Goal: Task Accomplishment & Management: Manage account settings

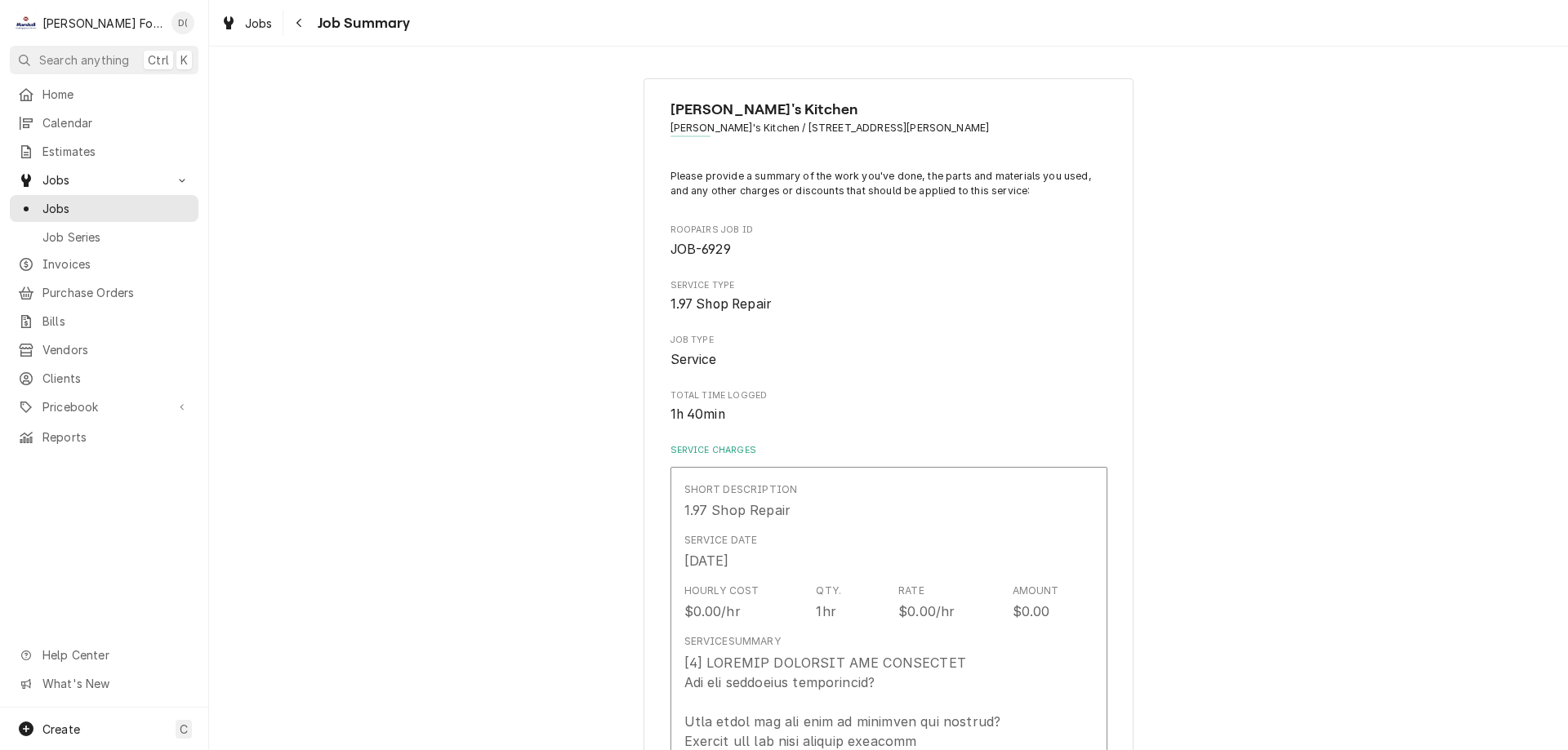
scroll to position [816, 0]
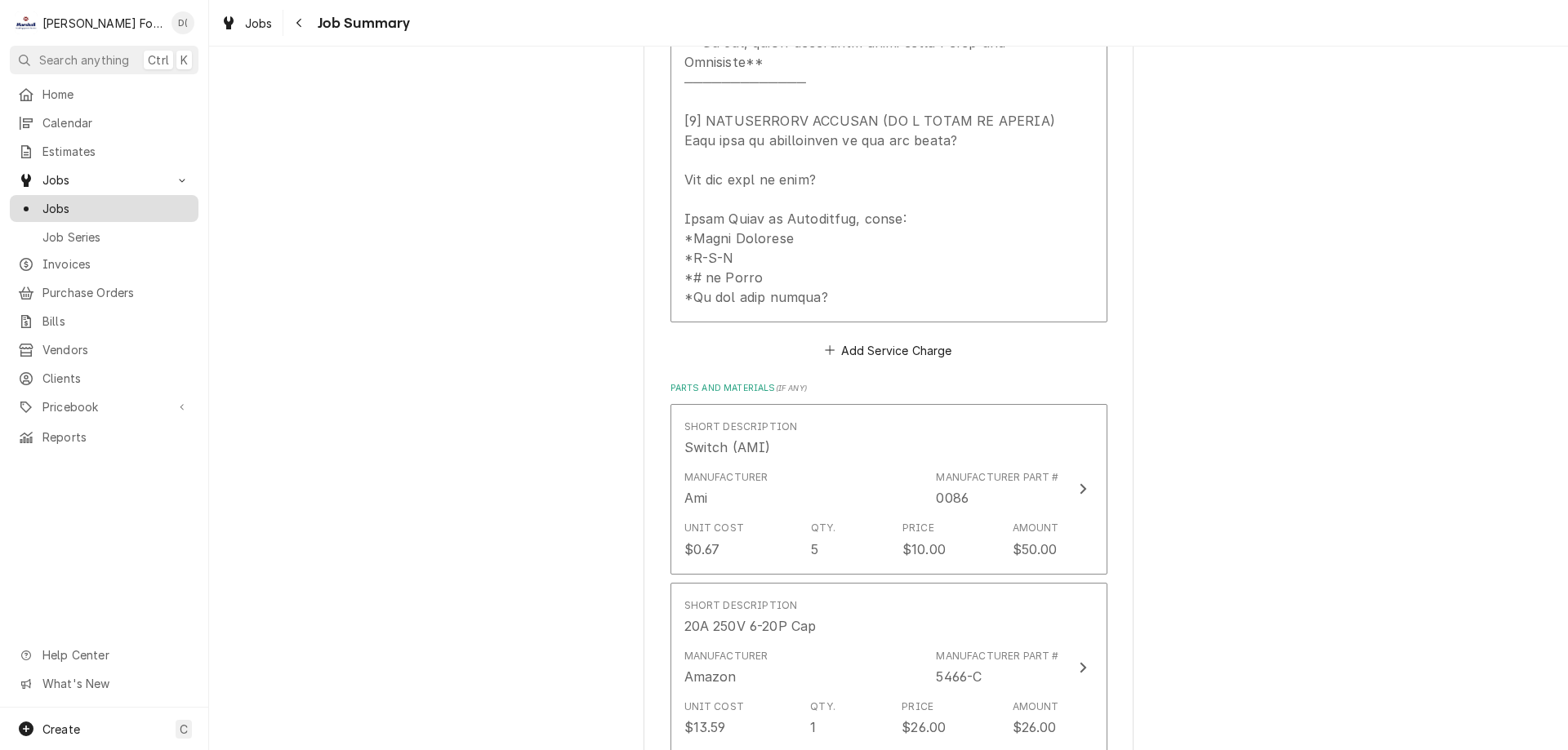
click at [97, 200] on span "Jobs" at bounding box center [116, 208] width 148 height 17
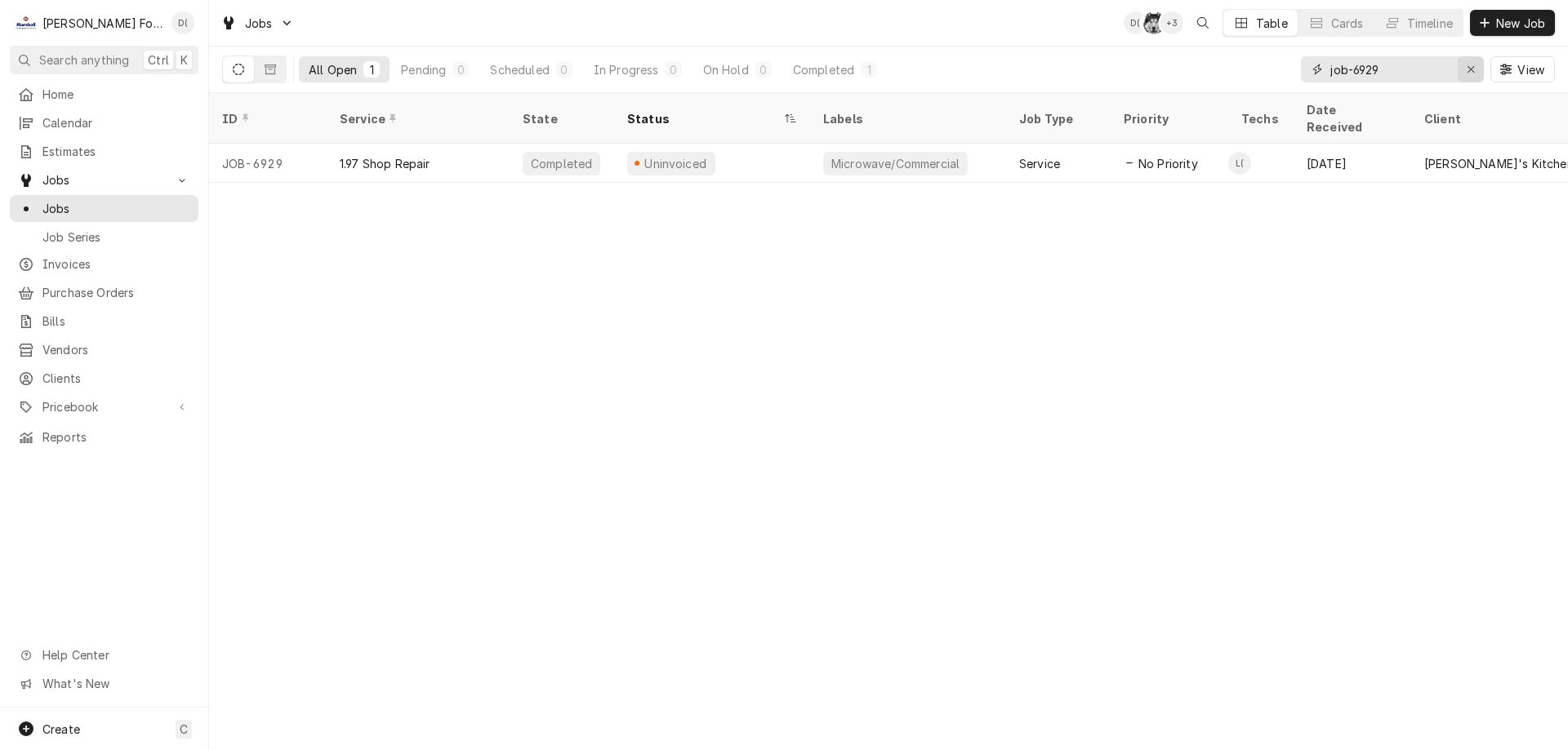
click at [1467, 70] on icon "Erase input" at bounding box center [1471, 69] width 9 height 12
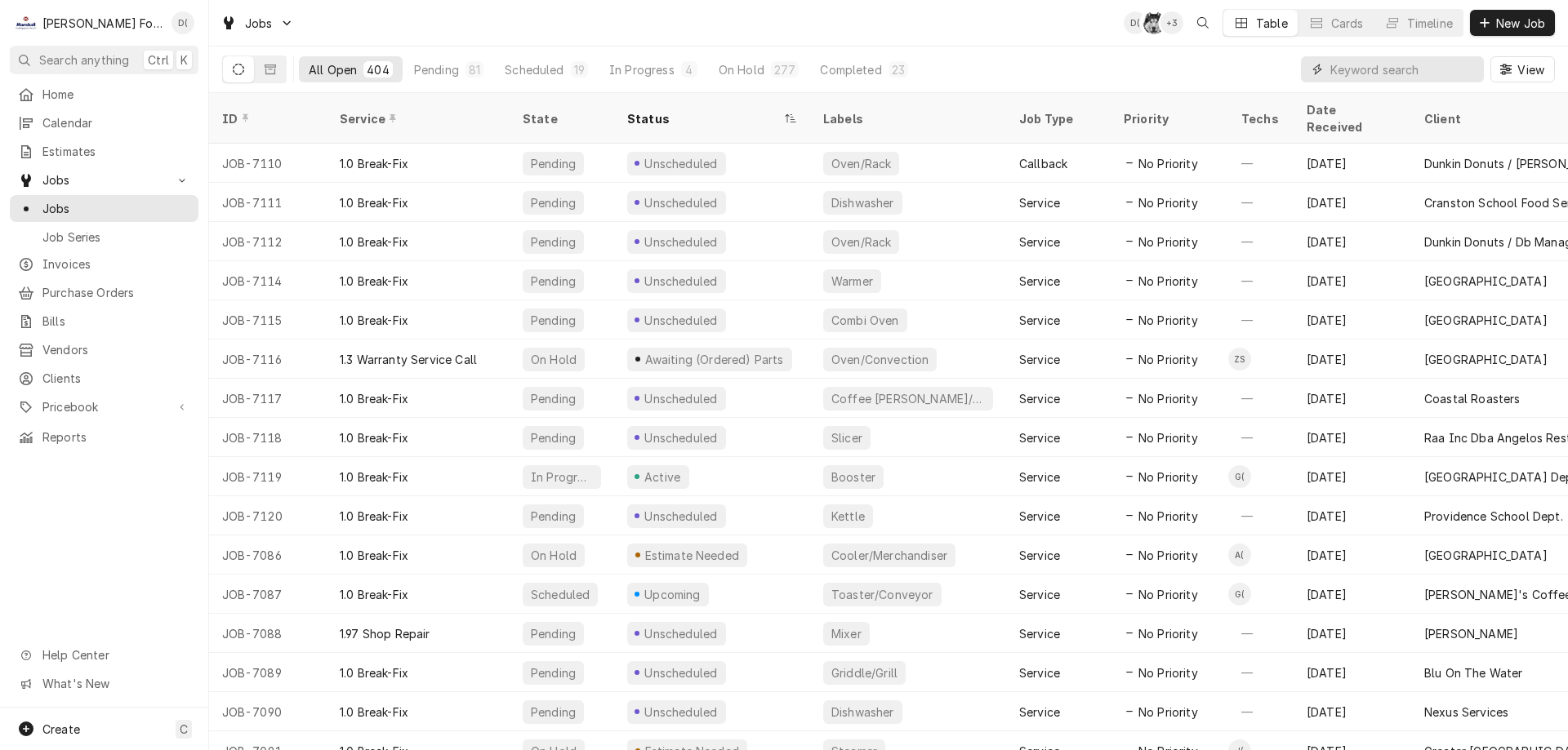
click at [1367, 77] on input "Dynamic Content Wrapper" at bounding box center [1403, 69] width 145 height 26
type input "7083"
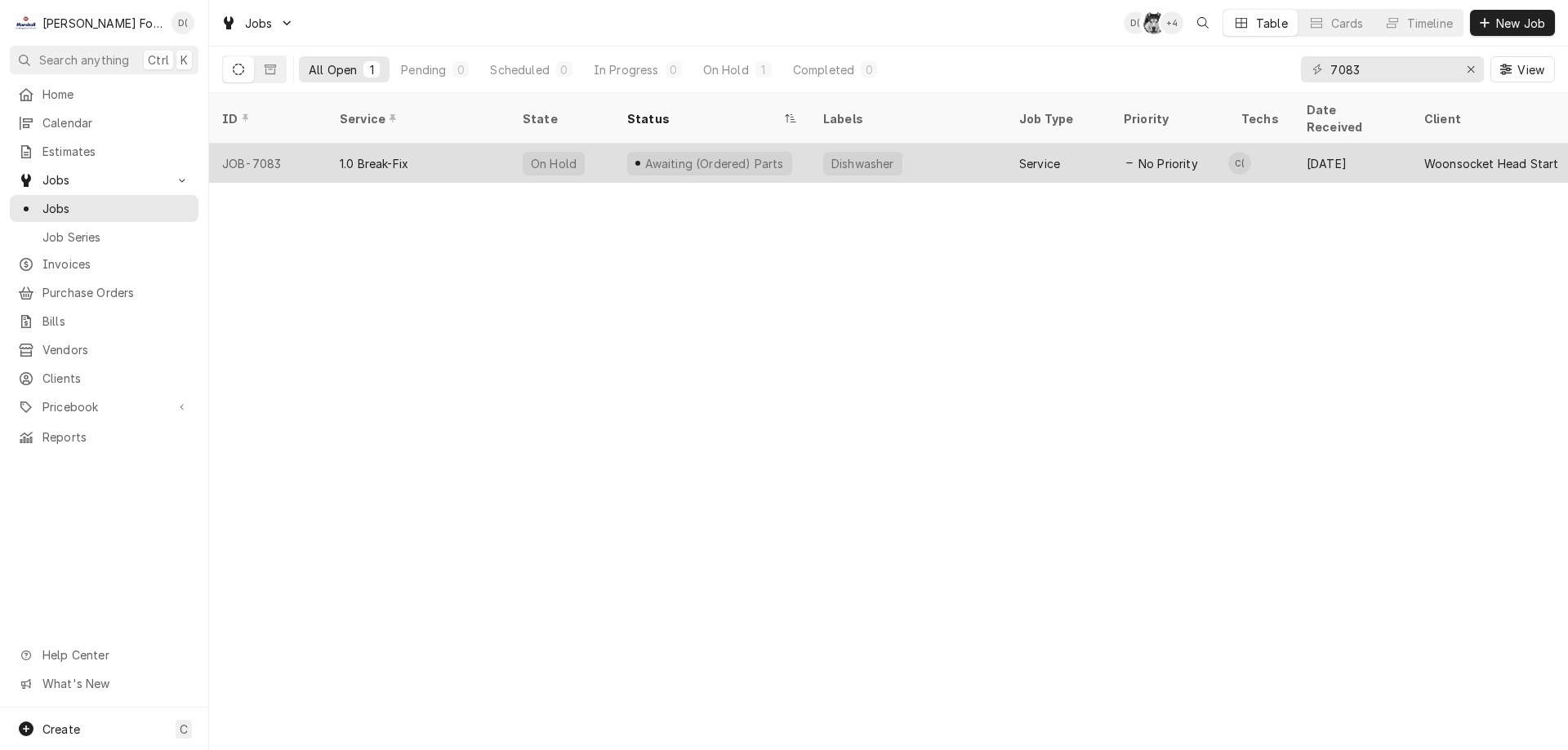
click at [689, 155] on div "Awaiting (Ordered) Parts" at bounding box center [713, 163] width 142 height 17
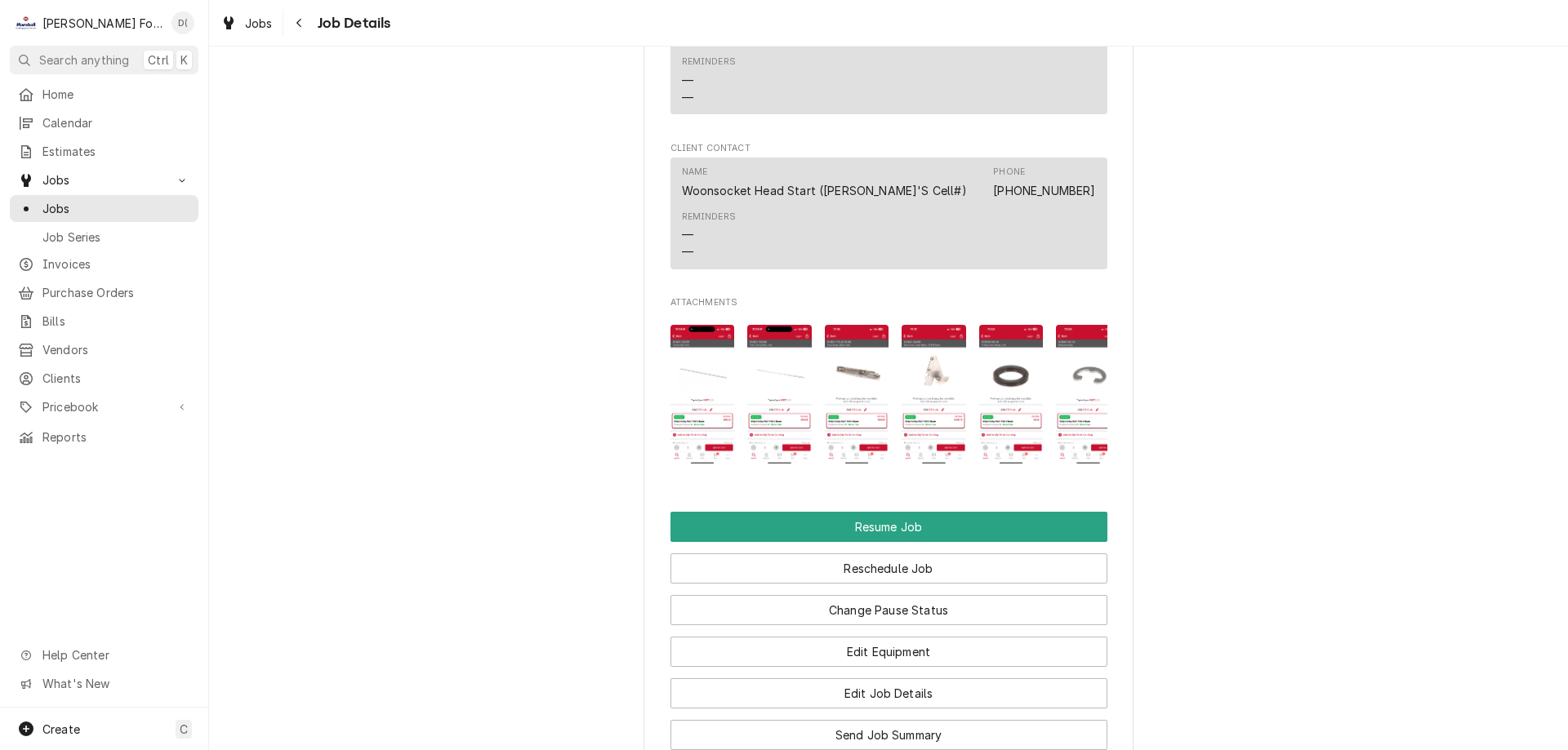
scroll to position [1713, 0]
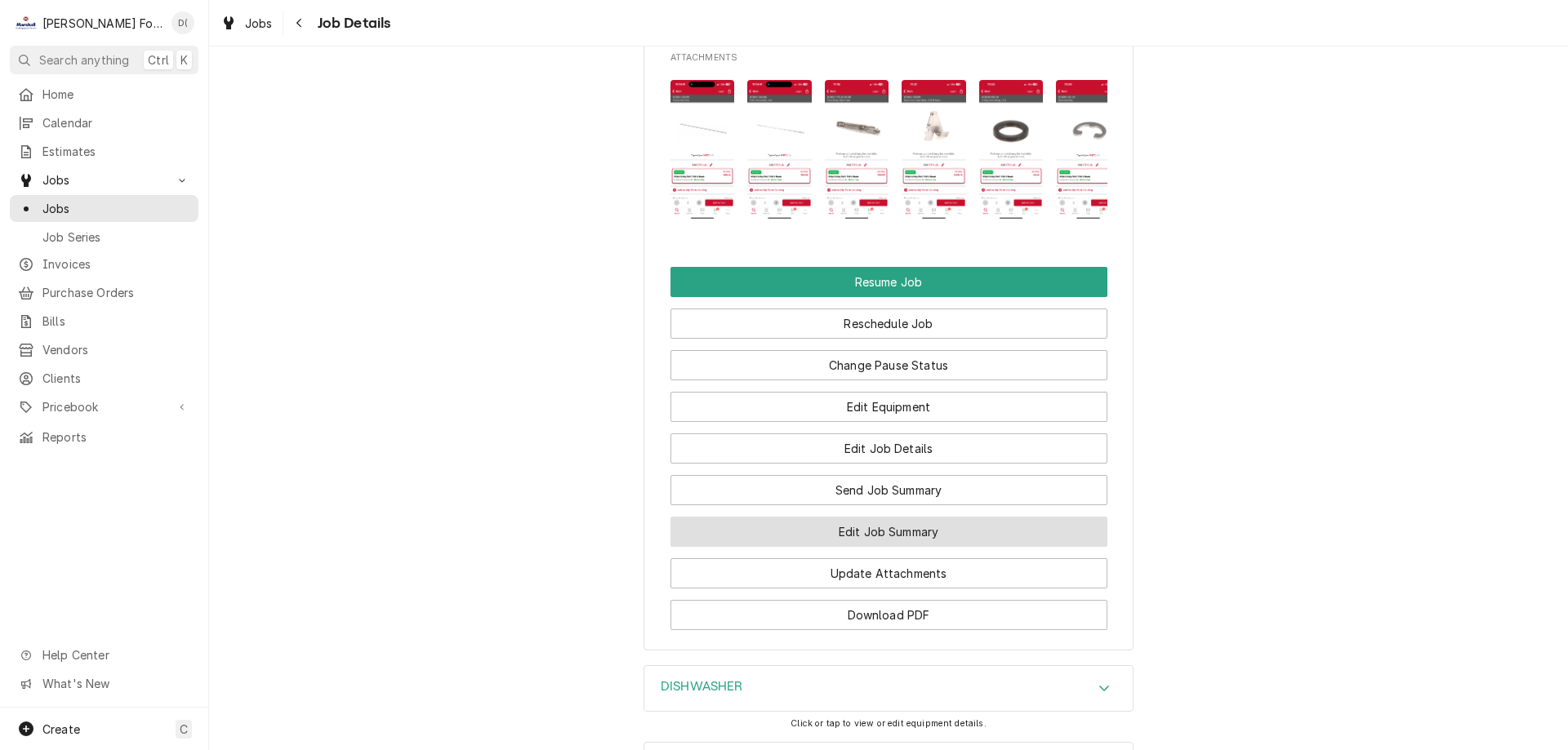
click at [849, 520] on button "Edit Job Summary" at bounding box center [888, 531] width 437 height 30
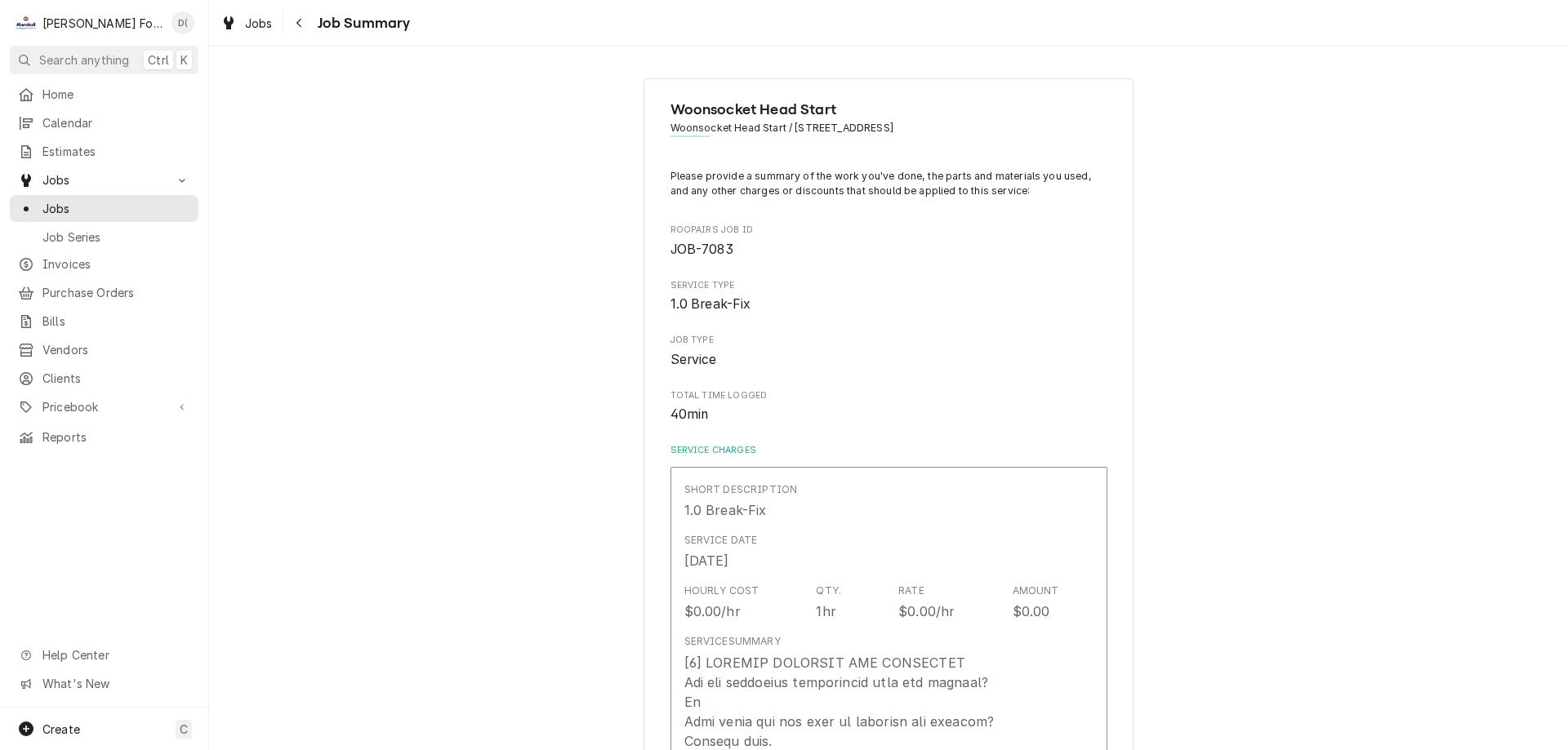
type textarea "x"
click at [94, 200] on span "Jobs" at bounding box center [116, 208] width 148 height 17
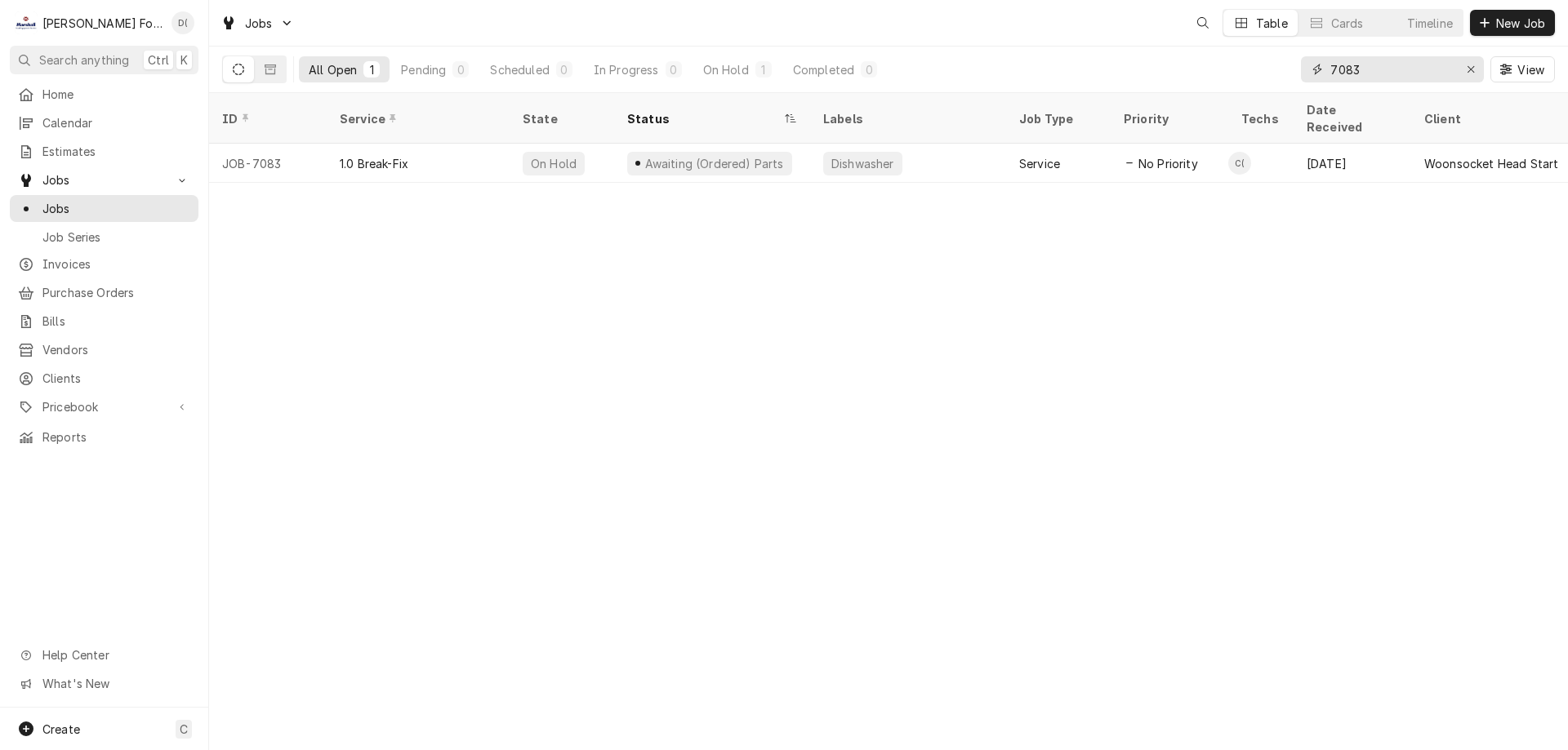
click at [1379, 71] on input "7083" at bounding box center [1391, 69] width 123 height 26
type input "7"
type input "204 warwick"
click at [1469, 69] on icon "Erase input" at bounding box center [1471, 69] width 9 height 12
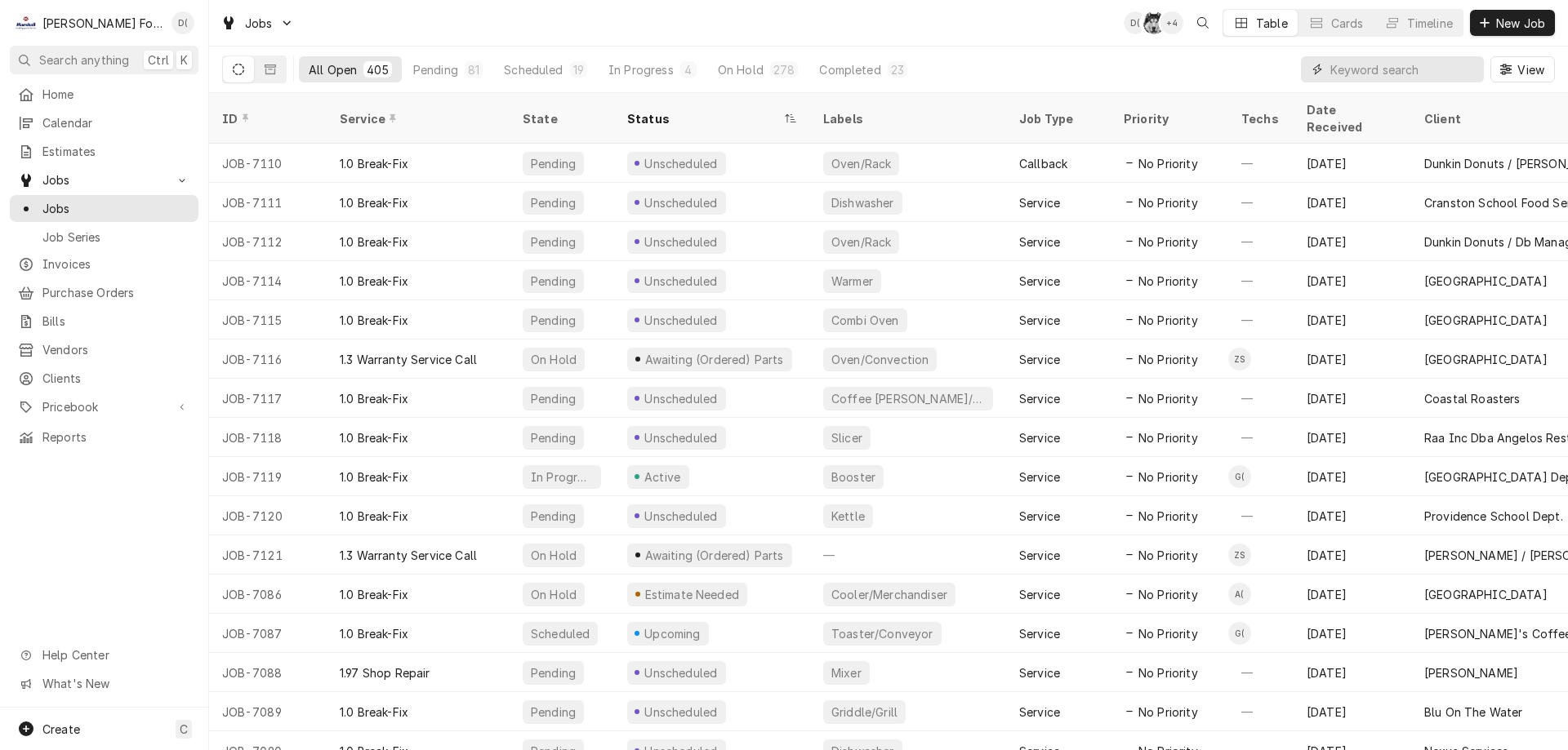
click at [1369, 70] on input "Dynamic Content Wrapper" at bounding box center [1403, 69] width 145 height 26
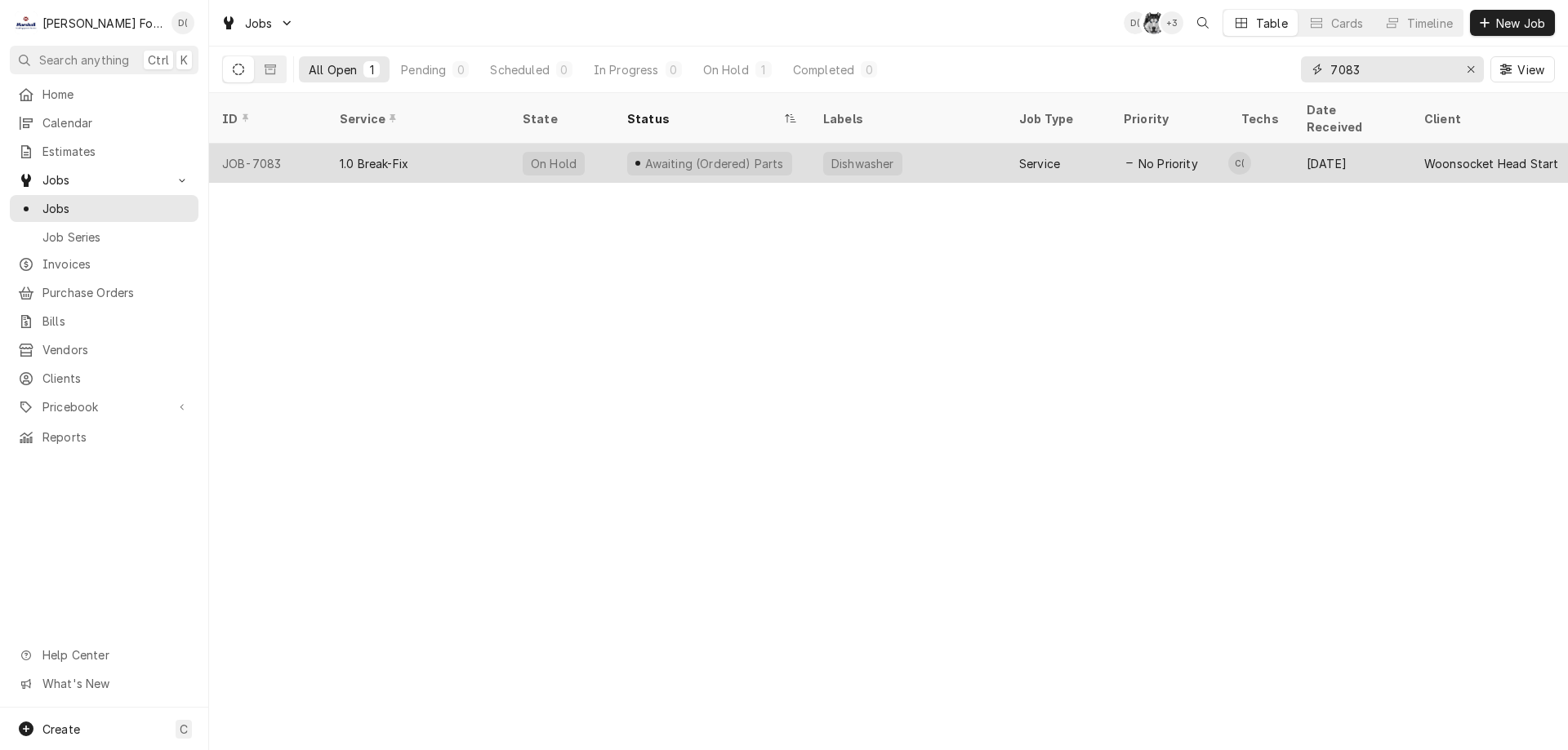
type input "7083"
click at [962, 148] on div "Dishwasher" at bounding box center [908, 163] width 196 height 39
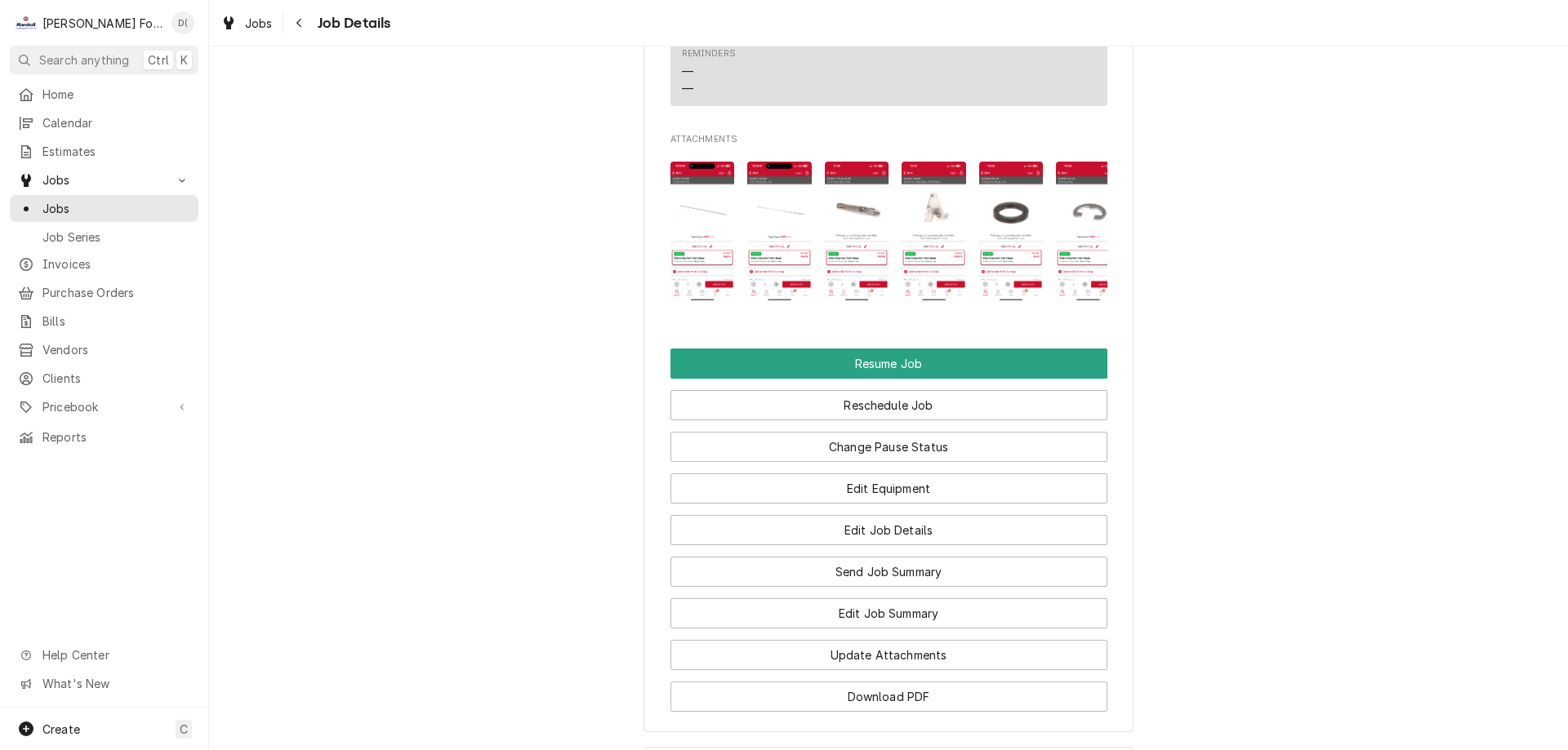
scroll to position [1877, 0]
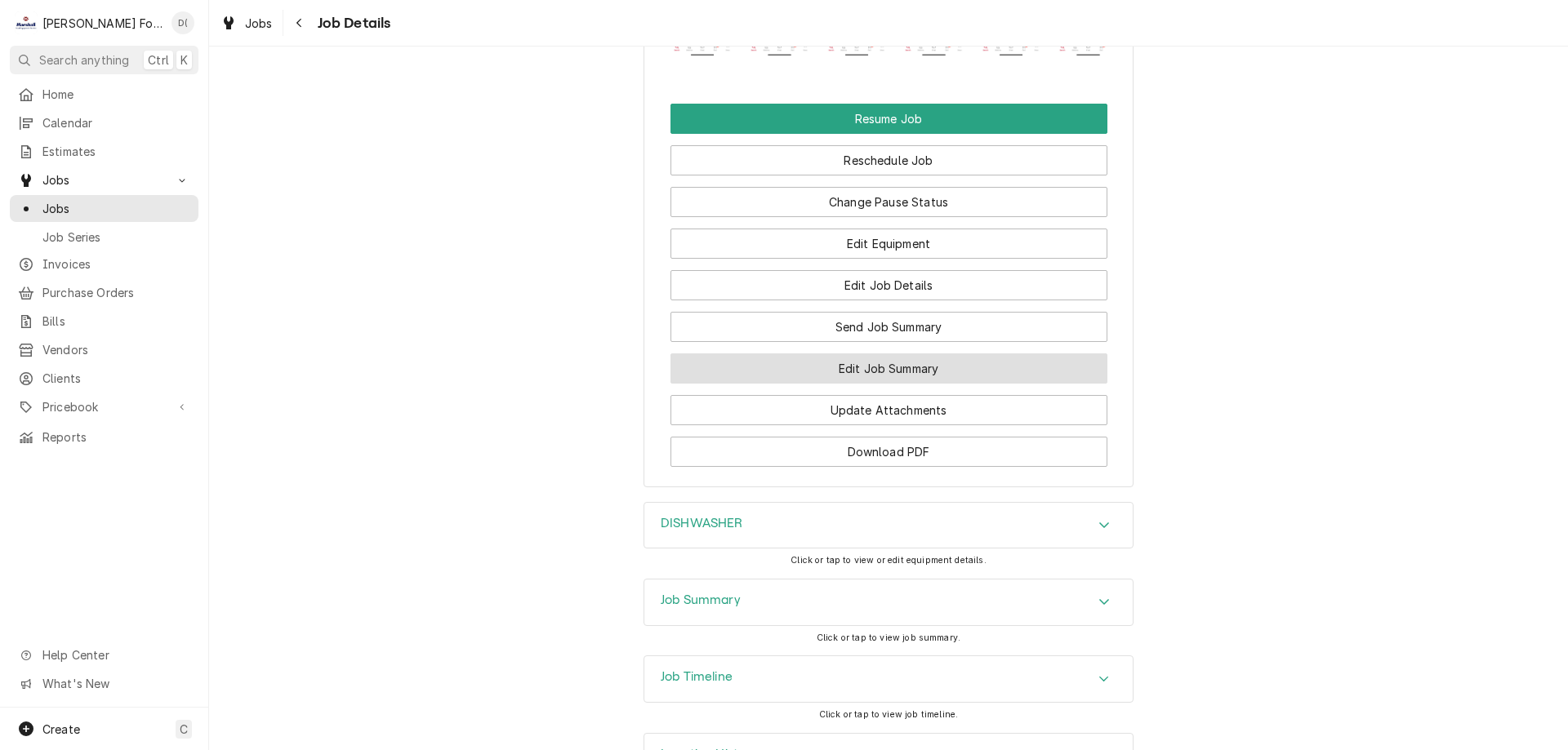
click at [862, 358] on button "Edit Job Summary" at bounding box center [888, 368] width 437 height 30
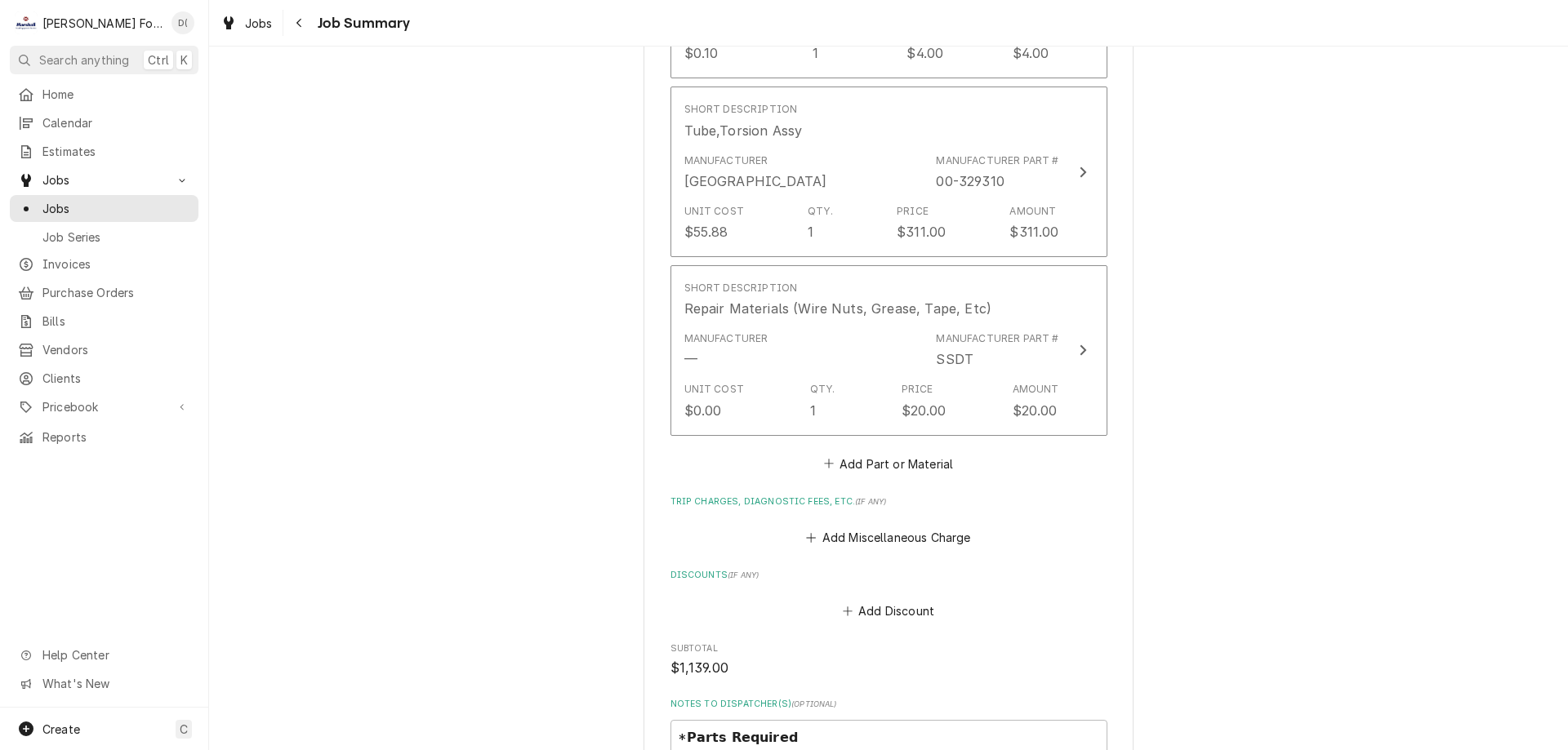
scroll to position [2448, 0]
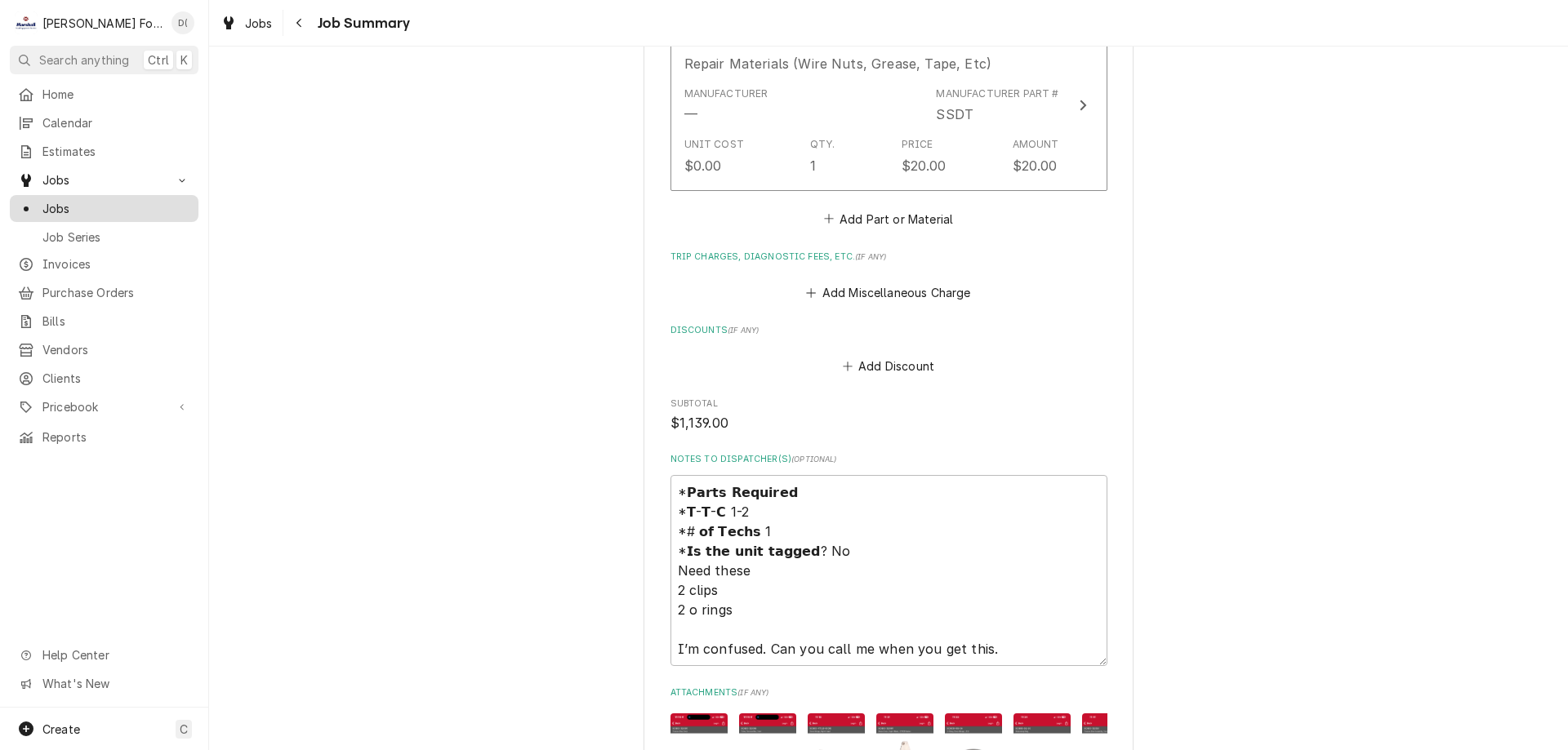
click at [117, 206] on span "Jobs" at bounding box center [116, 208] width 148 height 17
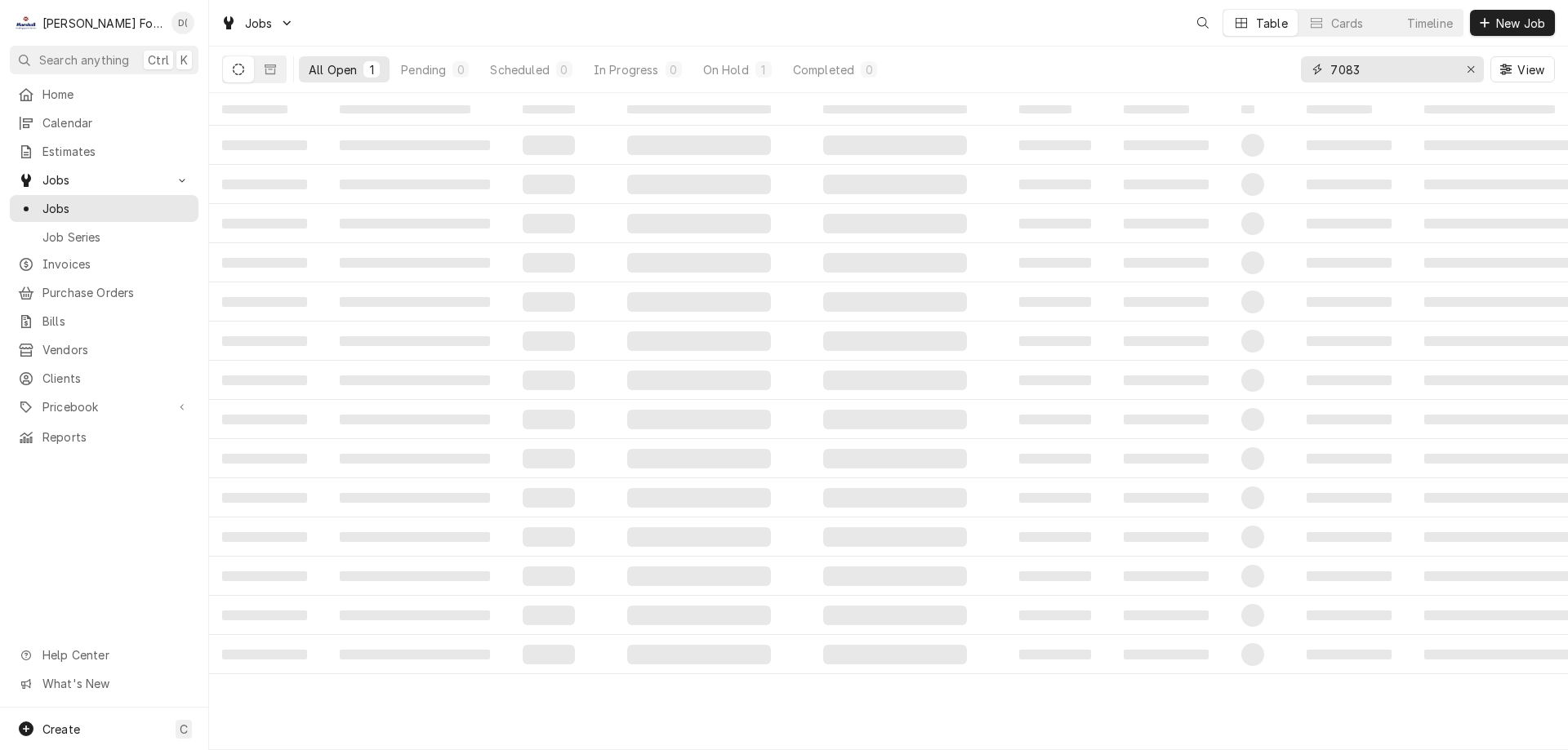
click at [1377, 74] on input "7083" at bounding box center [1391, 69] width 123 height 26
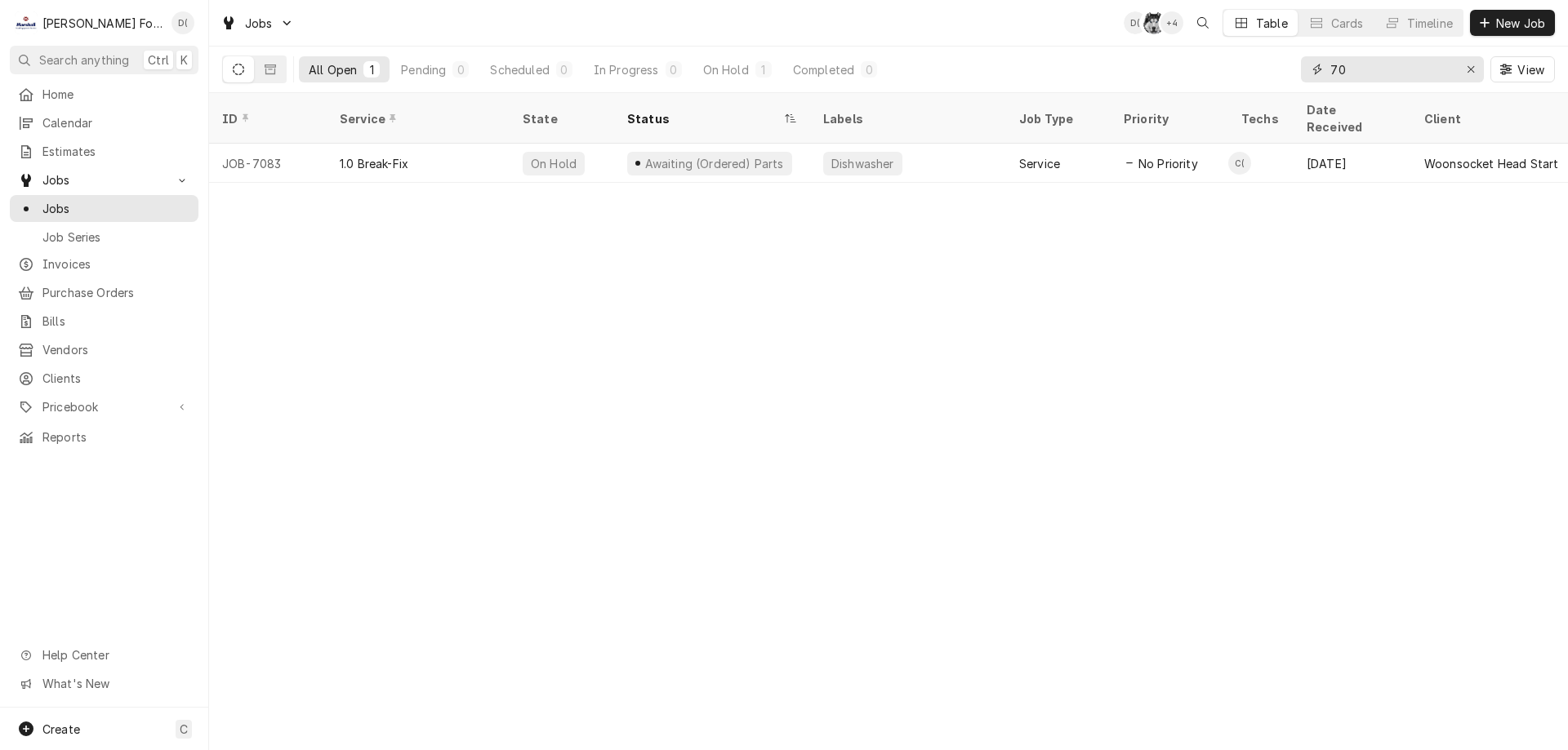
type input "7"
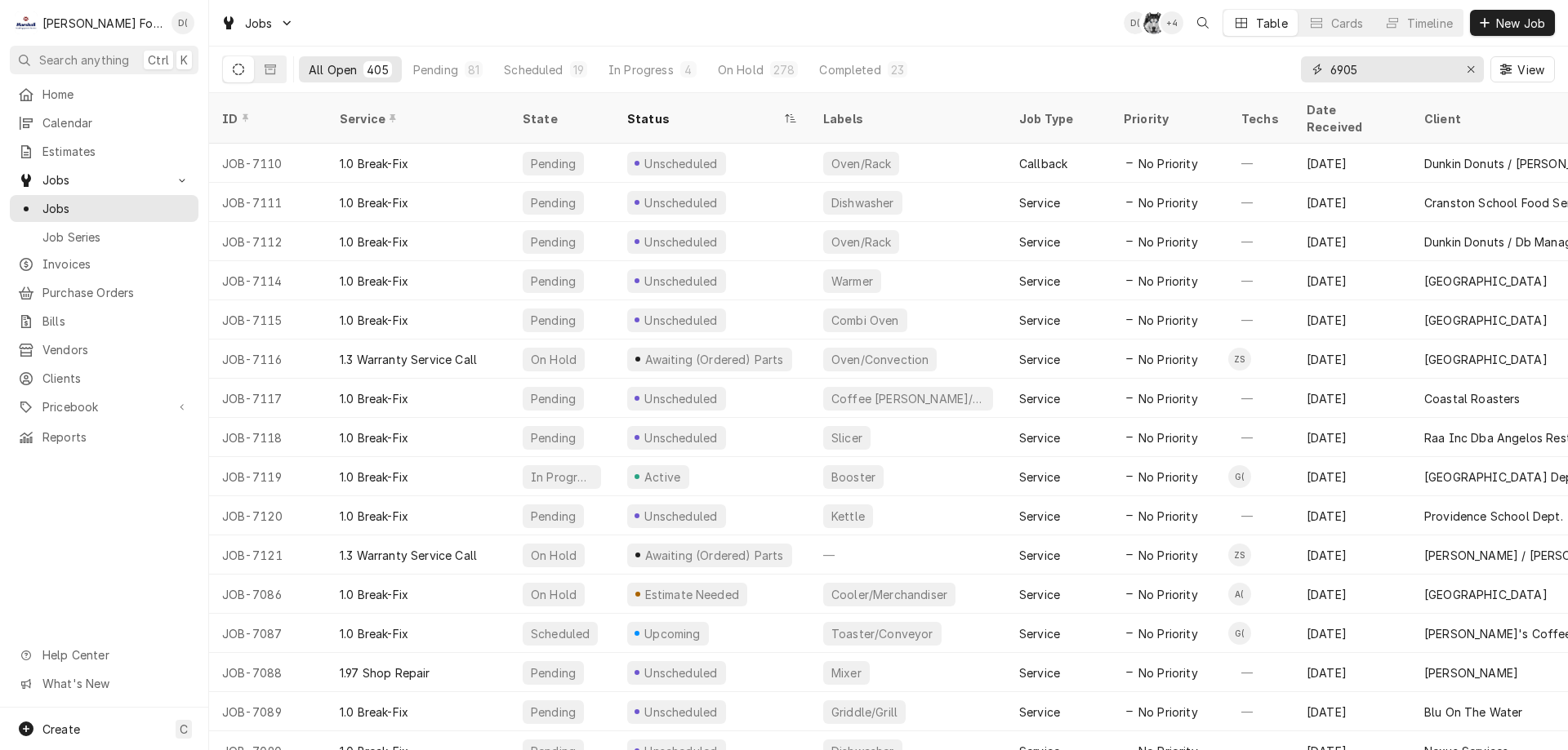
type input "6905"
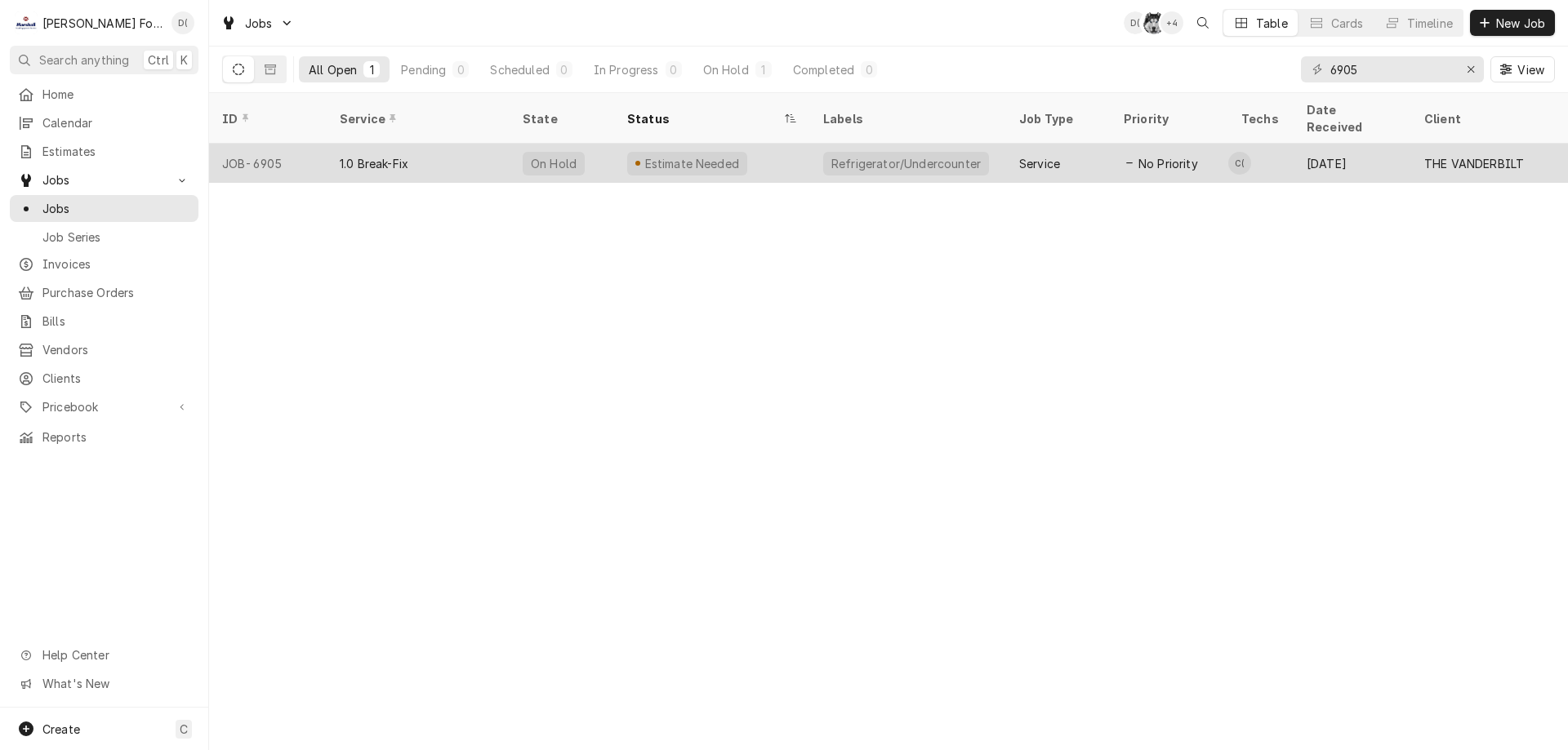
click at [772, 143] on div "Estimate Needed" at bounding box center [712, 163] width 196 height 39
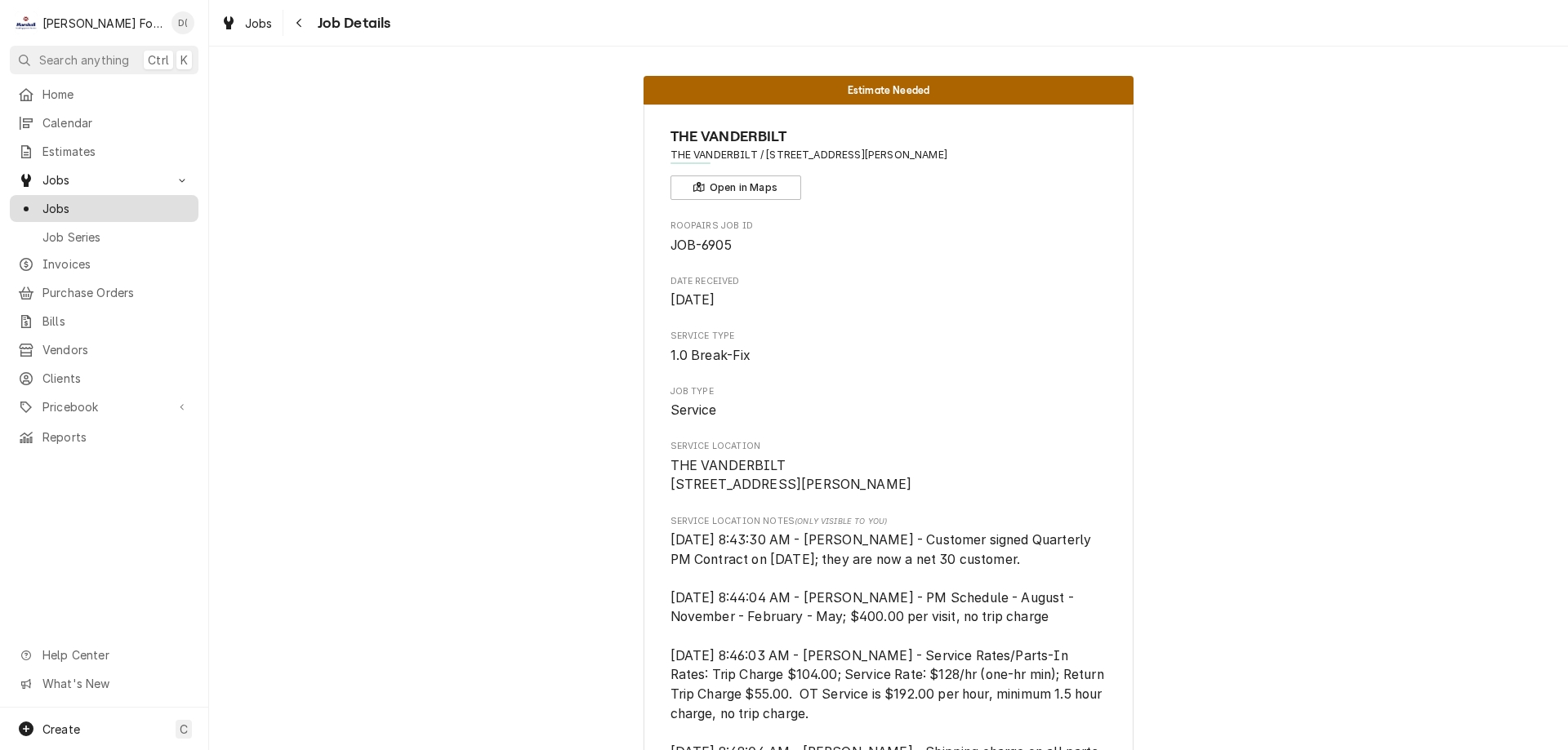
click at [104, 202] on span "Jobs" at bounding box center [116, 208] width 148 height 17
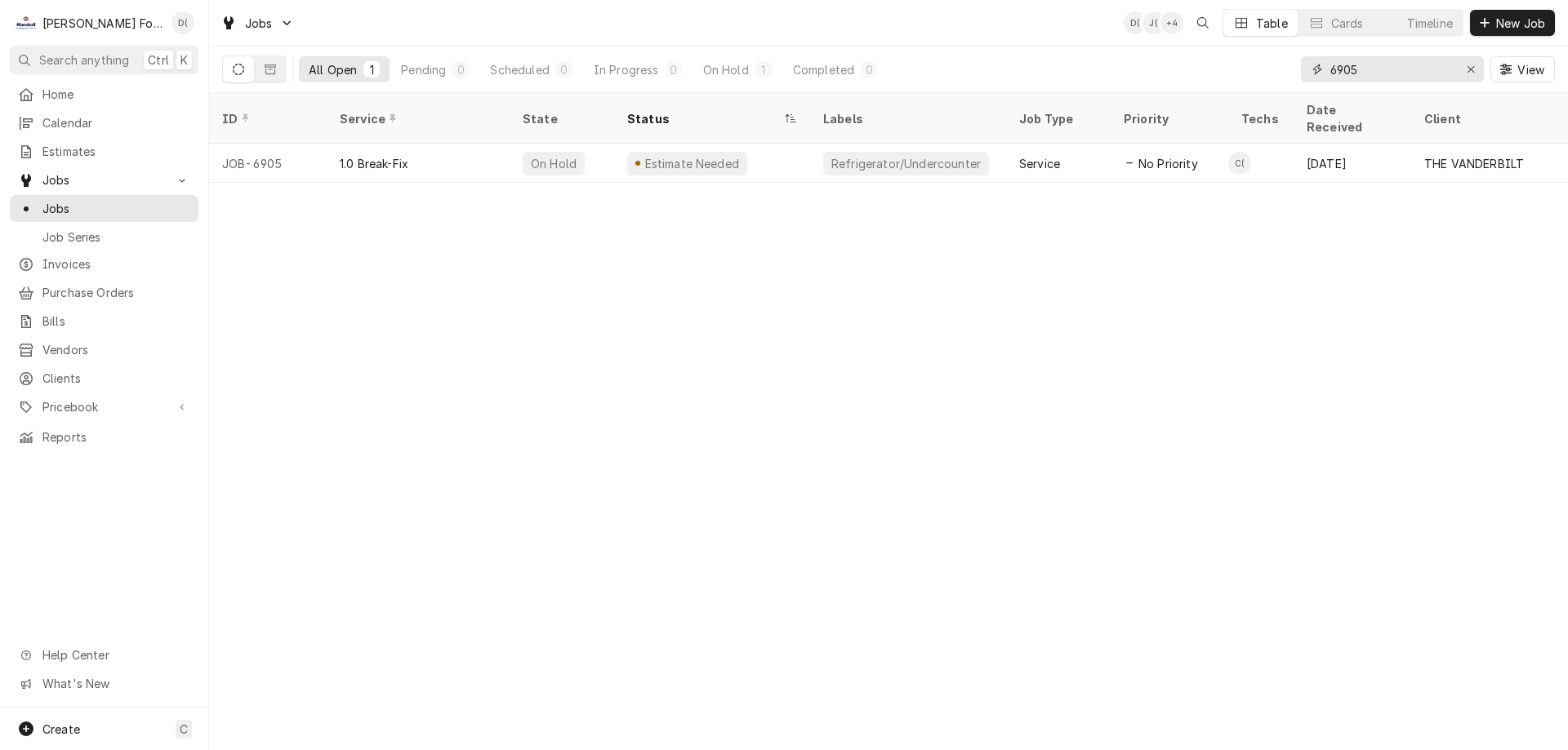
click at [1373, 70] on input "6905" at bounding box center [1391, 69] width 123 height 26
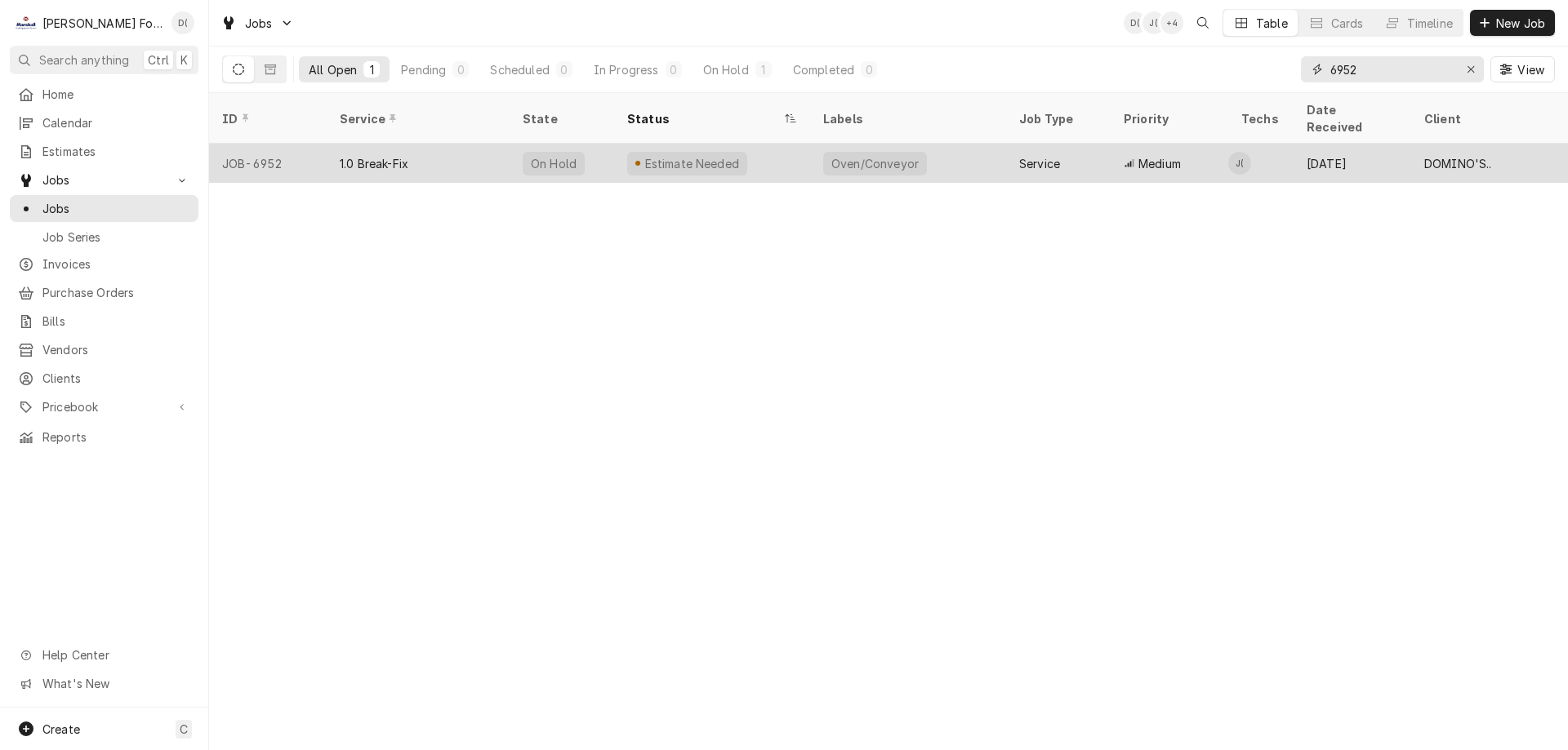
type input "6952"
click at [770, 148] on div "Estimate Needed" at bounding box center [712, 163] width 196 height 39
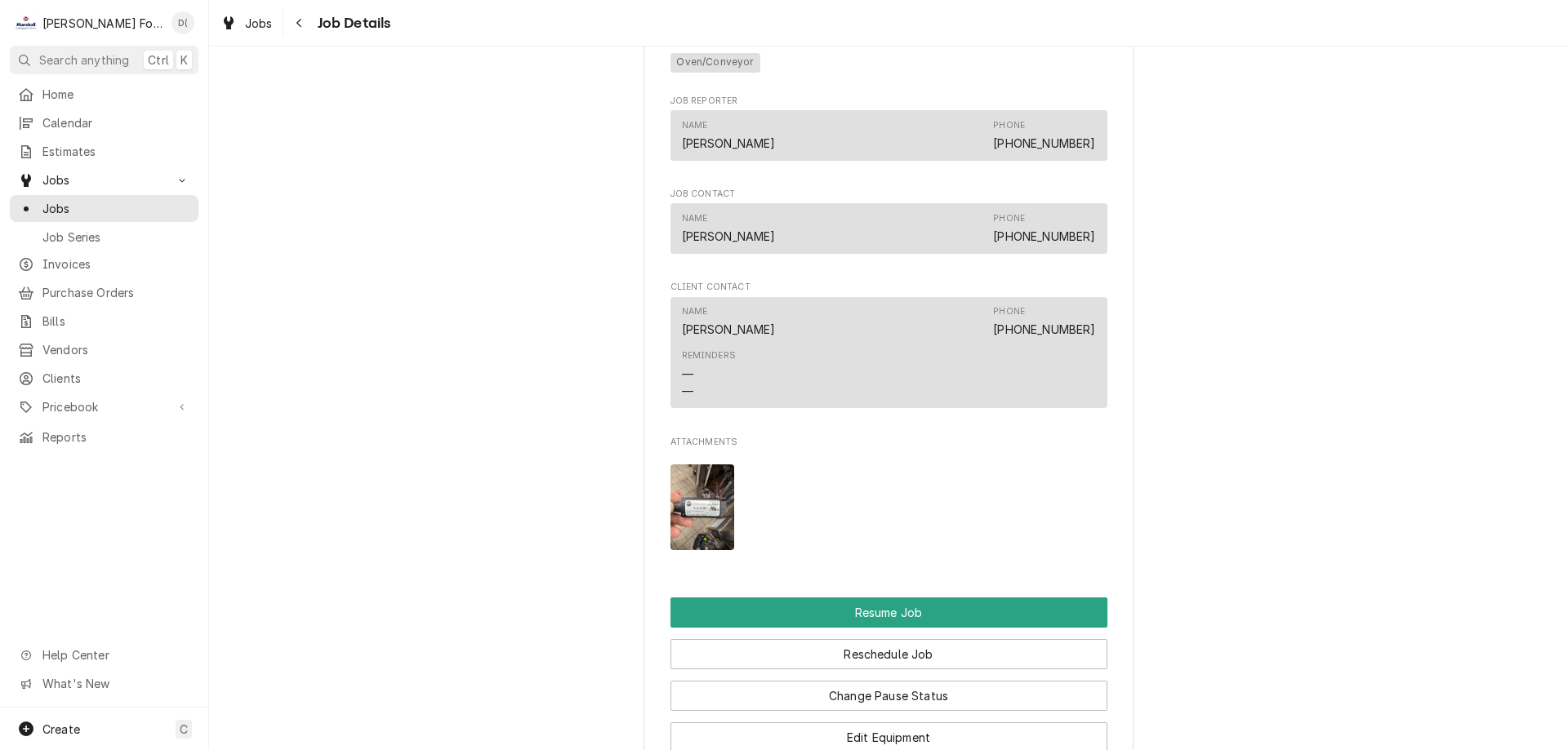
scroll to position [1551, 0]
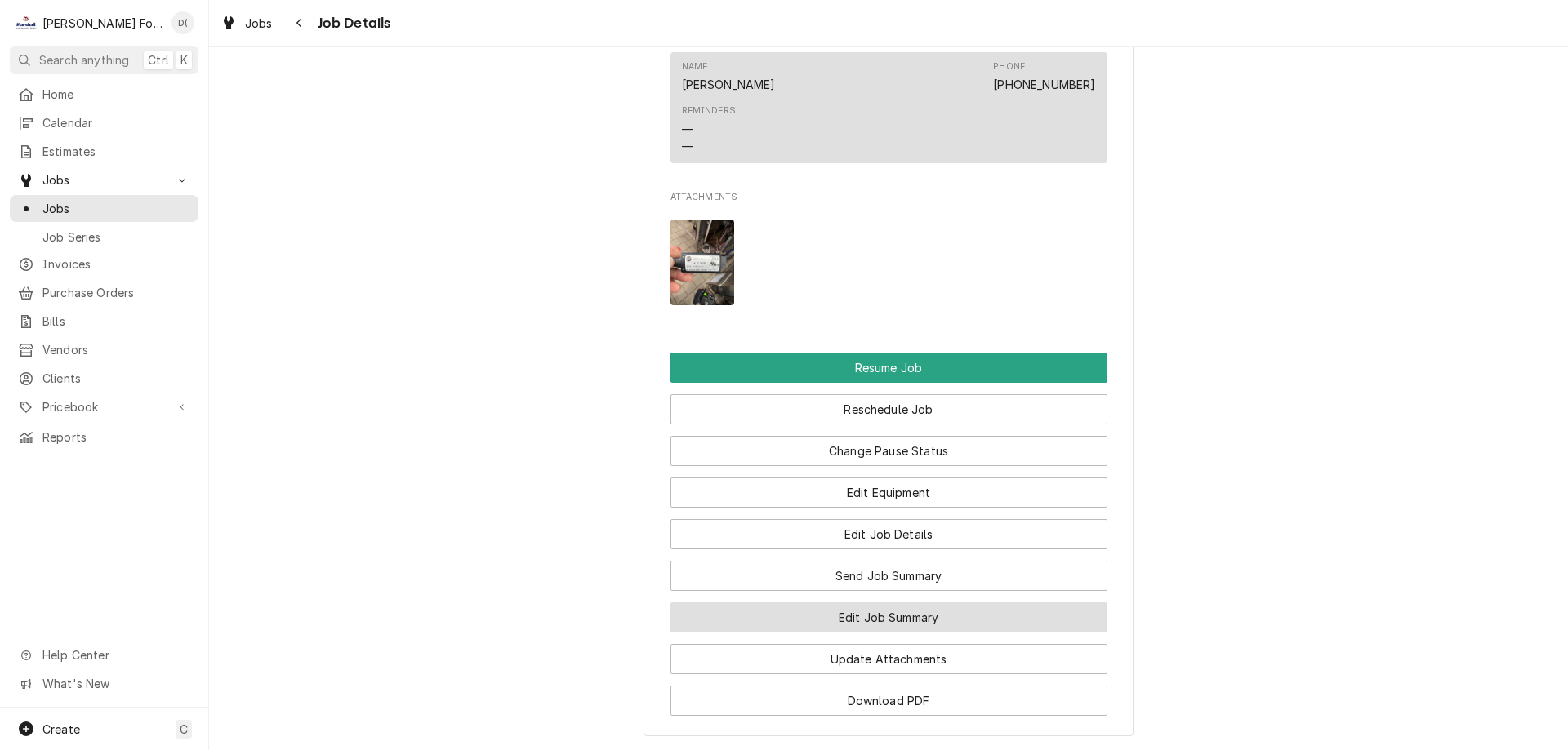
click at [826, 632] on button "Edit Job Summary" at bounding box center [888, 617] width 437 height 30
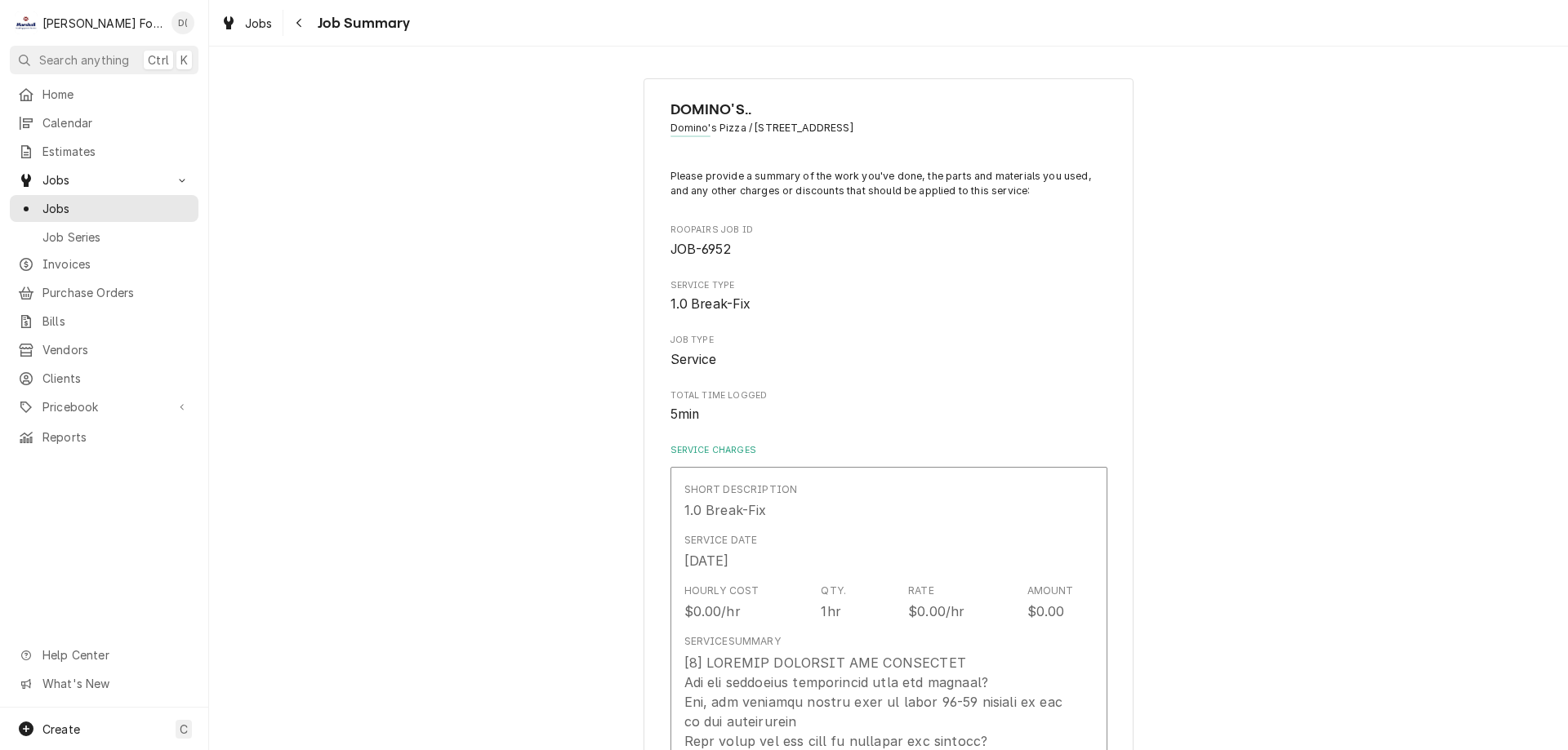
type textarea "x"
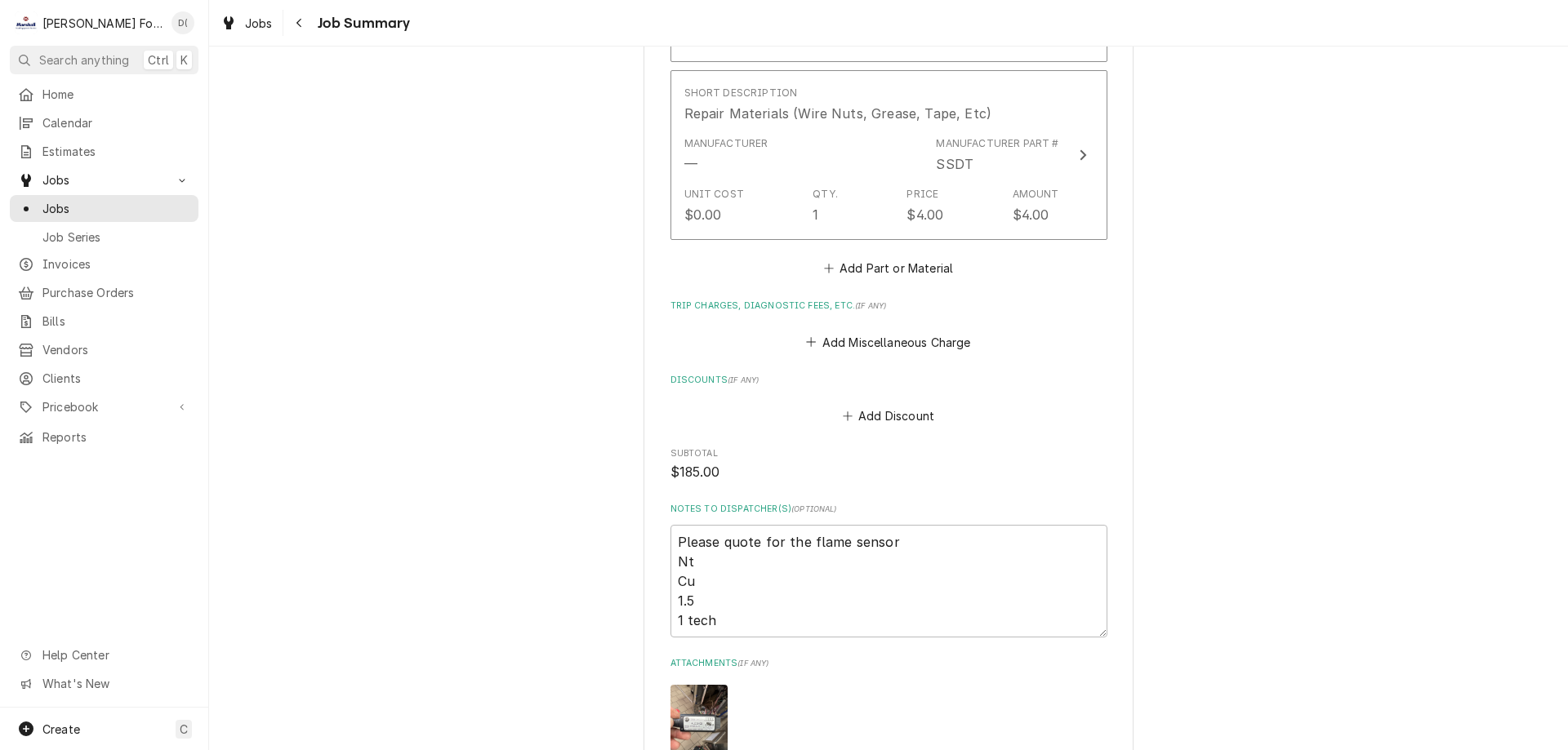
scroll to position [1632, 0]
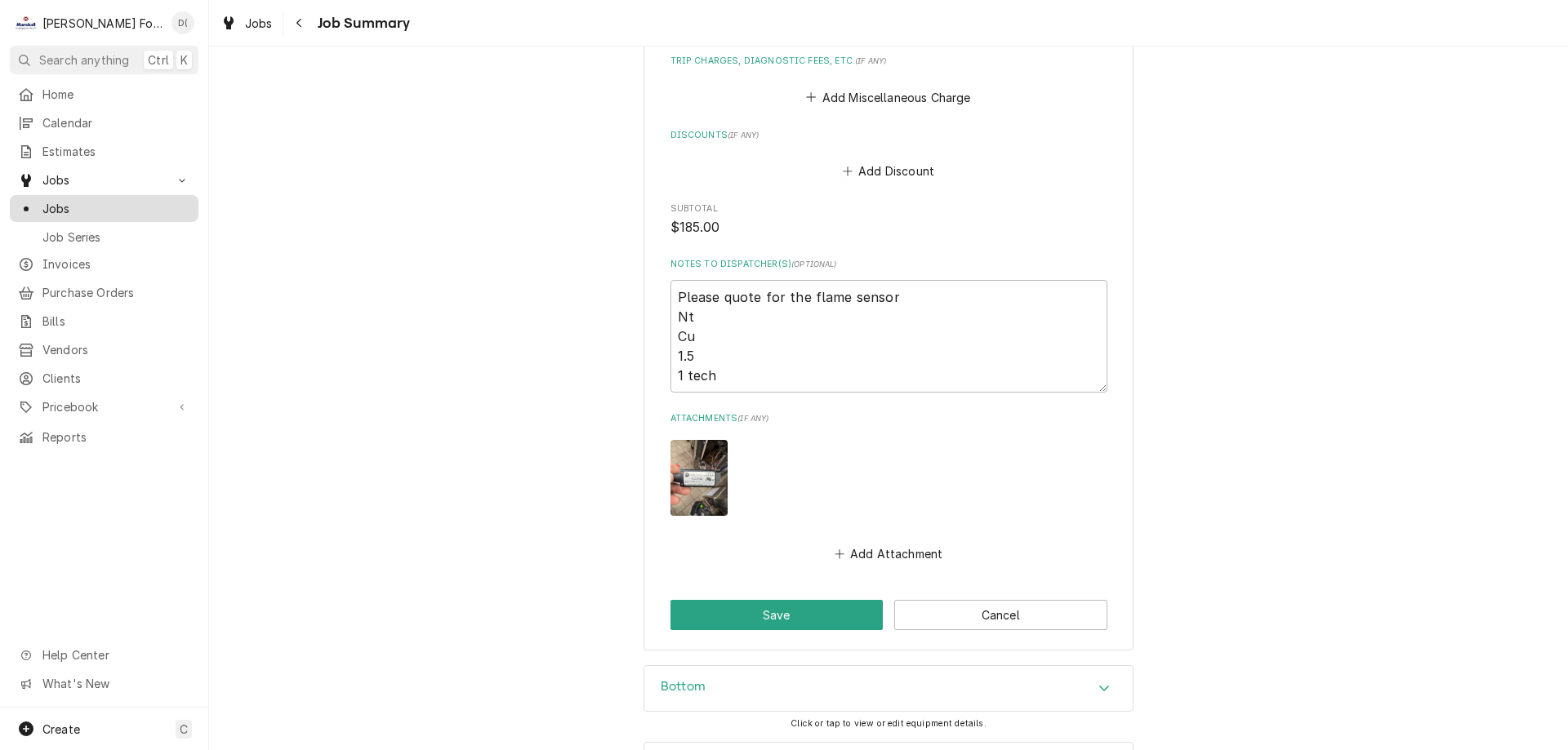
click at [142, 202] on span "Jobs" at bounding box center [116, 208] width 148 height 17
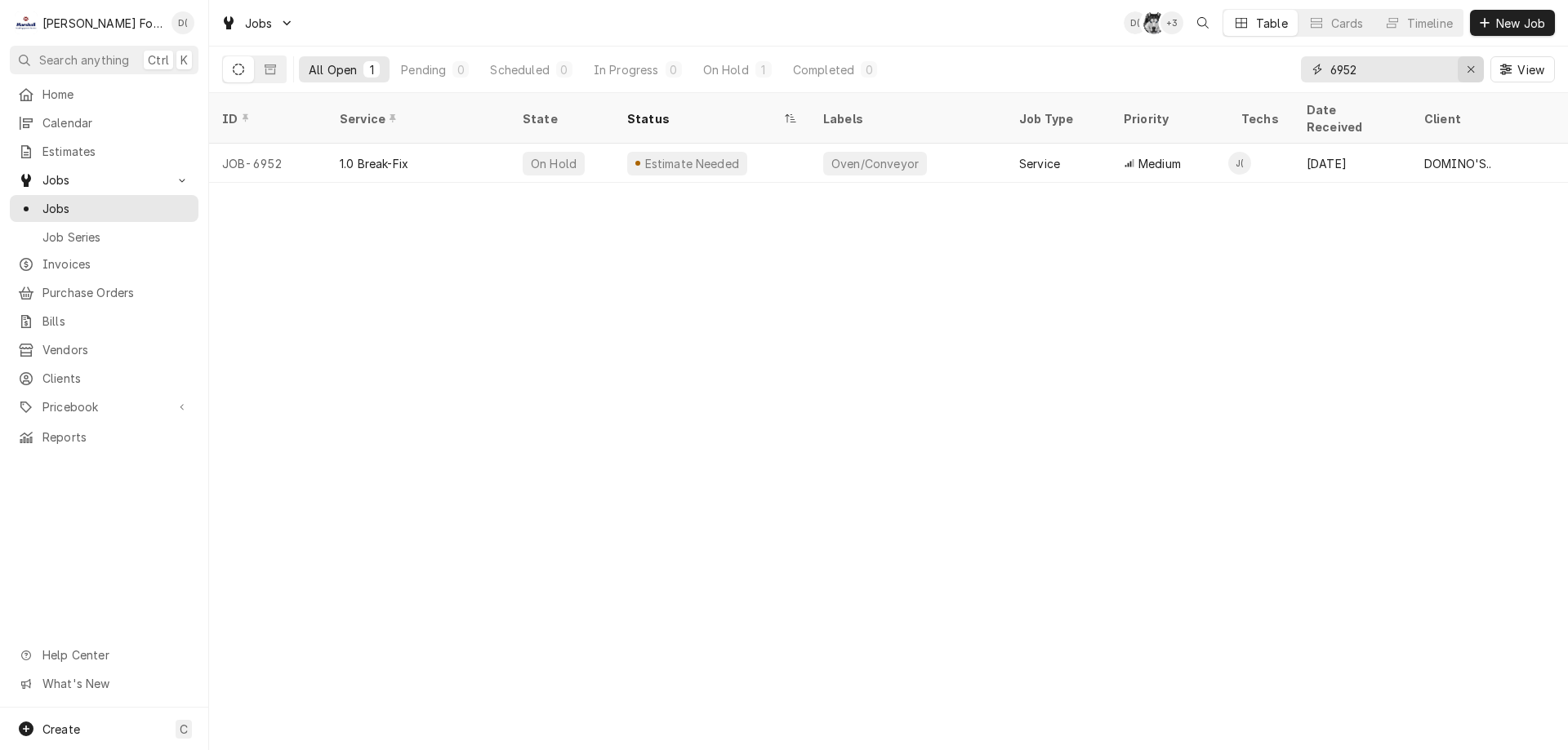
click at [1465, 68] on div "Erase input" at bounding box center [1471, 69] width 16 height 16
click at [1451, 74] on input "Dynamic Content Wrapper" at bounding box center [1406, 69] width 154 height 26
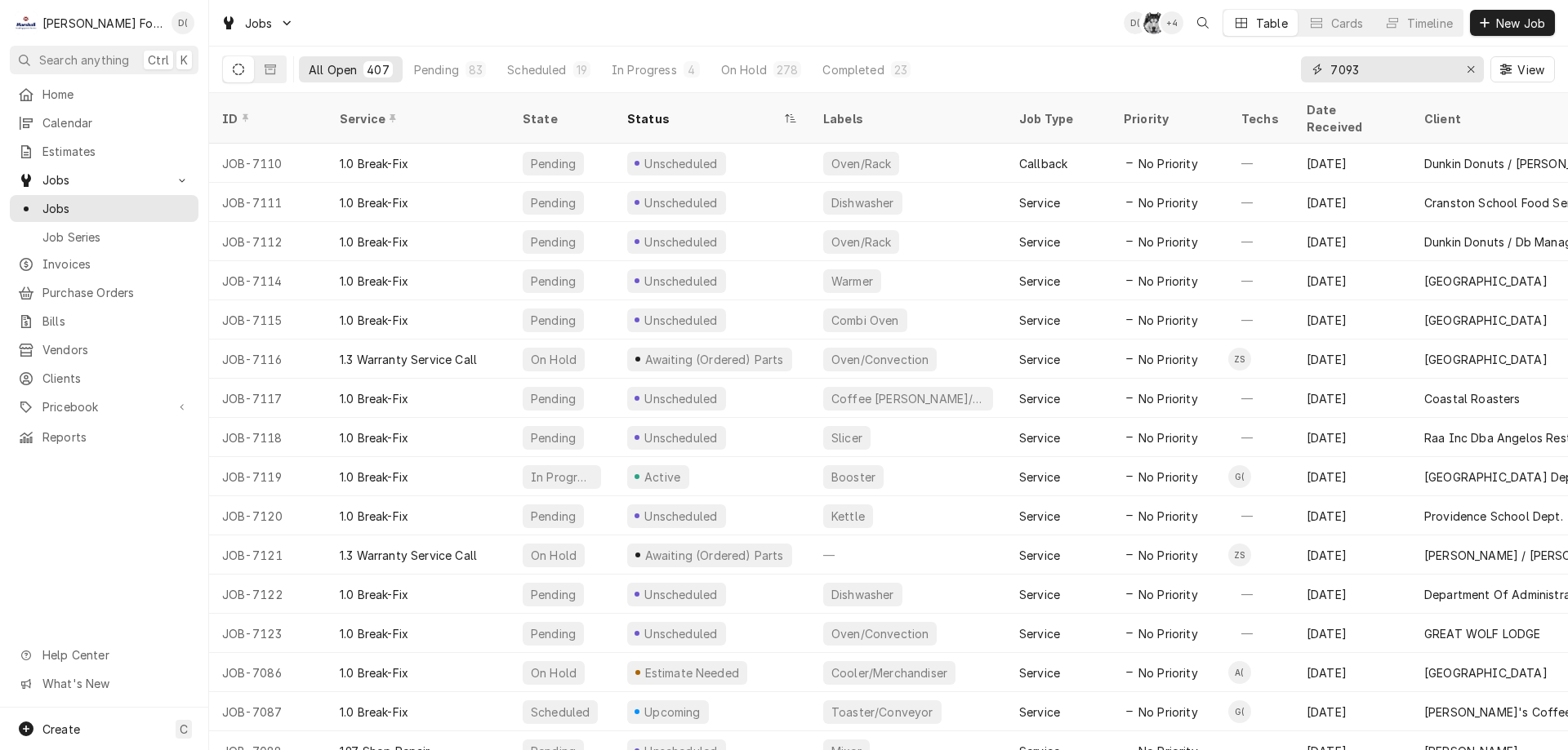
type input "7093"
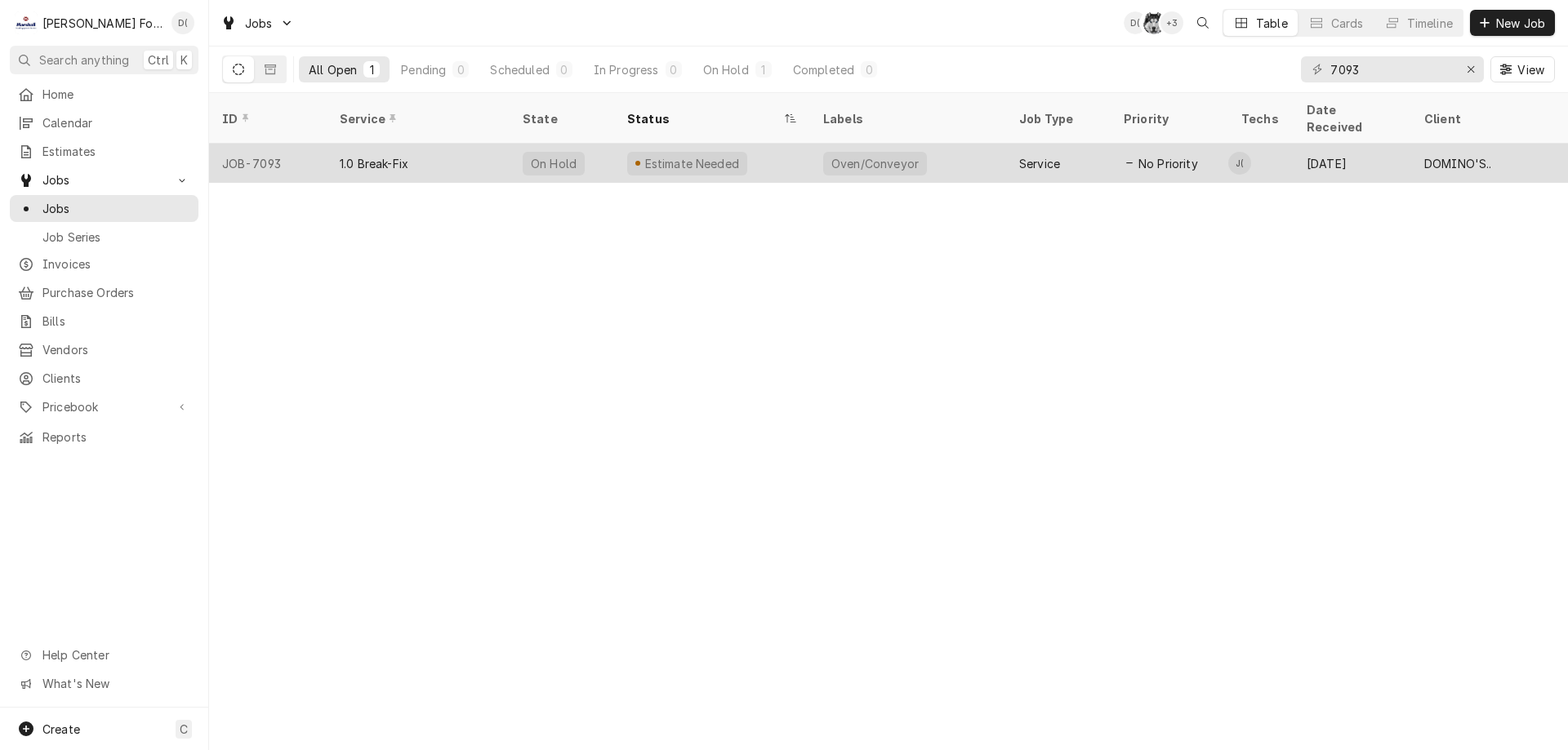
click at [755, 157] on div "Estimate Needed" at bounding box center [712, 163] width 196 height 39
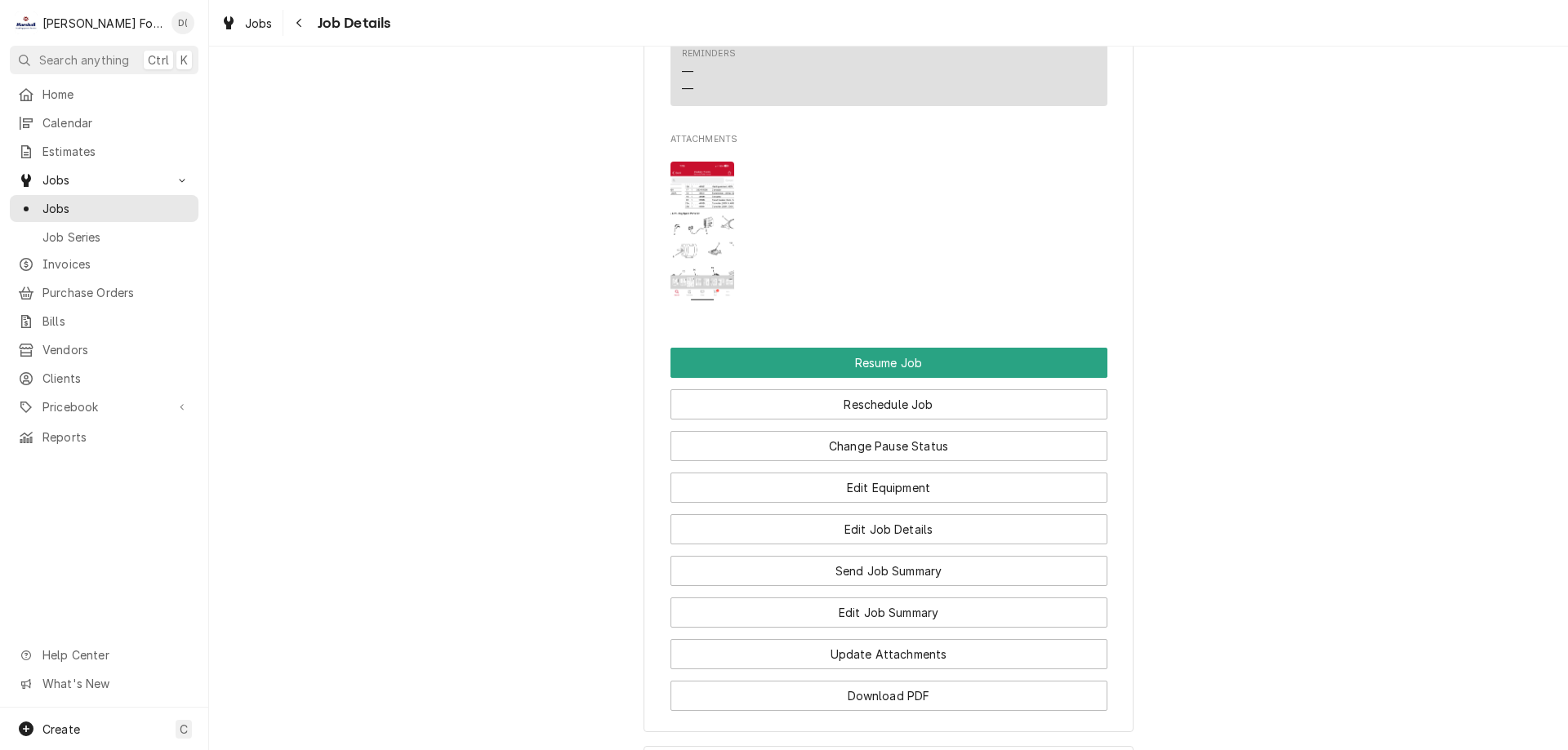
scroll to position [1713, 0]
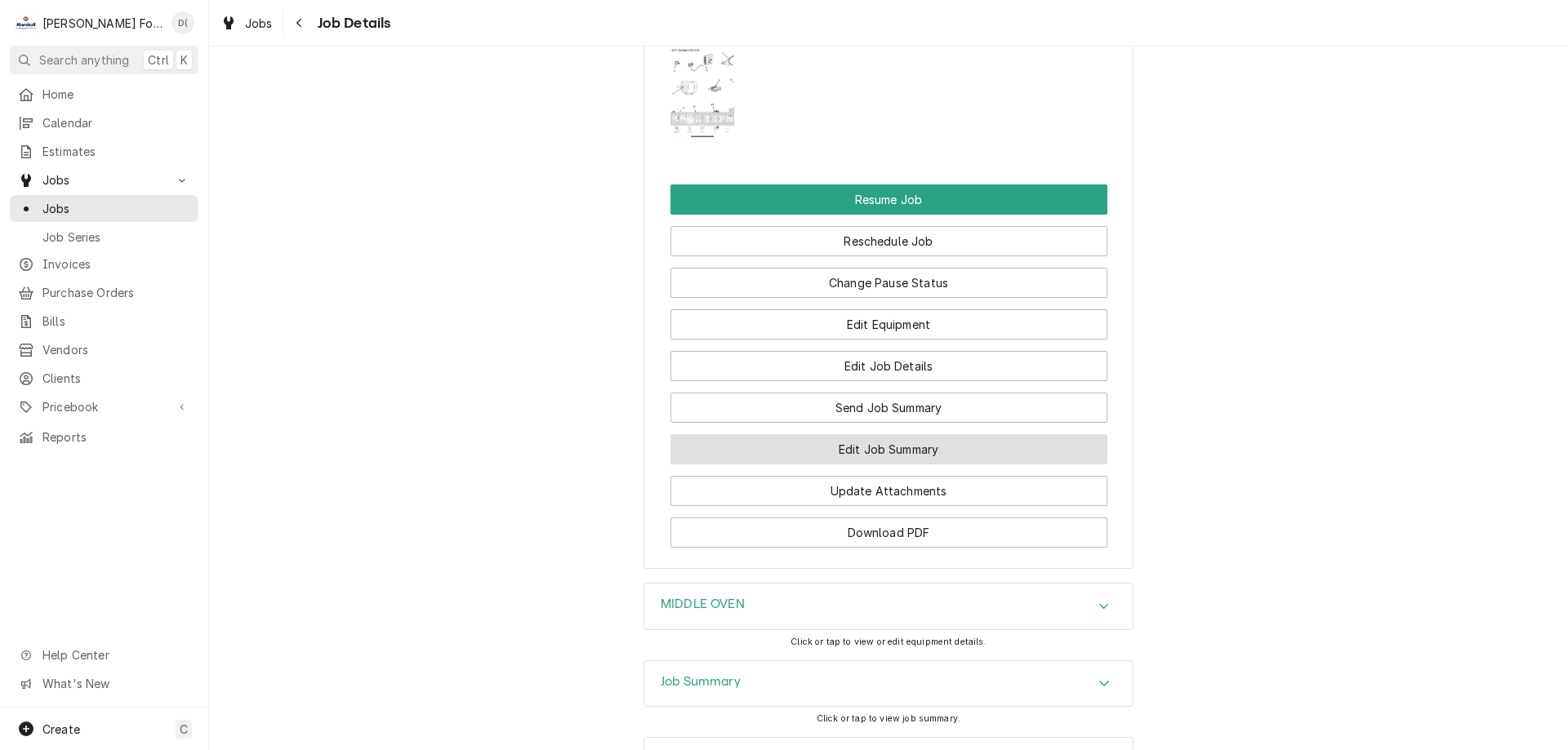
click at [864, 462] on button "Edit Job Summary" at bounding box center [888, 449] width 437 height 30
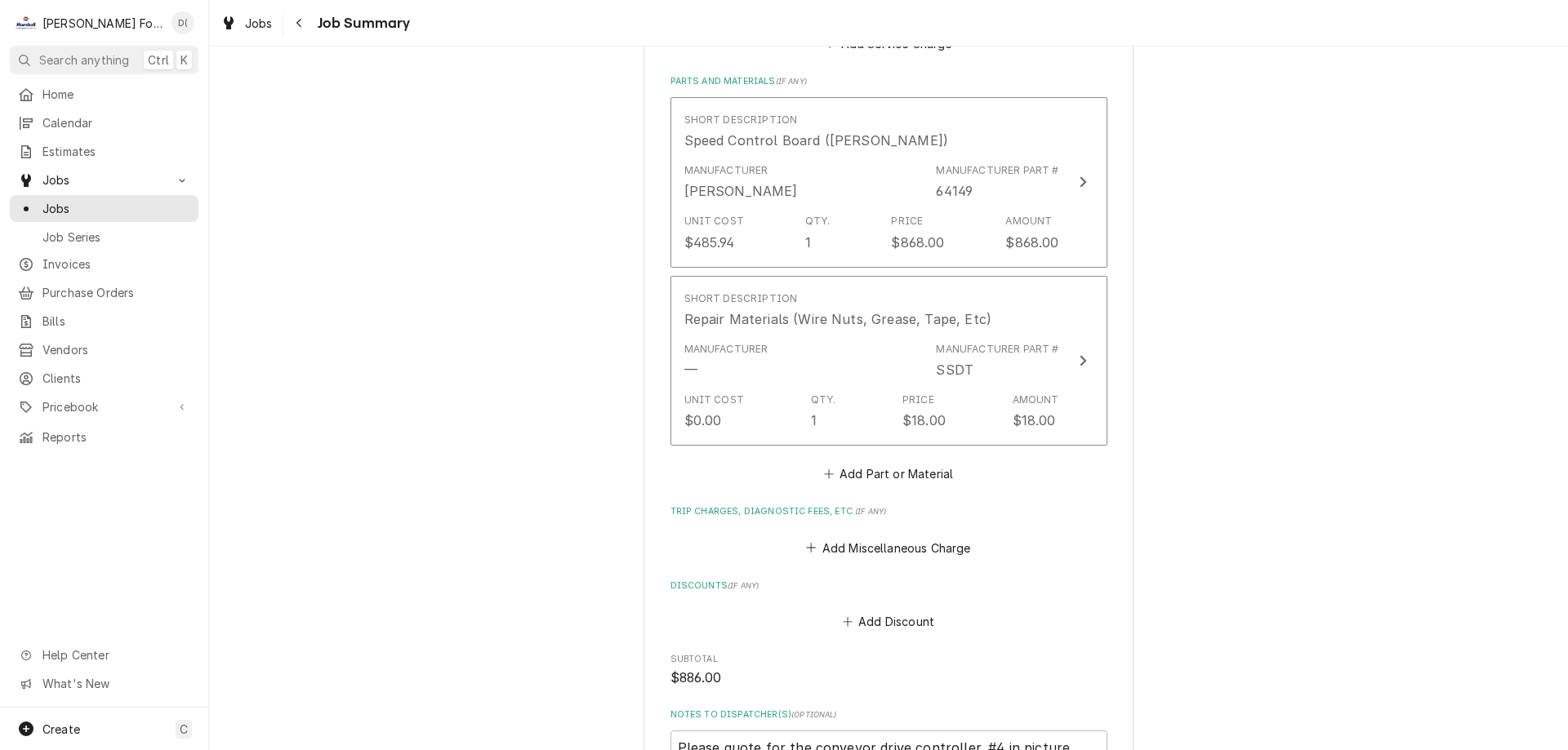
scroll to position [1387, 0]
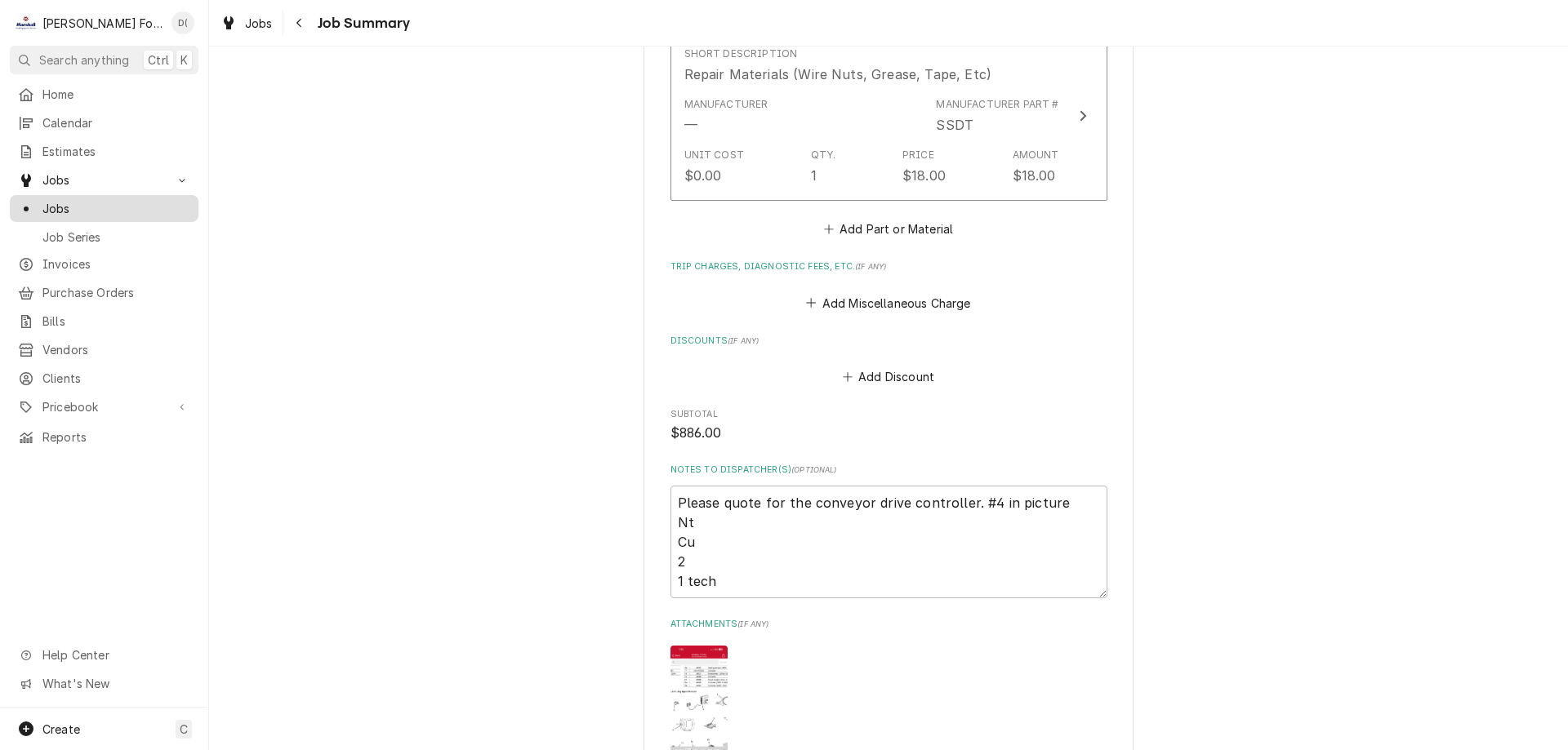
click at [129, 200] on span "Jobs" at bounding box center [116, 208] width 148 height 17
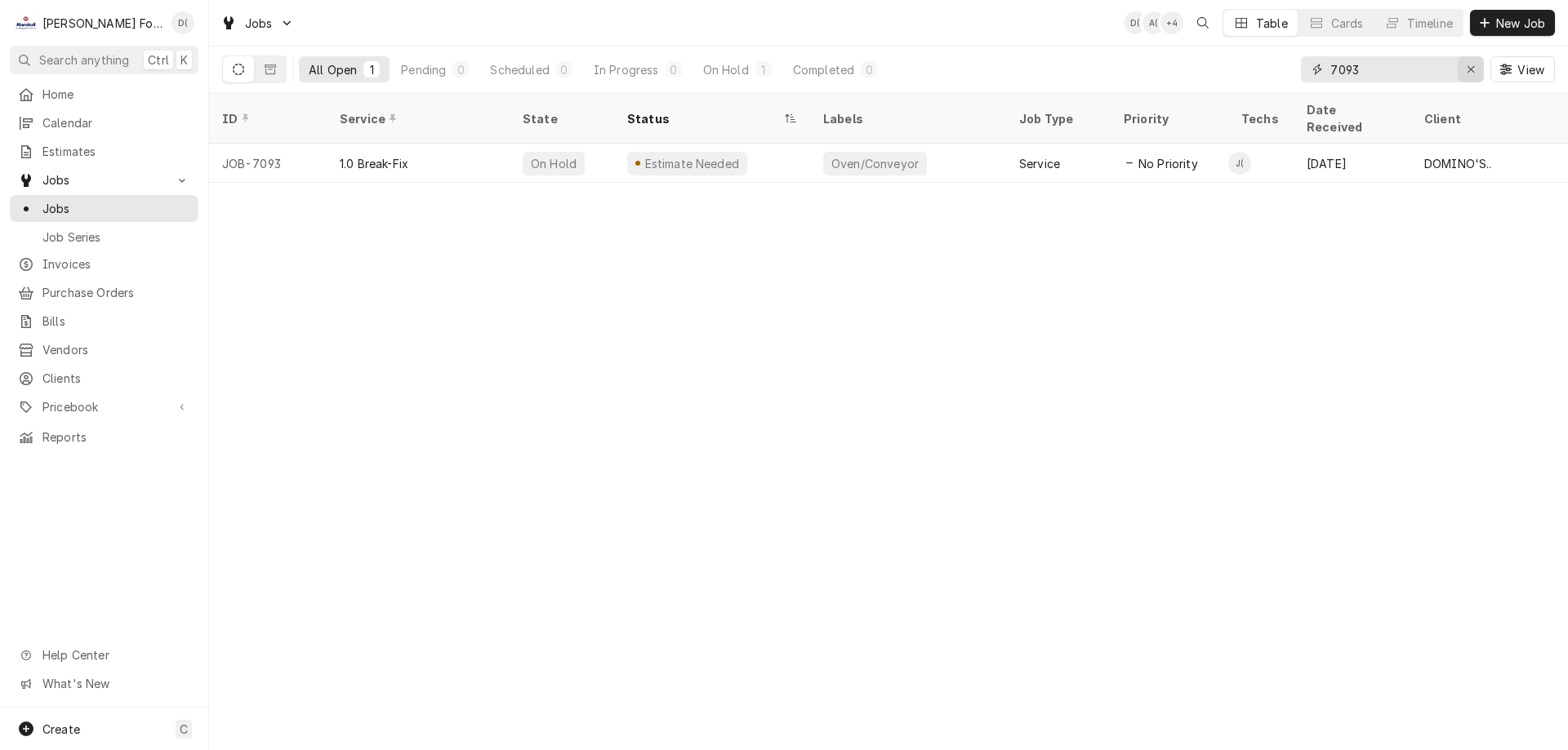
click at [1466, 71] on icon "Erase input" at bounding box center [1471, 69] width 9 height 12
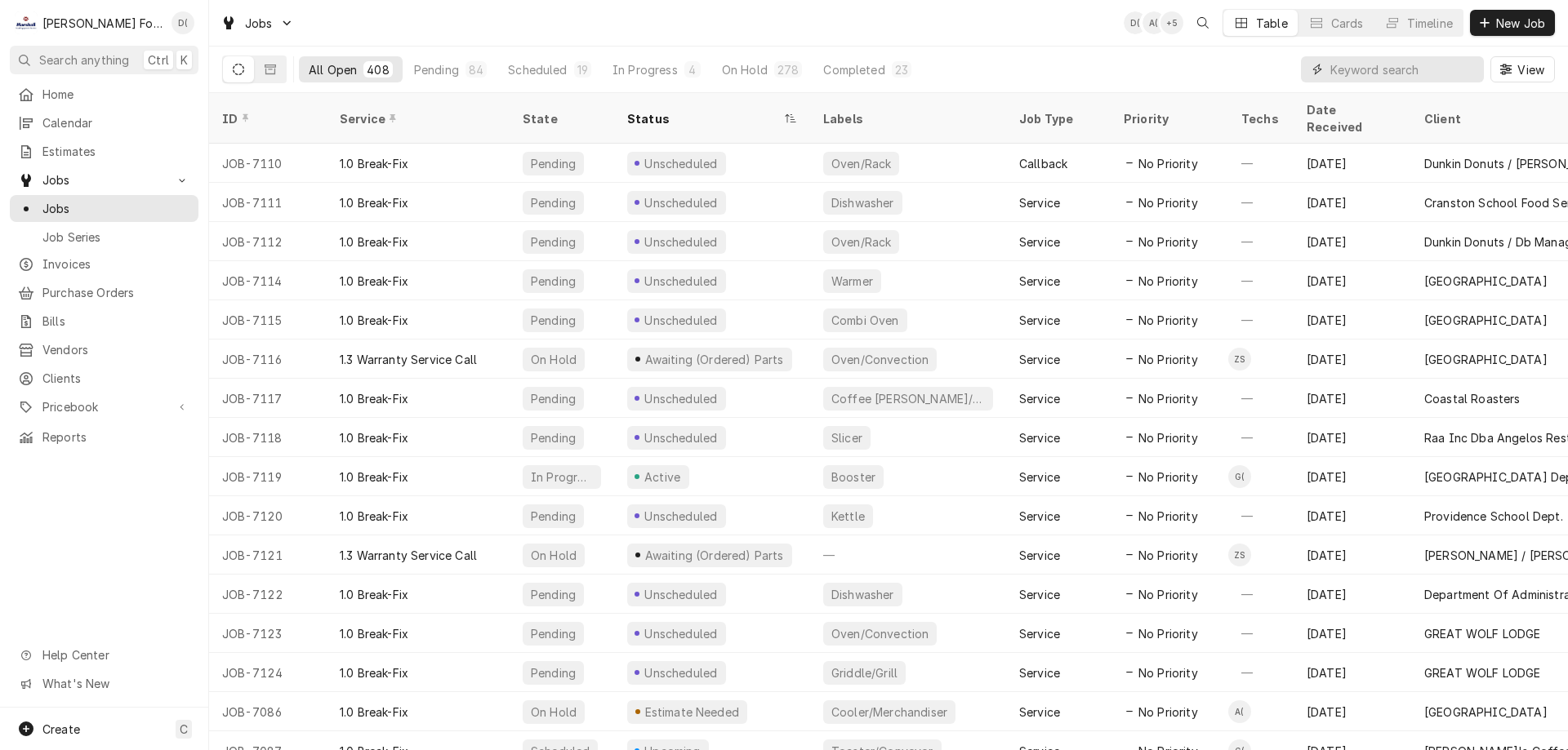
click at [1366, 77] on input "Dynamic Content Wrapper" at bounding box center [1403, 69] width 145 height 26
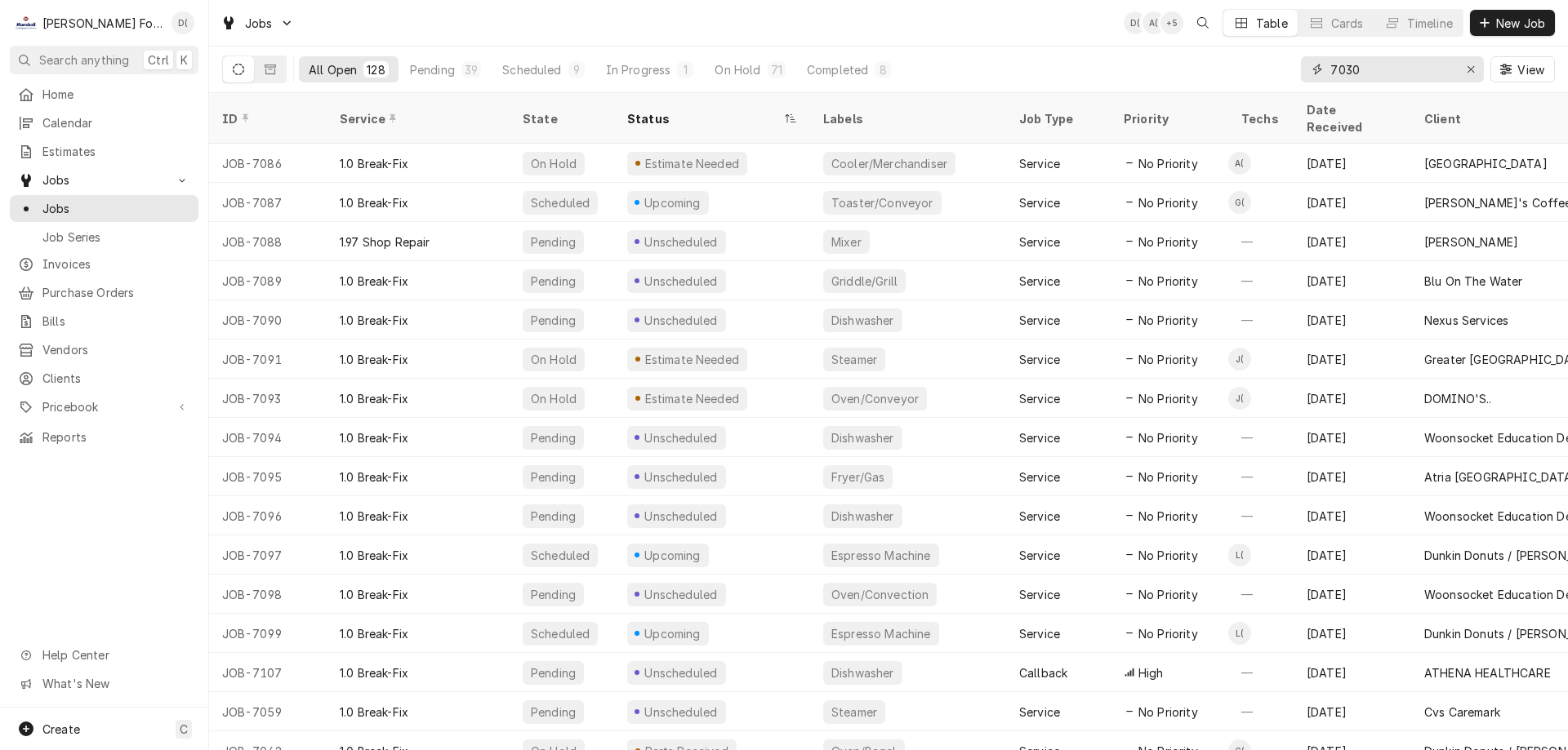
type input "7030"
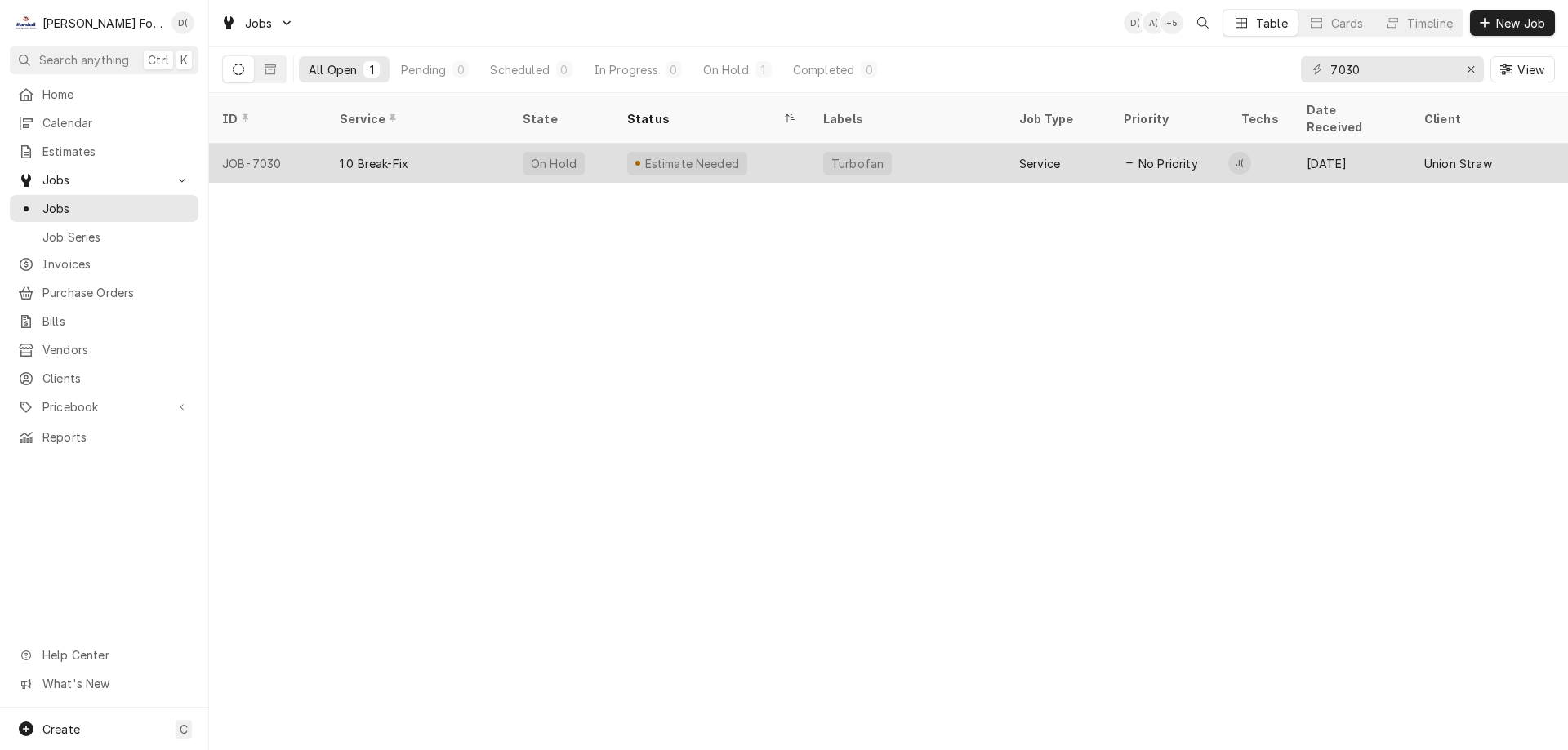
click at [719, 153] on div "Estimate Needed" at bounding box center [712, 163] width 196 height 39
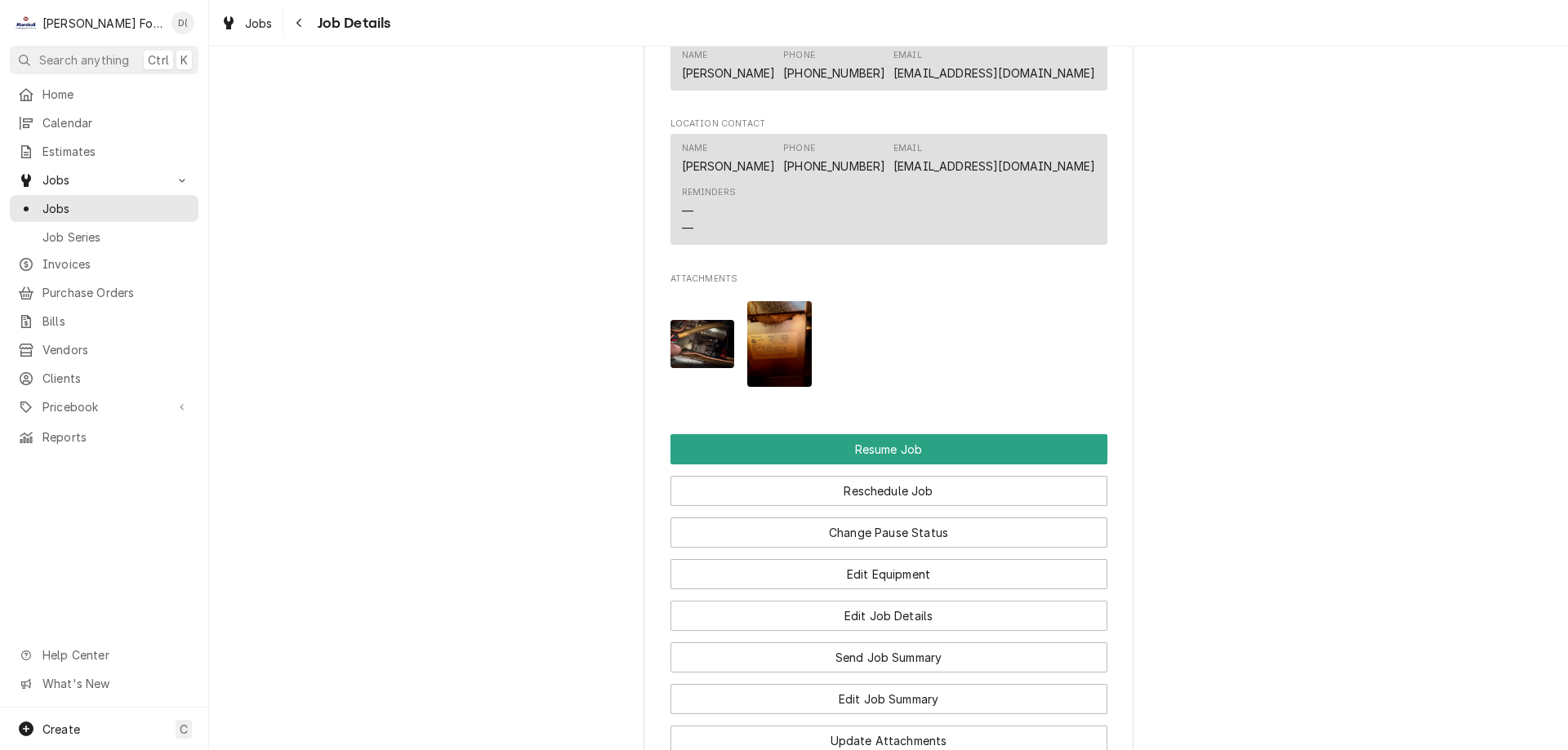
scroll to position [1632, 0]
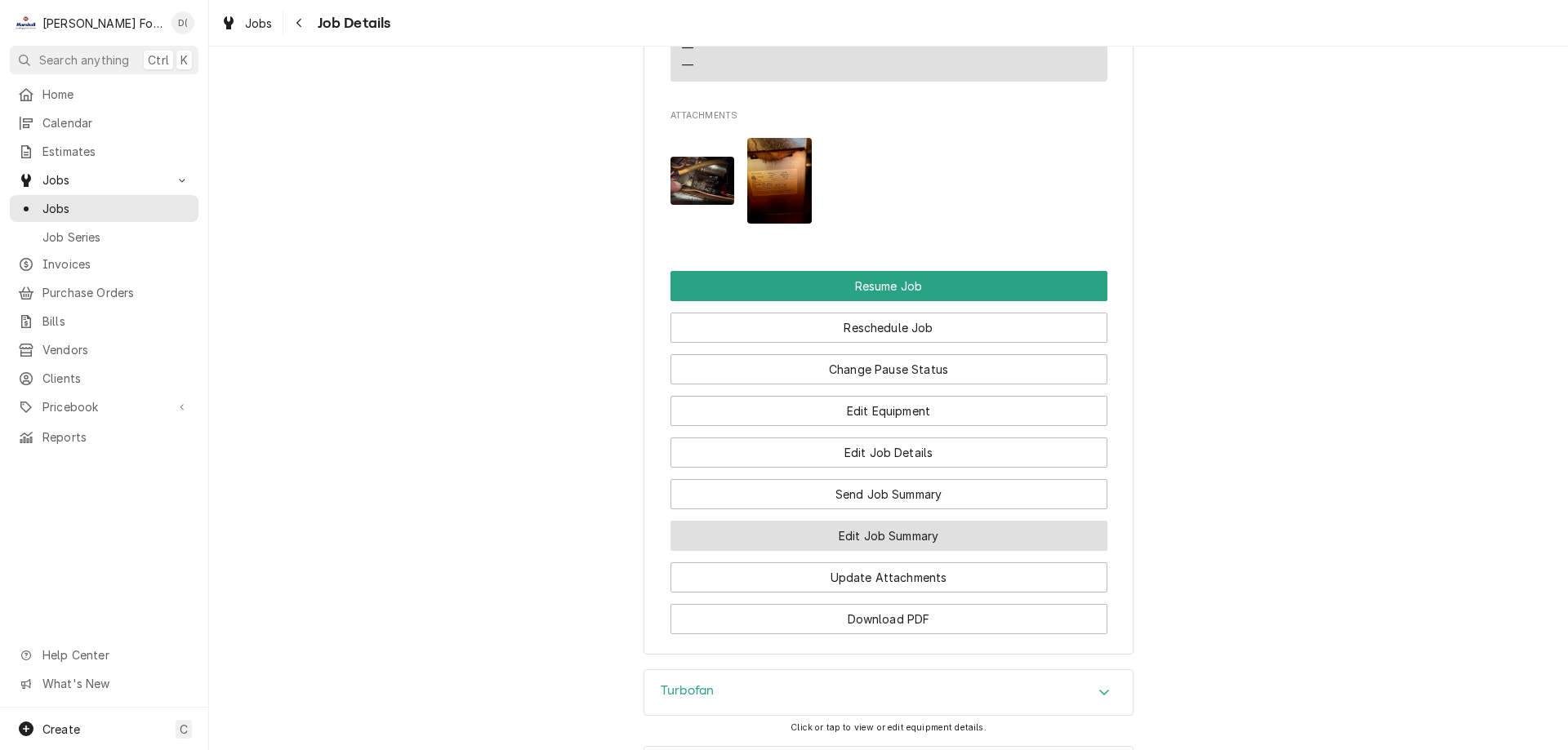
click at [849, 536] on button "Edit Job Summary" at bounding box center [888, 535] width 437 height 30
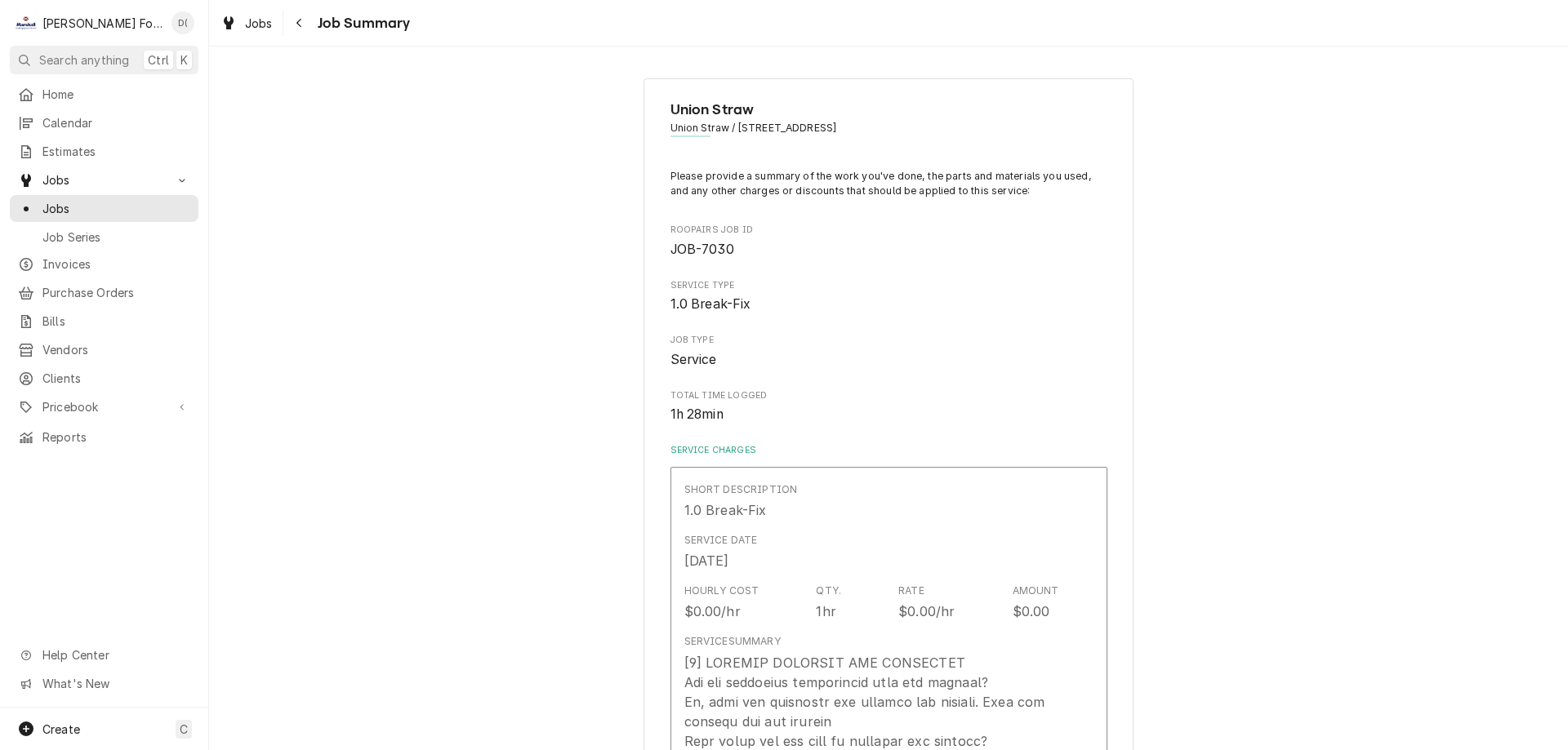
type textarea "x"
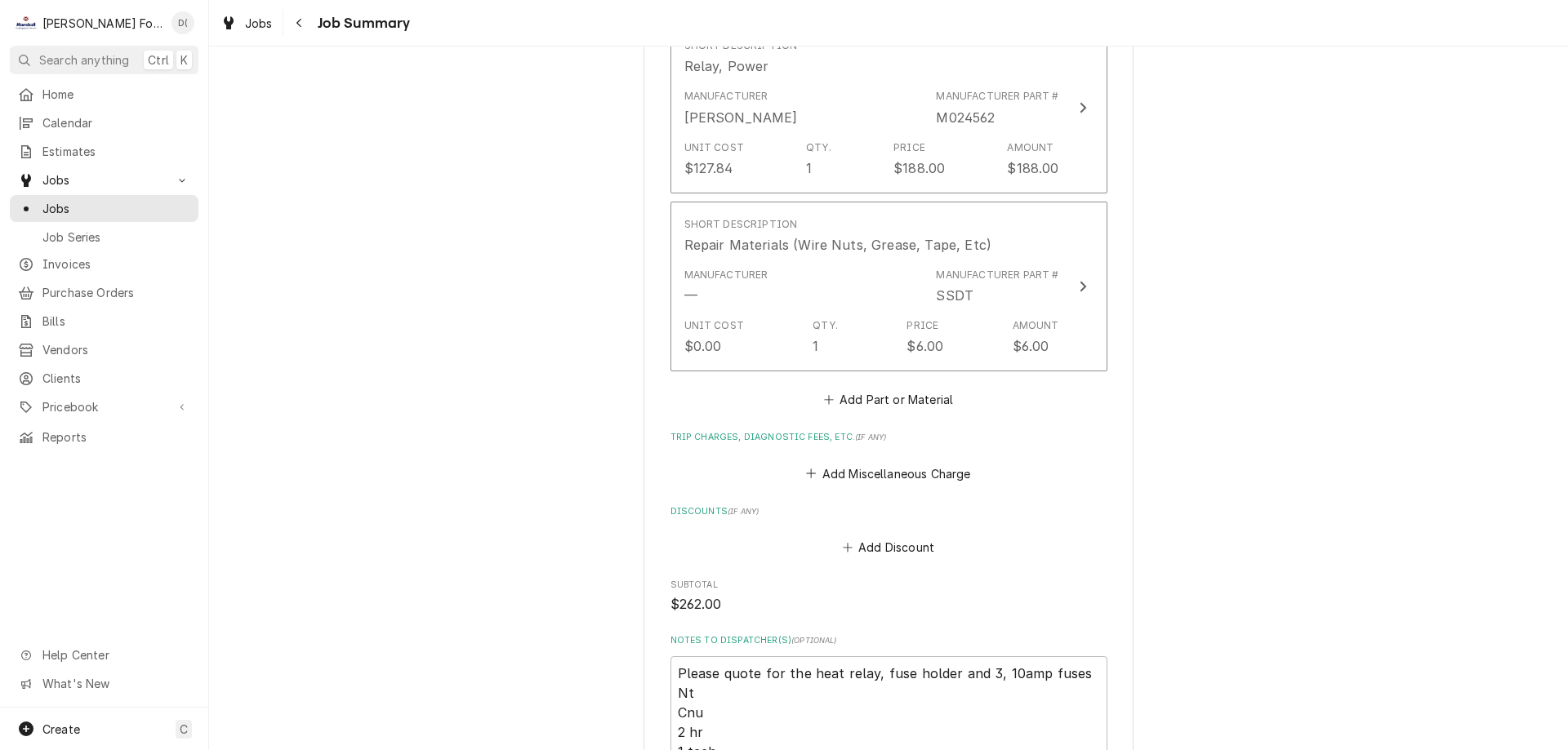
scroll to position [1713, 0]
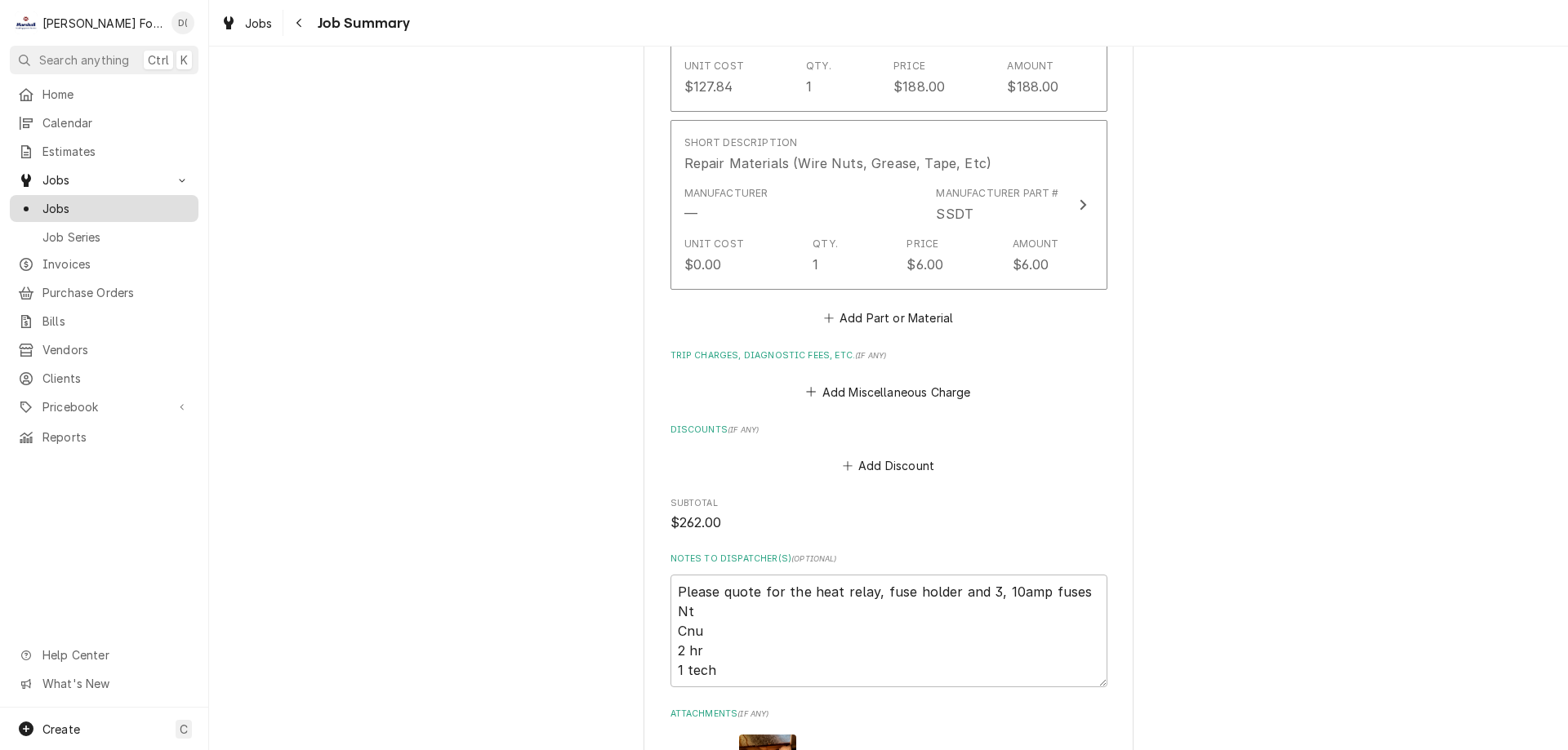
click at [146, 203] on span "Jobs" at bounding box center [116, 208] width 148 height 17
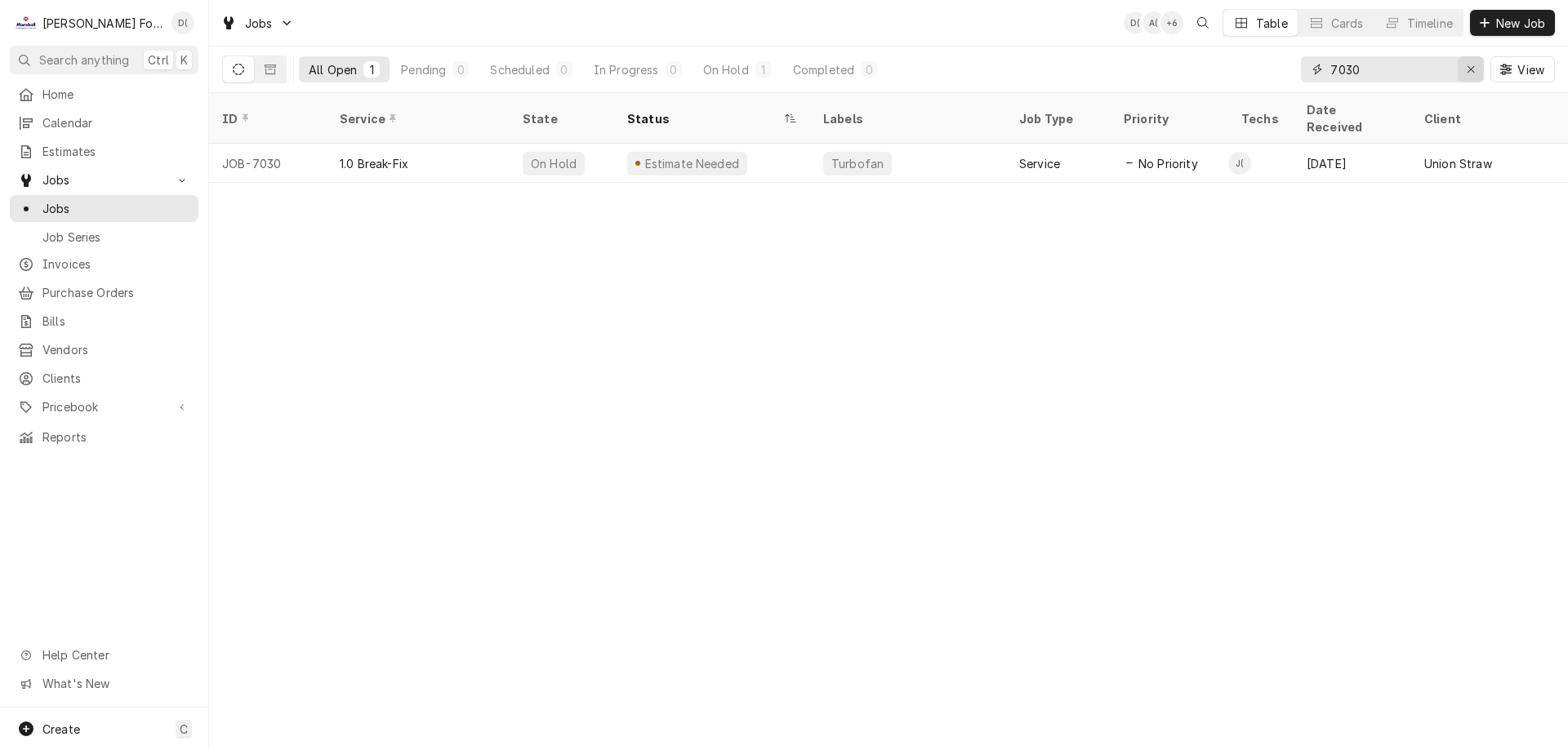
click at [1466, 68] on icon "Erase input" at bounding box center [1471, 69] width 9 height 12
click at [1437, 71] on input "Dynamic Content Wrapper" at bounding box center [1406, 69] width 154 height 26
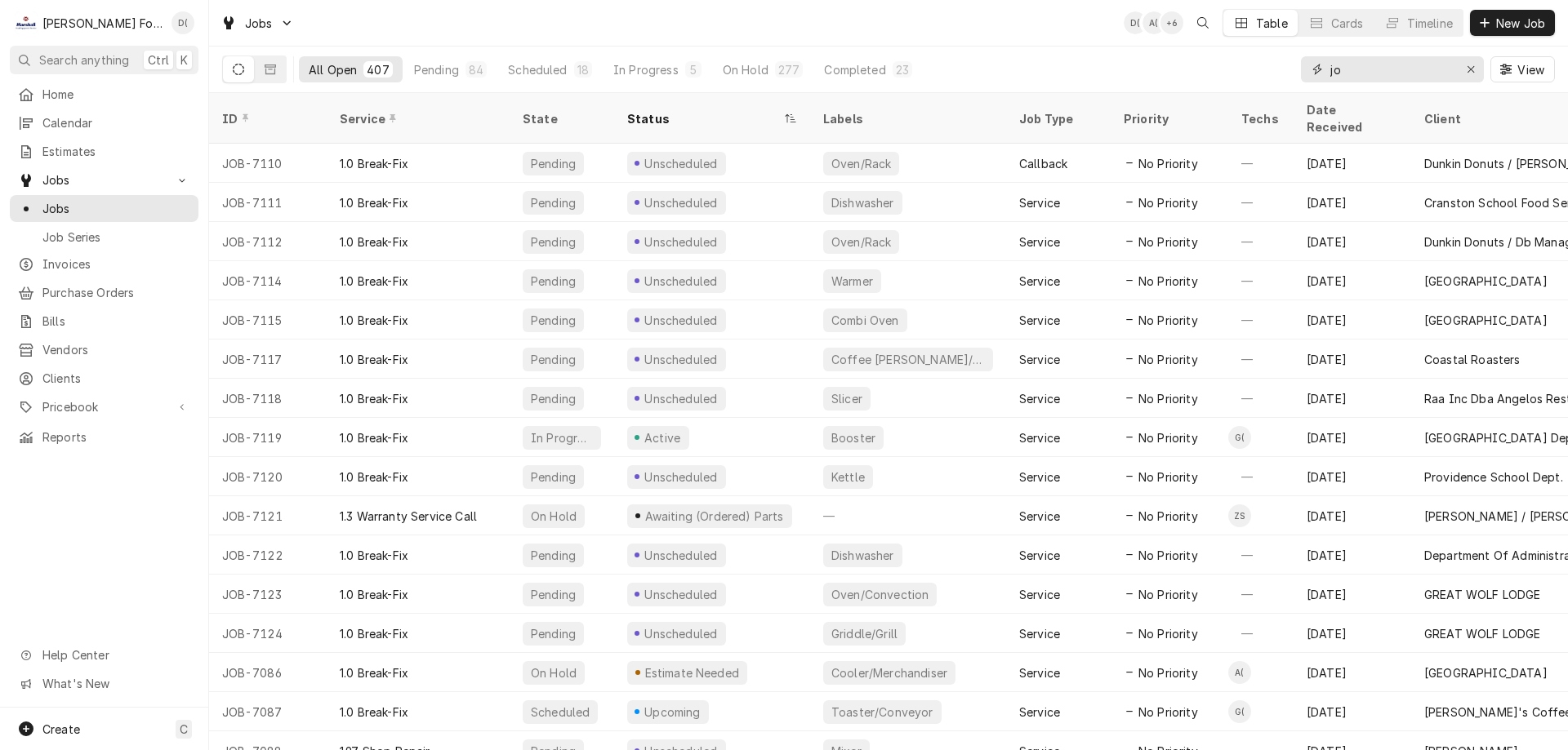
type input "j"
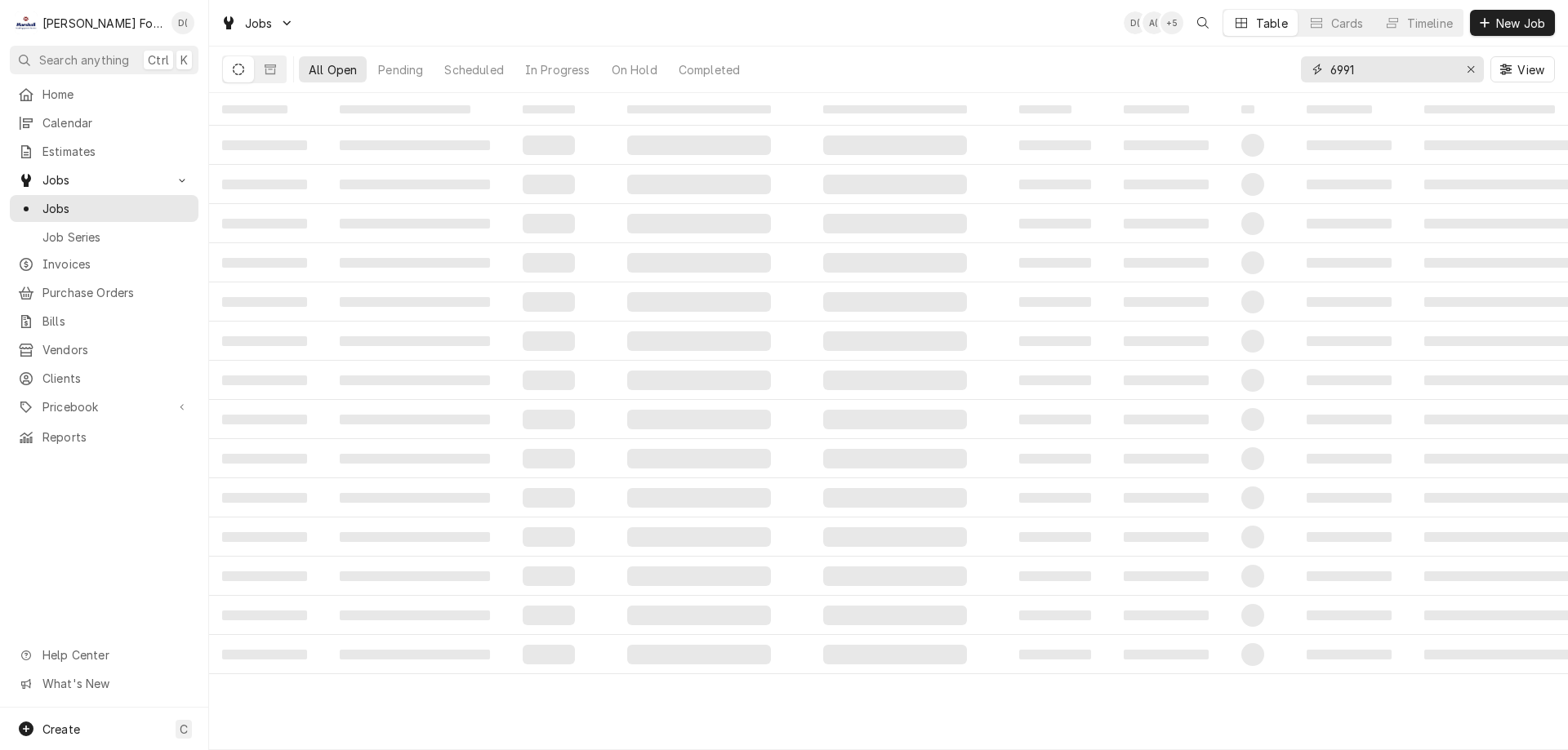
type input "6991"
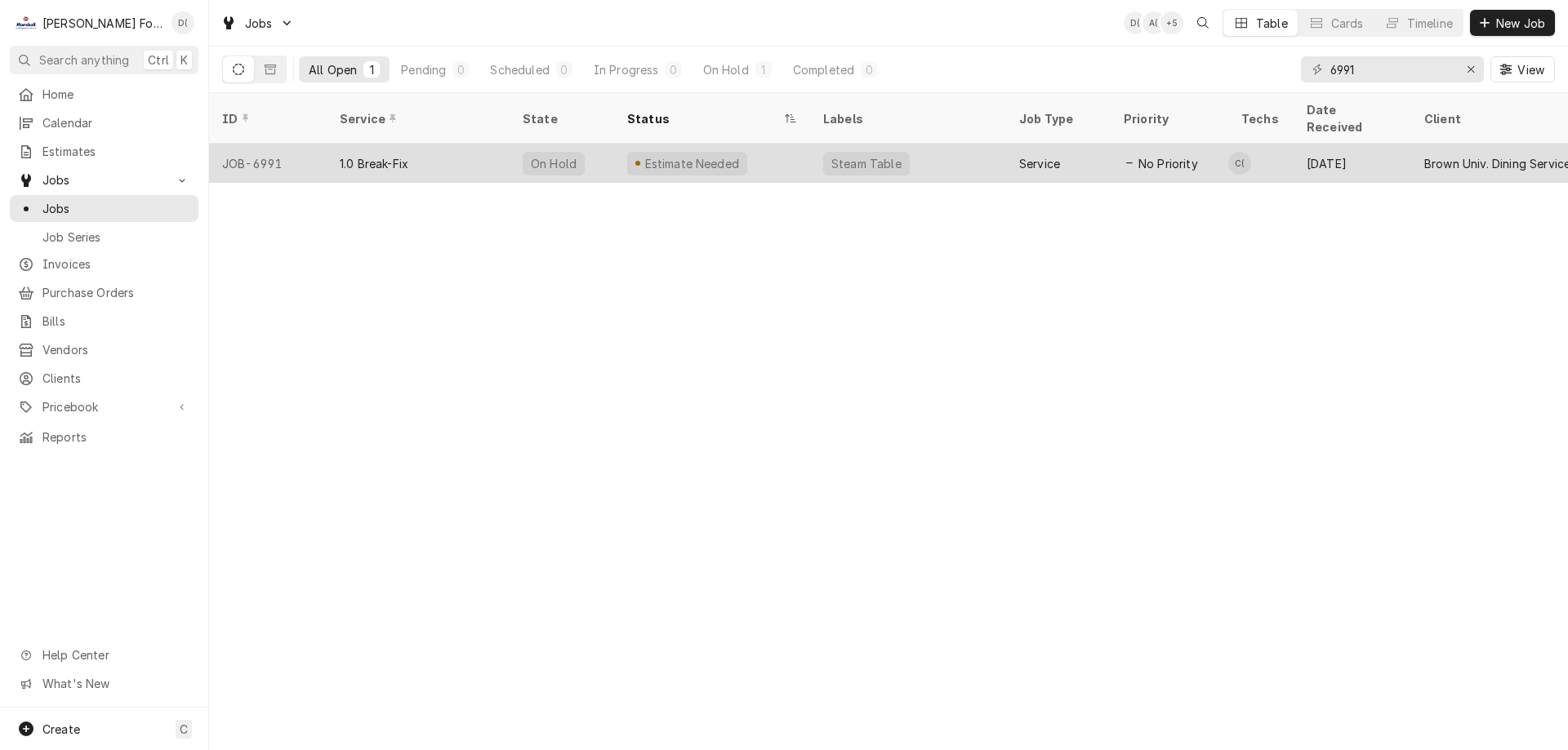
click at [765, 147] on div "Estimate Needed" at bounding box center [712, 163] width 196 height 39
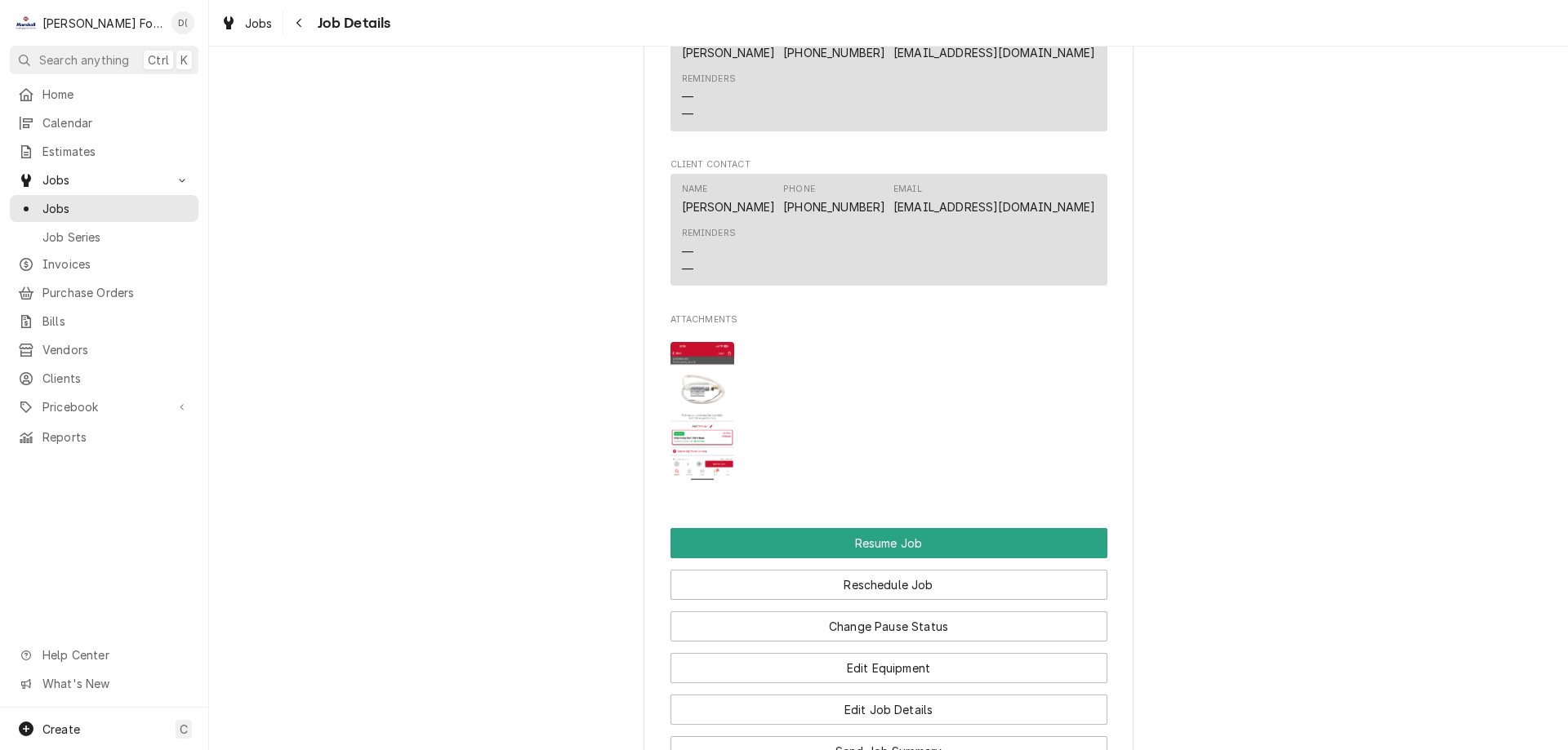
scroll to position [2285, 0]
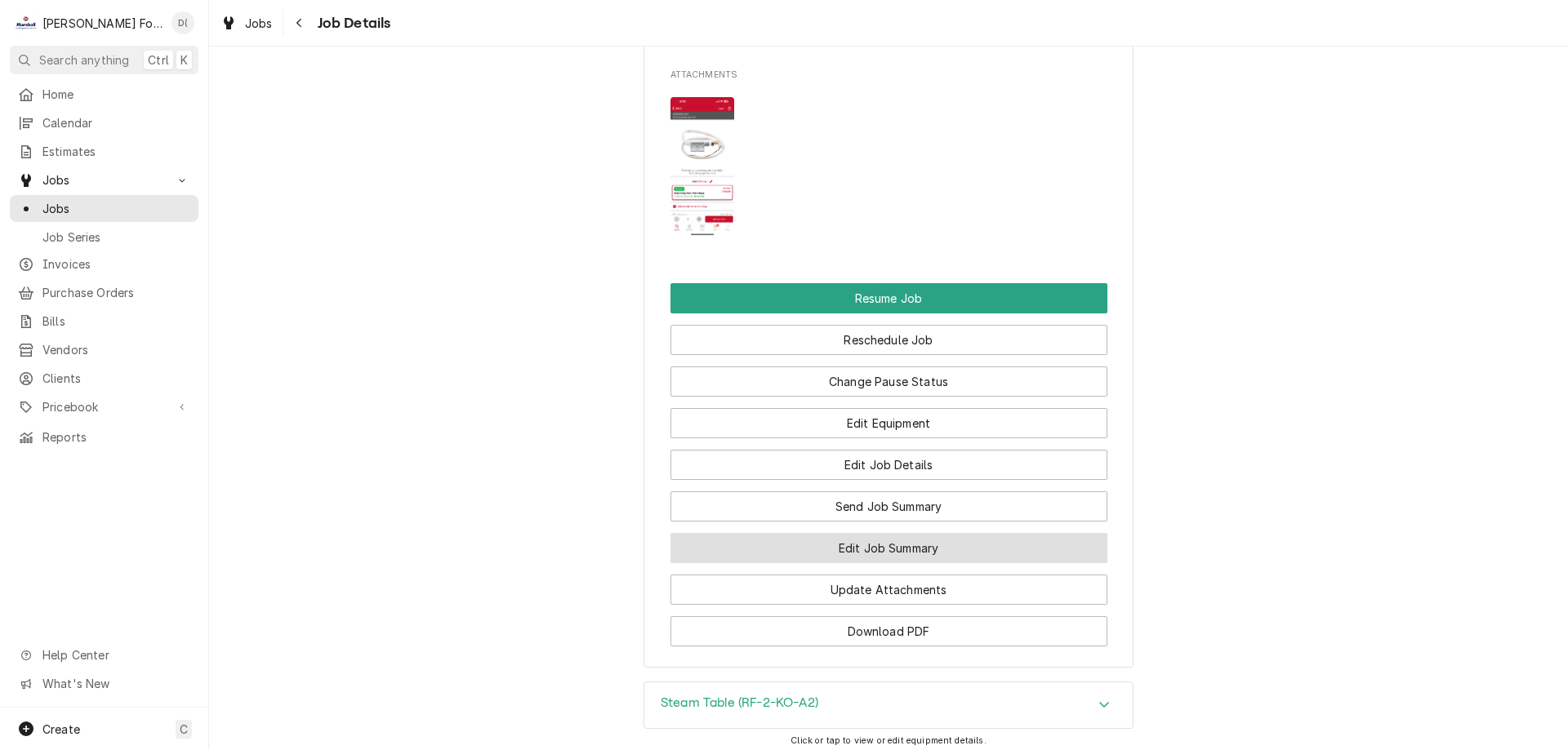
click at [851, 563] on button "Edit Job Summary" at bounding box center [888, 548] width 437 height 30
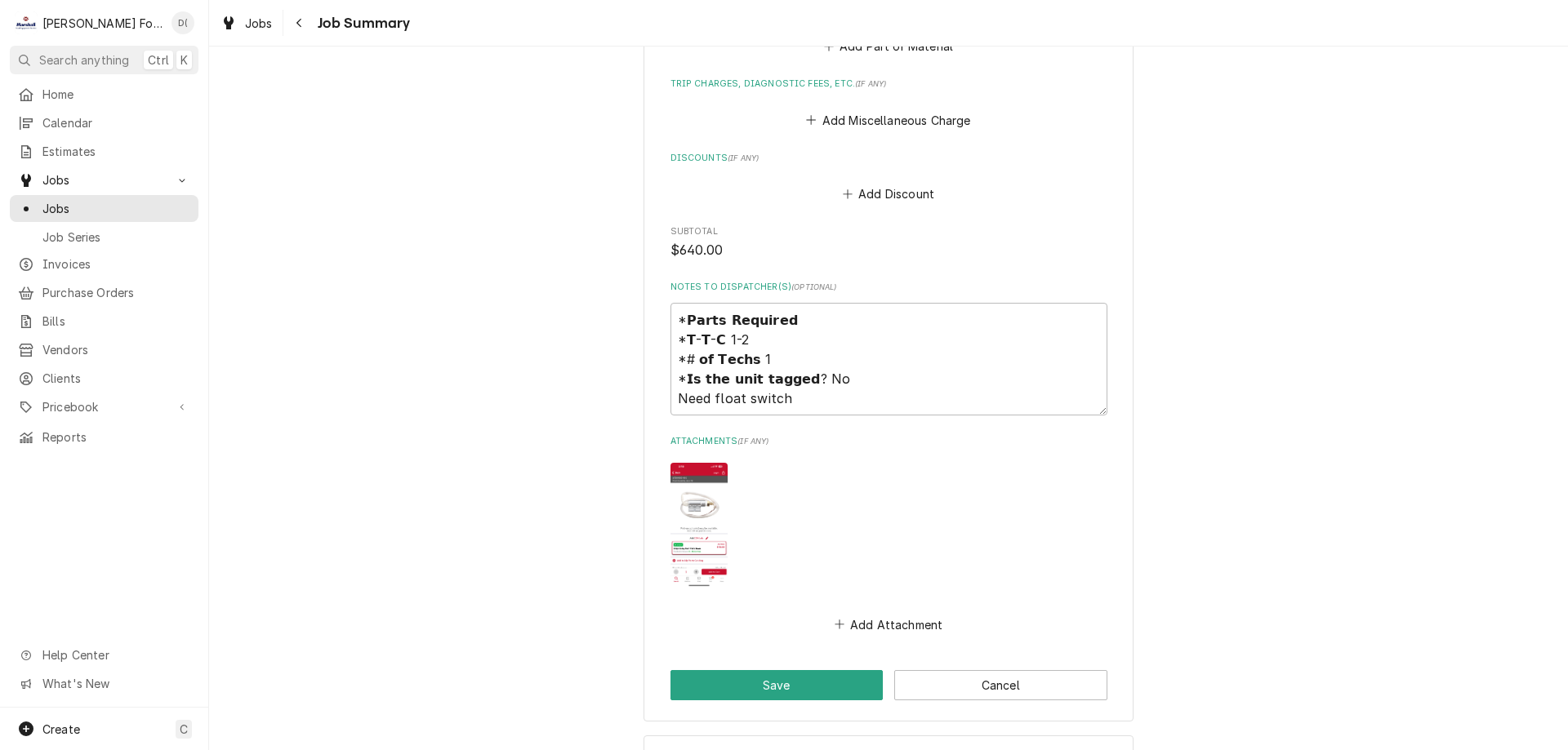
scroll to position [1671, 0]
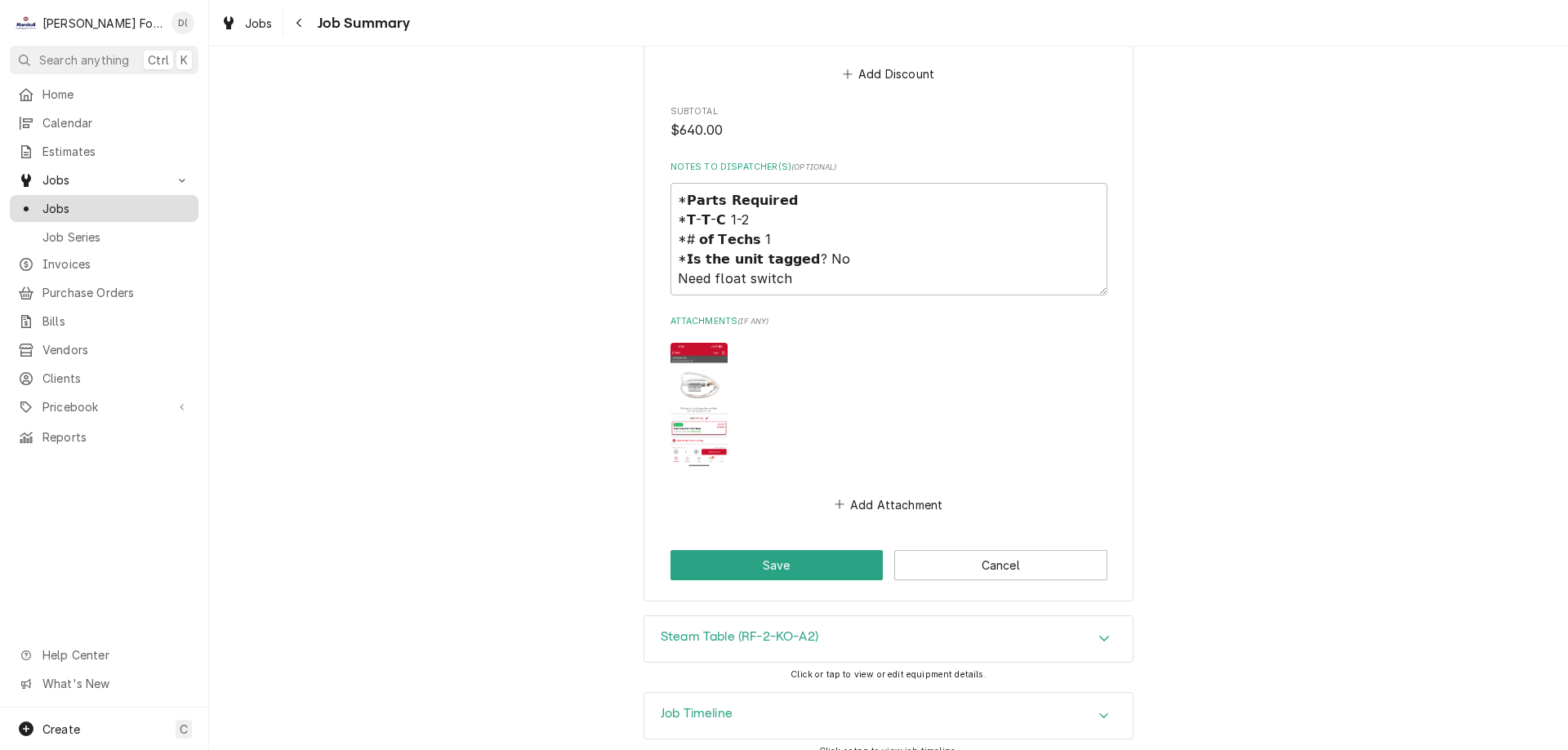
click at [107, 205] on span "Jobs" at bounding box center [116, 208] width 148 height 17
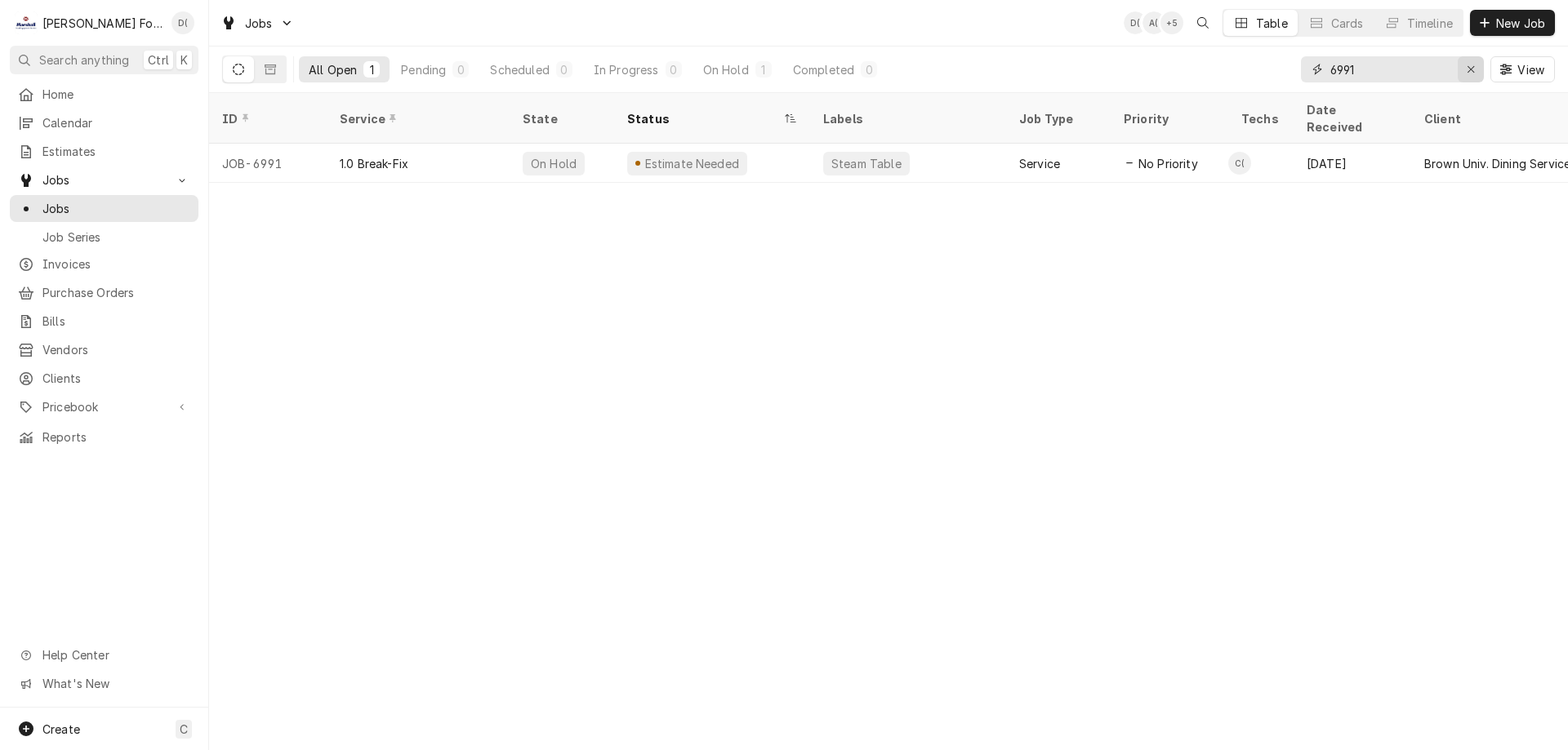
drag, startPoint x: 1471, startPoint y: 67, endPoint x: 1445, endPoint y: 68, distance: 26.0
click at [1470, 67] on icon "Erase input" at bounding box center [1471, 69] width 9 height 12
click at [1440, 68] on input "Dynamic Content Wrapper" at bounding box center [1406, 69] width 154 height 26
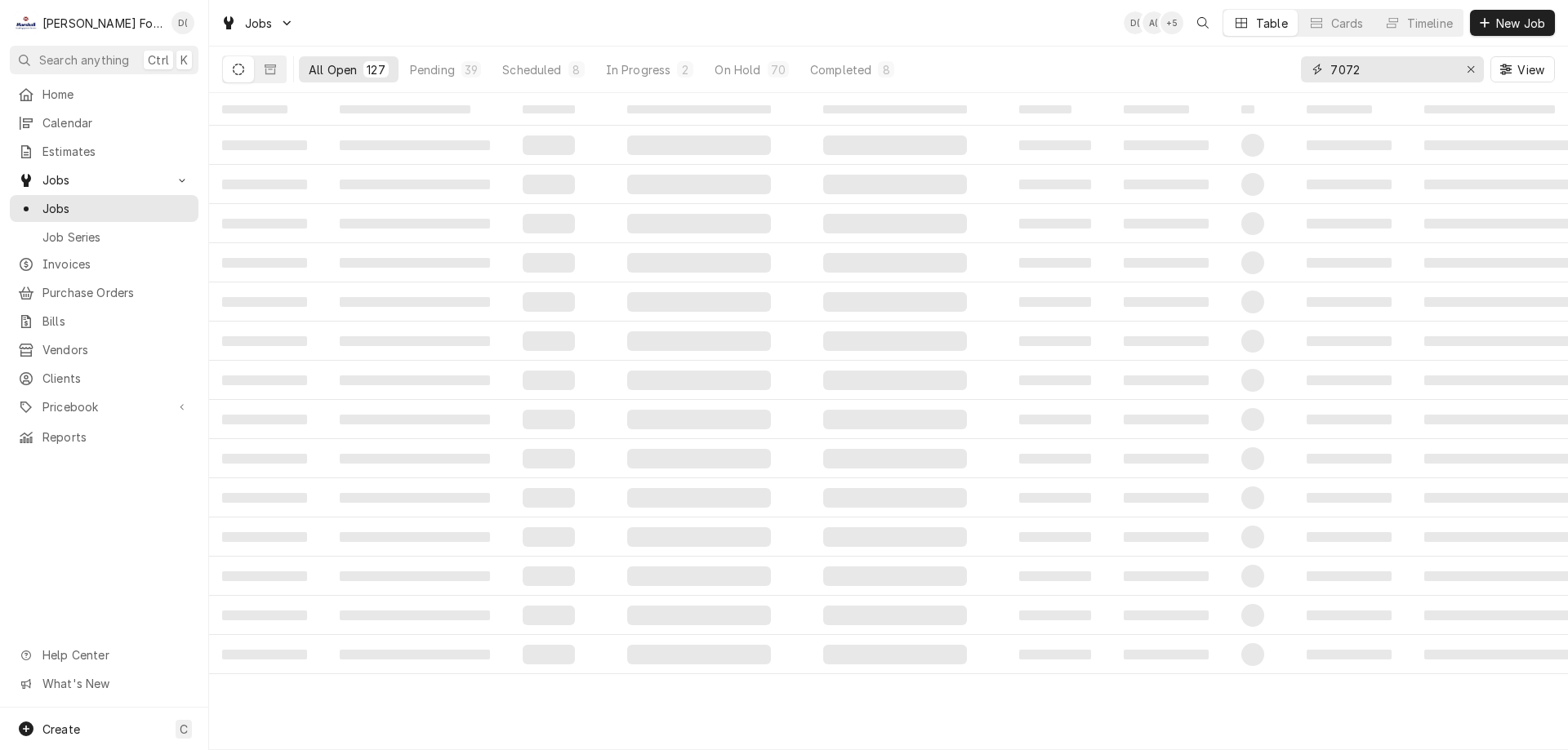
type input "7072"
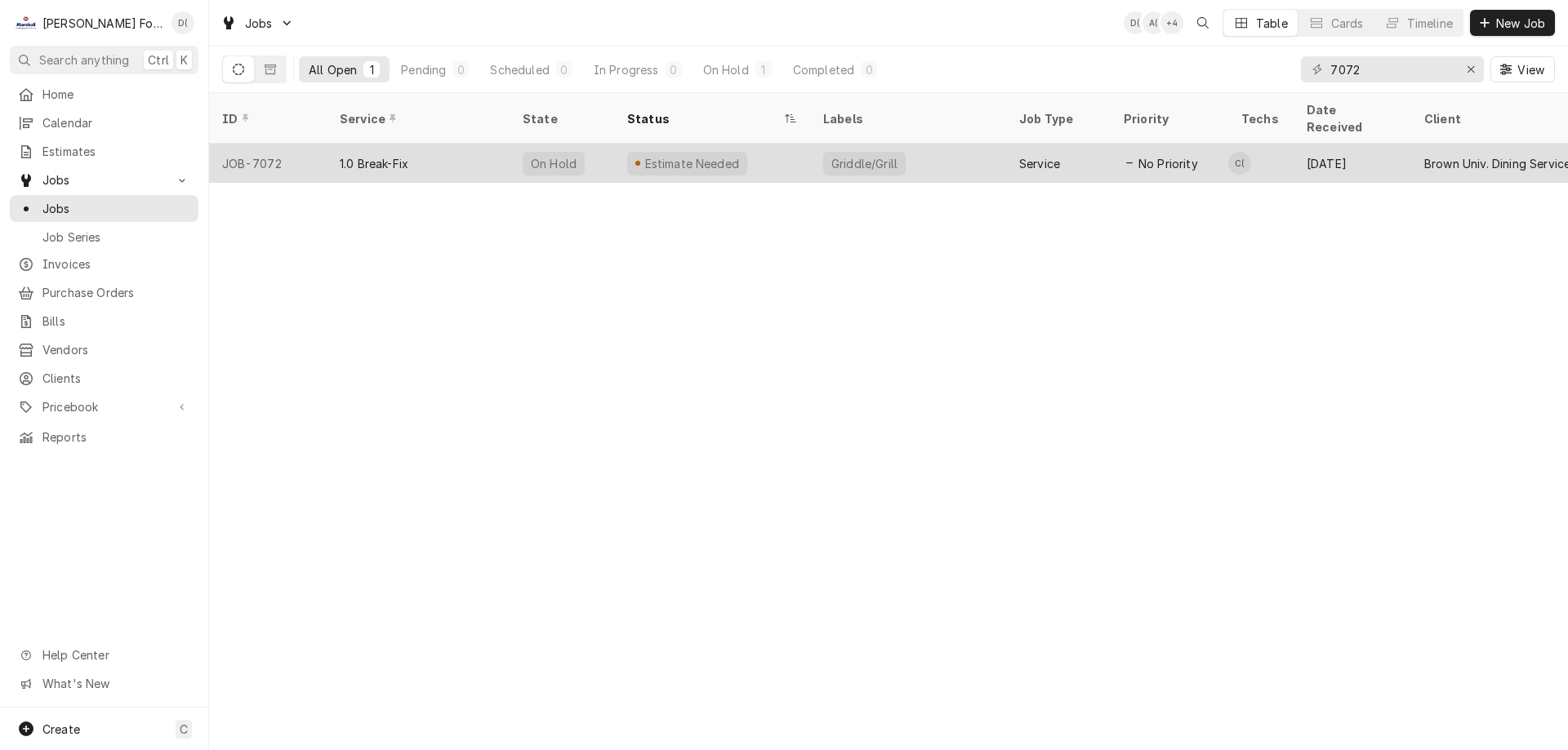
click at [971, 153] on div "Griddle/Grill" at bounding box center [908, 163] width 196 height 39
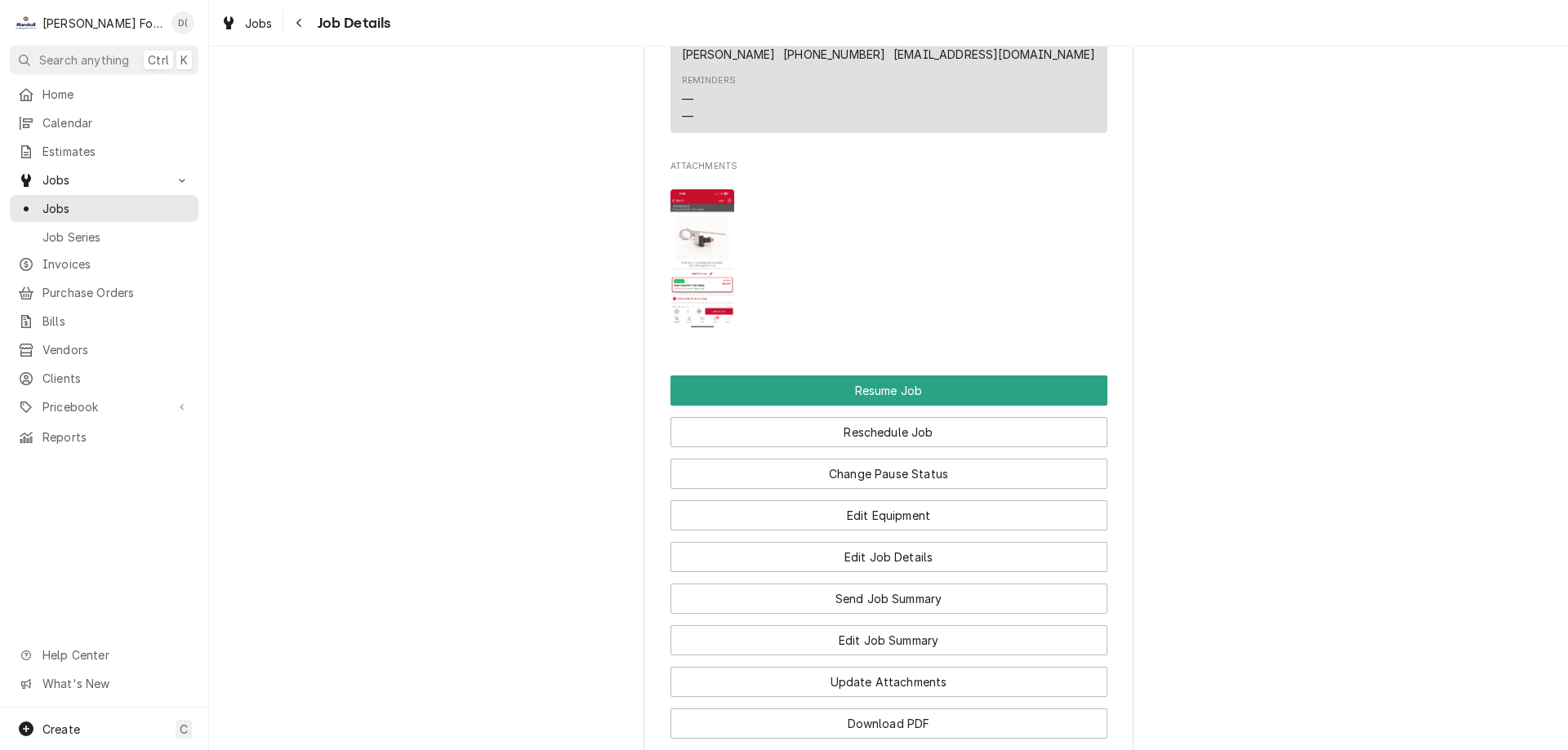
scroll to position [2366, 0]
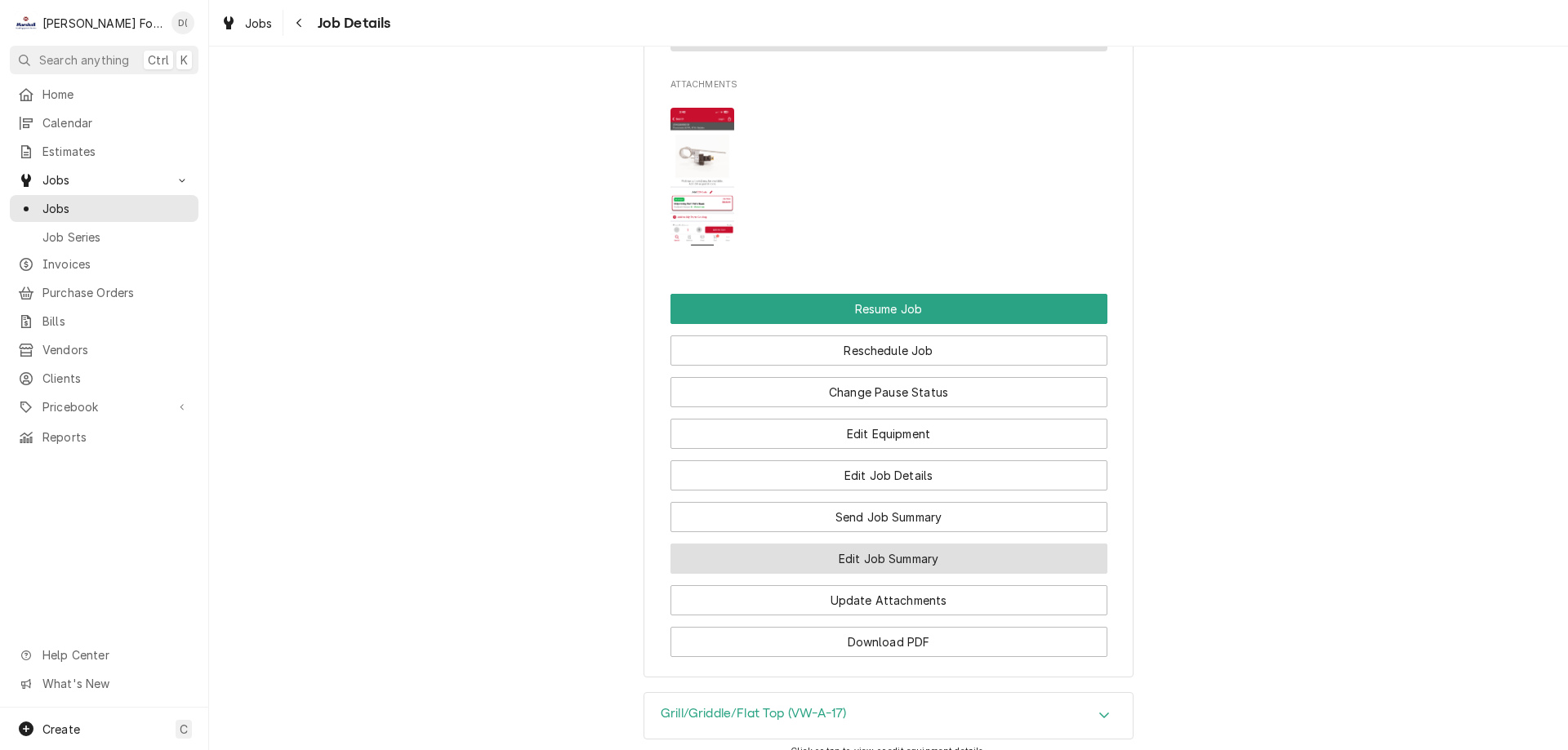
click at [878, 574] on button "Edit Job Summary" at bounding box center [888, 558] width 437 height 30
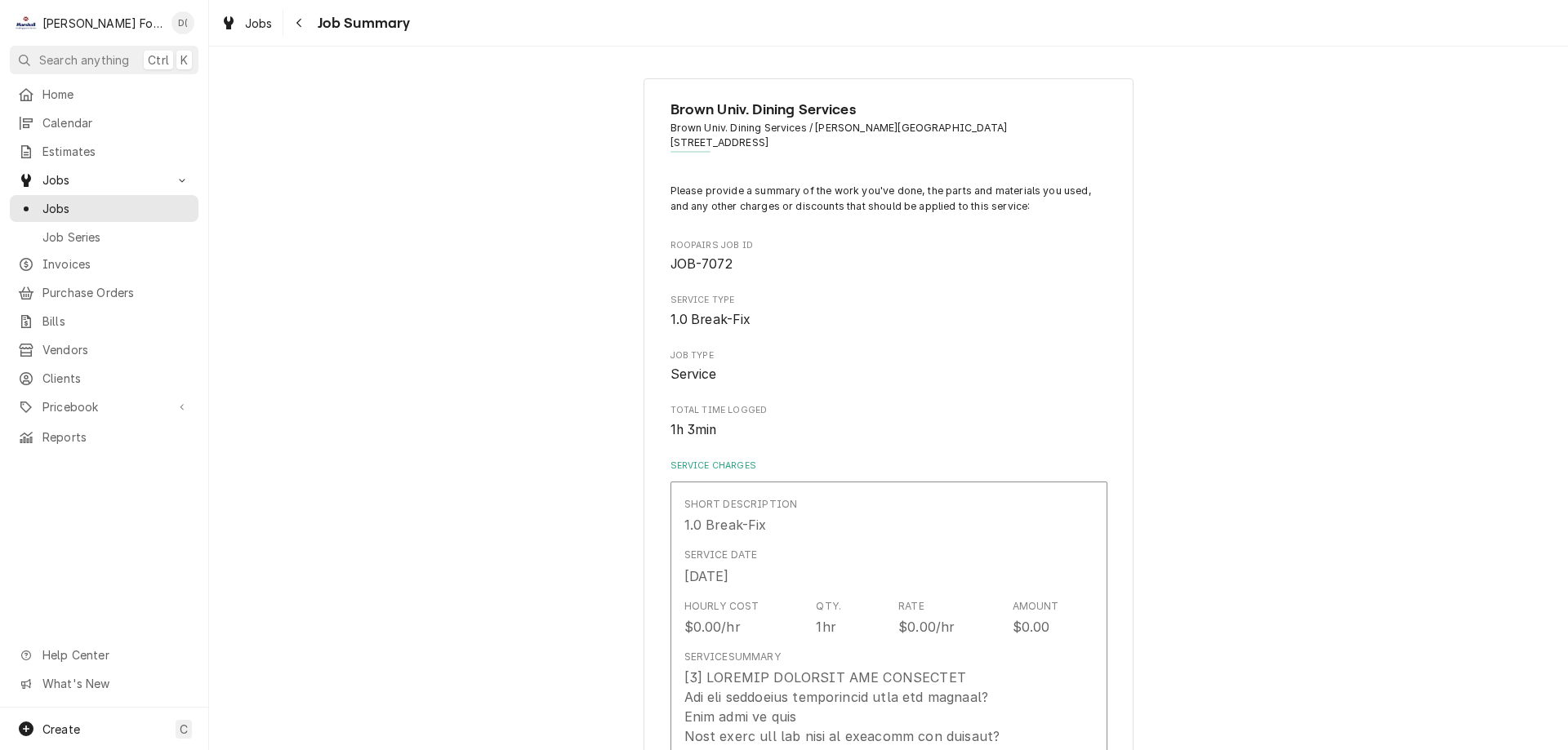
type textarea "x"
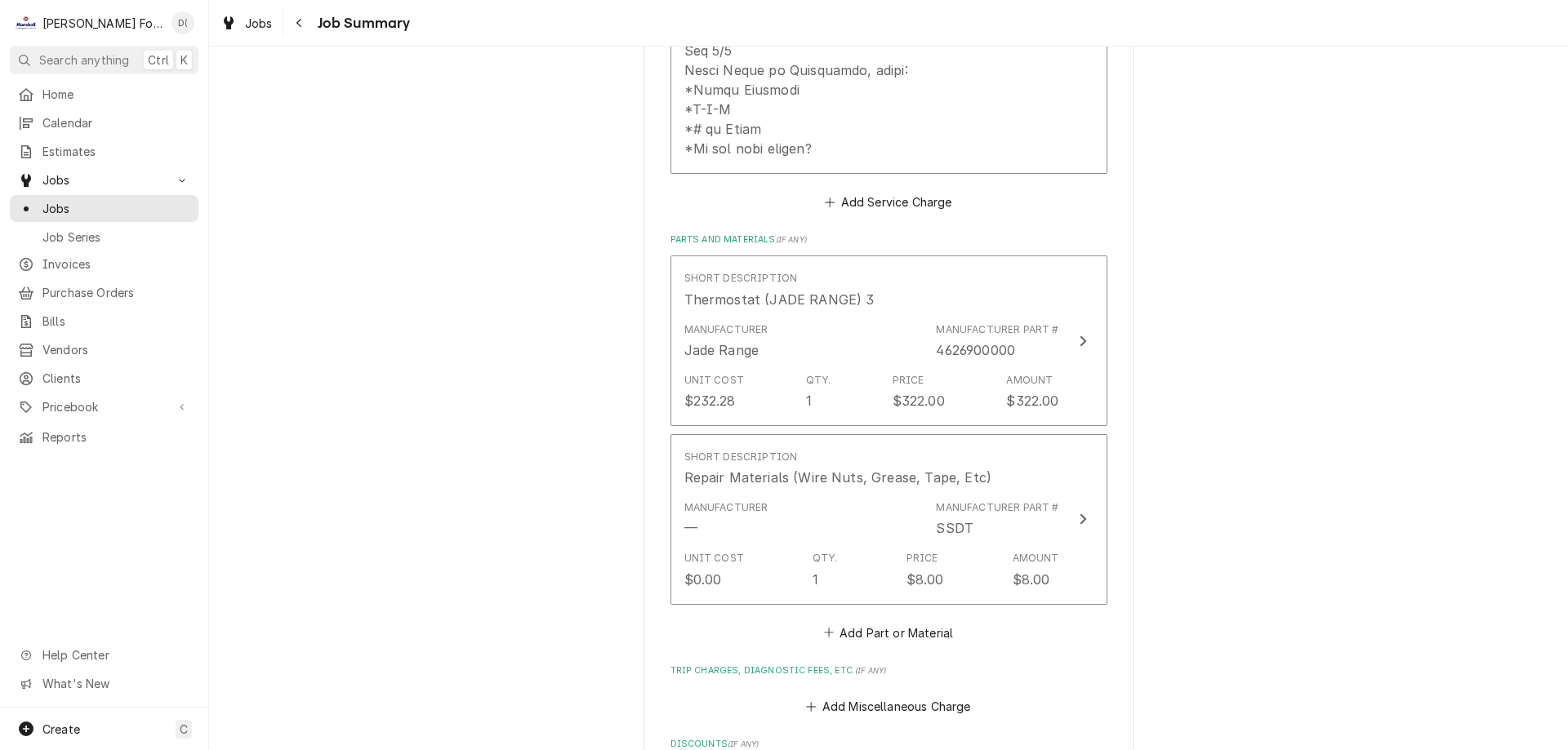
scroll to position [1224, 0]
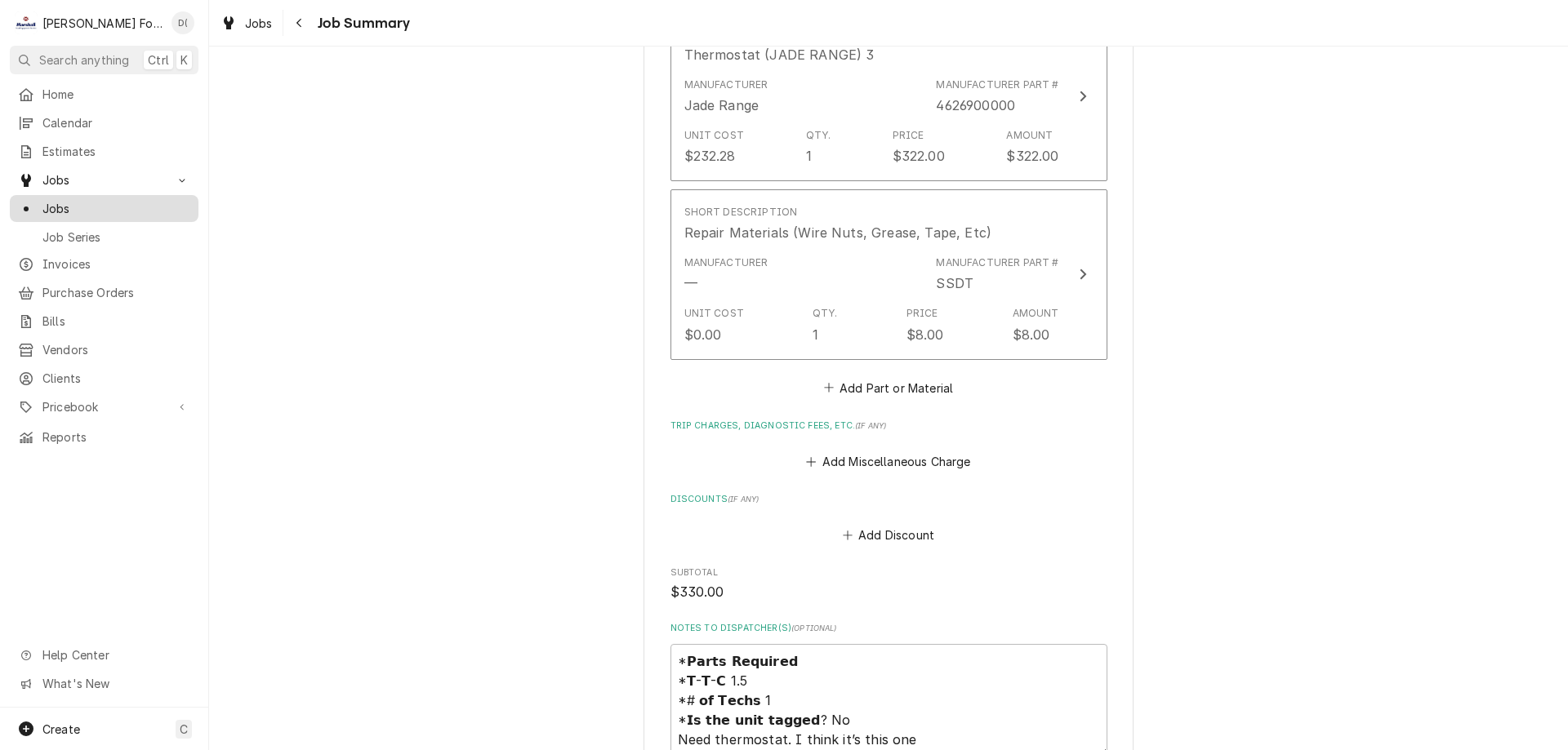
click at [139, 200] on span "Jobs" at bounding box center [116, 208] width 148 height 17
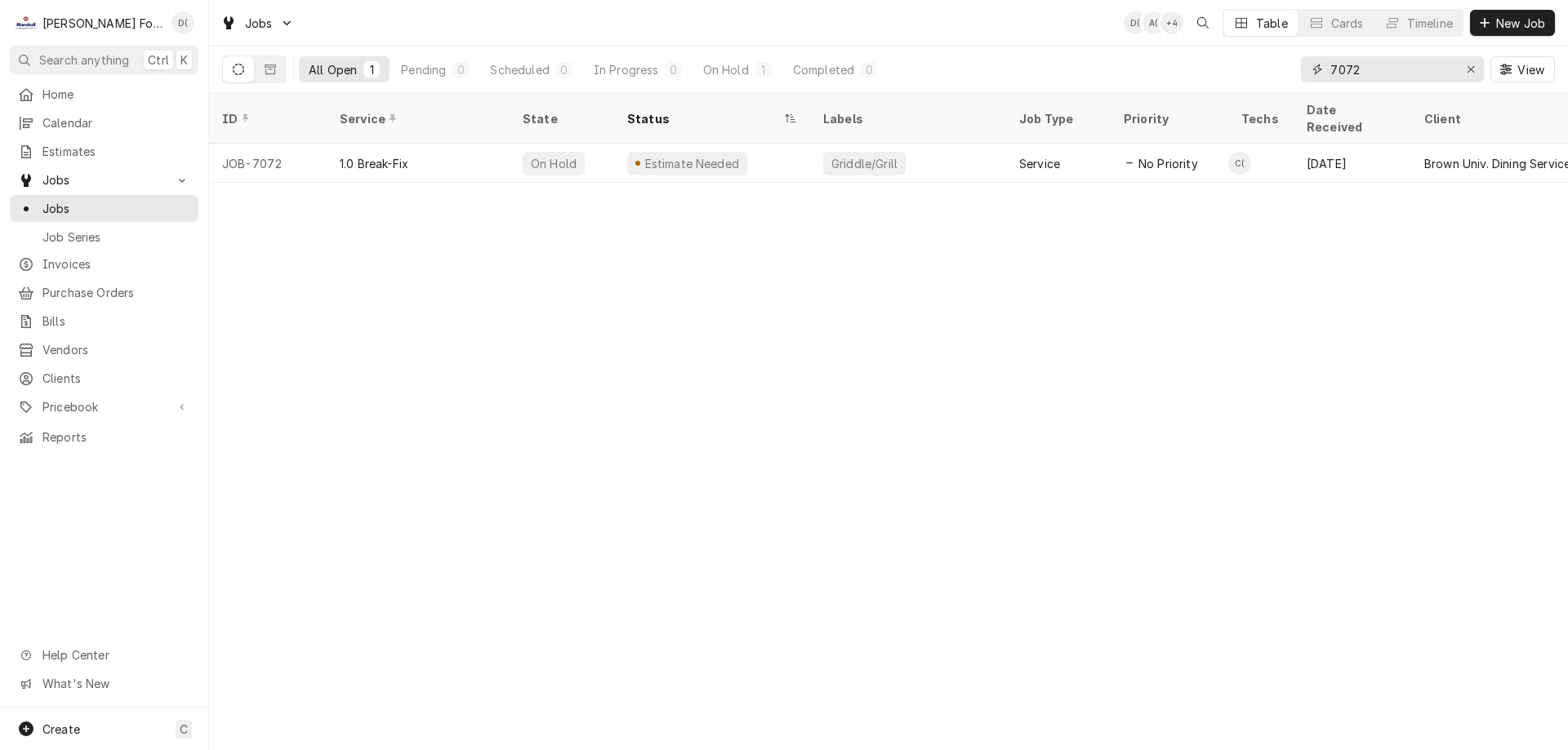
click at [1359, 68] on input "7072" at bounding box center [1391, 69] width 123 height 26
type input "7"
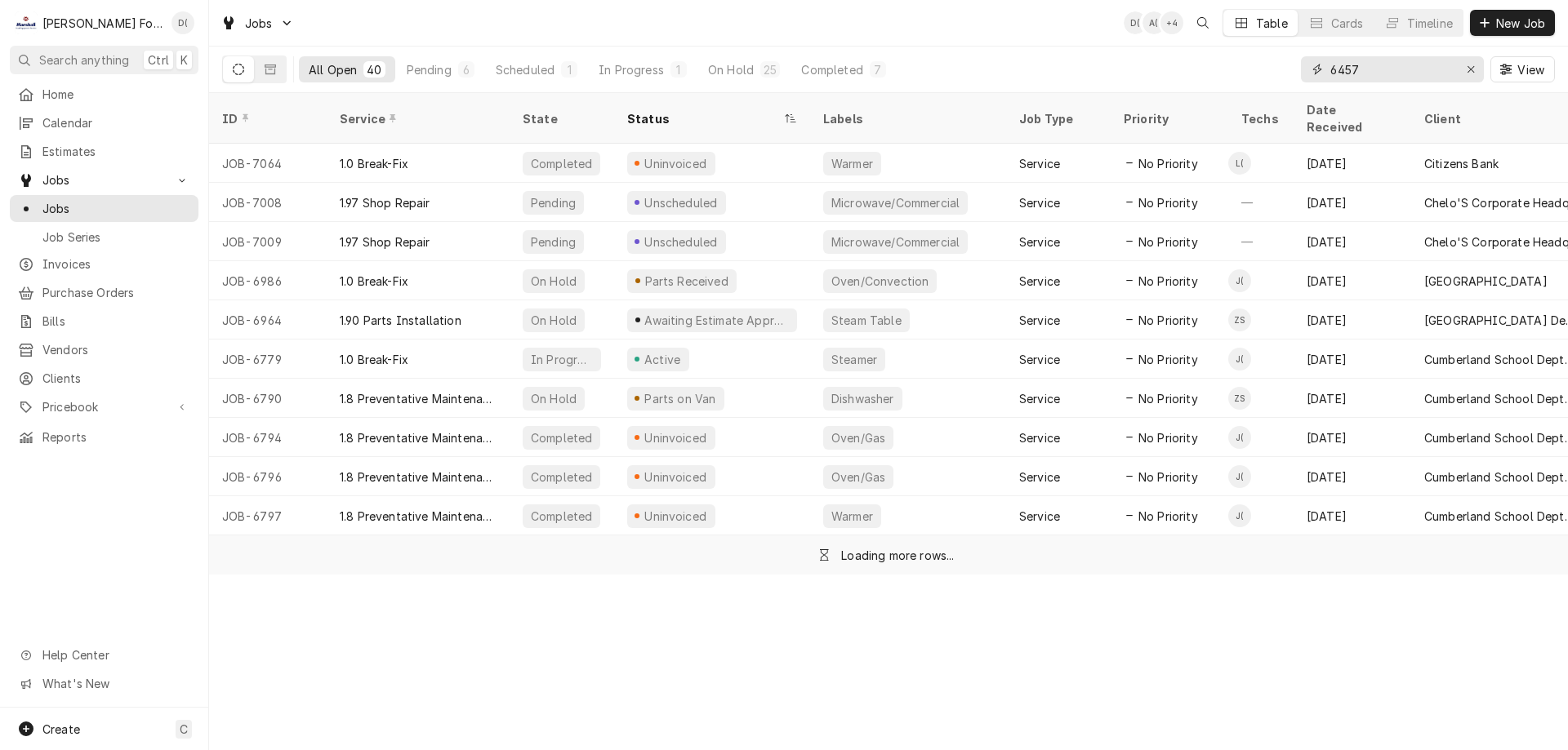
type input "6457"
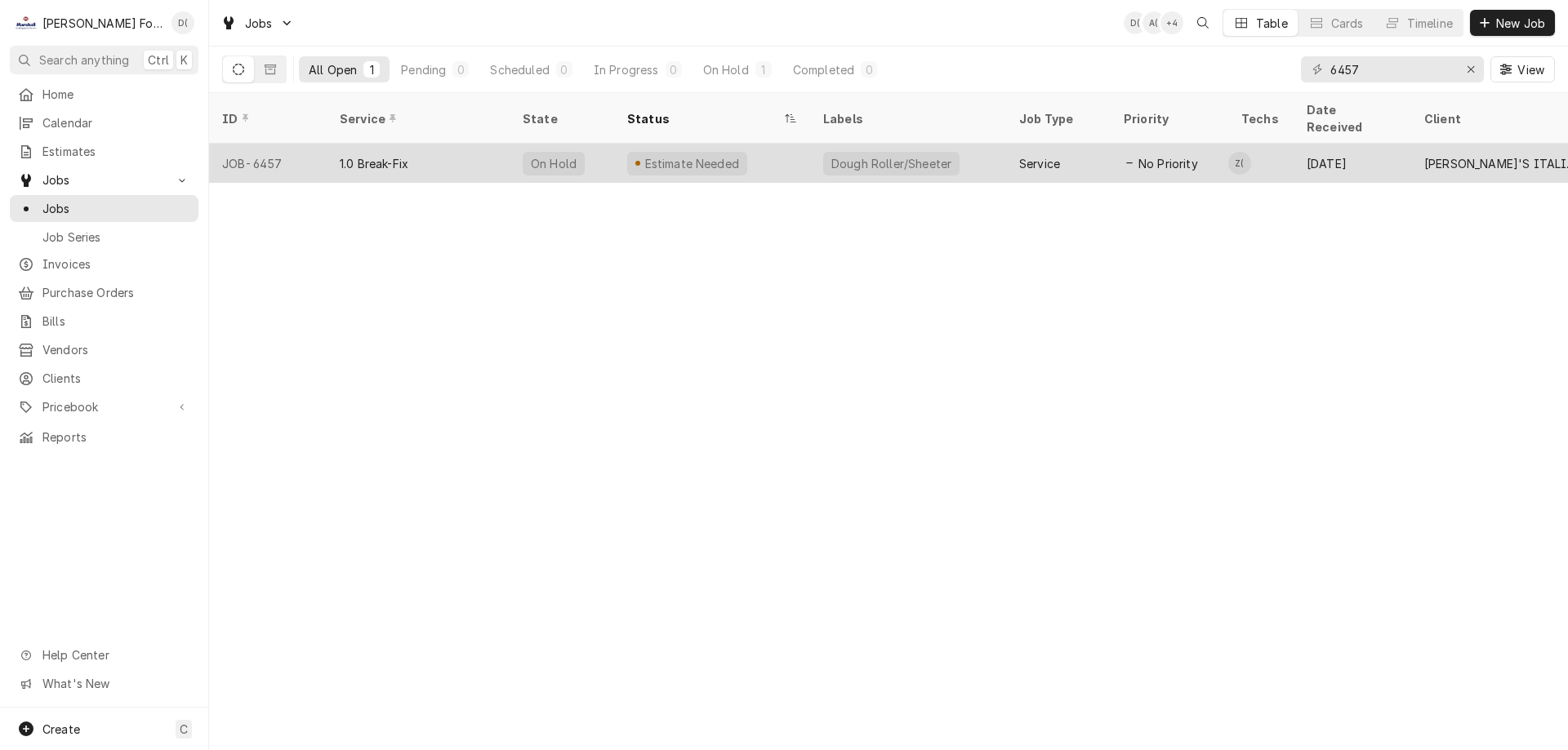
click at [799, 155] on div "Estimate Needed" at bounding box center [712, 163] width 196 height 39
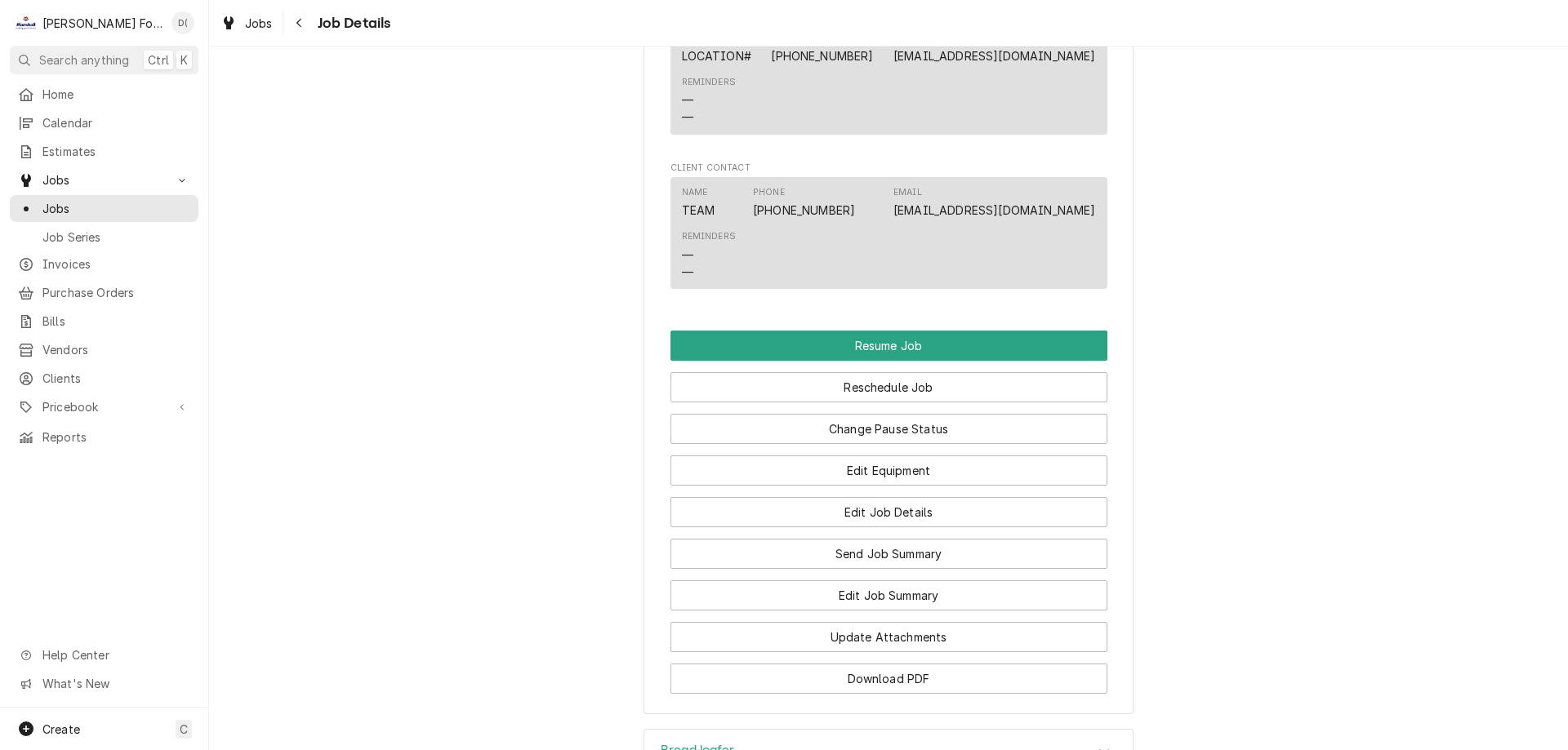
scroll to position [1877, 0]
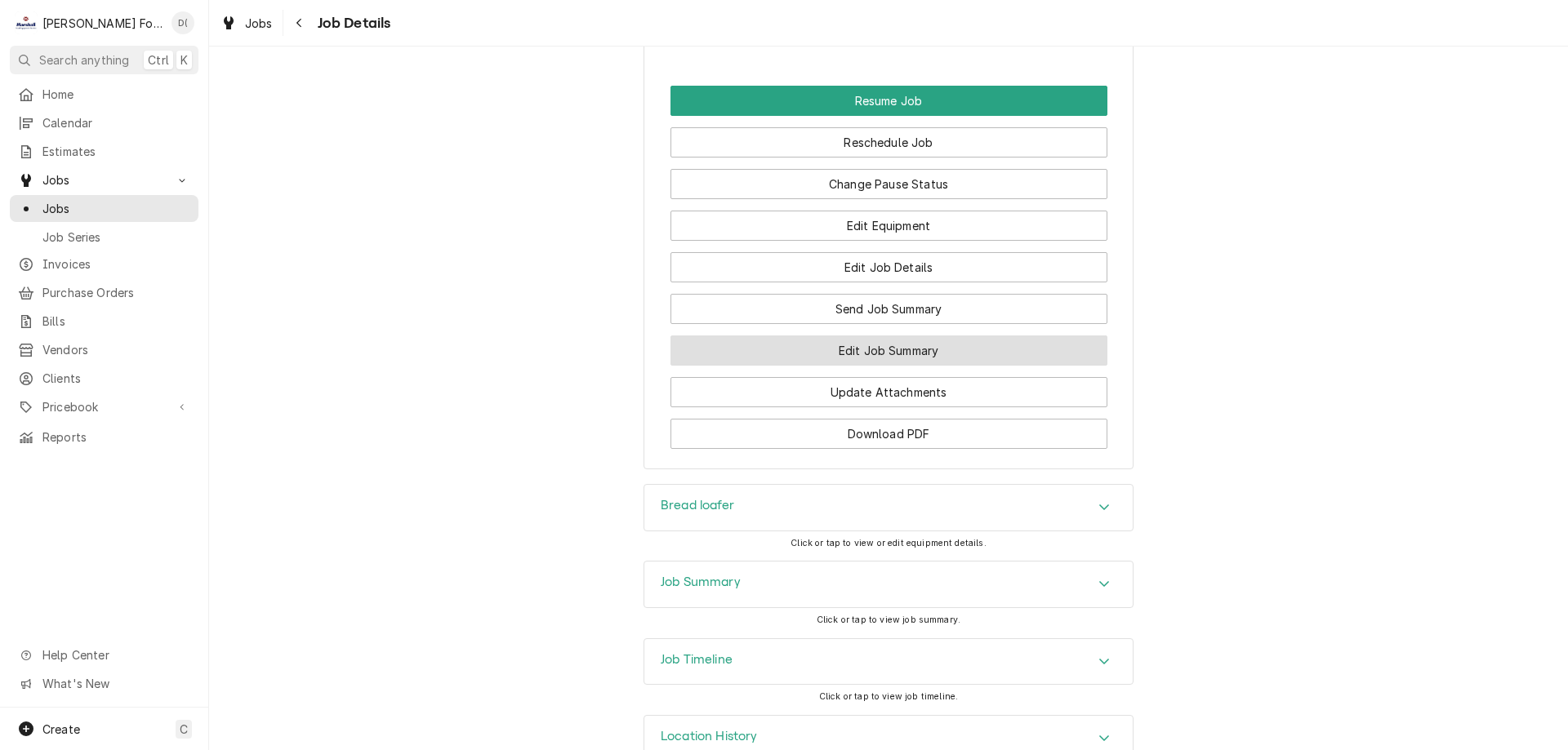
click at [888, 366] on button "Edit Job Summary" at bounding box center [888, 350] width 437 height 30
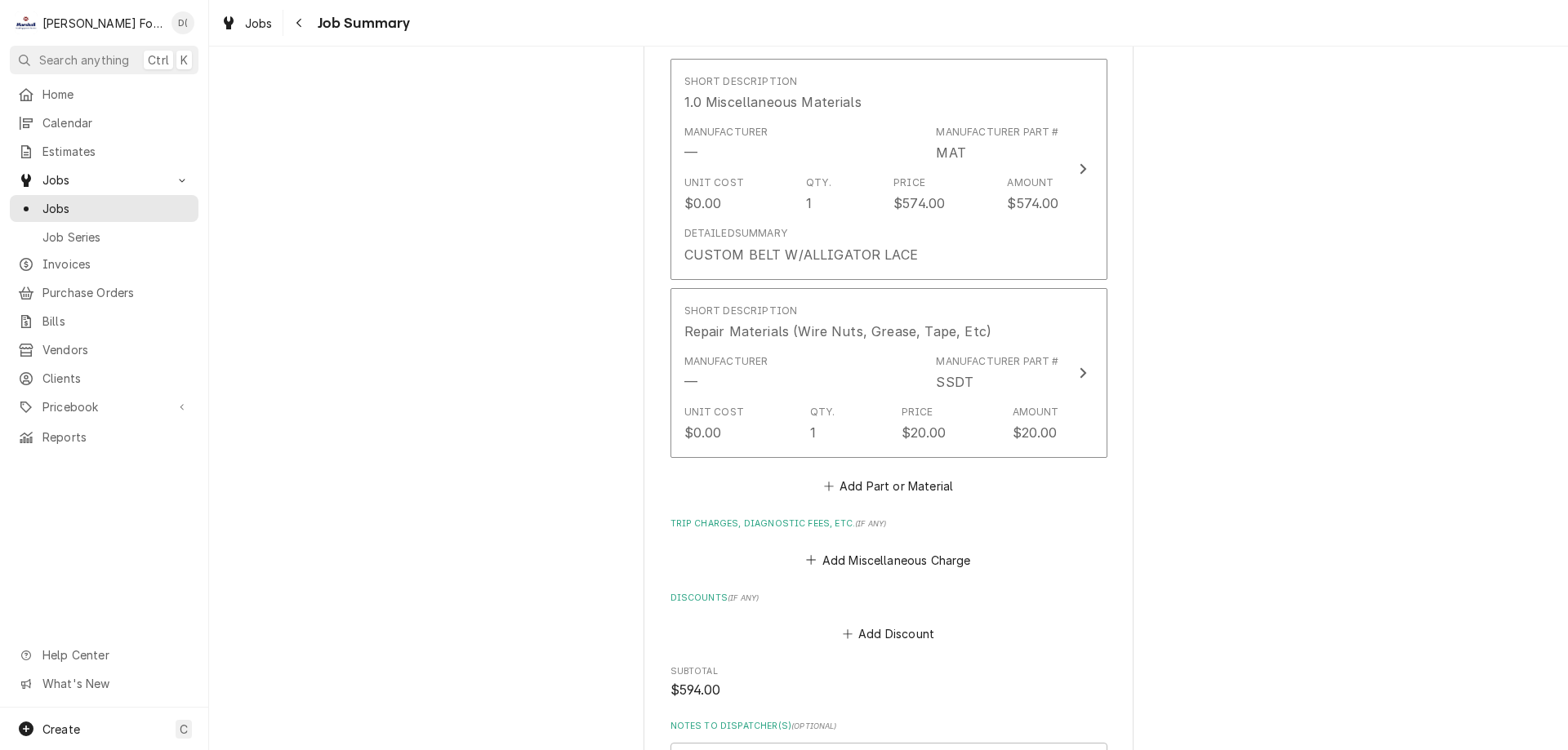
scroll to position [1713, 0]
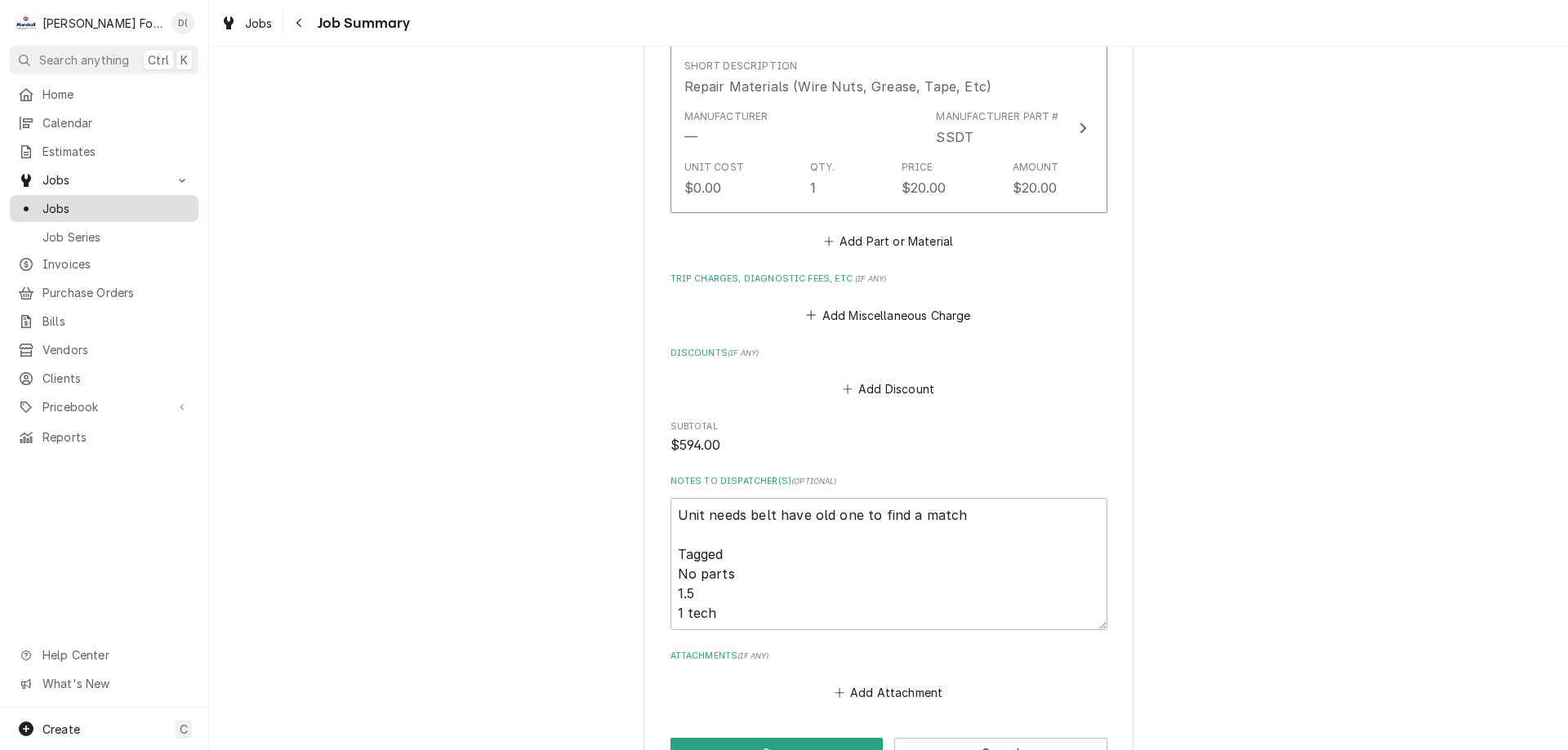
click at [108, 205] on span "Jobs" at bounding box center [116, 208] width 148 height 17
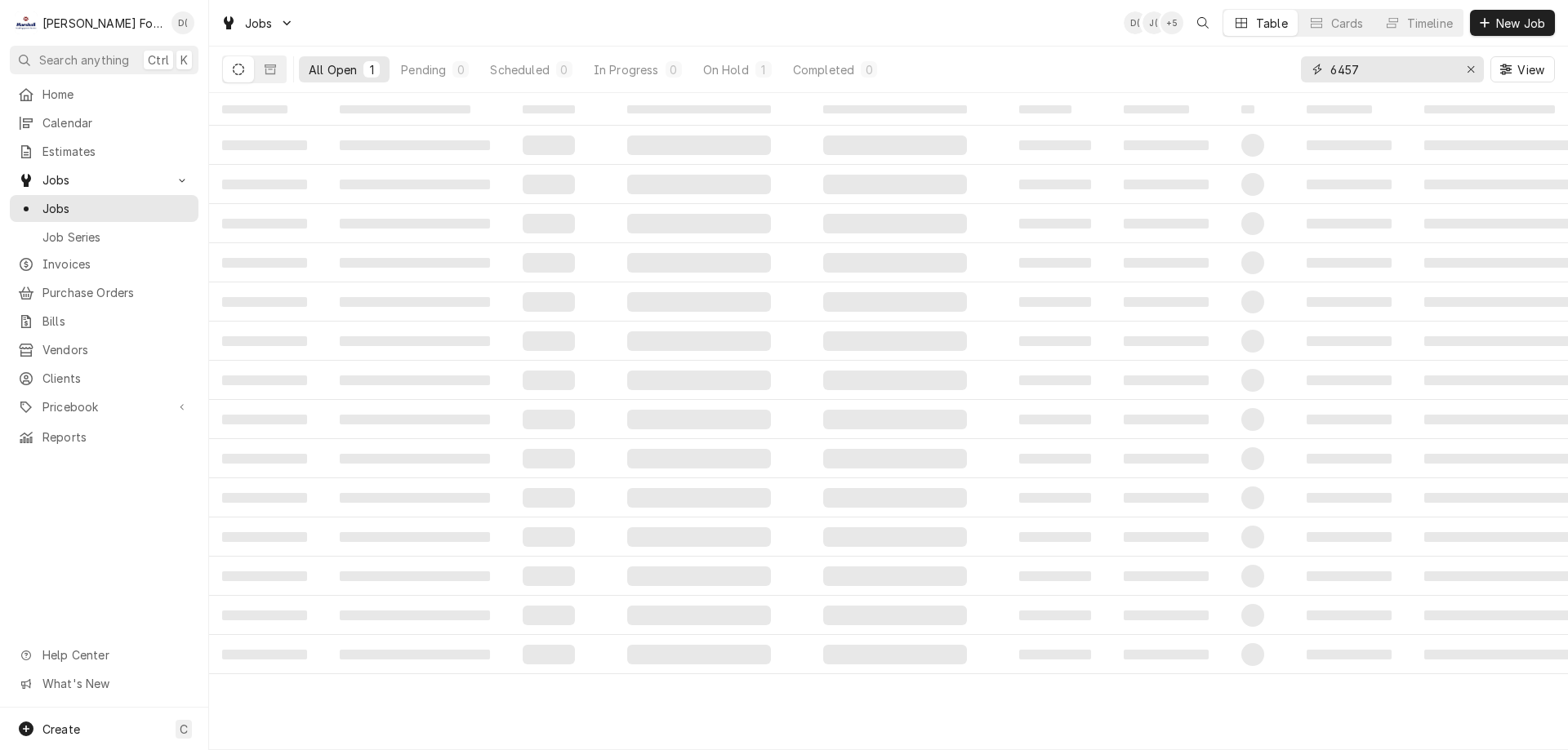
drag, startPoint x: 1381, startPoint y: 71, endPoint x: 1368, endPoint y: 65, distance: 14.3
click at [1380, 71] on input "6457" at bounding box center [1391, 69] width 123 height 26
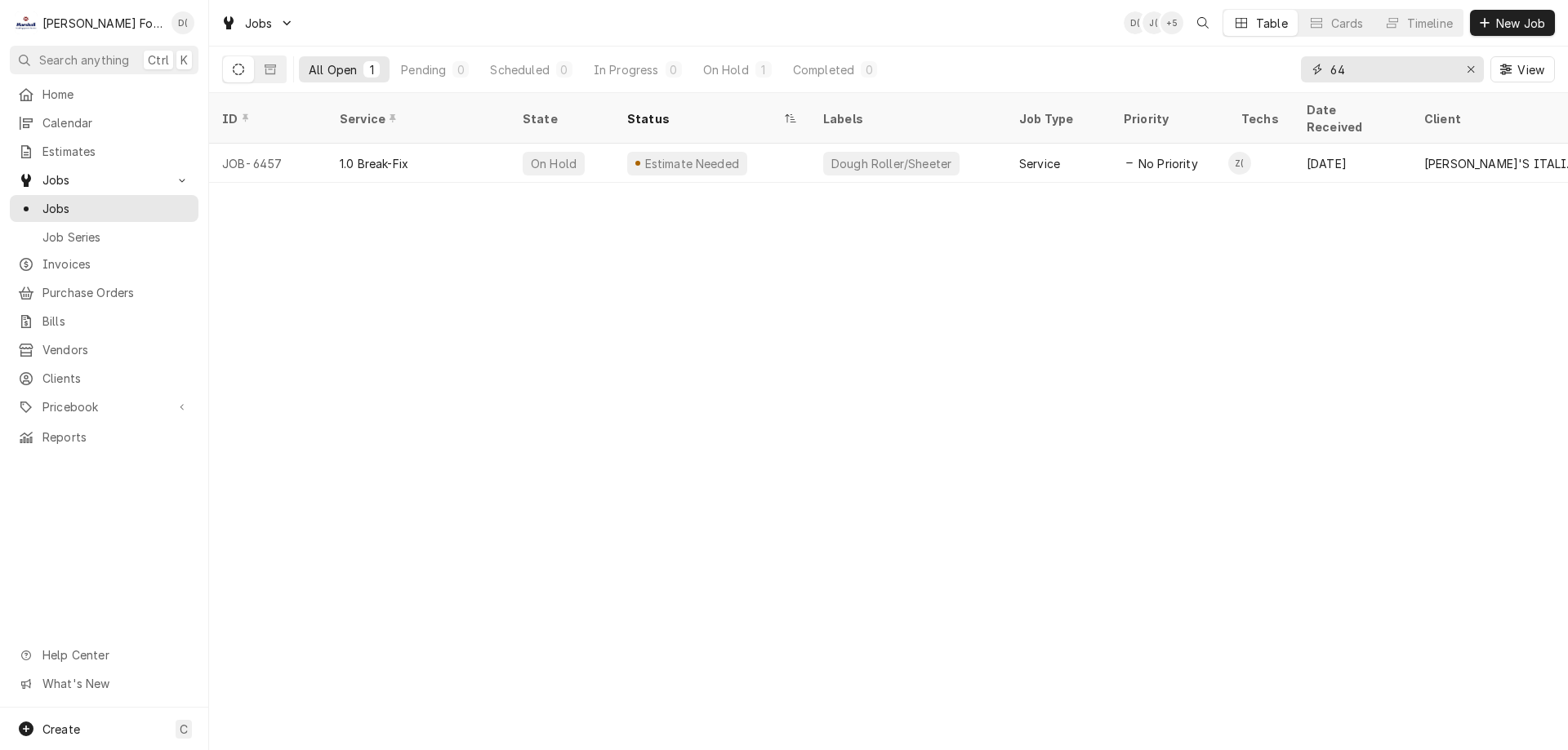
type input "6"
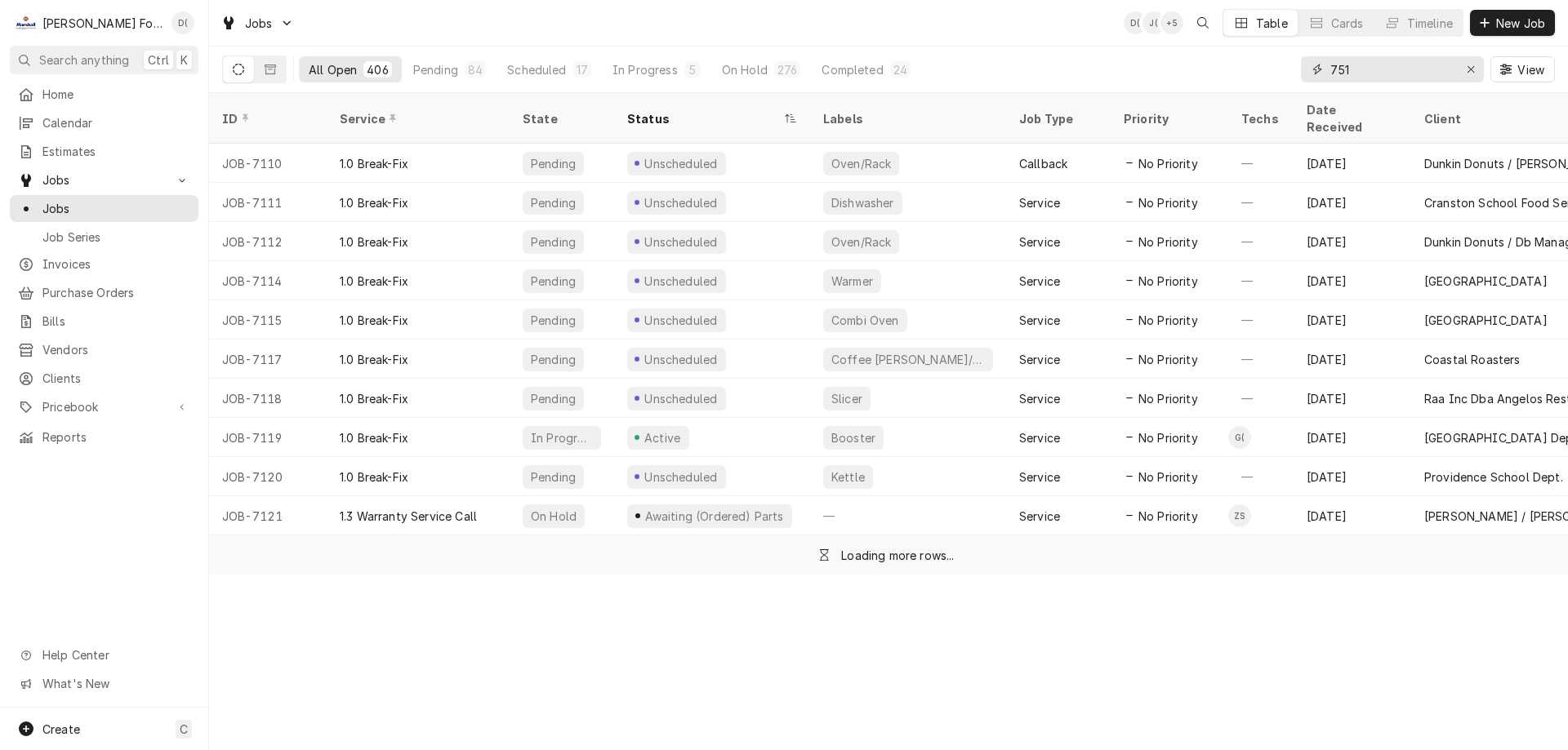
type input "751"
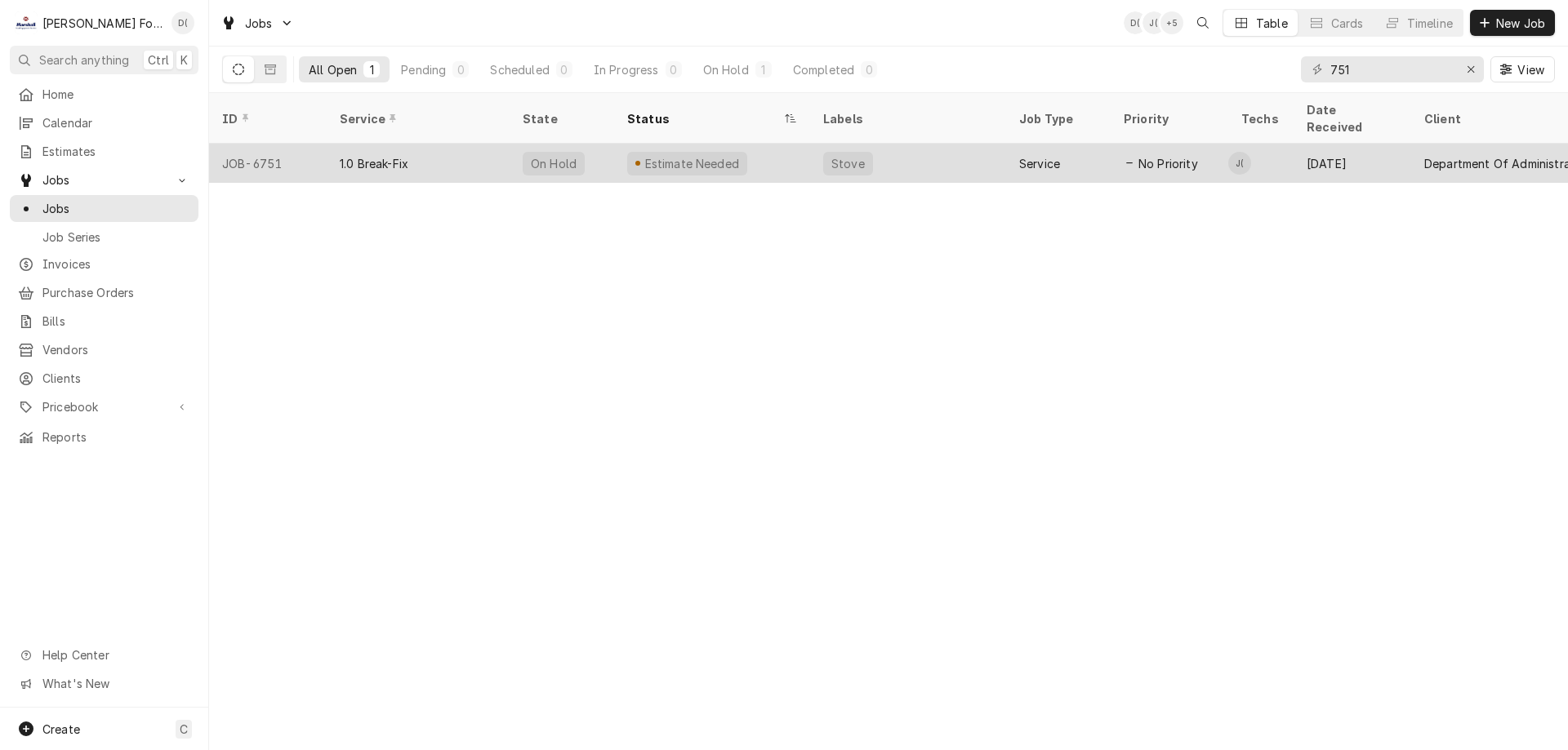
click at [779, 148] on div "Estimate Needed" at bounding box center [712, 163] width 196 height 39
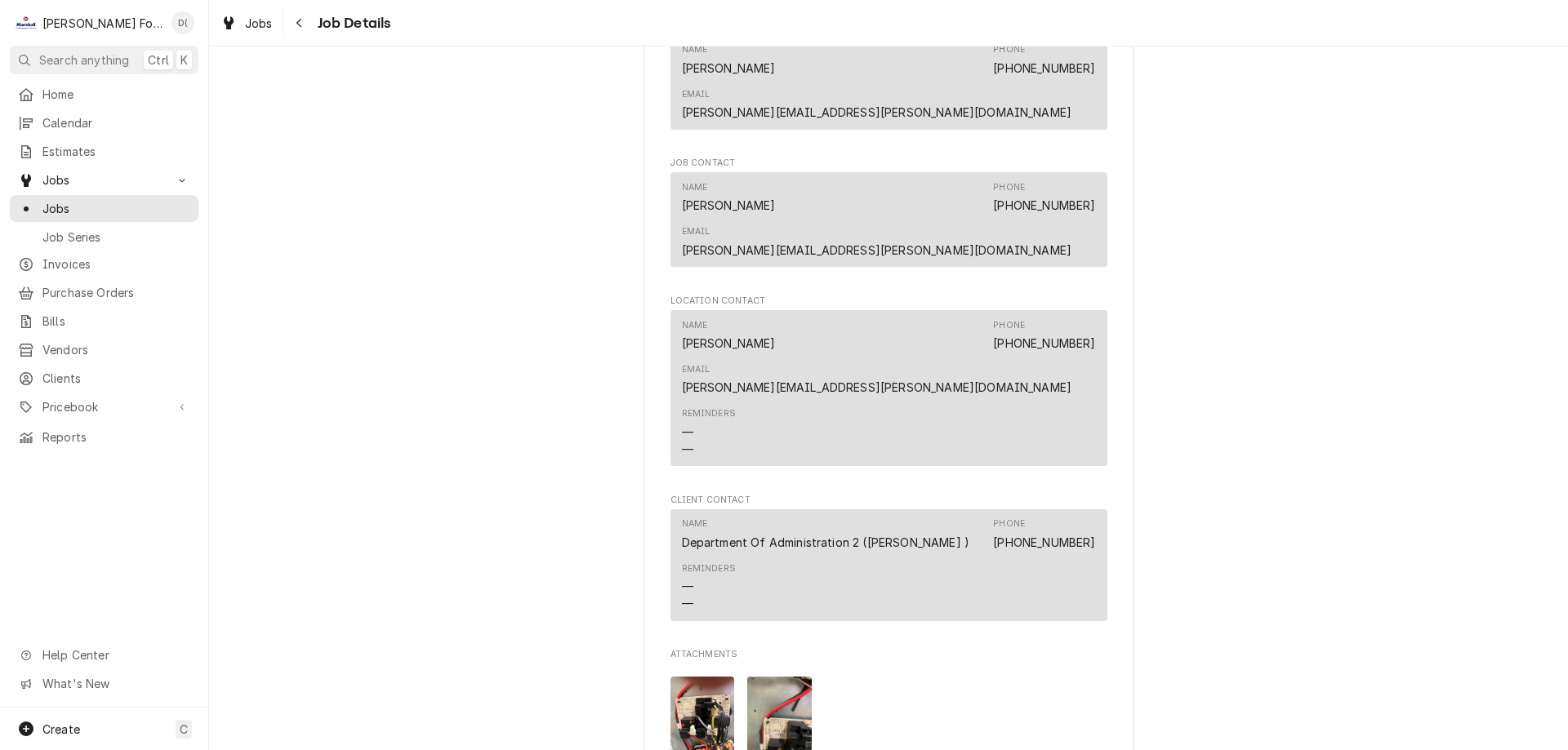
scroll to position [2203, 0]
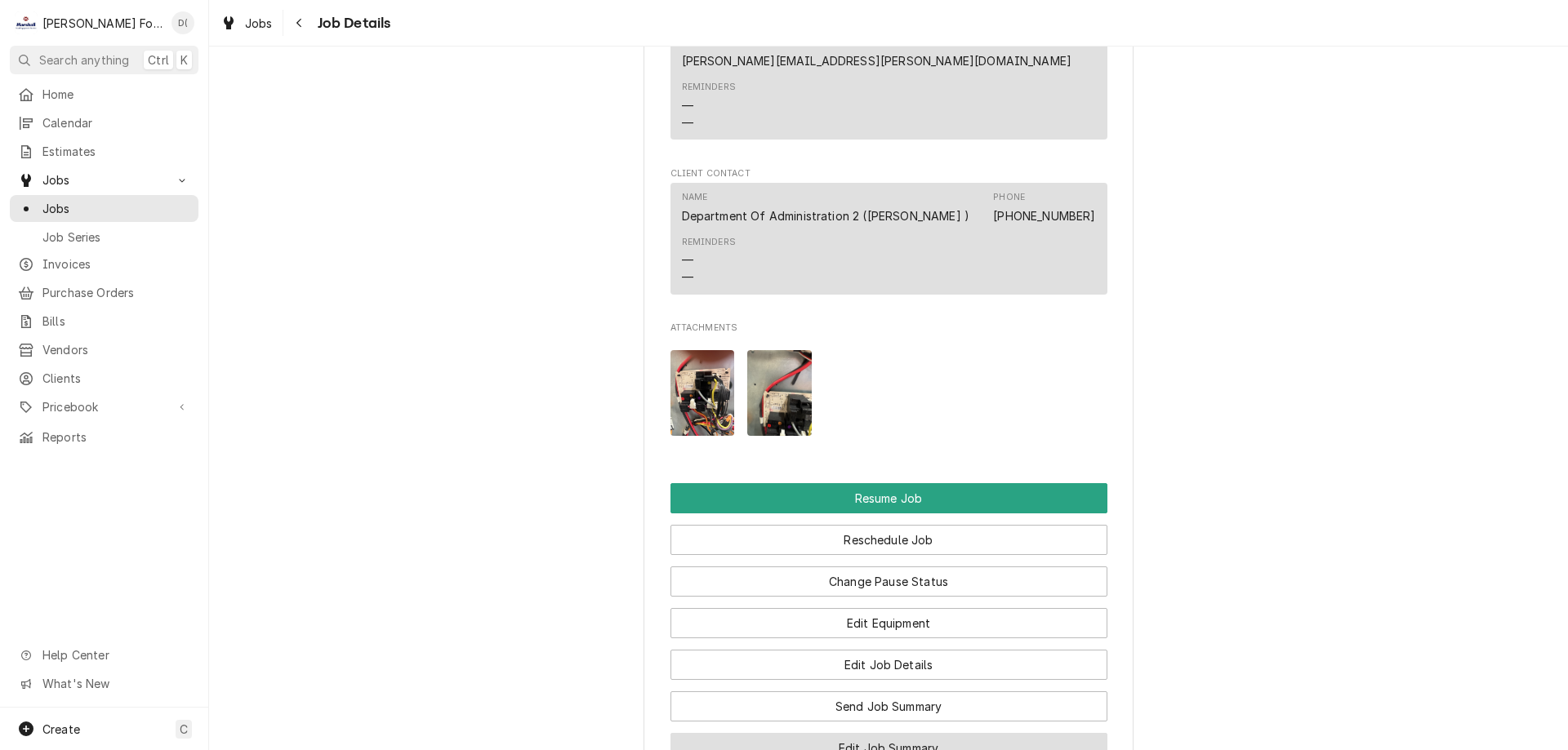
click at [865, 733] on button "Edit Job Summary" at bounding box center [888, 747] width 437 height 30
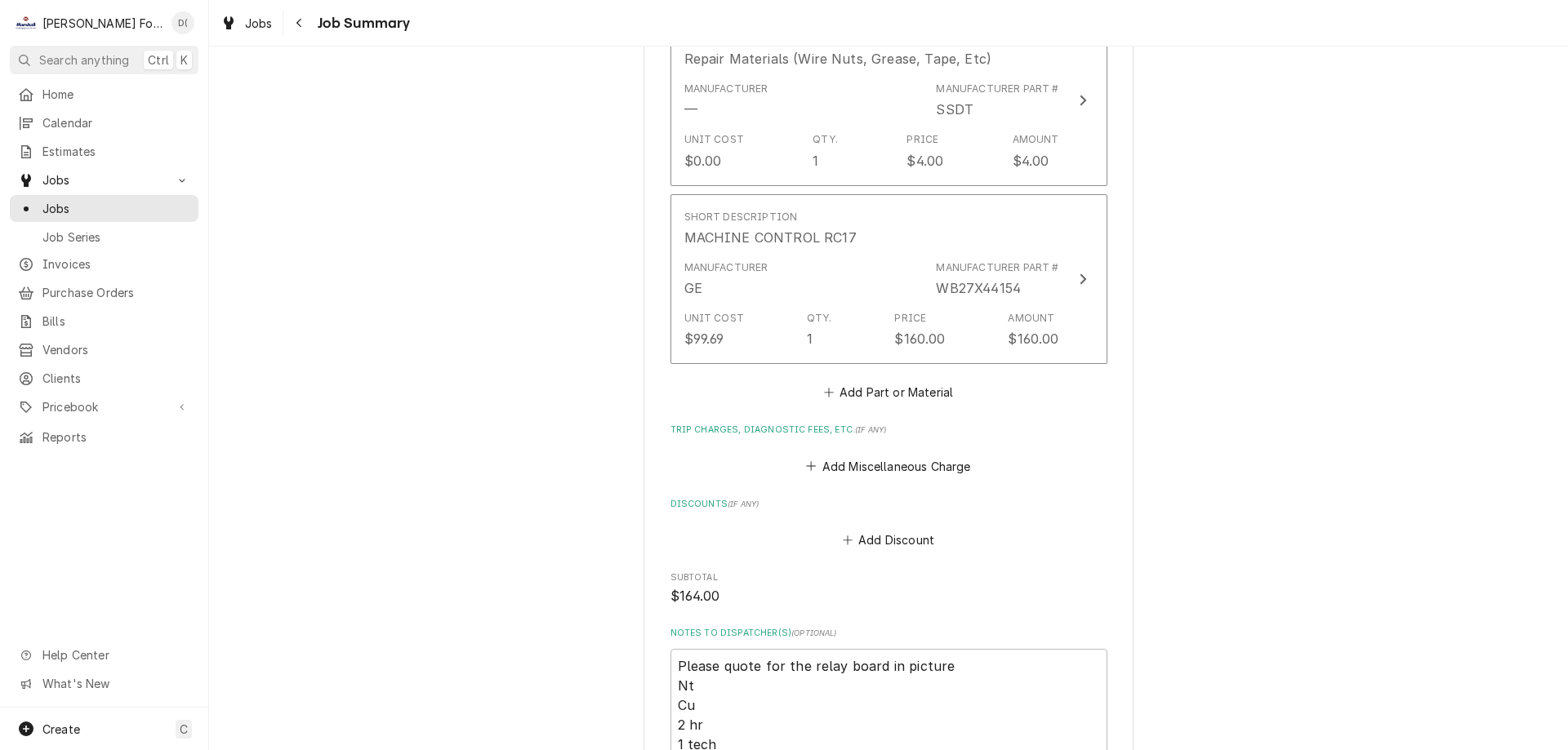
scroll to position [1387, 0]
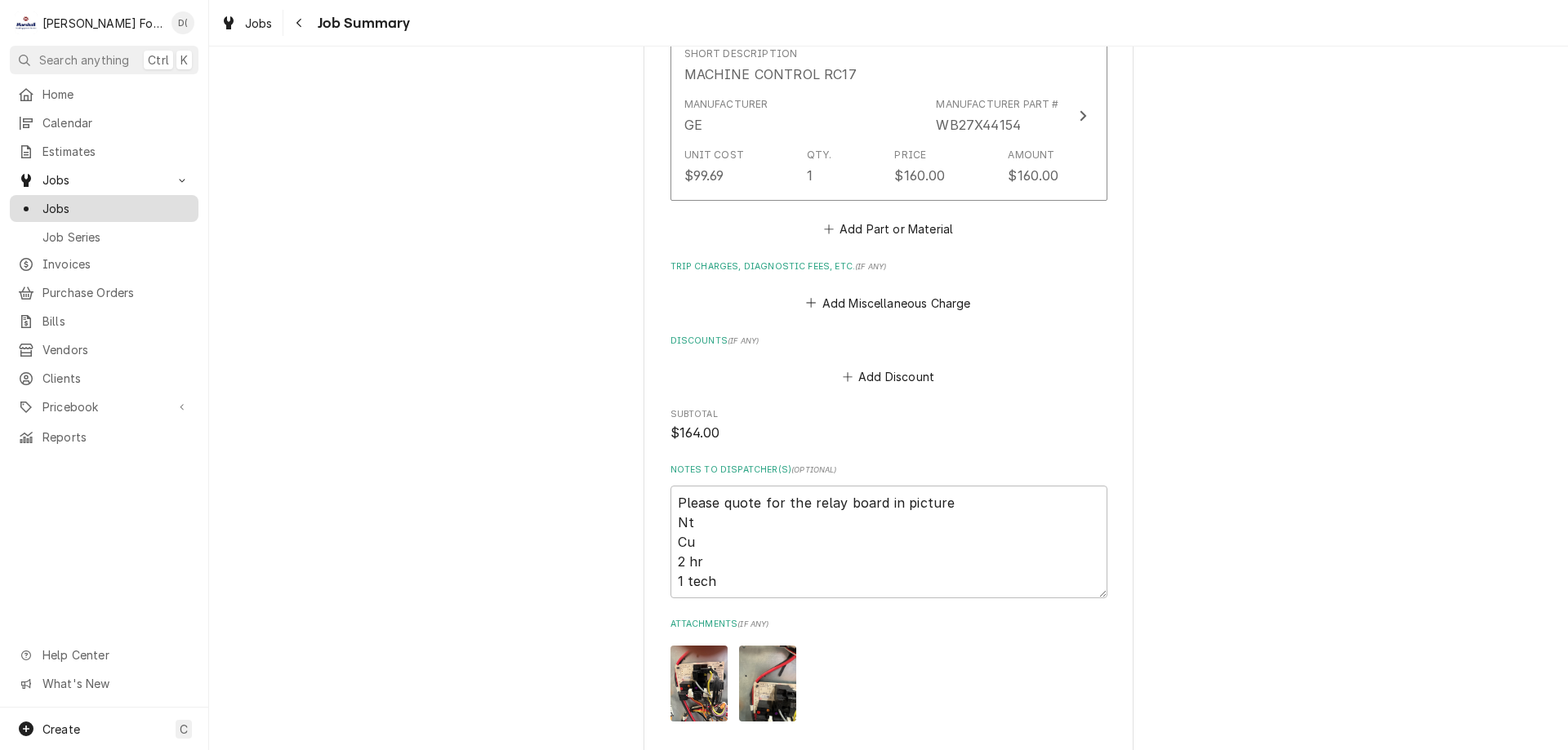
click at [68, 204] on span "Jobs" at bounding box center [116, 208] width 148 height 17
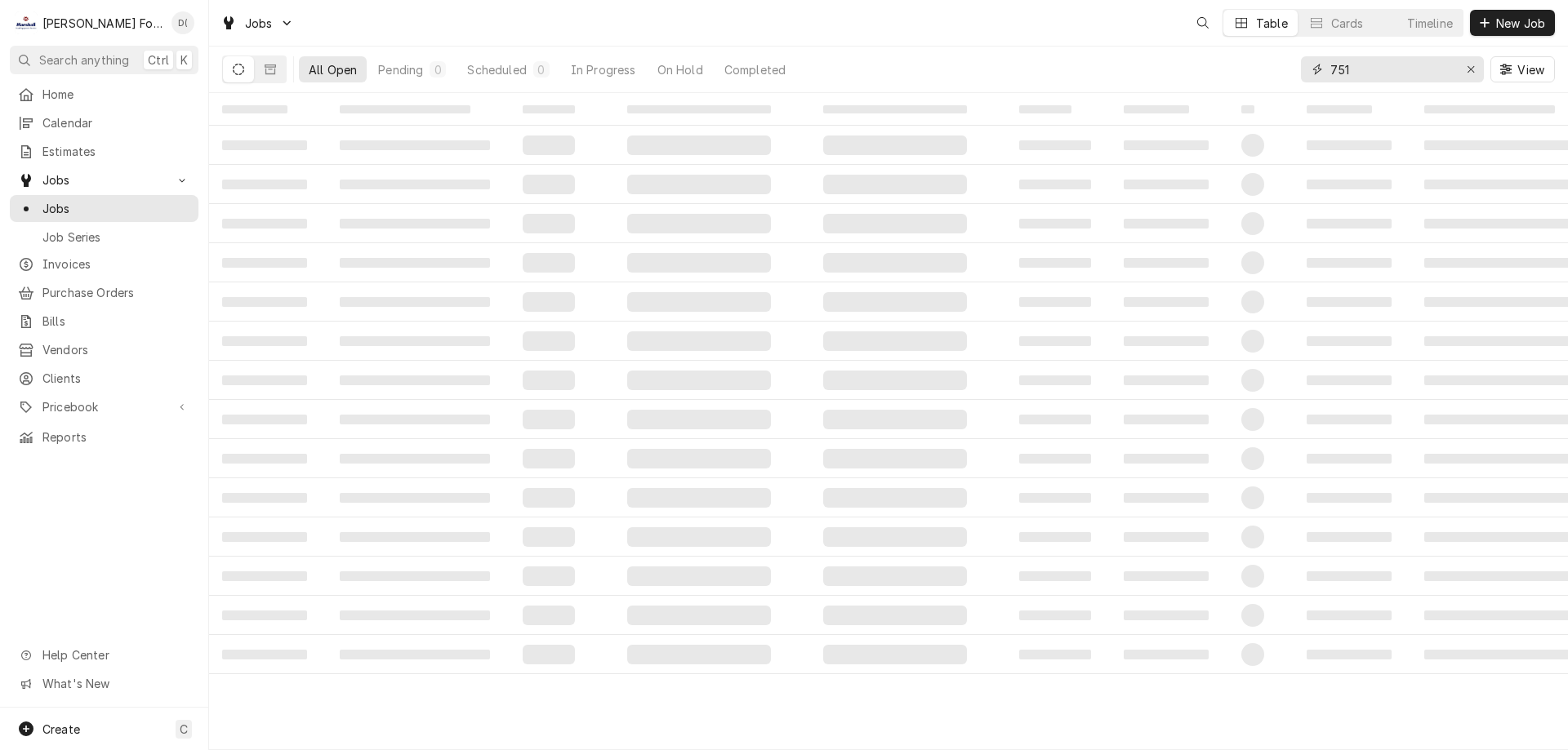
click at [1364, 70] on input "751" at bounding box center [1391, 69] width 123 height 26
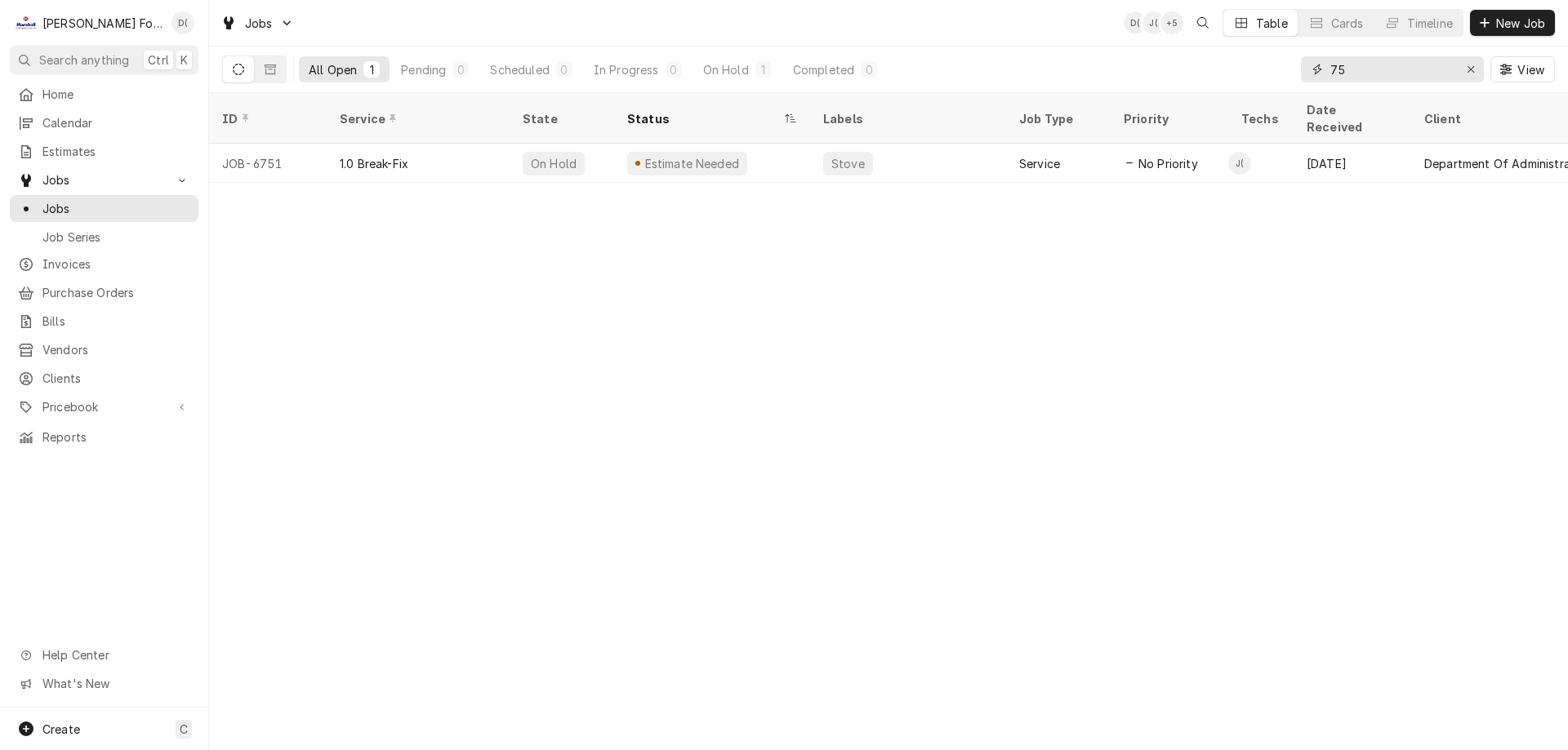
type input "7"
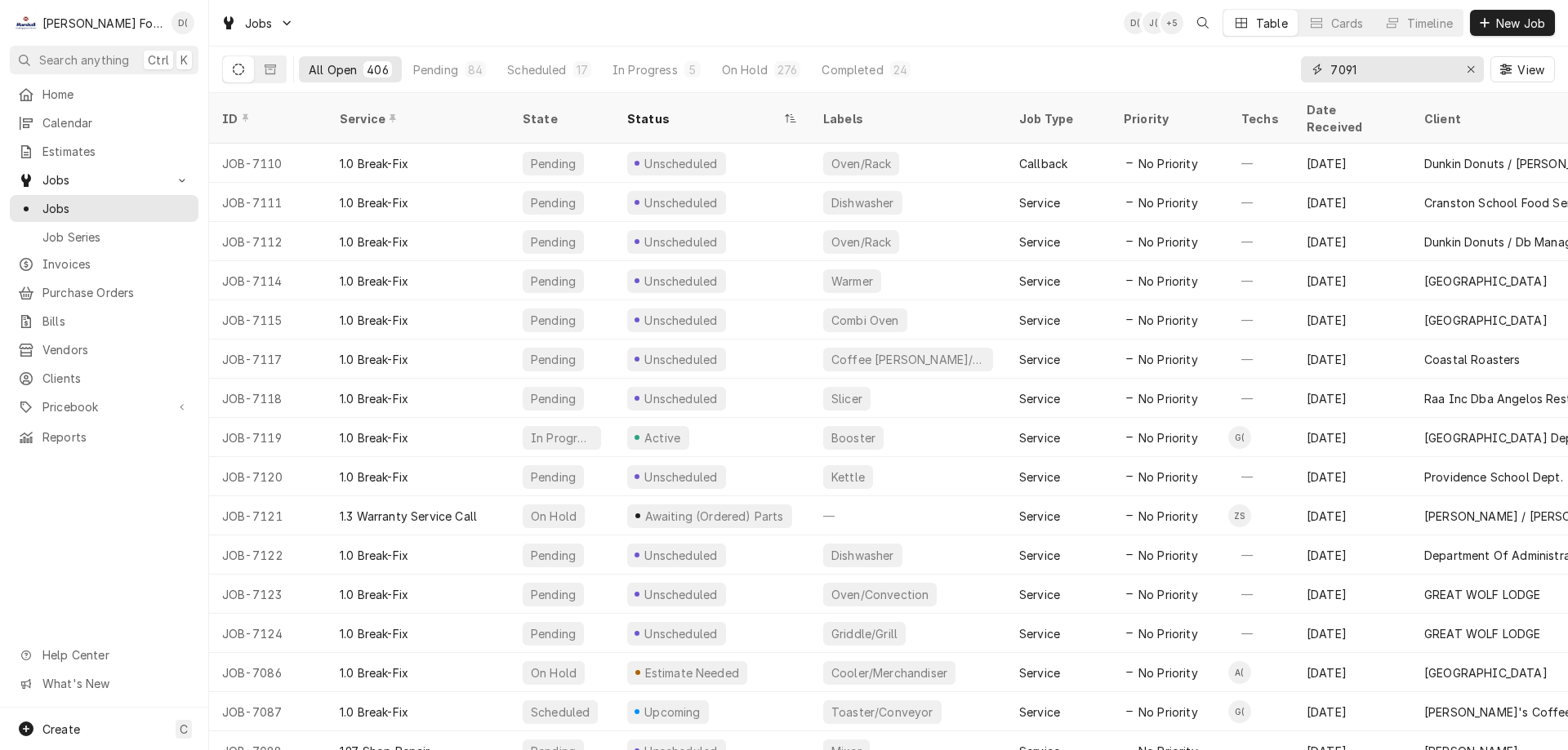
type input "7091"
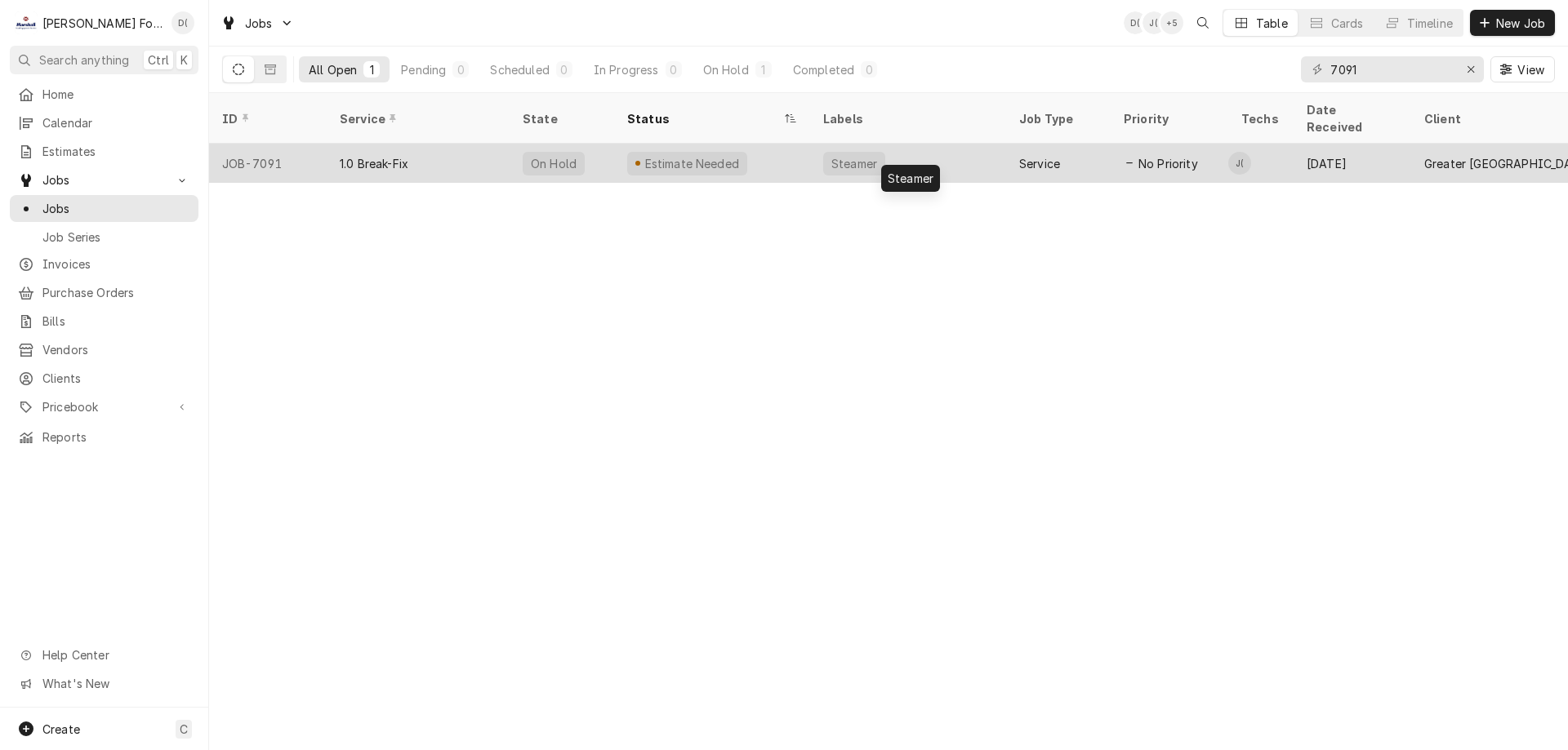
click at [931, 143] on div "Steamer" at bounding box center [908, 163] width 196 height 39
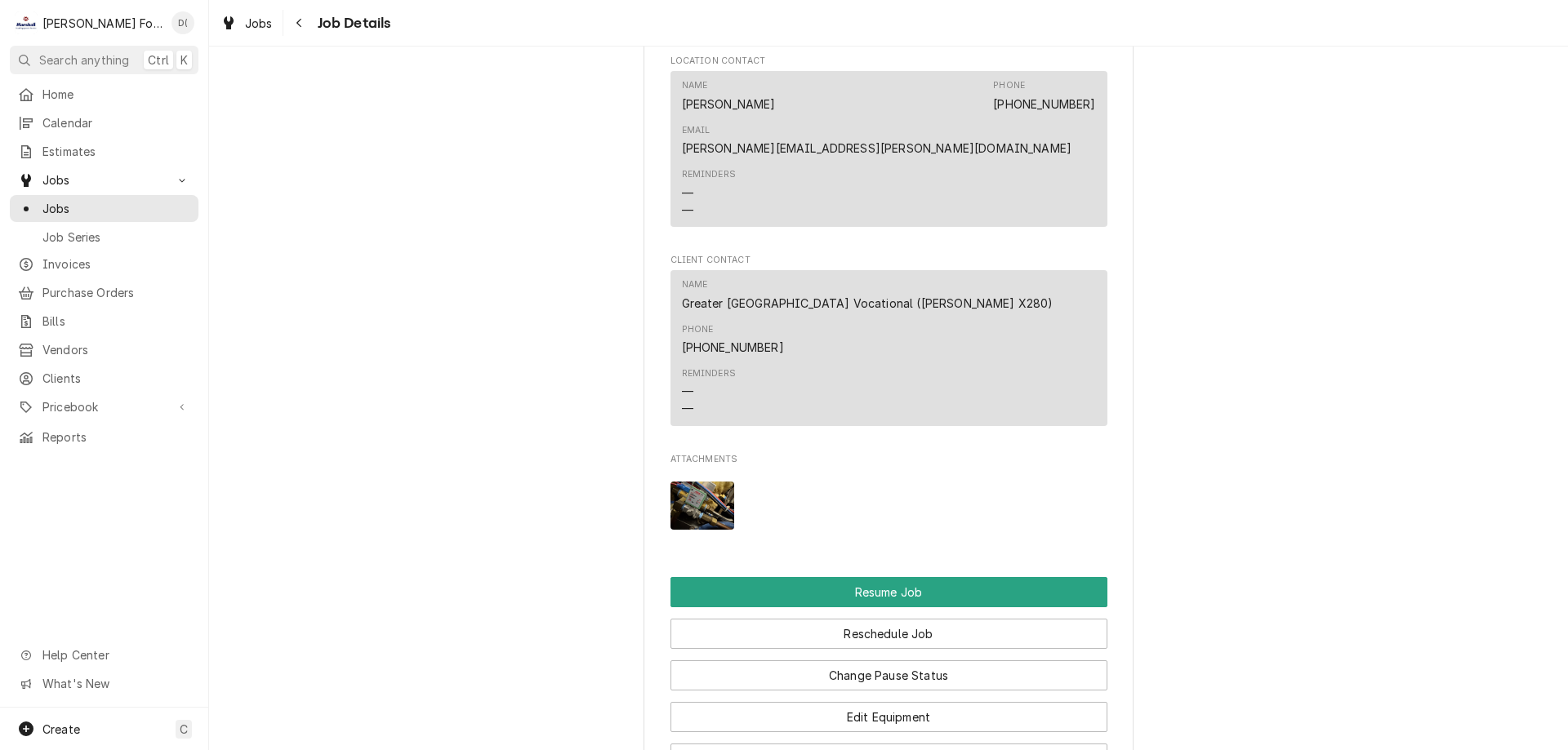
scroll to position [1877, 0]
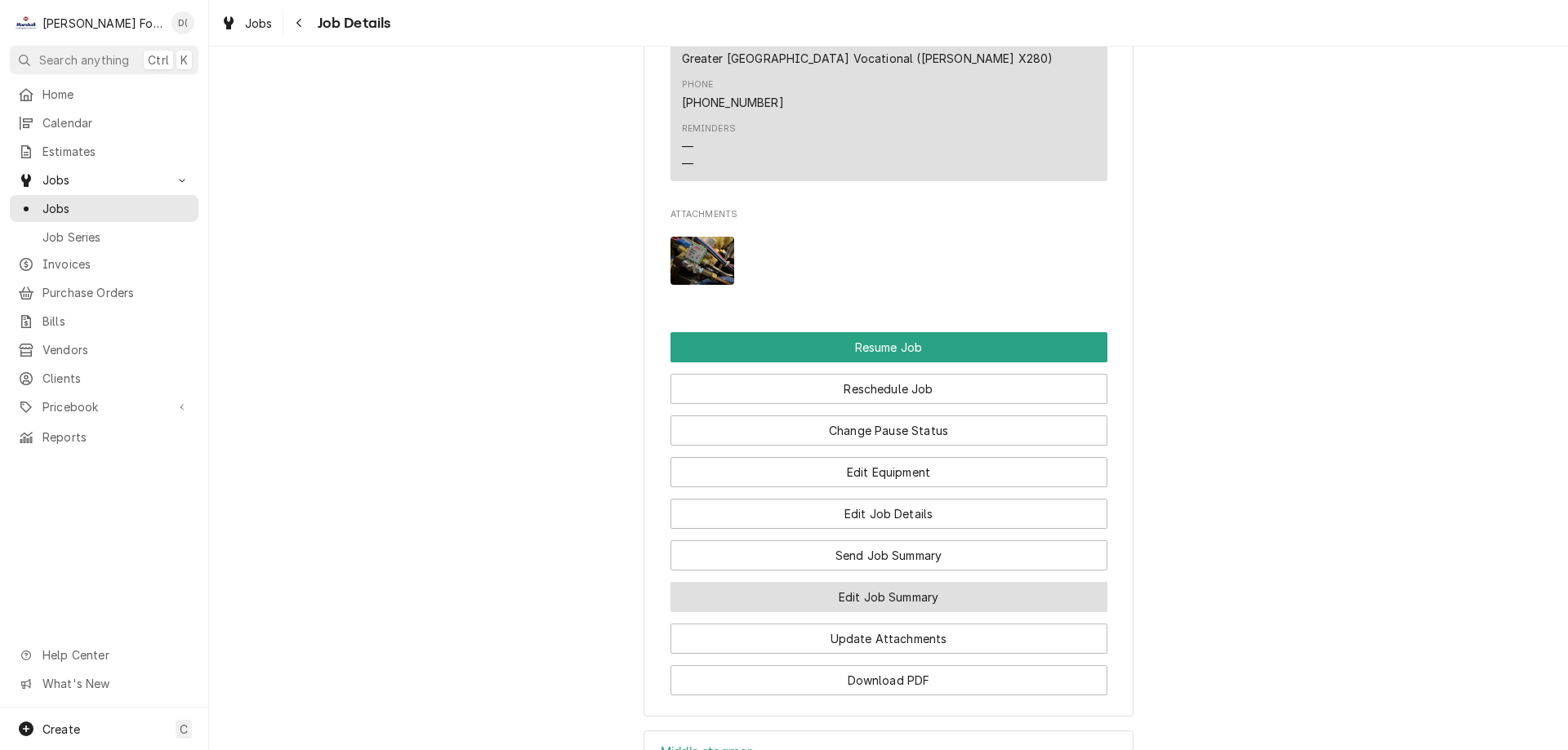
click at [892, 582] on button "Edit Job Summary" at bounding box center [888, 597] width 437 height 30
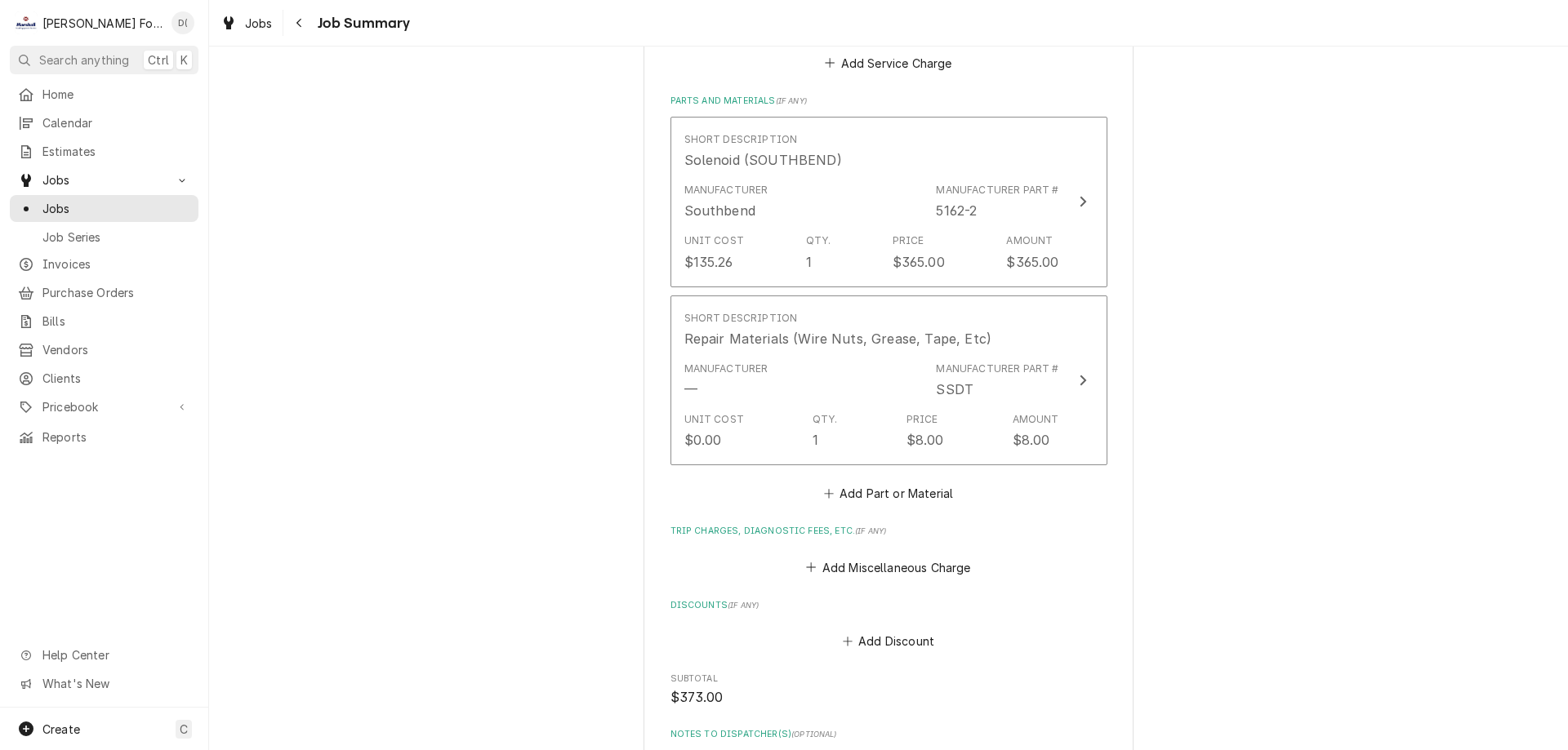
scroll to position [1387, 0]
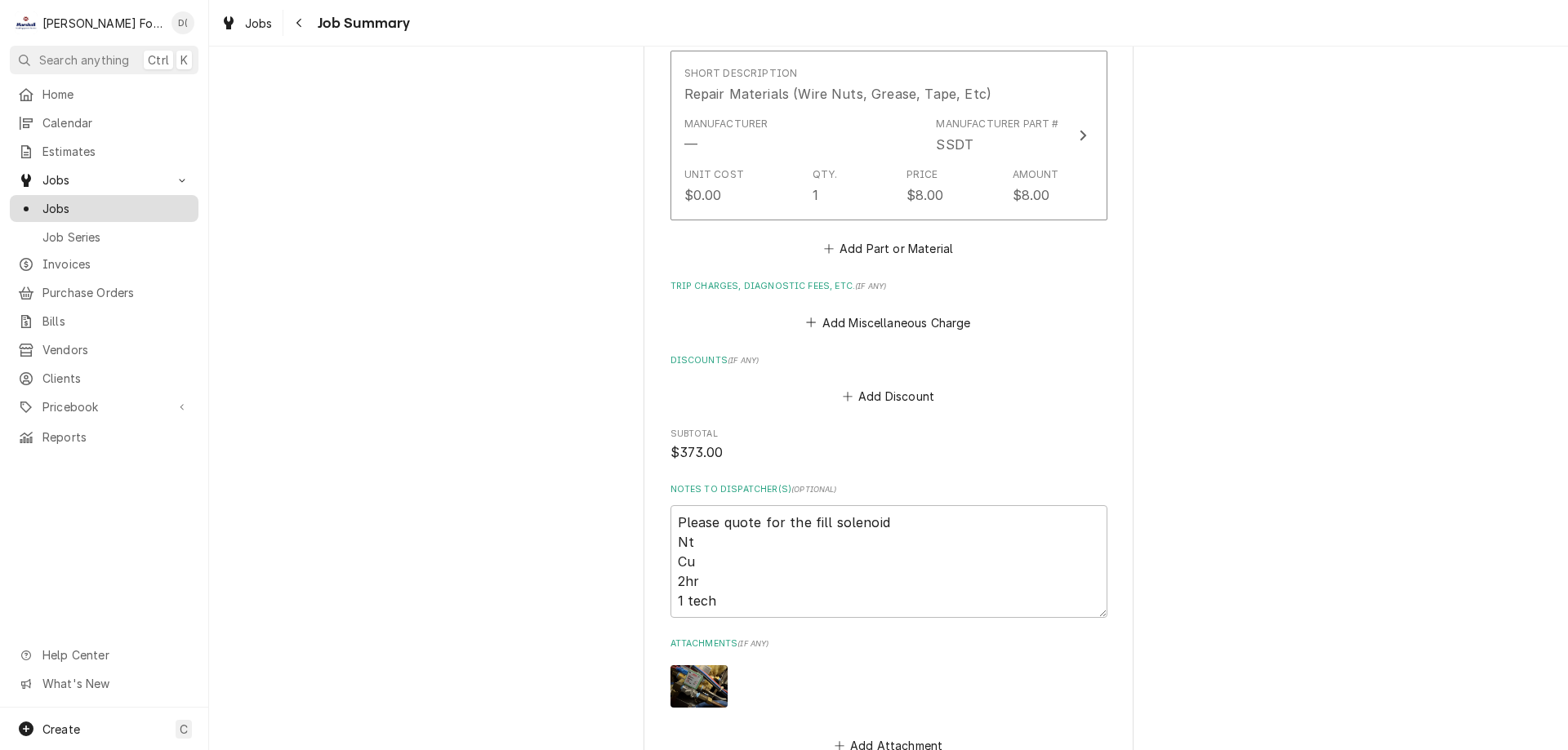
click at [142, 200] on span "Jobs" at bounding box center [116, 208] width 148 height 17
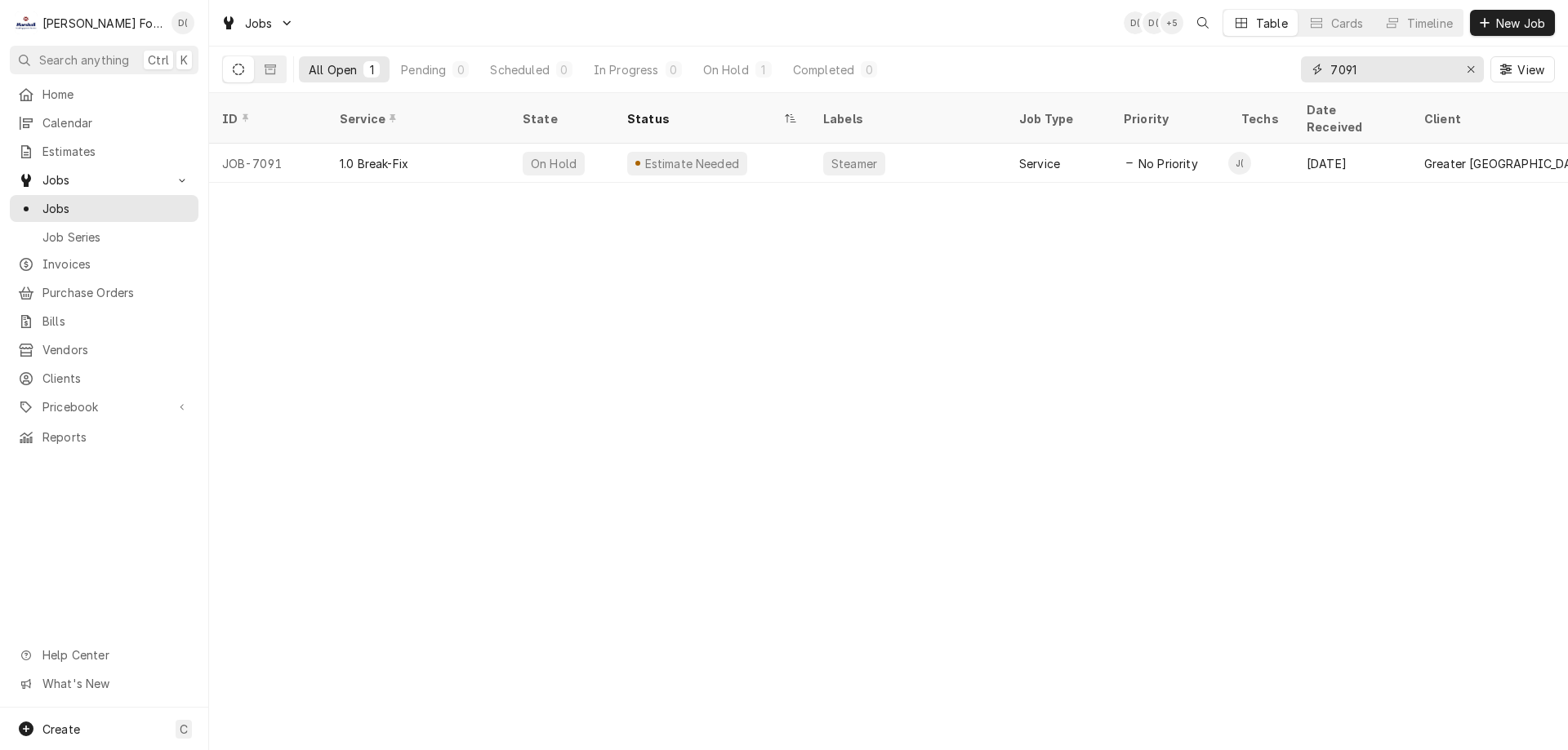
click at [1397, 73] on input "7091" at bounding box center [1391, 69] width 123 height 26
type input "7"
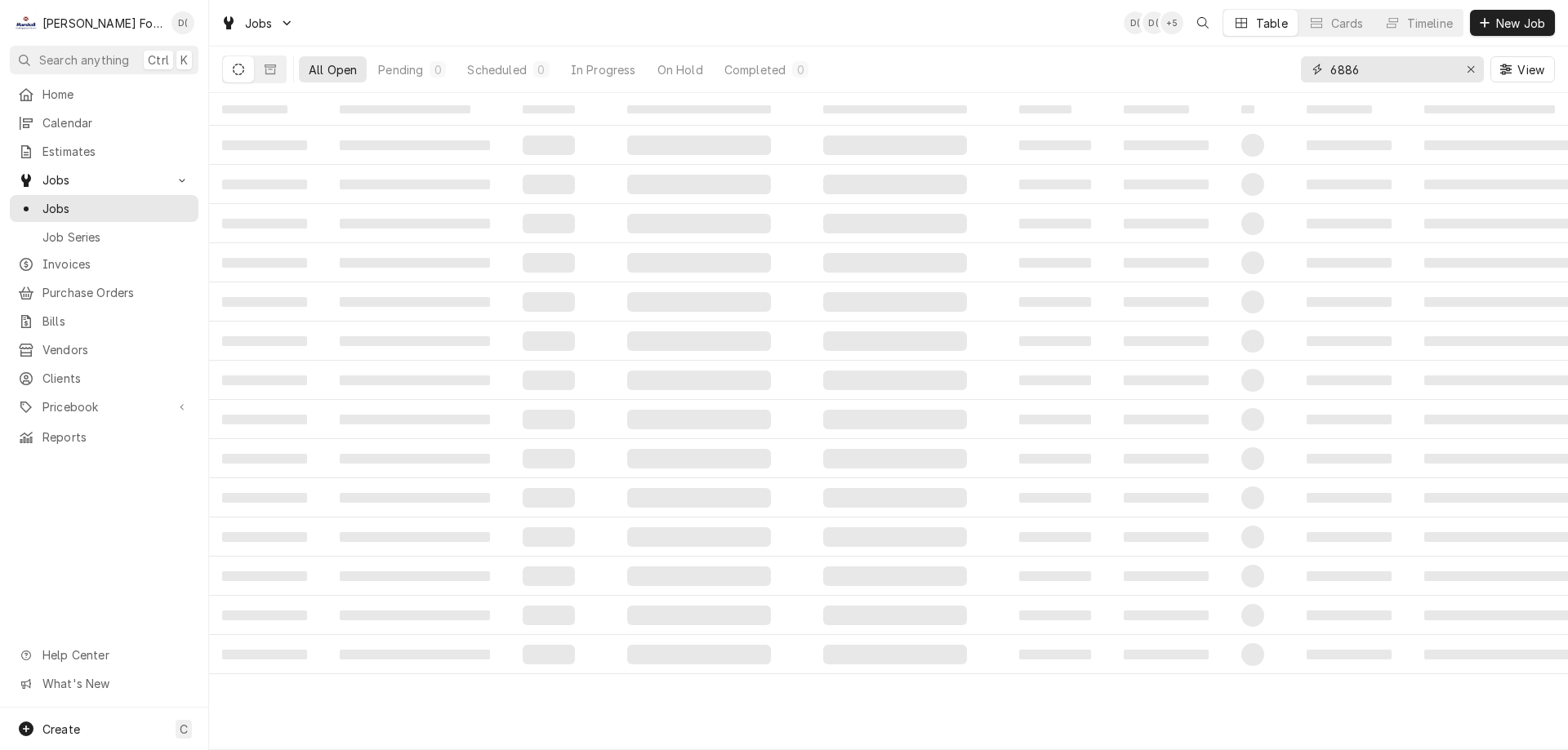
type input "6886"
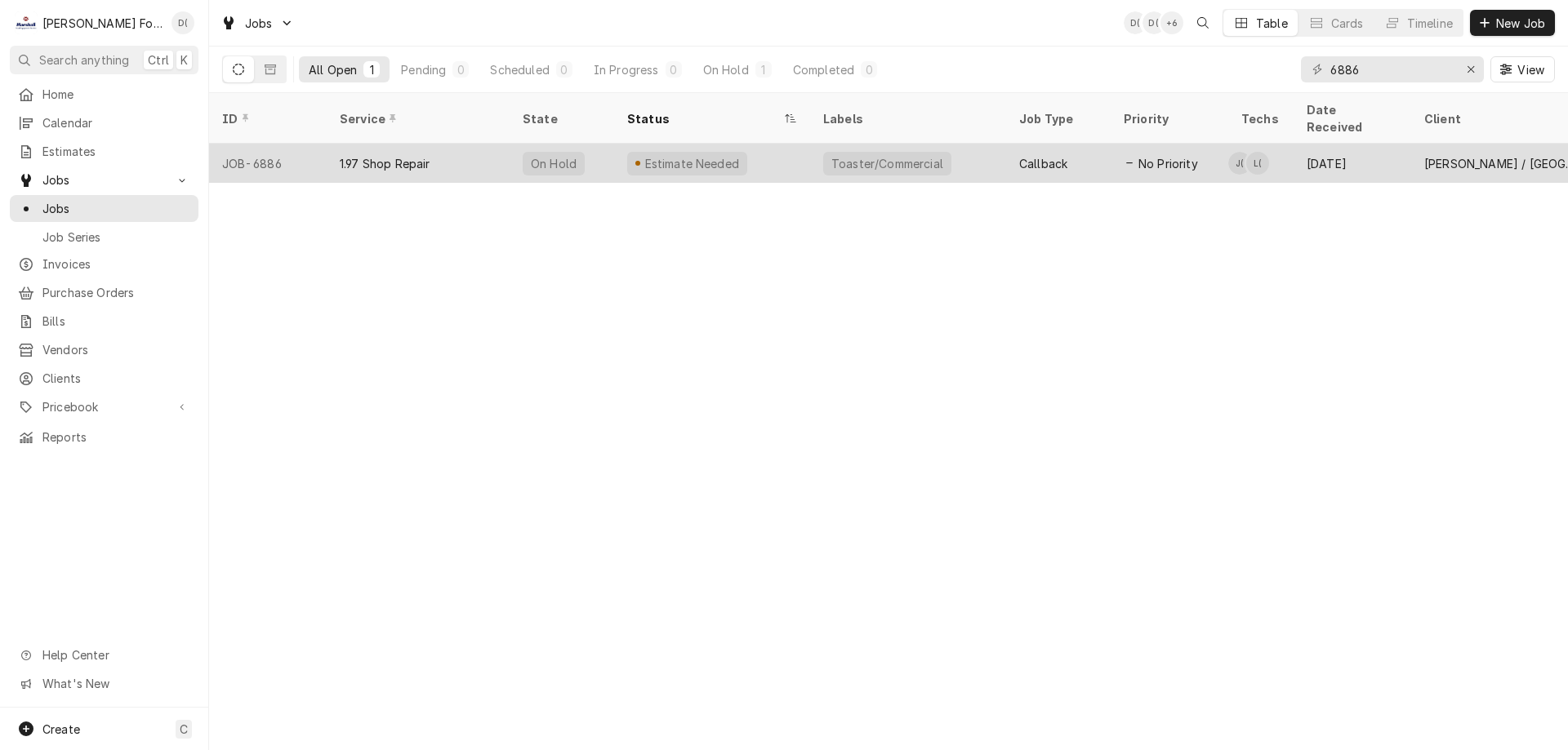
click at [734, 152] on div "Estimate Needed" at bounding box center [687, 163] width 120 height 24
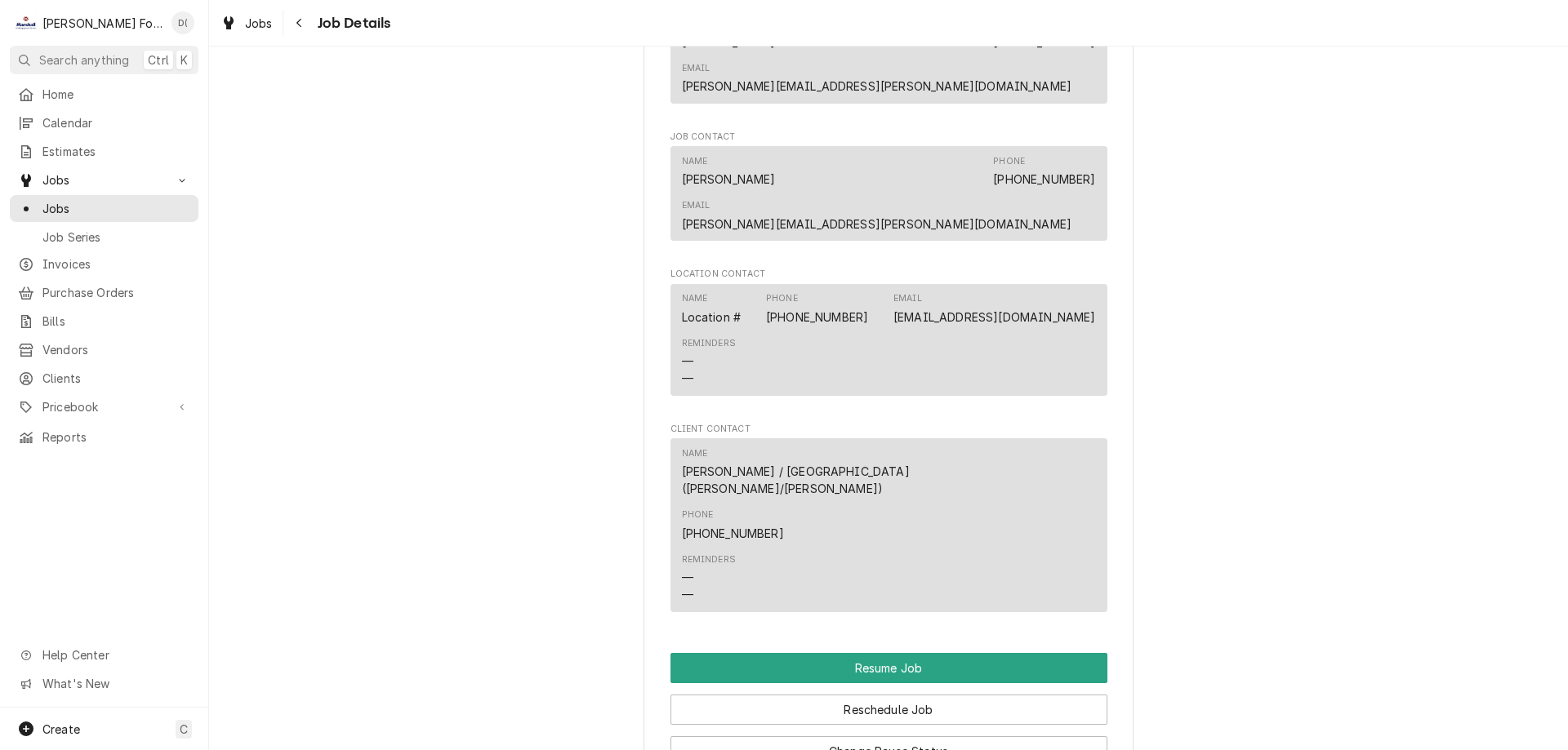
scroll to position [1877, 0]
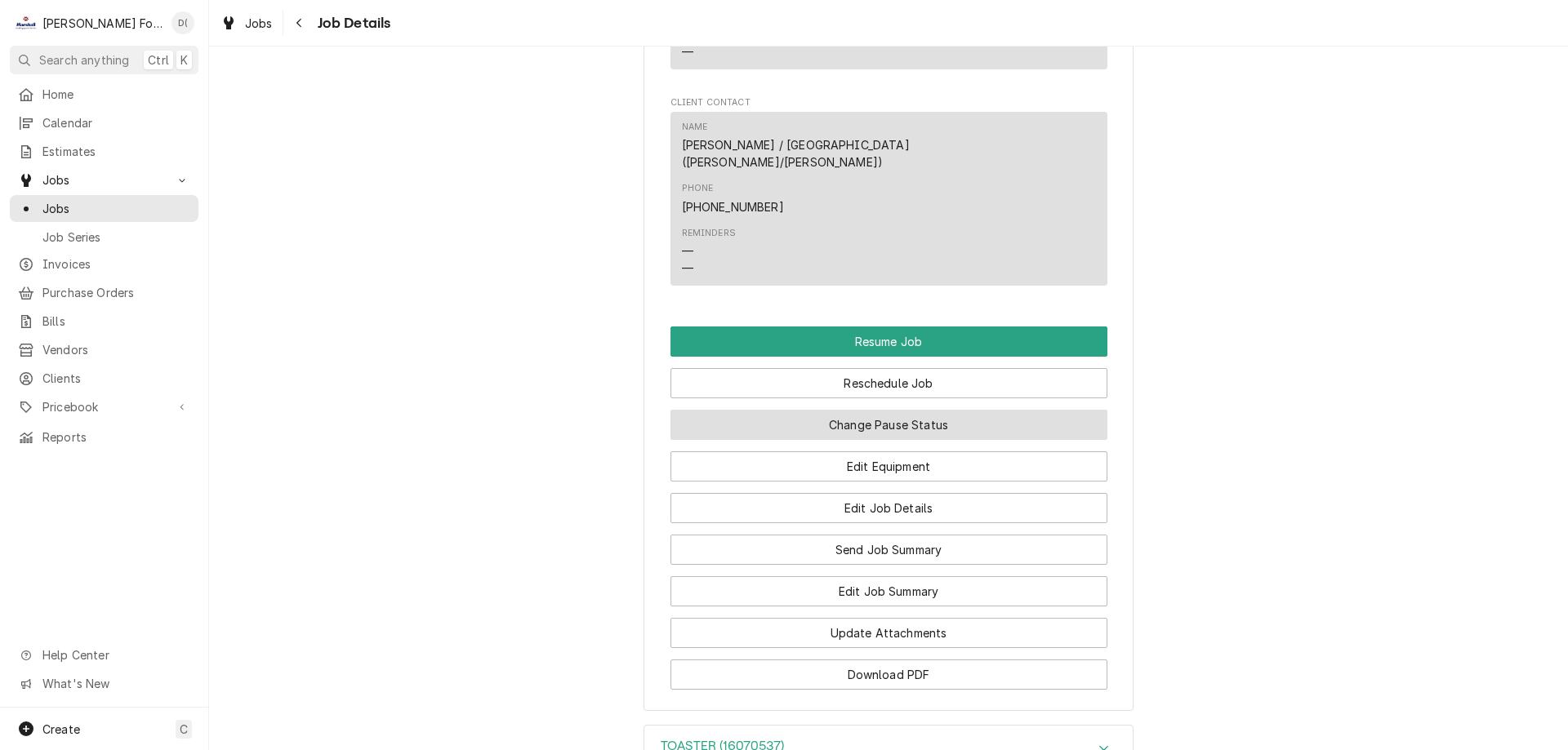
click at [943, 410] on button "Change Pause Status" at bounding box center [888, 424] width 437 height 30
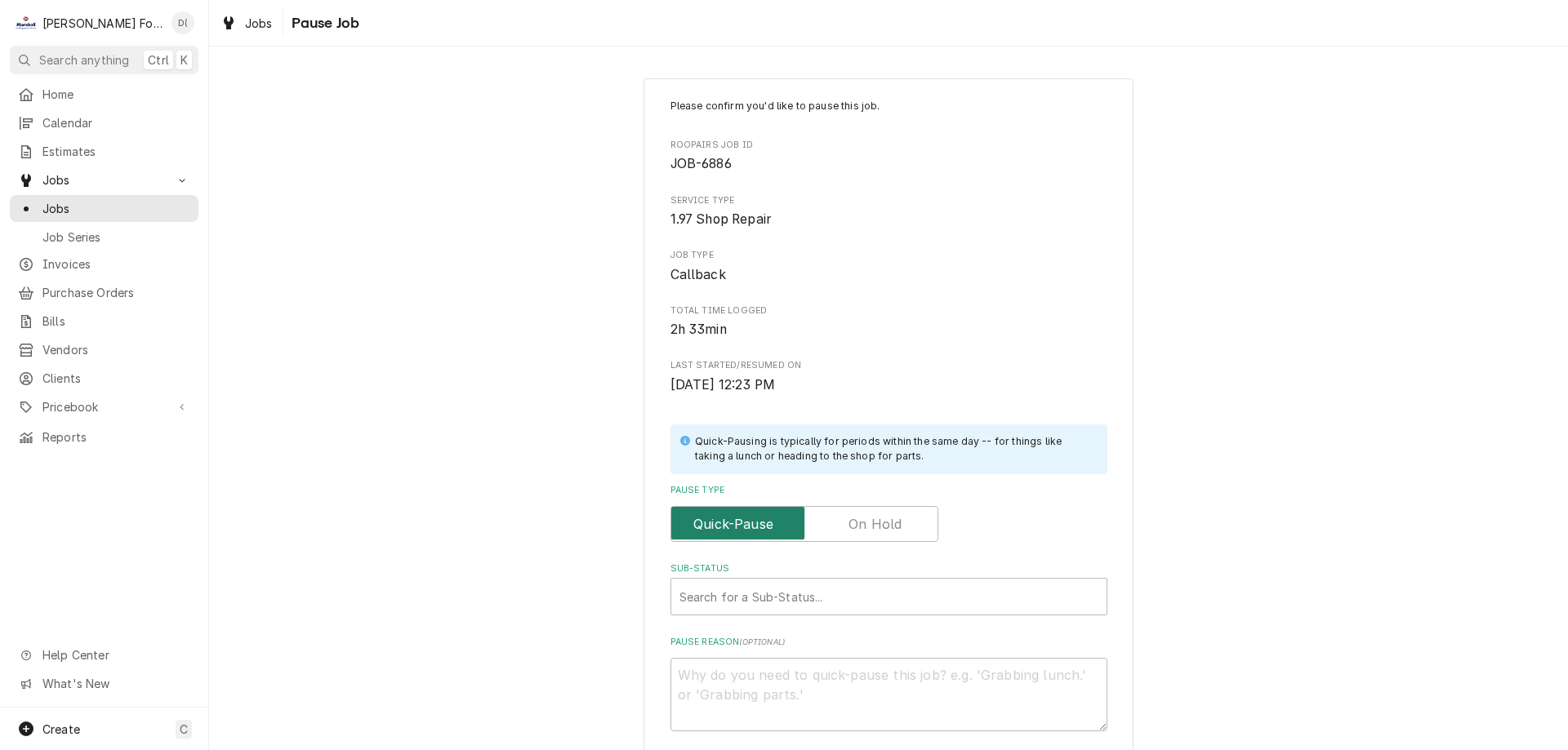
click at [898, 534] on input "Pause Type" at bounding box center [804, 524] width 253 height 36
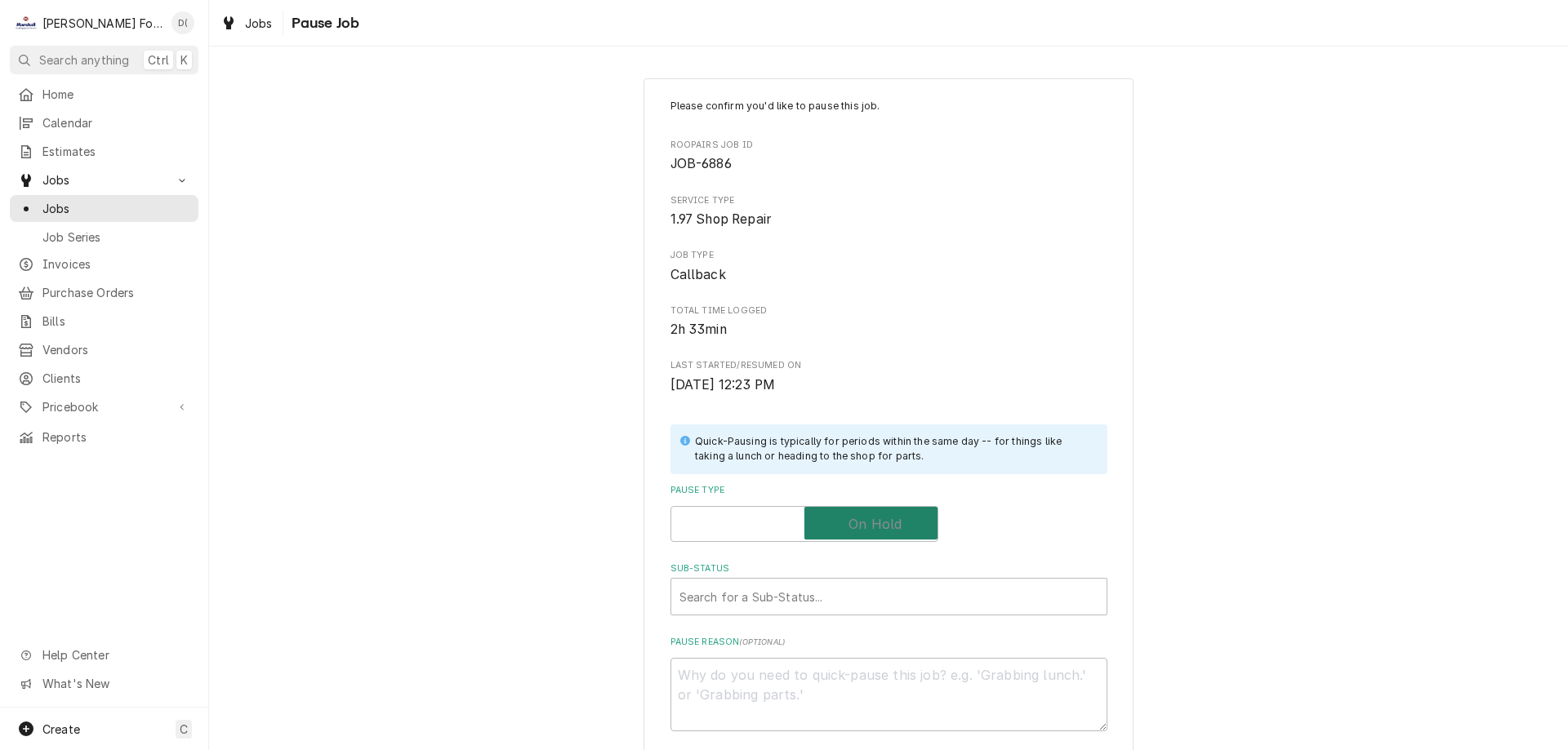
checkbox input "true"
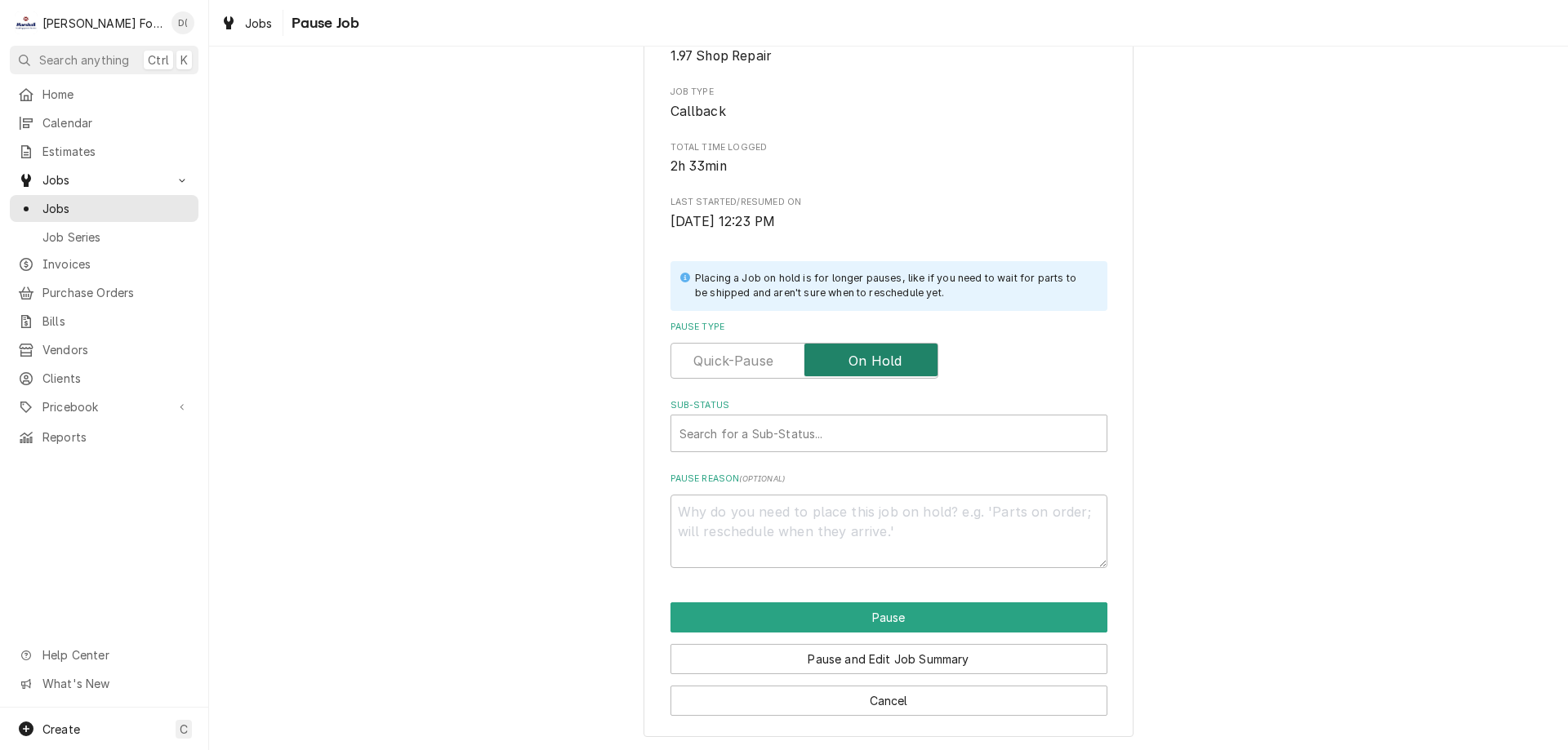
scroll to position [164, 0]
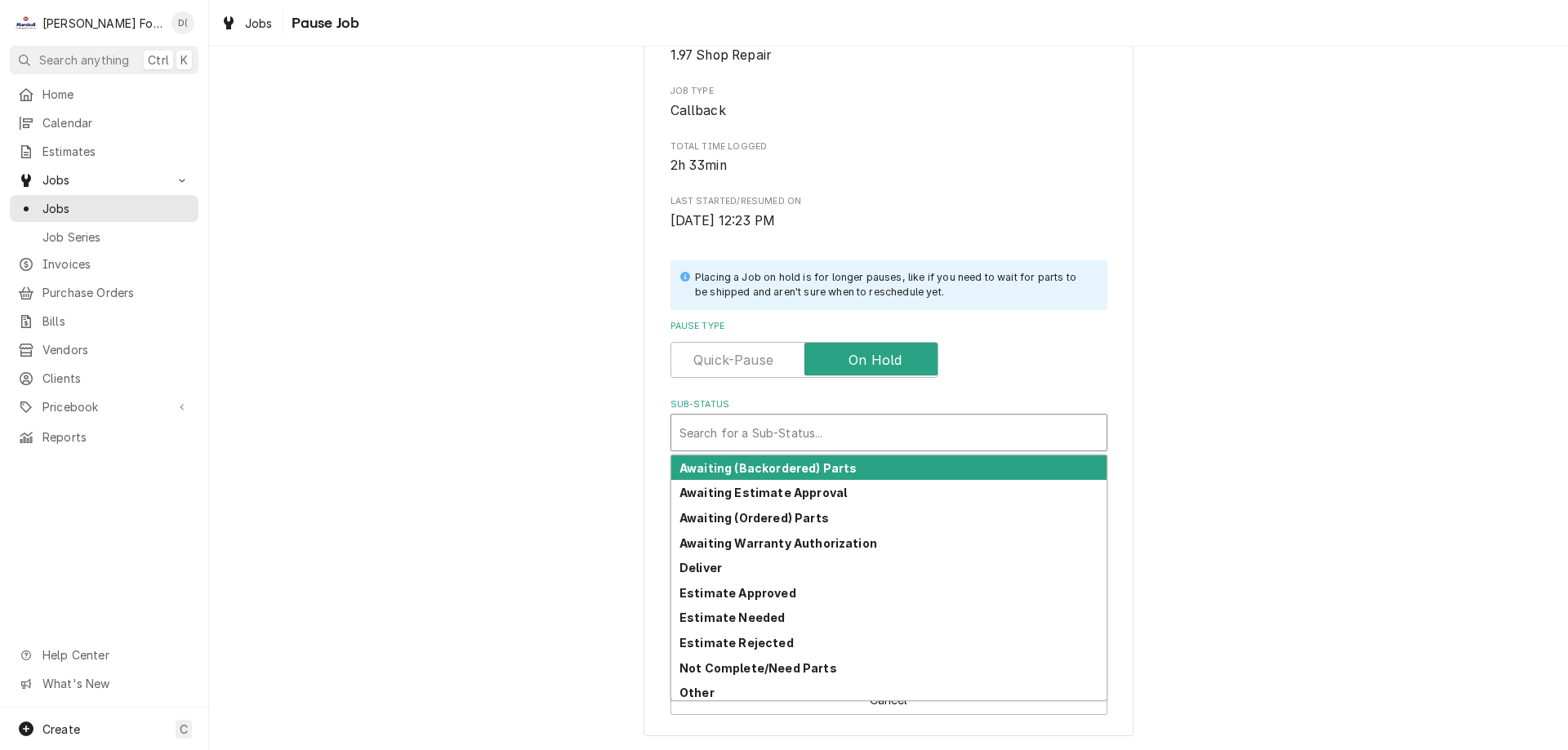
click at [717, 425] on div "Sub-Status" at bounding box center [888, 432] width 419 height 29
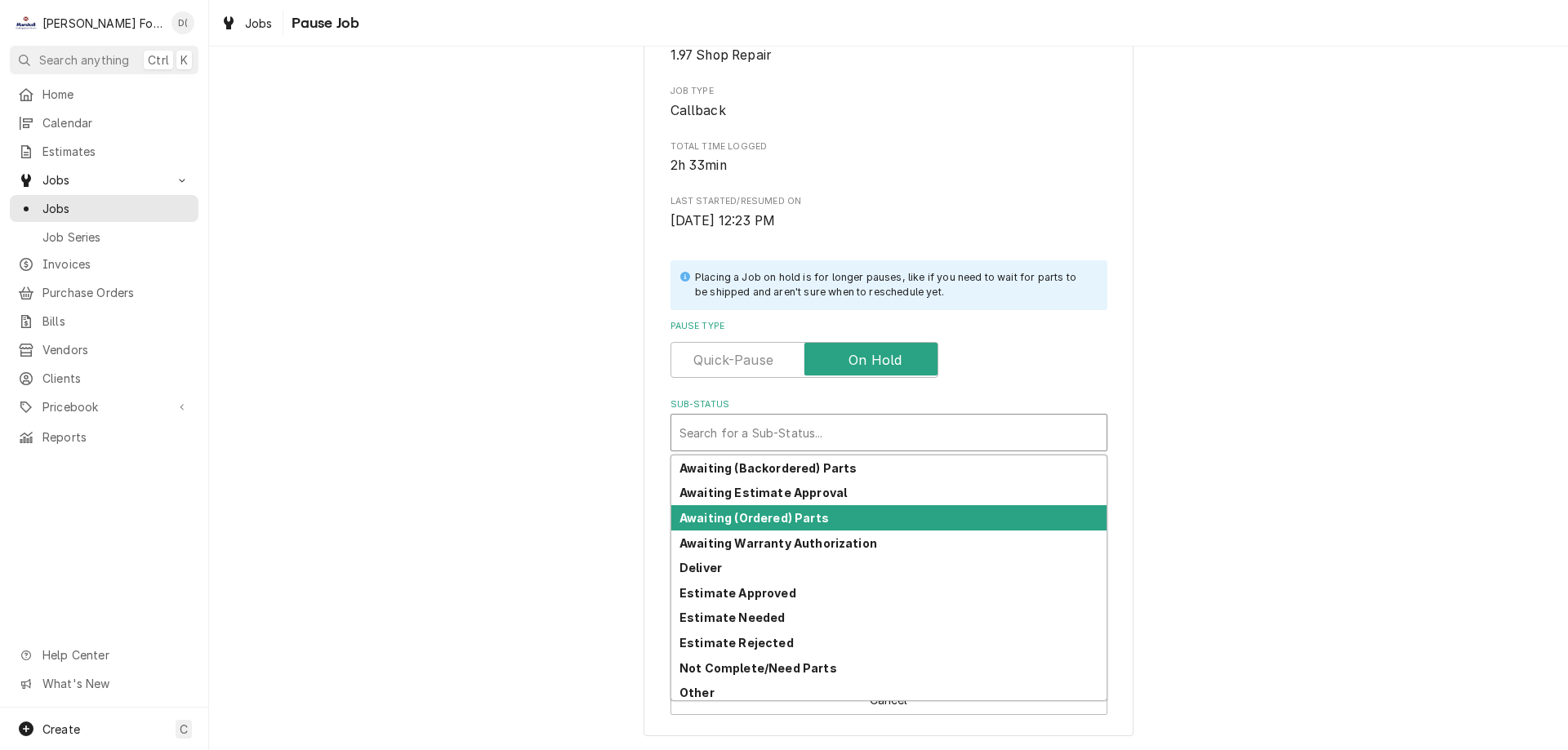
click at [729, 508] on div "Awaiting (Ordered) Parts" at bounding box center [888, 518] width 435 height 25
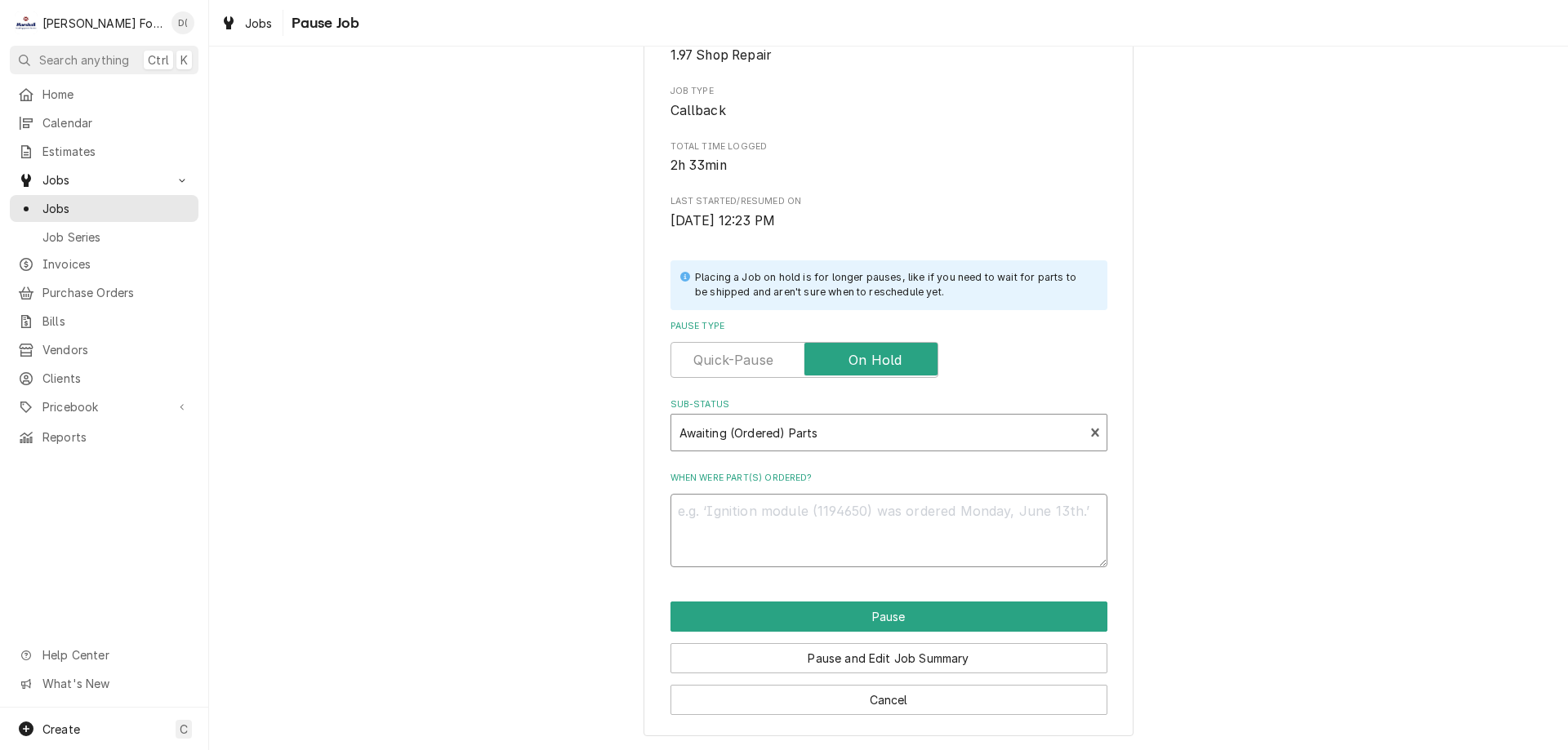
click at [770, 504] on textarea "When were part(s) ordered?" at bounding box center [888, 530] width 437 height 74
type textarea "x"
type textarea "8"
type textarea "x"
type textarea "8/"
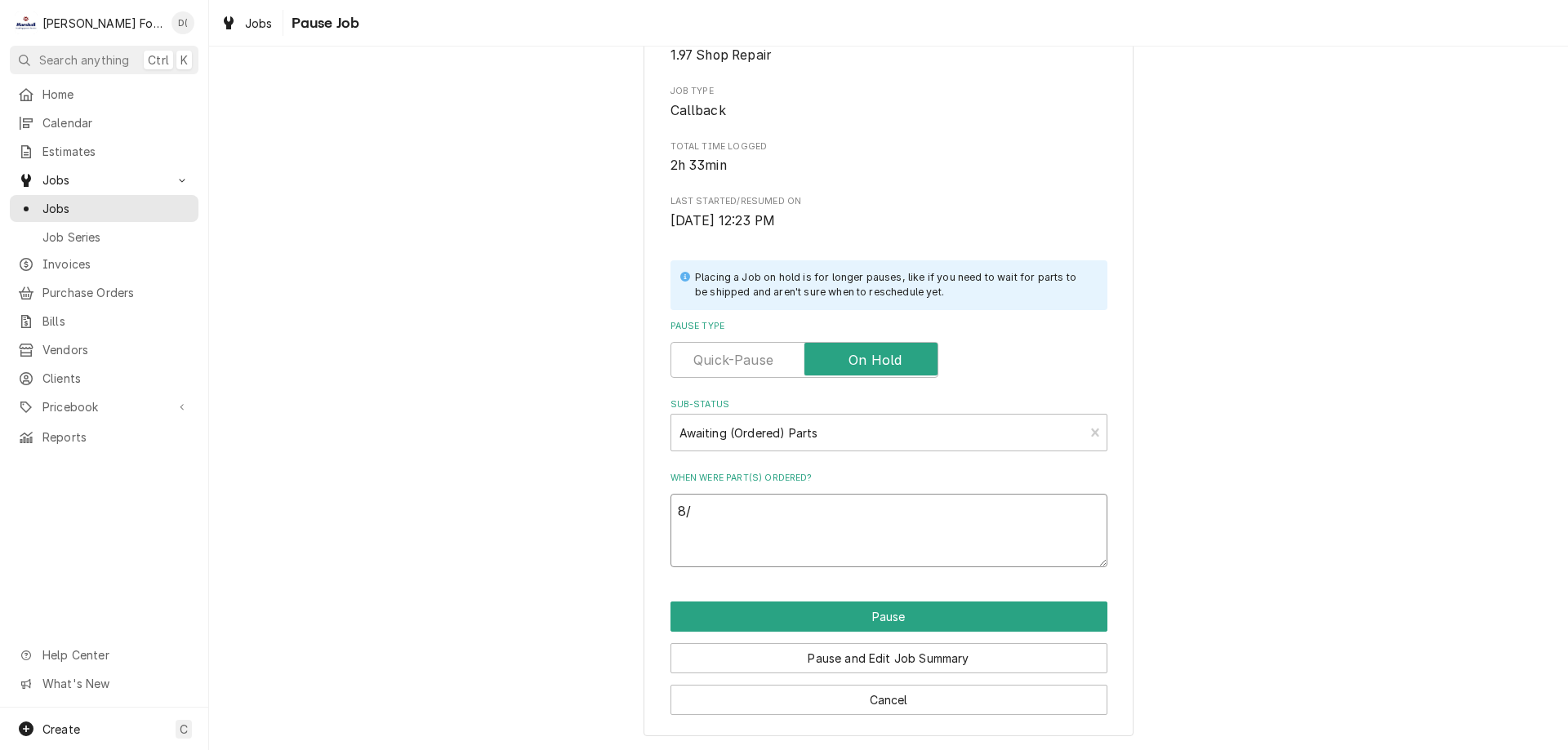
type textarea "x"
type textarea "8/2"
type textarea "x"
type textarea "8/27"
type textarea "x"
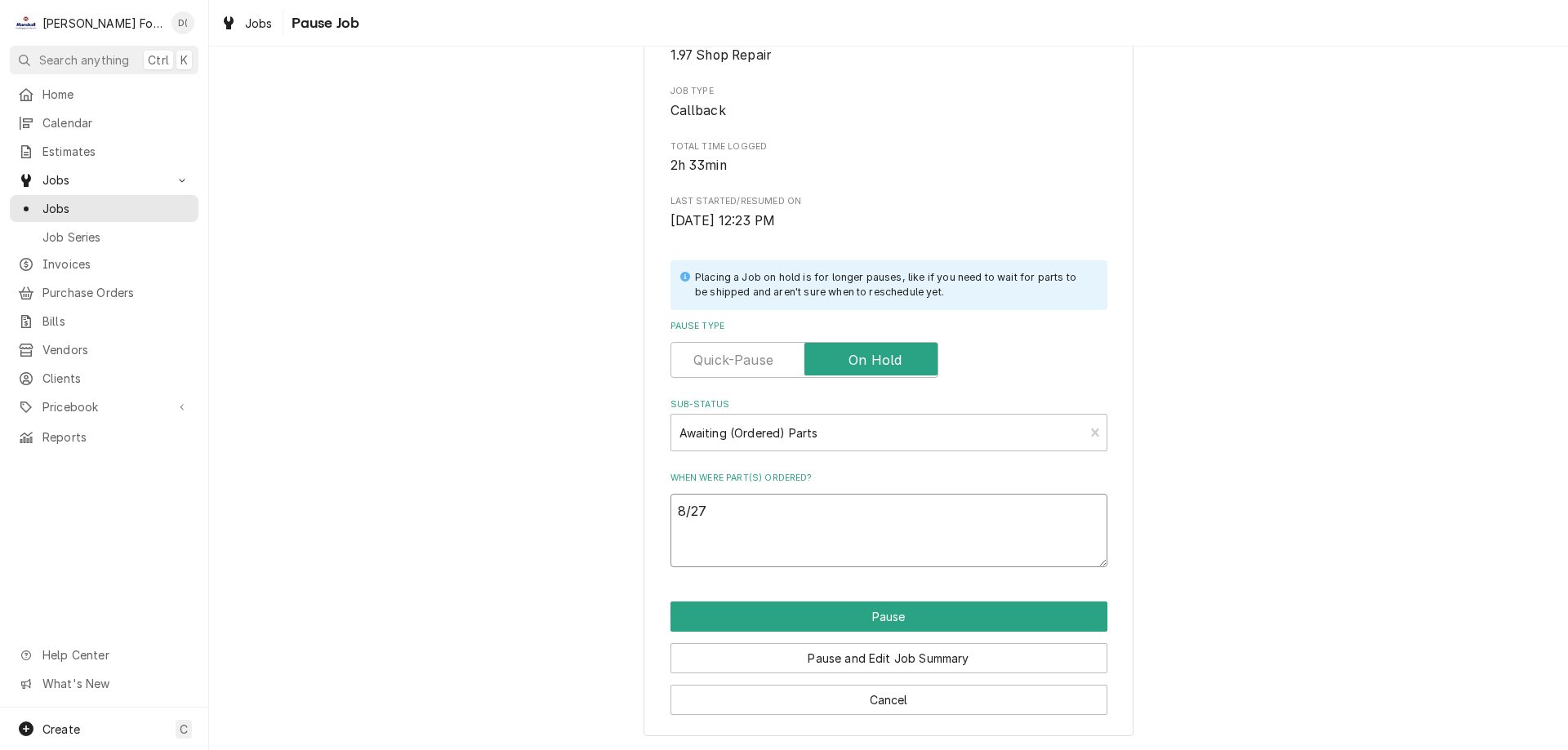
type textarea "8/27/"
type textarea "x"
type textarea "8/27/2"
type textarea "x"
type textarea "8/27/25"
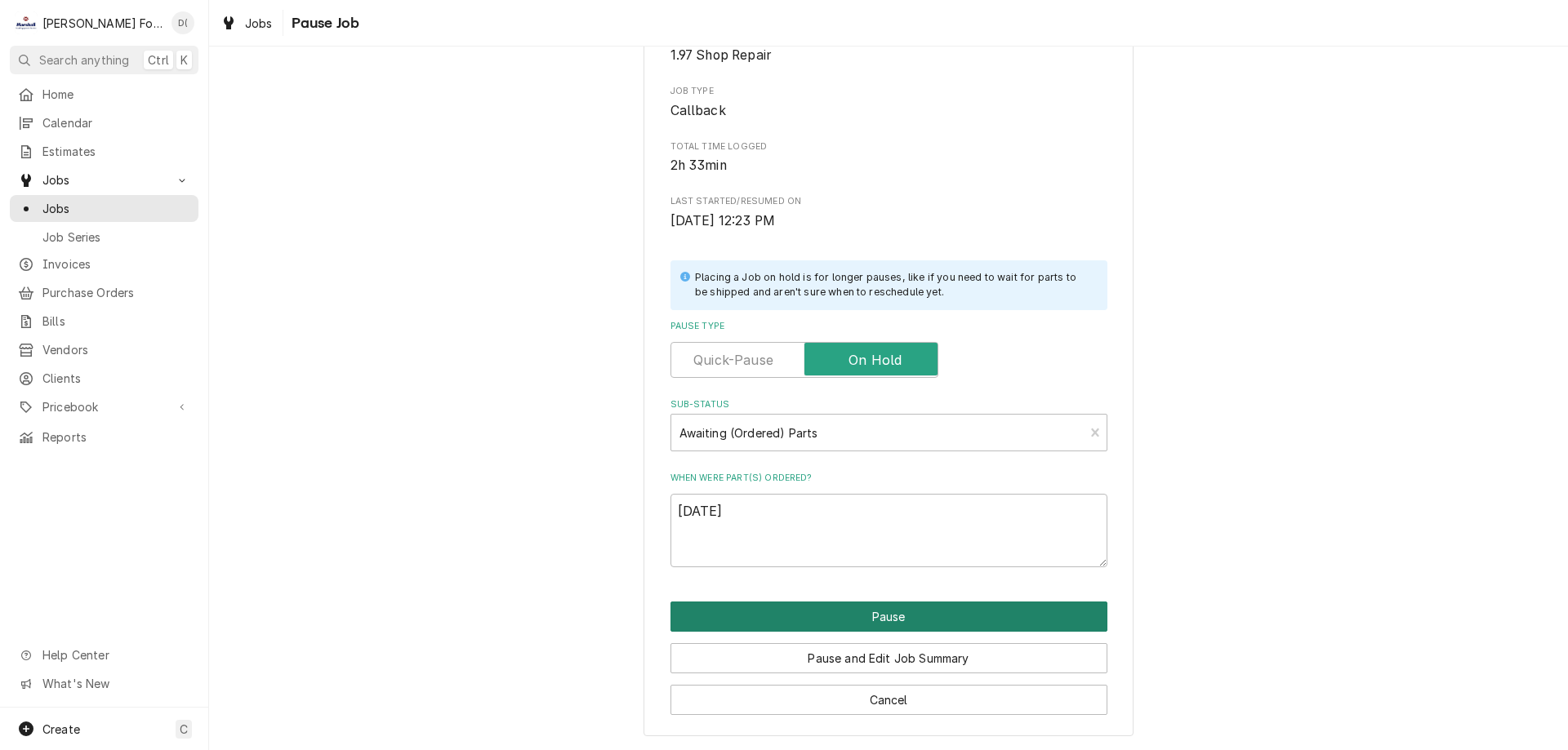
click at [888, 611] on button "Pause" at bounding box center [888, 616] width 437 height 30
type textarea "x"
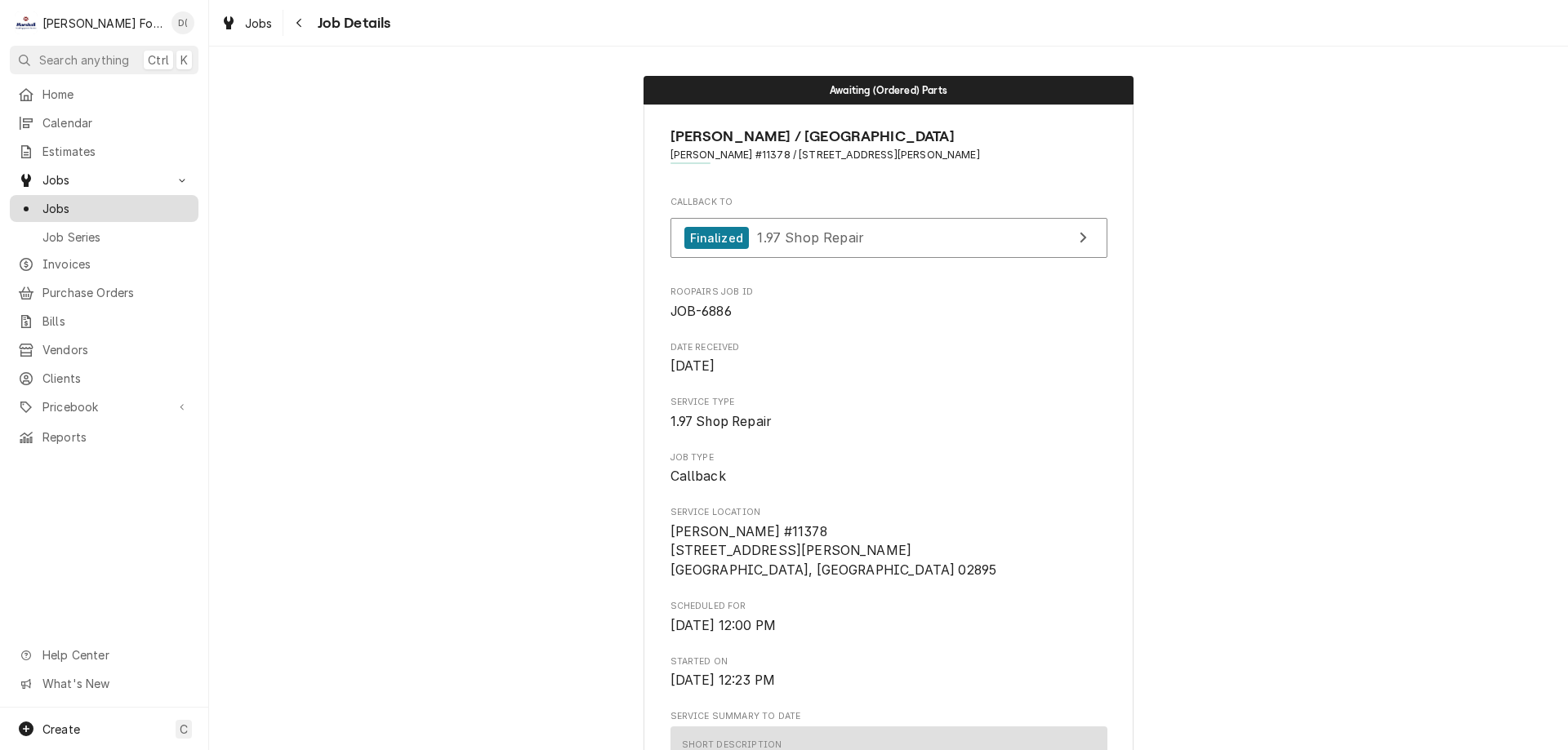
click at [121, 207] on span "Jobs" at bounding box center [116, 208] width 148 height 17
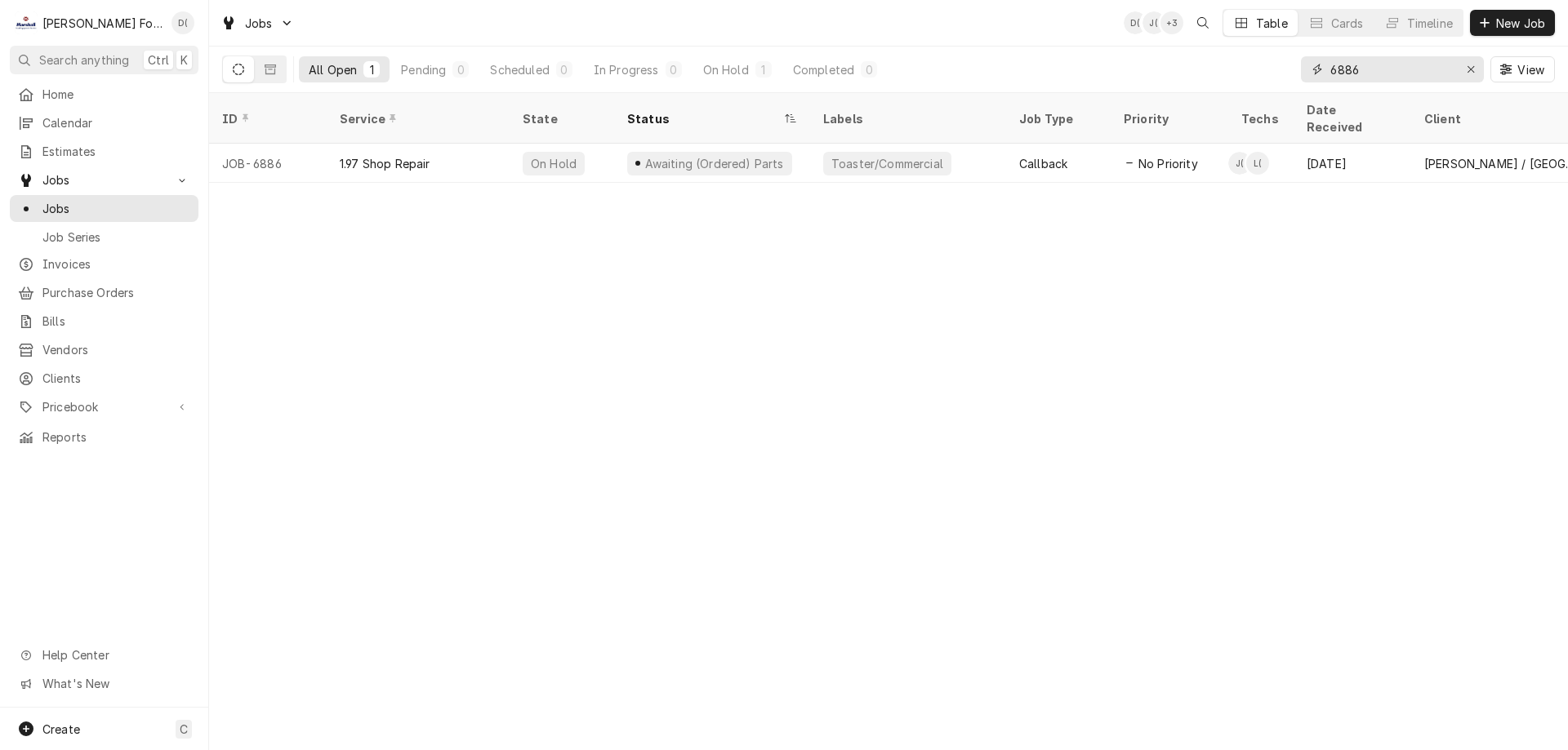
drag, startPoint x: 1472, startPoint y: 72, endPoint x: 1448, endPoint y: 74, distance: 24.1
click at [1470, 73] on icon "Erase input" at bounding box center [1471, 69] width 9 height 12
click at [1427, 72] on input "Dynamic Content Wrapper" at bounding box center [1406, 69] width 154 height 26
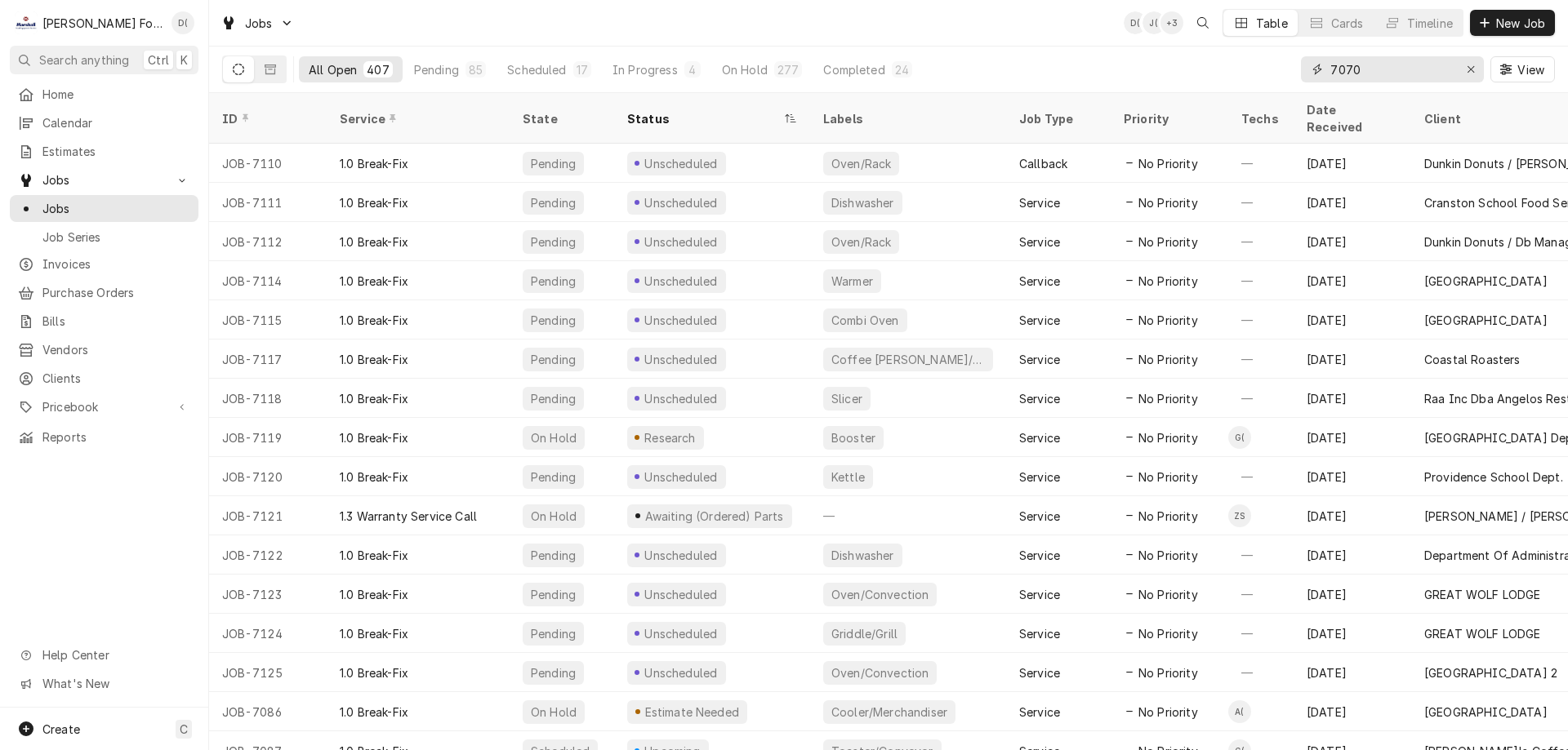
type input "7070"
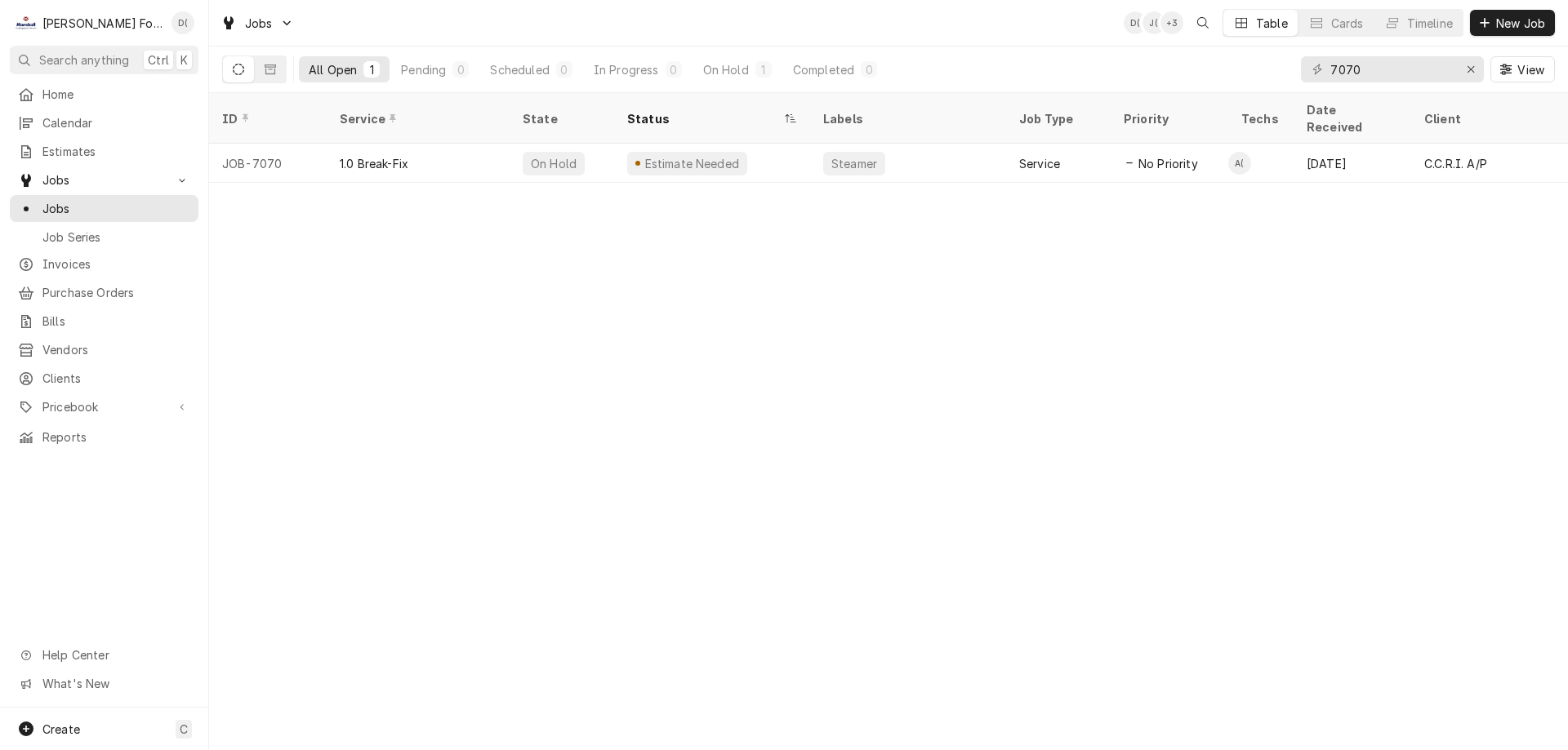
click at [700, 155] on div "Estimate Needed" at bounding box center [691, 163] width 98 height 17
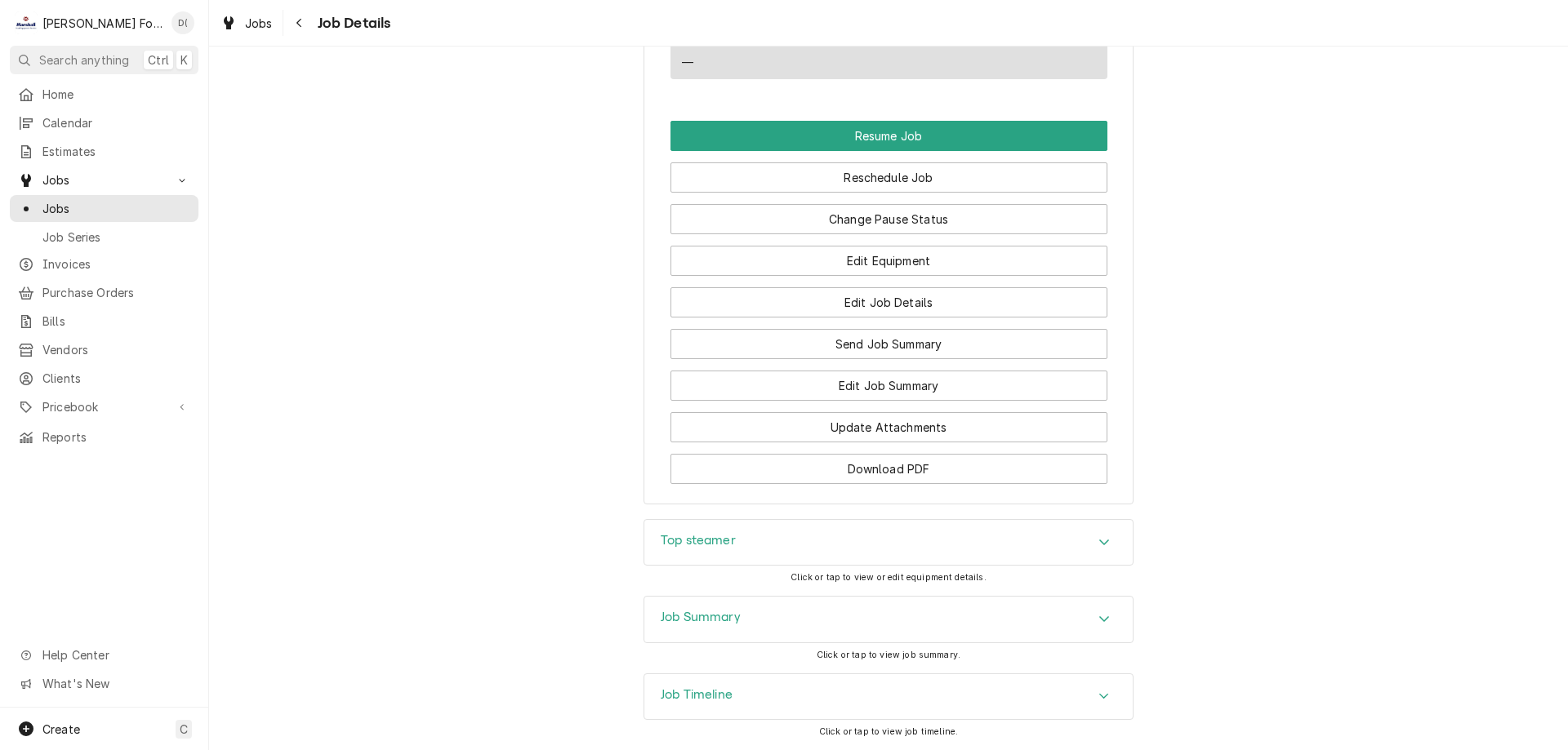
scroll to position [2381, 0]
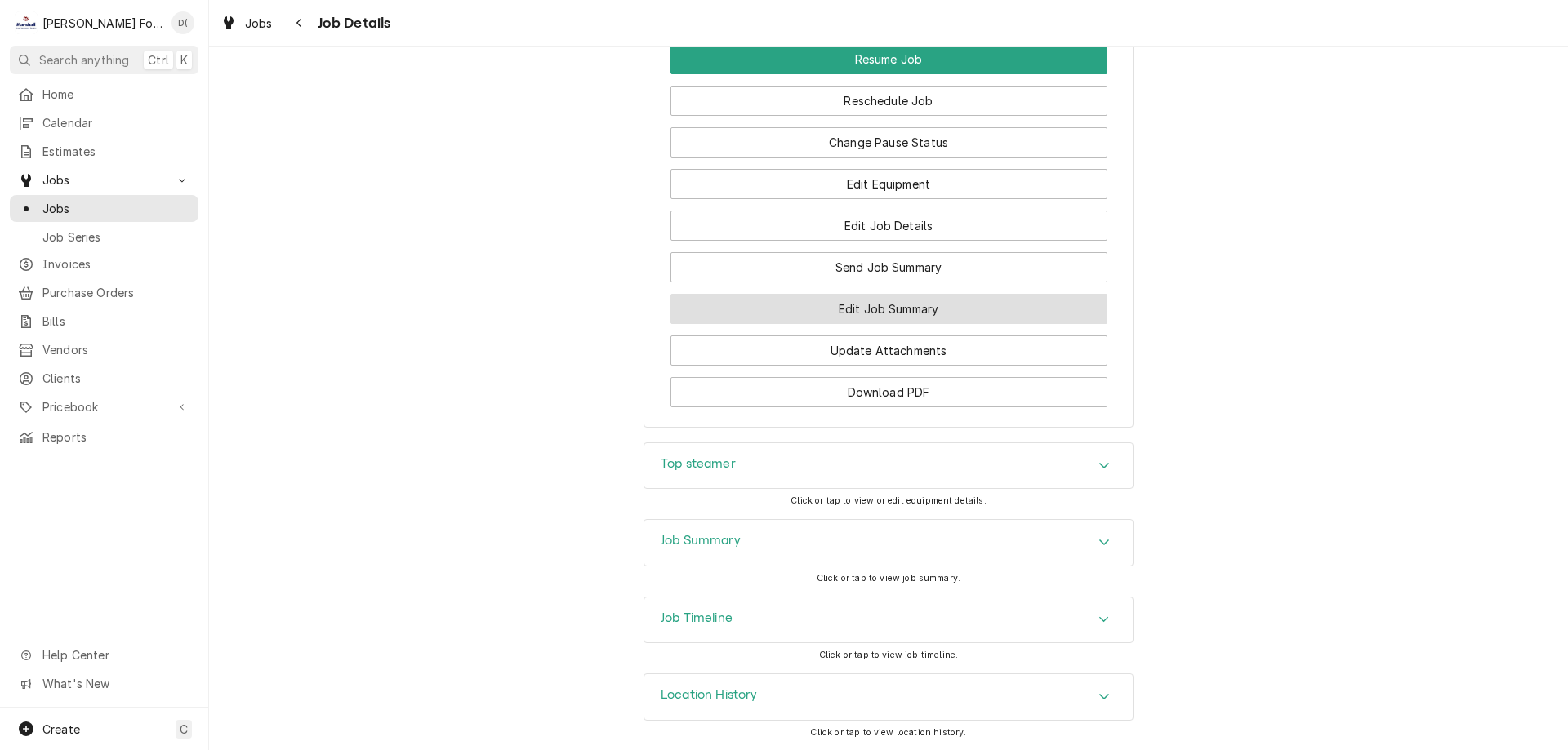
click at [836, 298] on button "Edit Job Summary" at bounding box center [888, 309] width 437 height 30
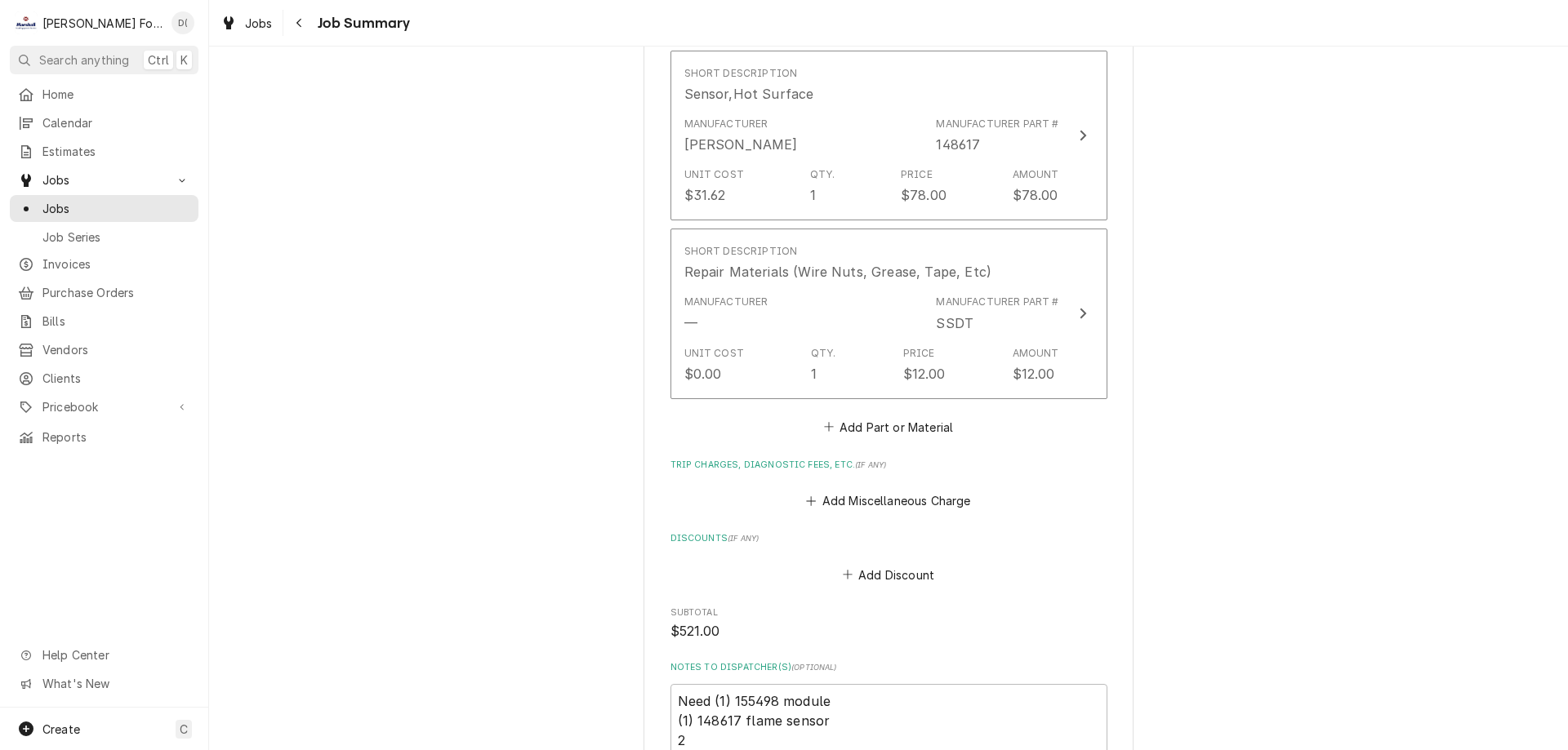
scroll to position [1632, 0]
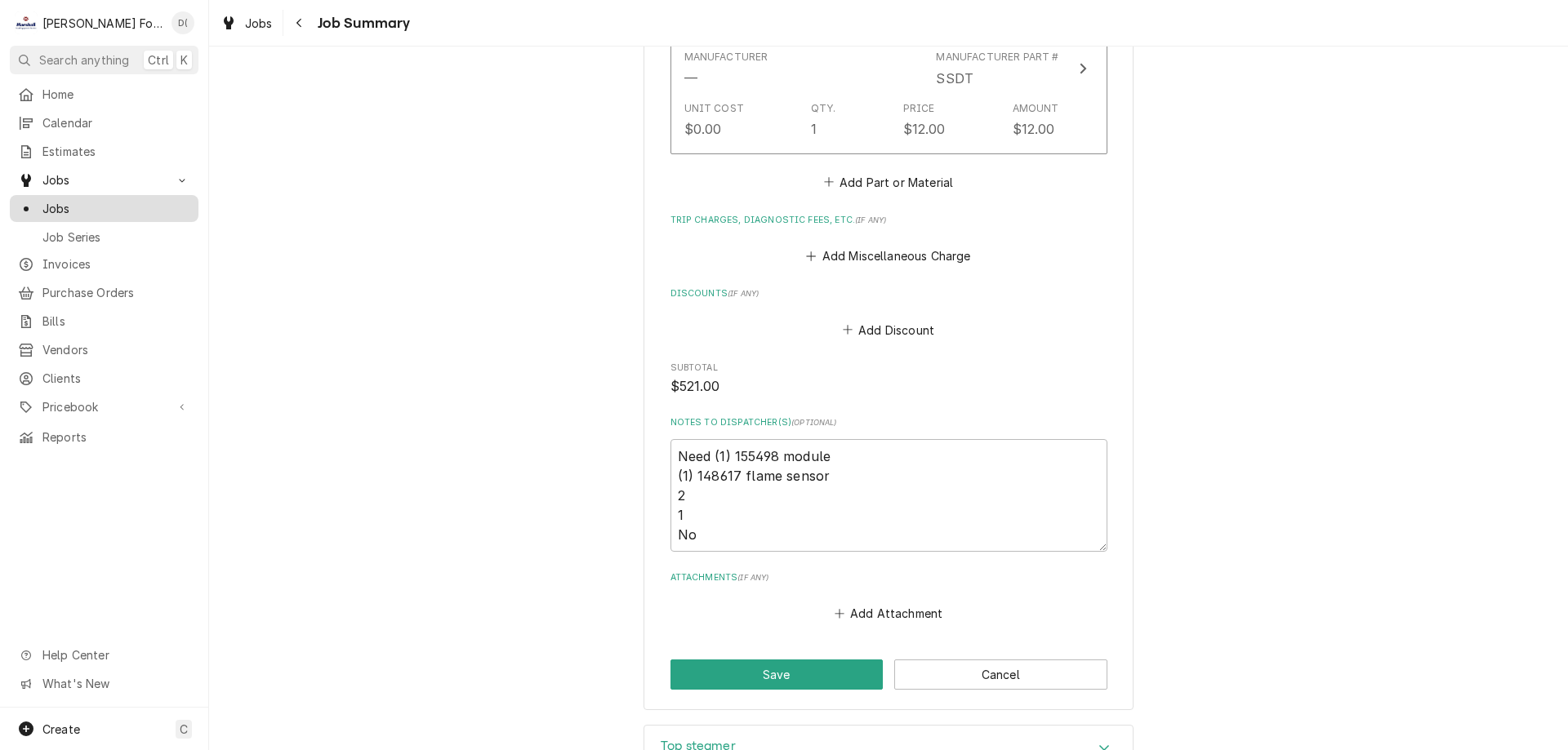
click at [113, 202] on span "Jobs" at bounding box center [116, 208] width 148 height 17
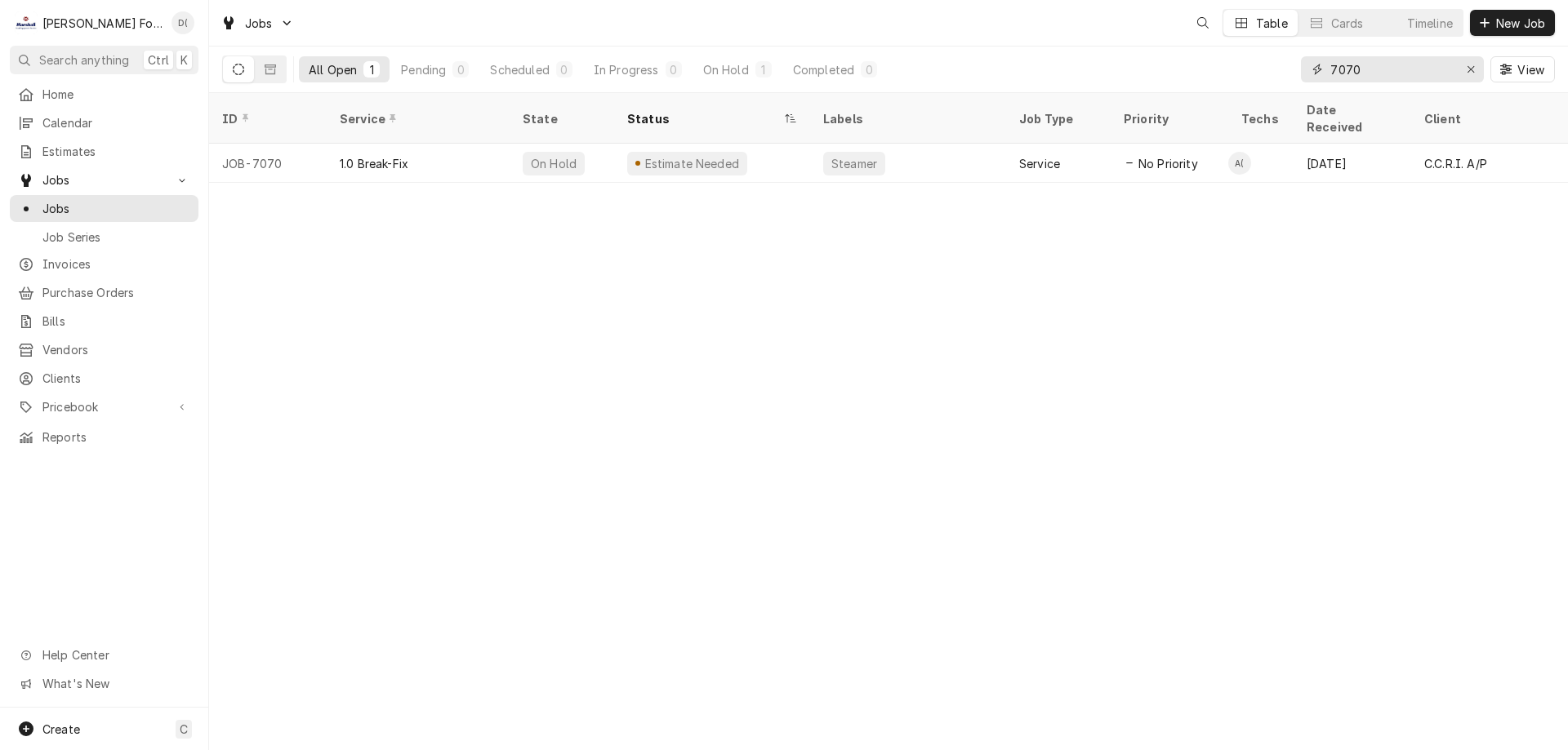
click at [1380, 63] on input "7070" at bounding box center [1391, 69] width 123 height 26
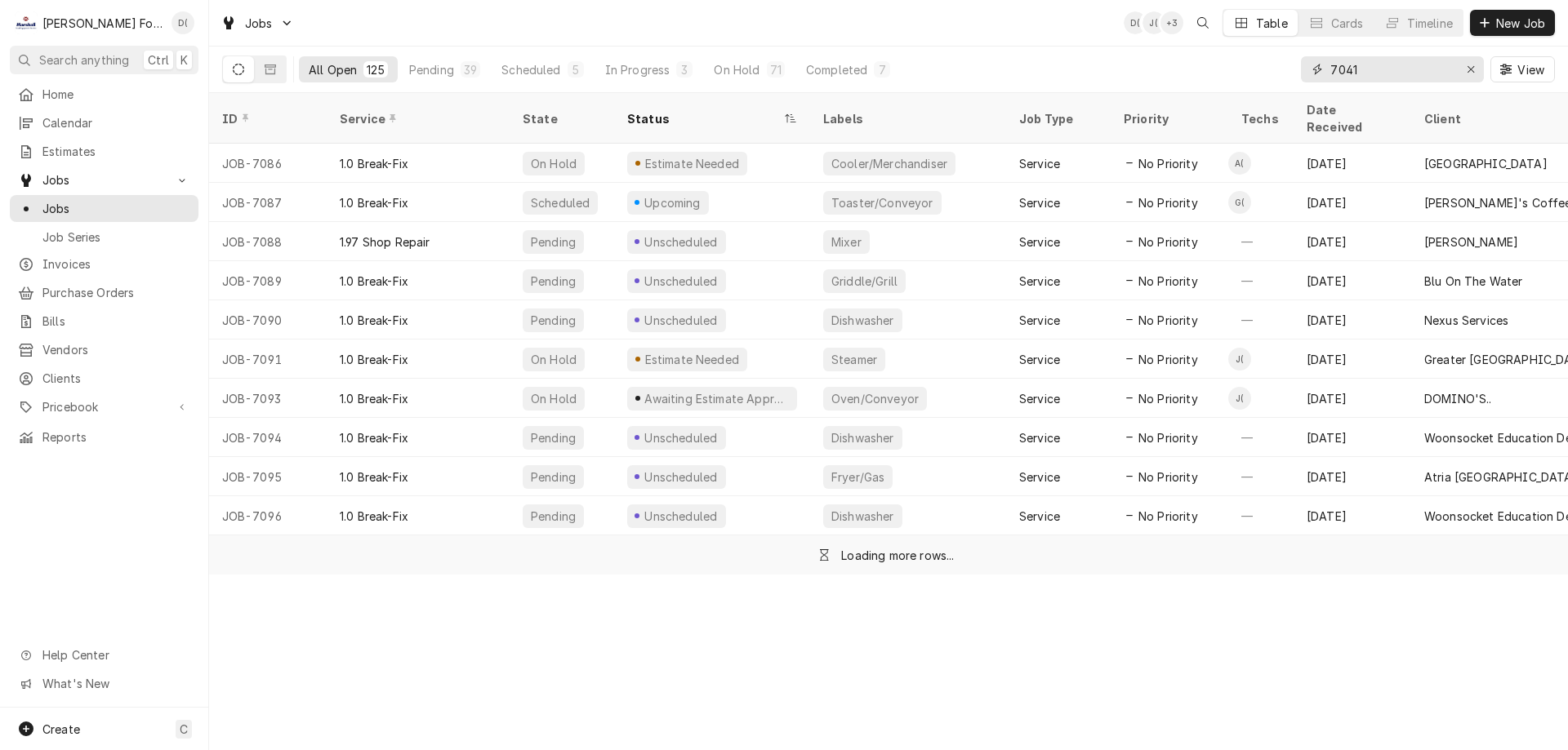
type input "7041"
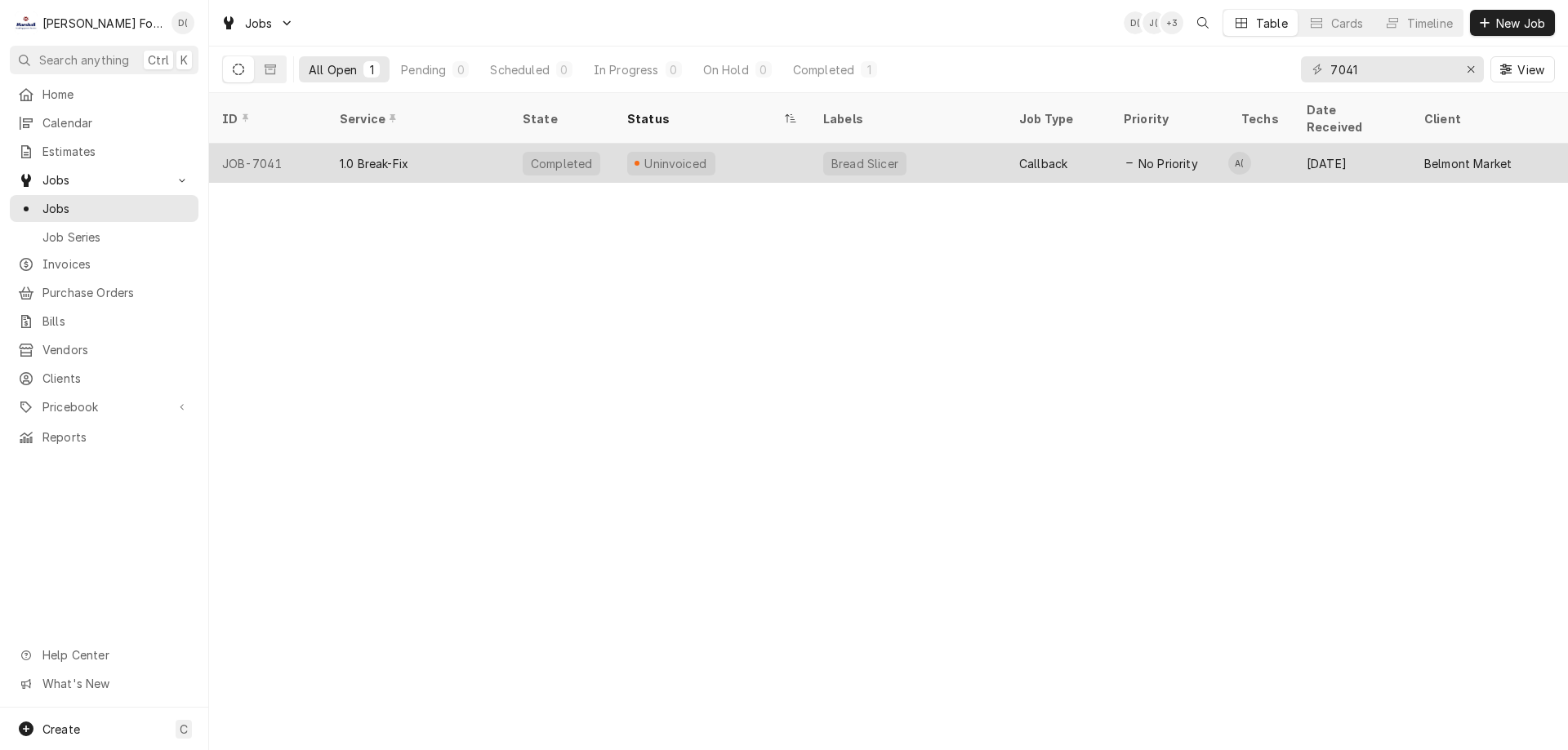
click at [749, 158] on div "Uninvoiced" at bounding box center [712, 163] width 196 height 39
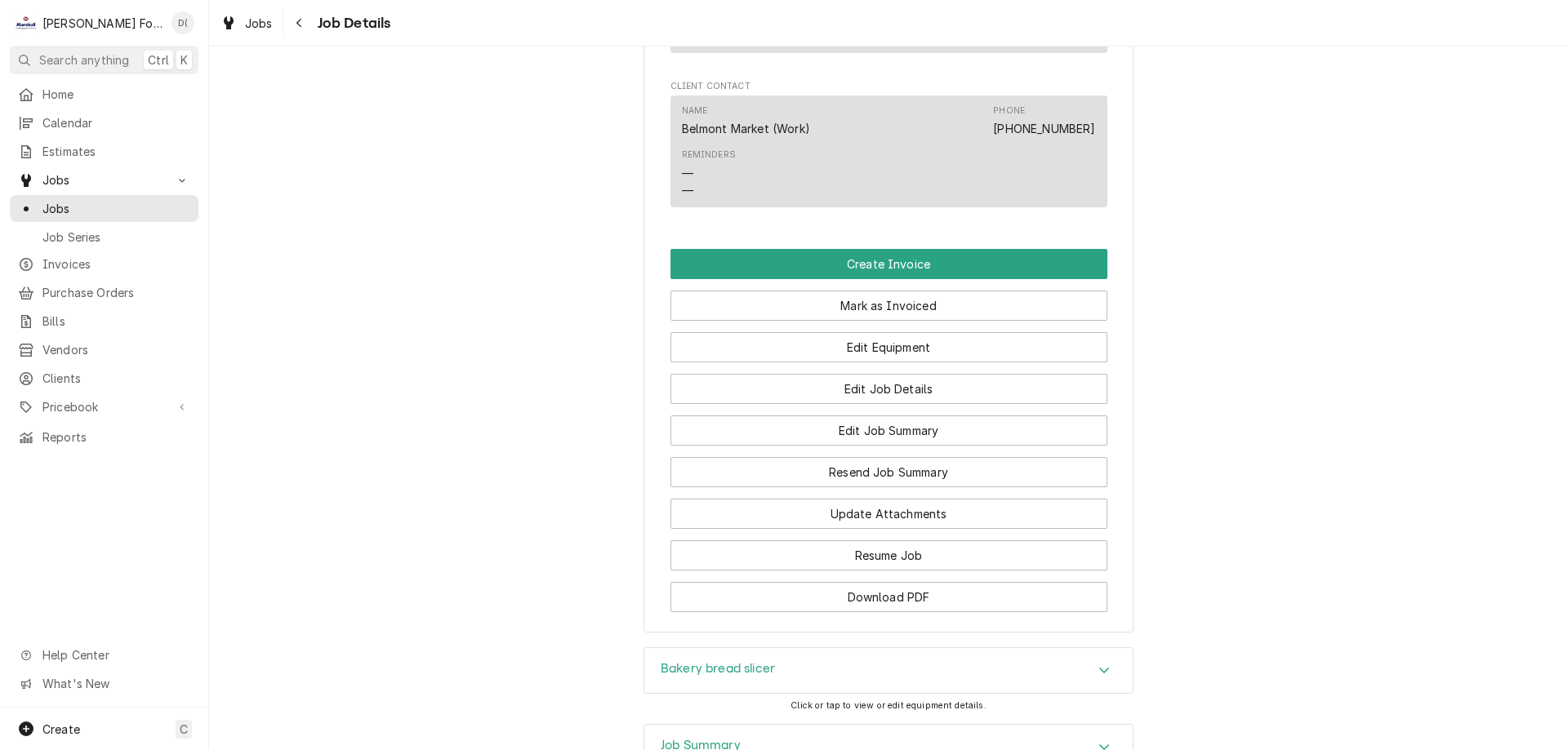
scroll to position [2032, 0]
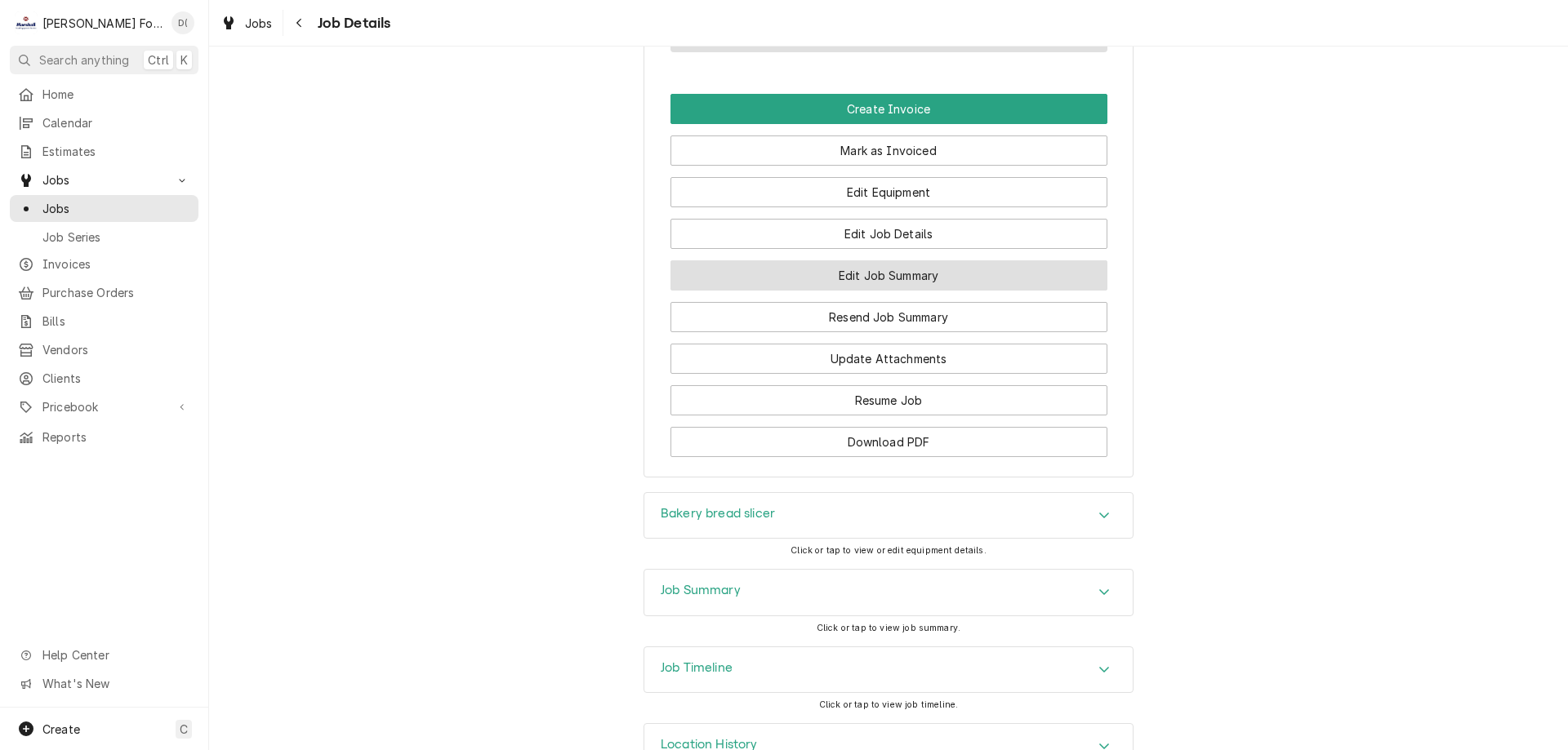
click at [857, 261] on button "Edit Job Summary" at bounding box center [888, 275] width 437 height 30
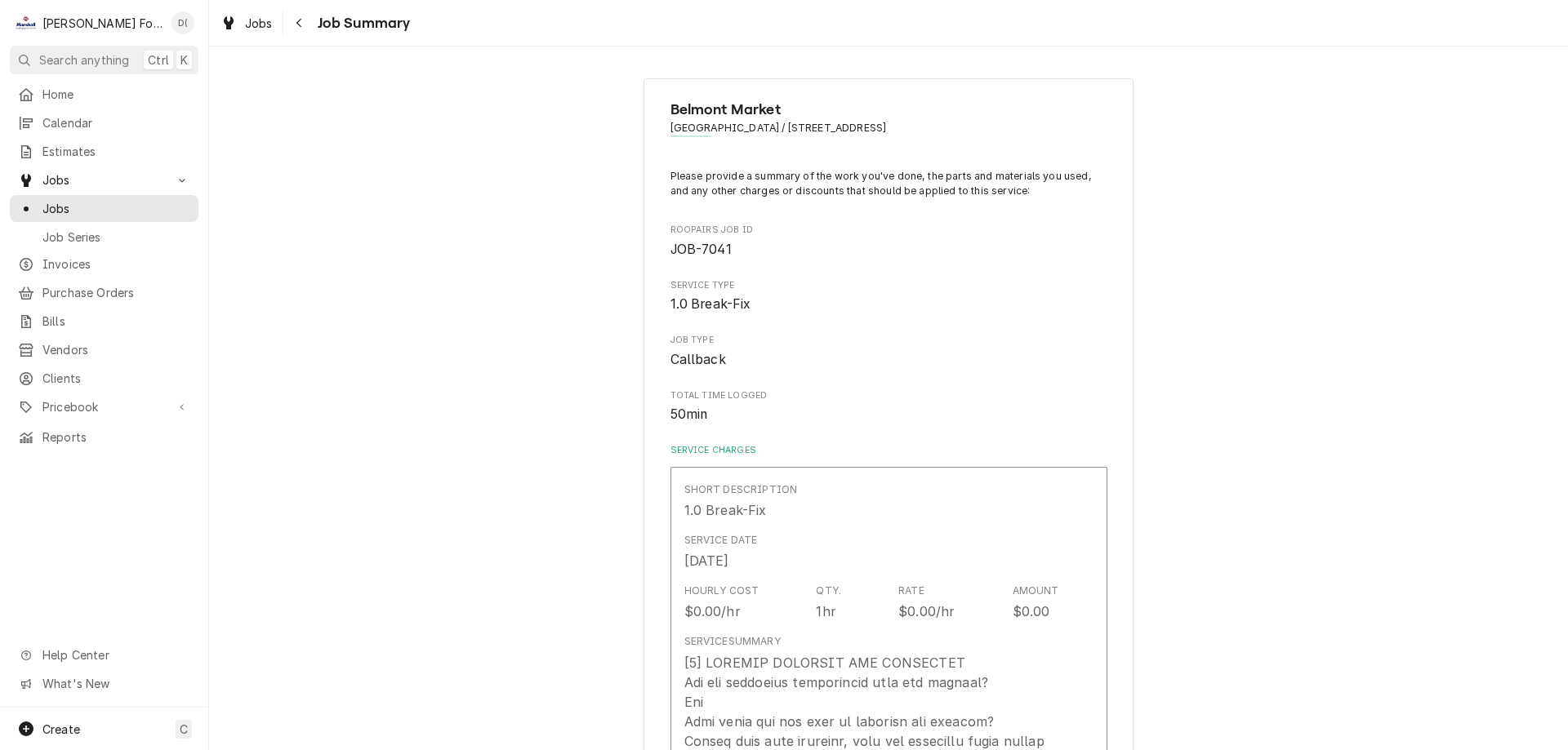
type textarea "x"
click at [111, 200] on span "Jobs" at bounding box center [116, 208] width 148 height 17
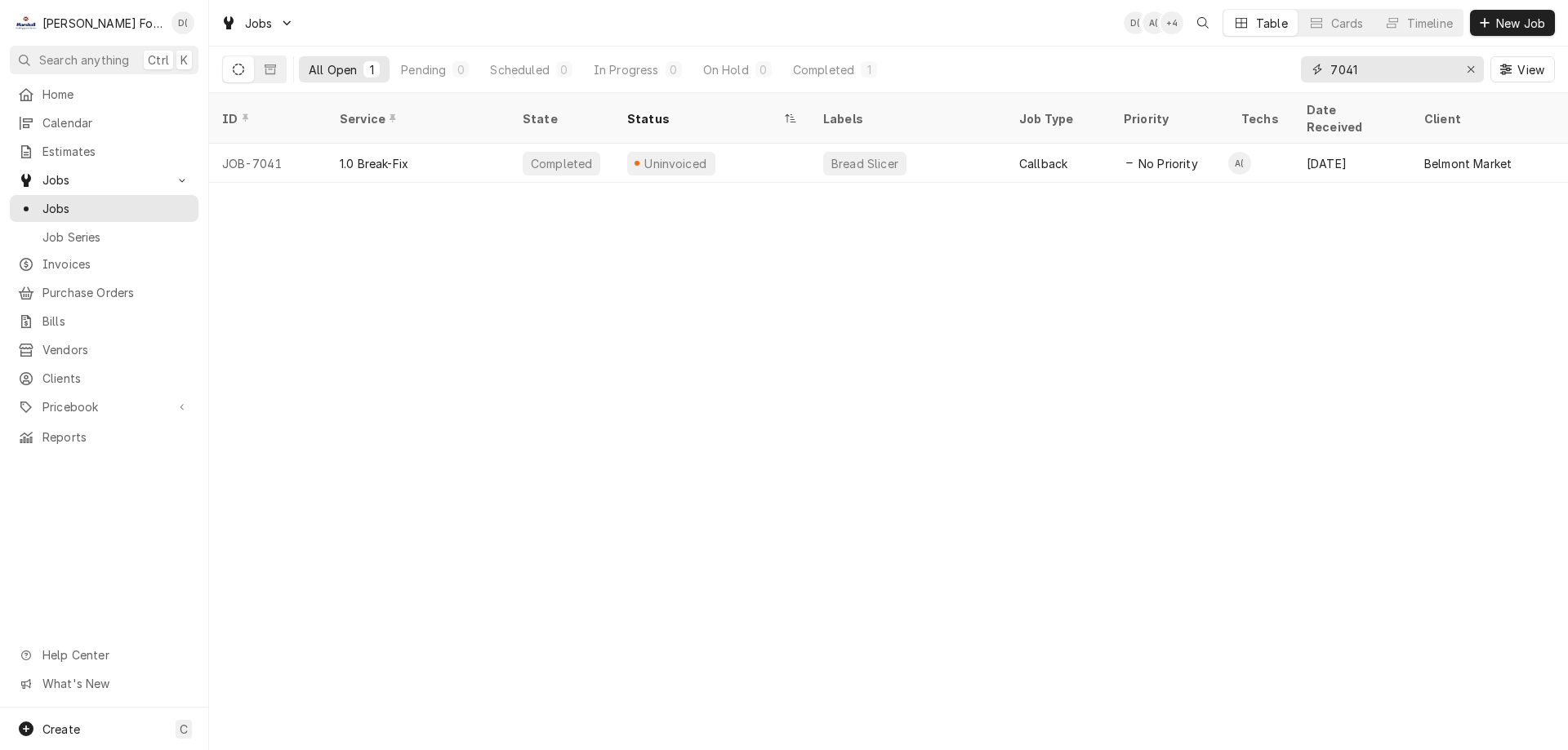
click at [1384, 70] on input "7041" at bounding box center [1391, 69] width 123 height 26
type input "7"
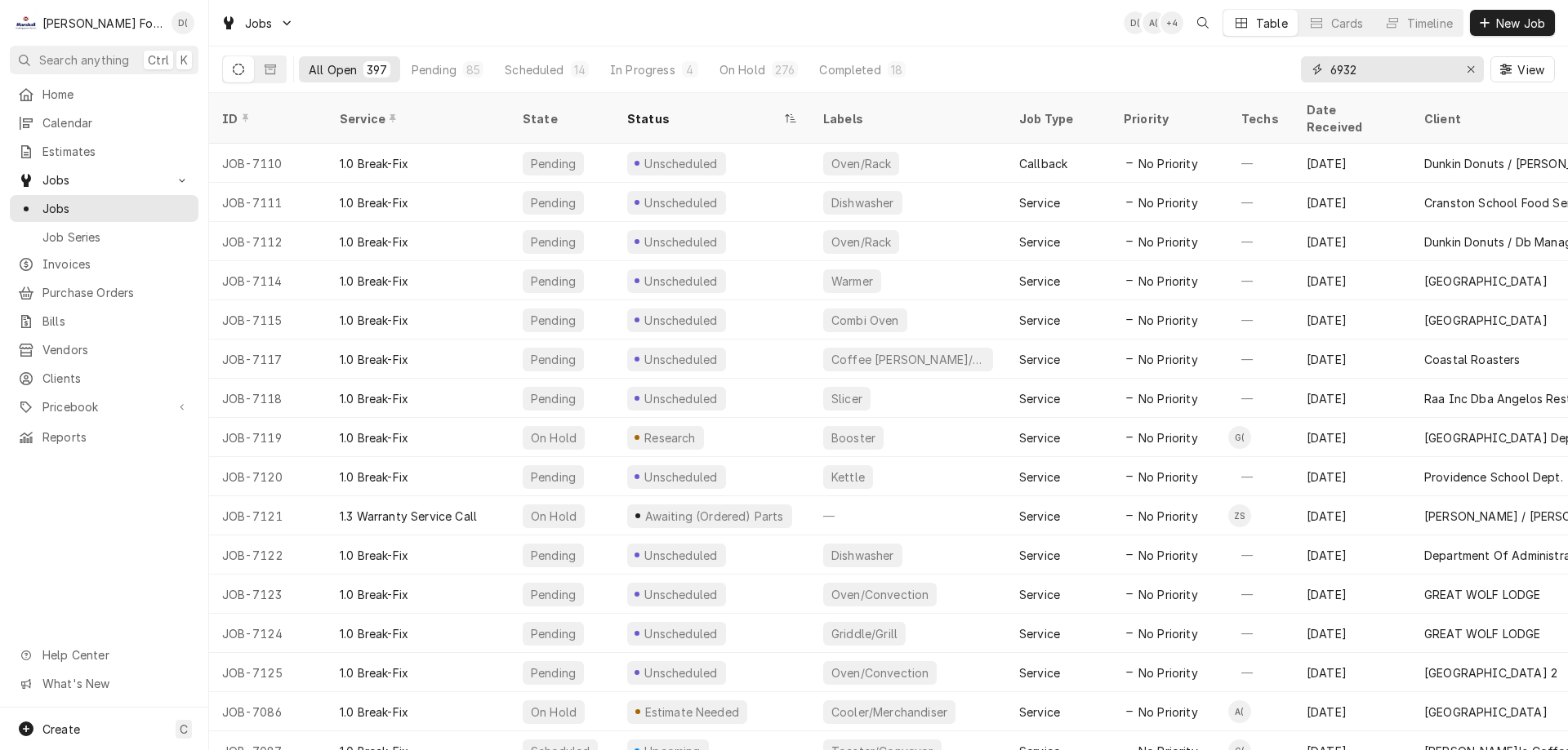
type input "6932"
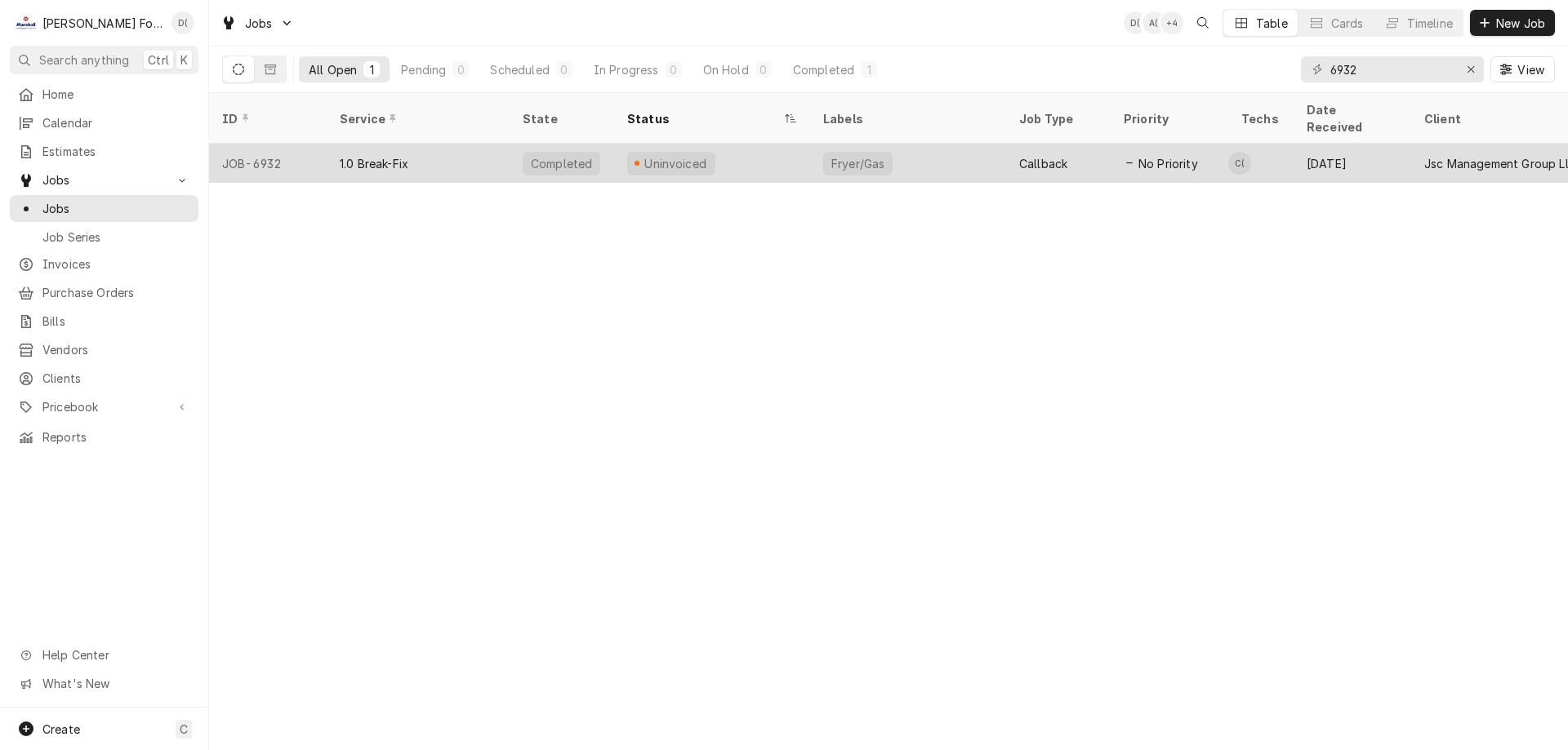
click at [775, 143] on div "Uninvoiced" at bounding box center [712, 163] width 196 height 39
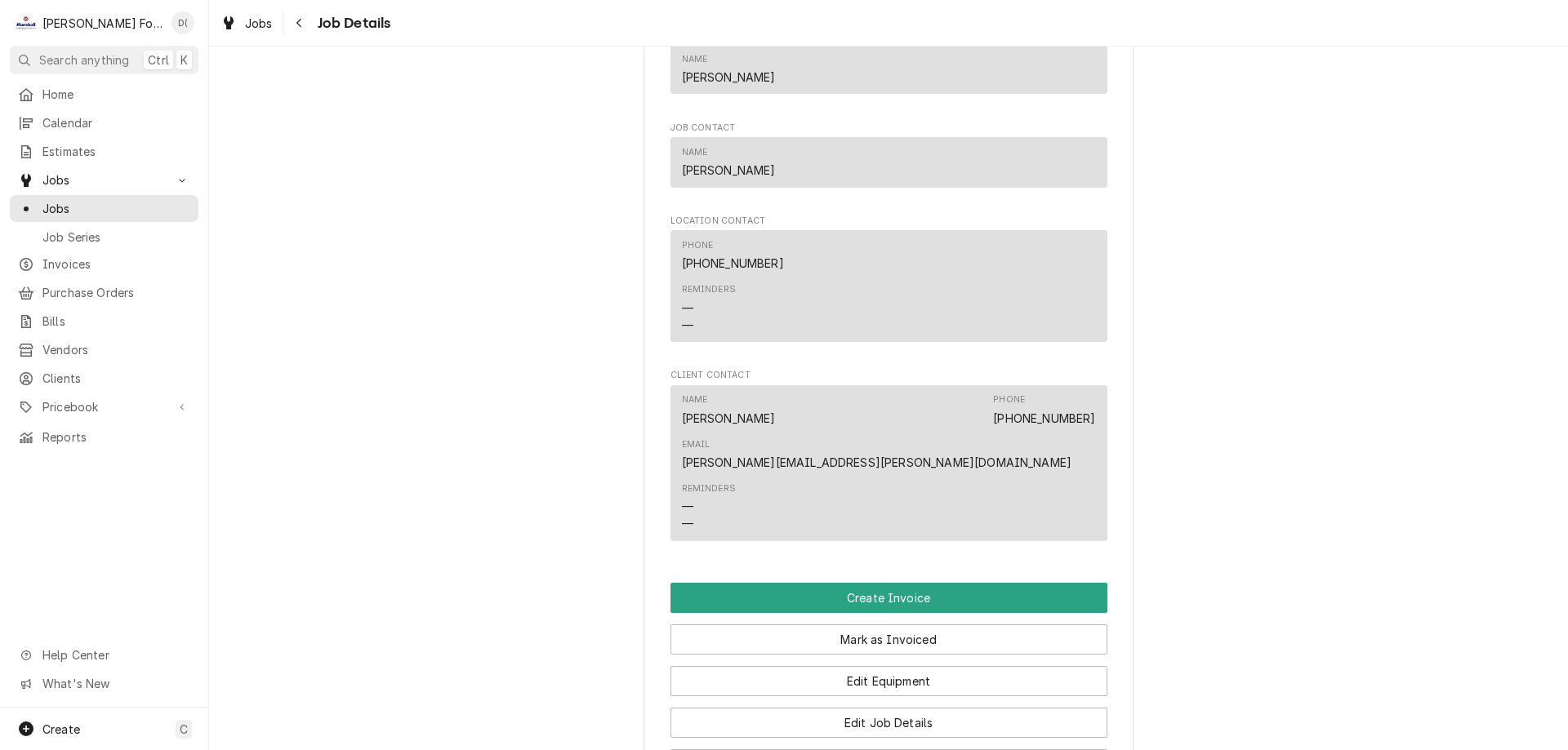
scroll to position [1469, 0]
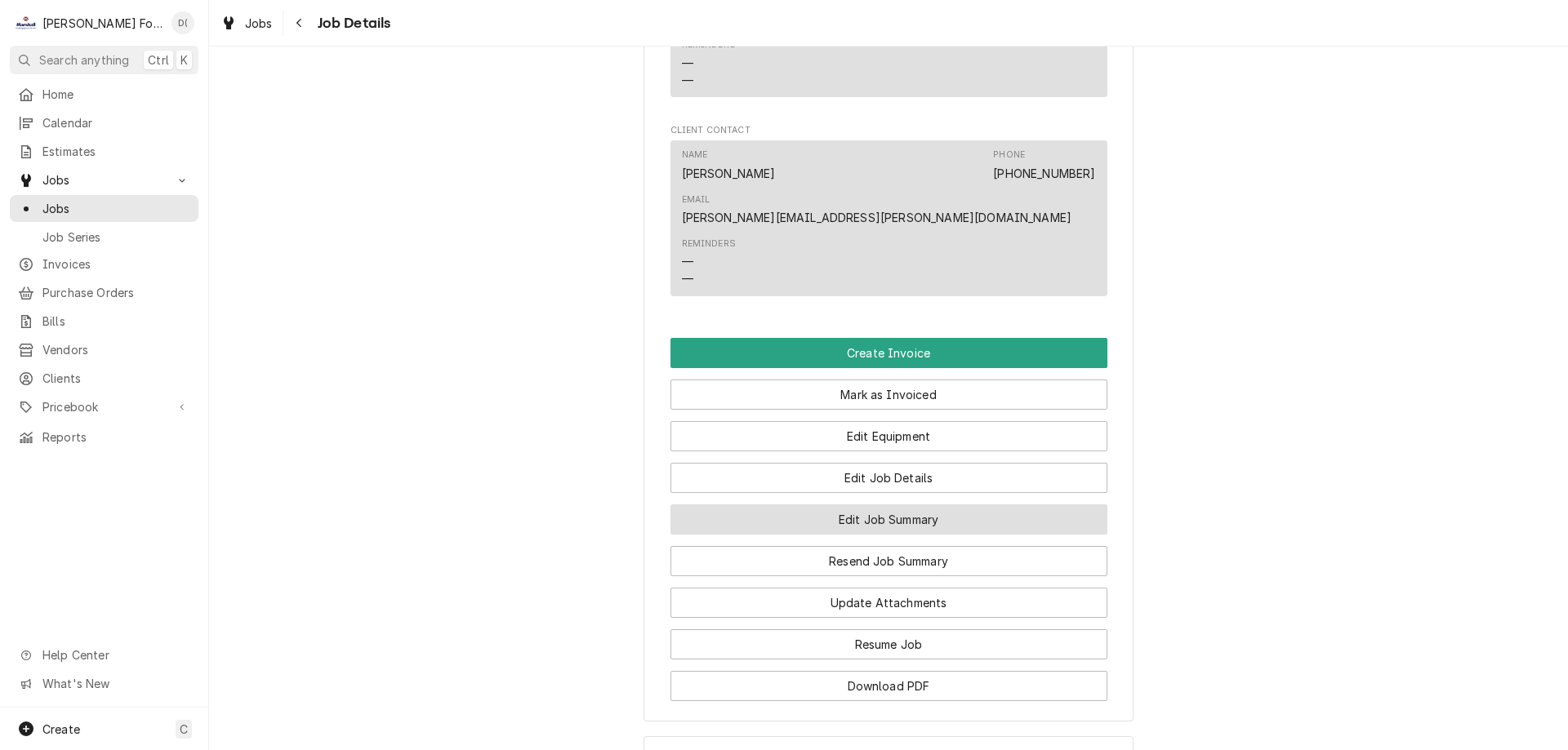
click at [810, 504] on button "Edit Job Summary" at bounding box center [888, 518] width 437 height 30
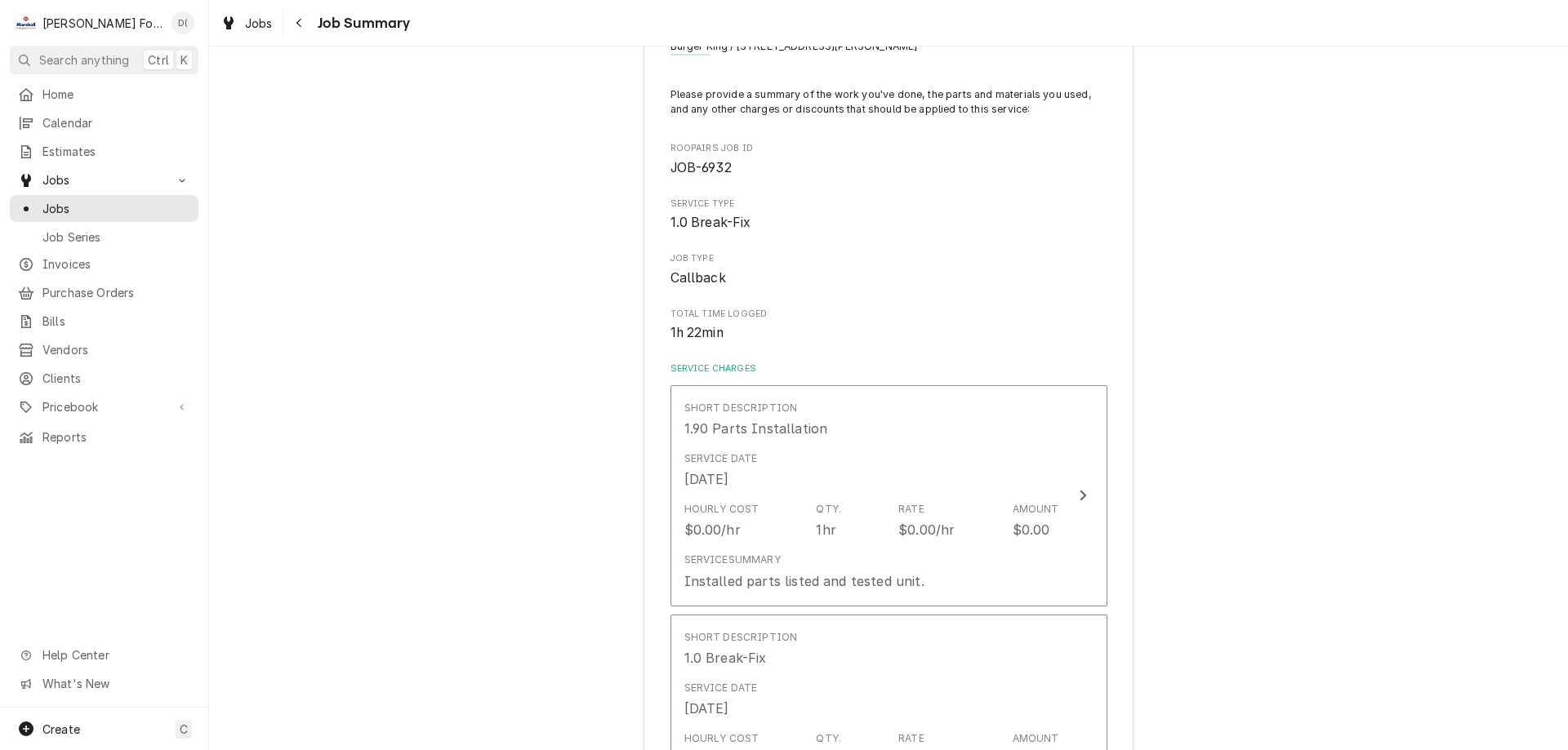
scroll to position [245, 0]
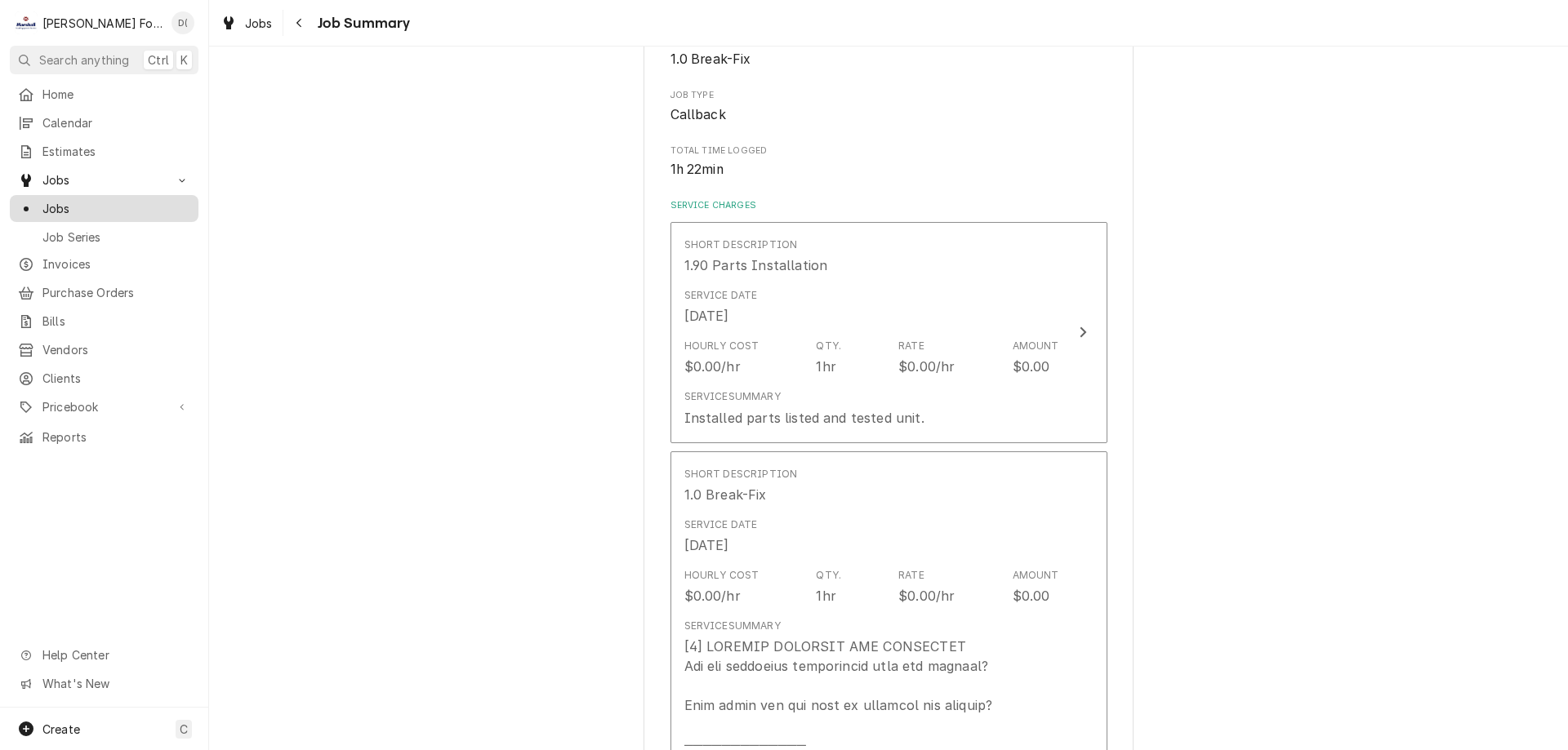
click at [160, 208] on span "Jobs" at bounding box center [116, 208] width 148 height 17
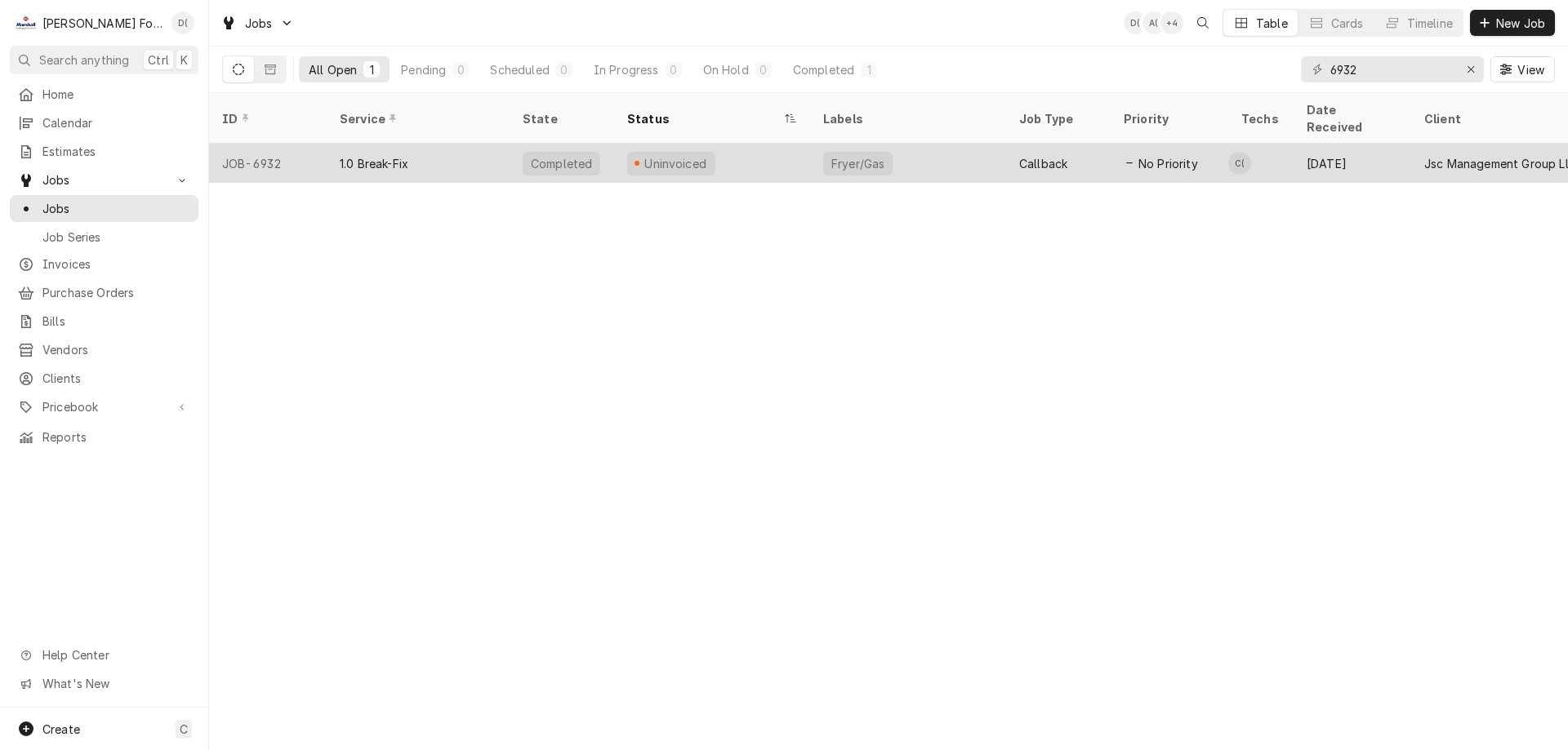
click at [744, 147] on div "Uninvoiced" at bounding box center [712, 163] width 196 height 39
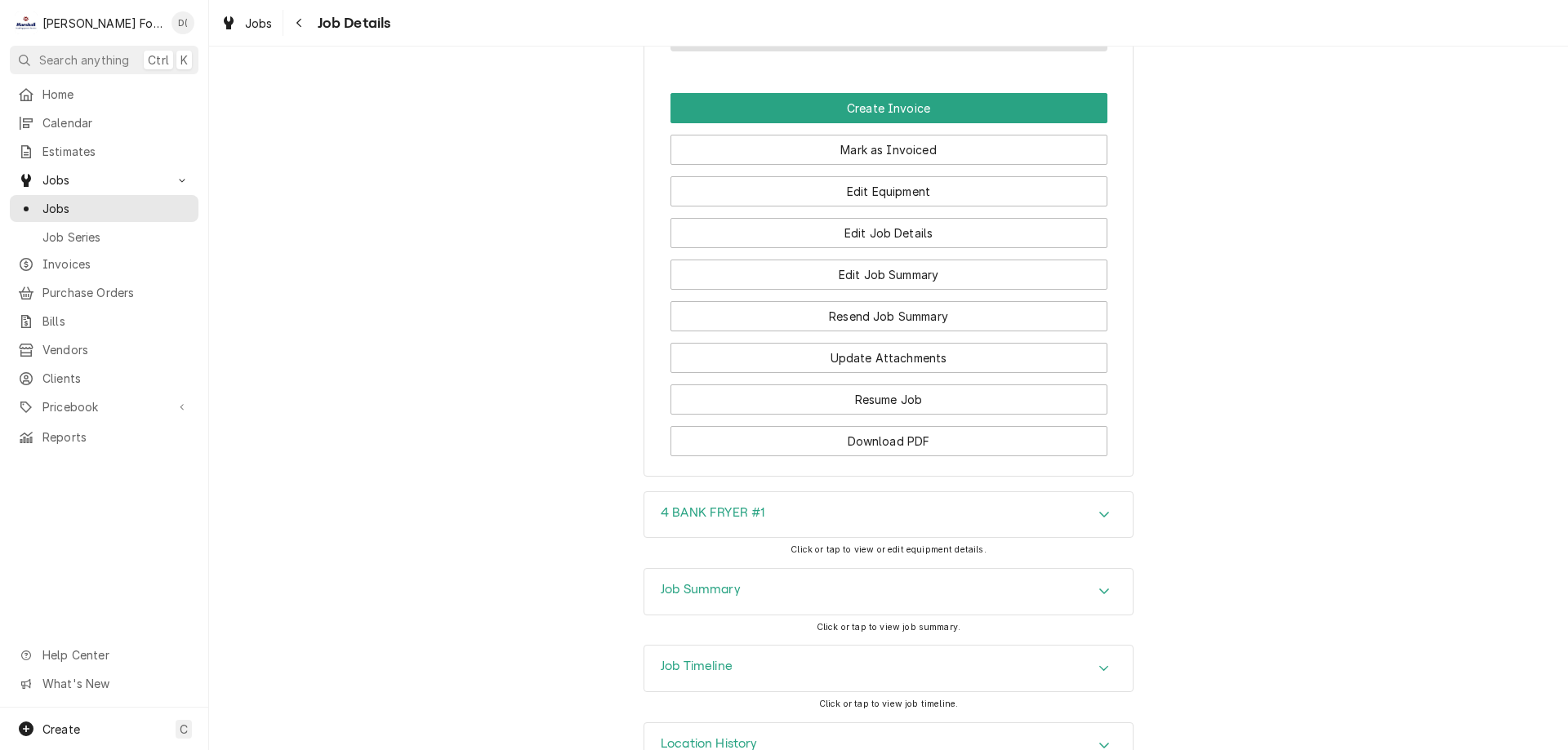
scroll to position [1737, 0]
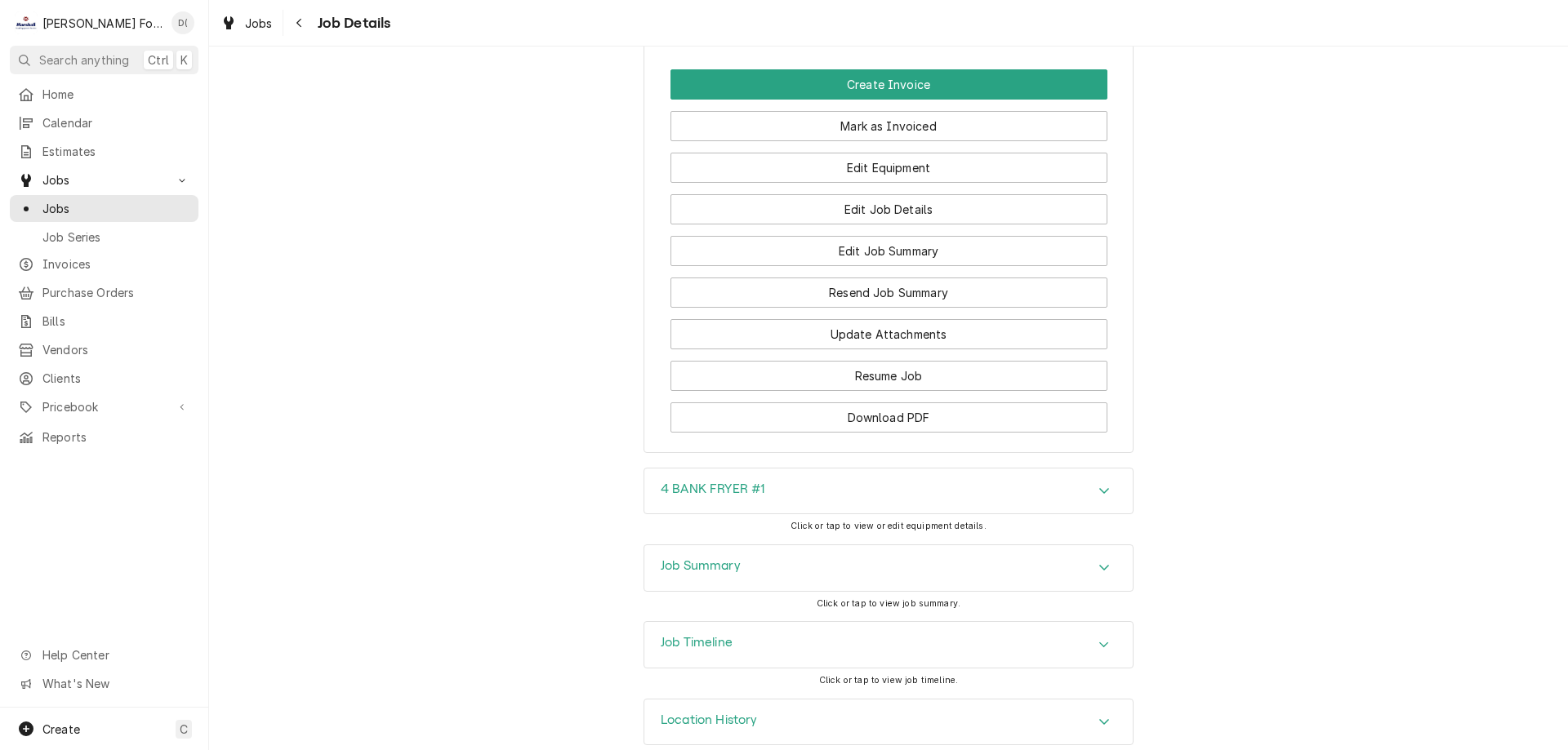
click at [774, 622] on div "Job Timeline" at bounding box center [888, 645] width 488 height 45
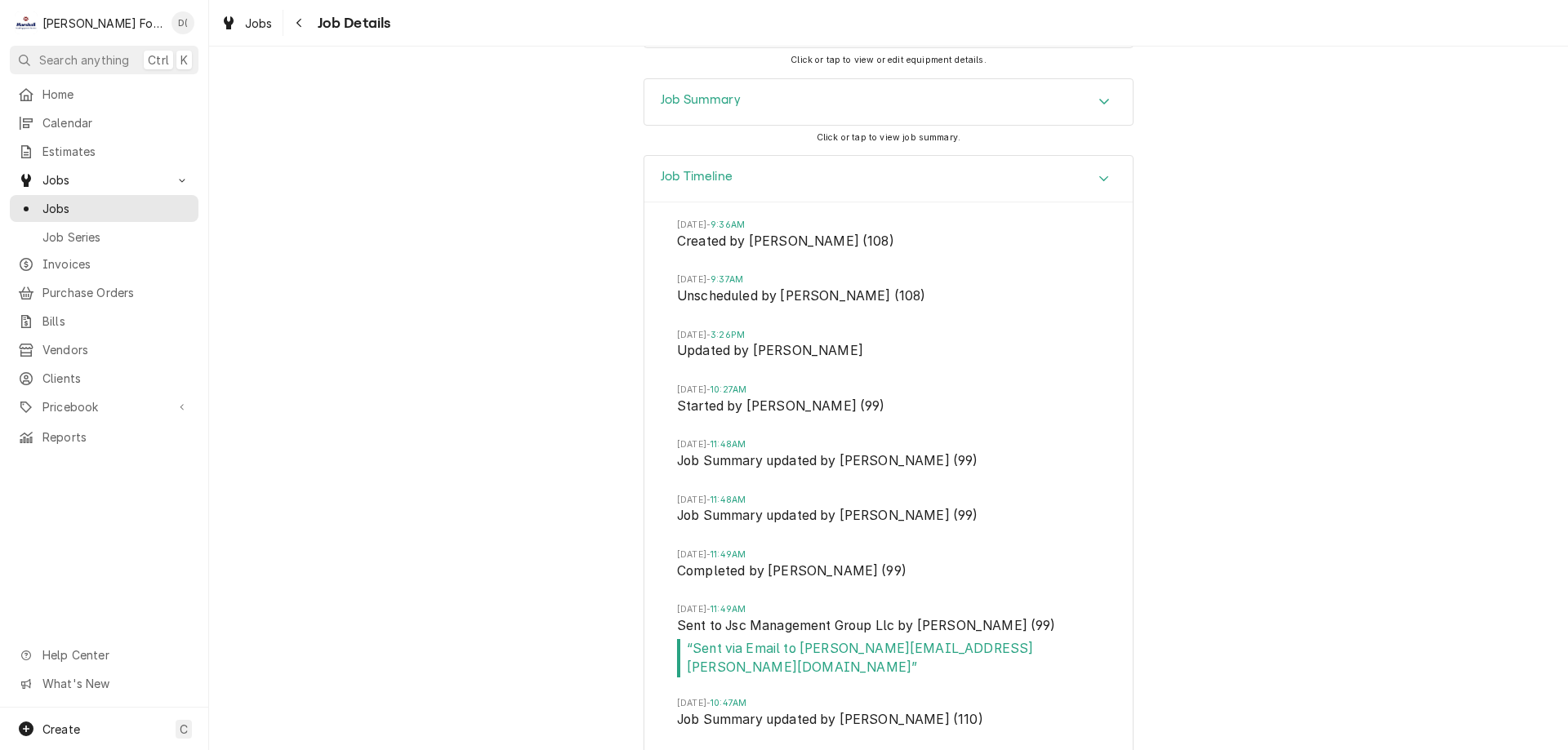
scroll to position [2285, 0]
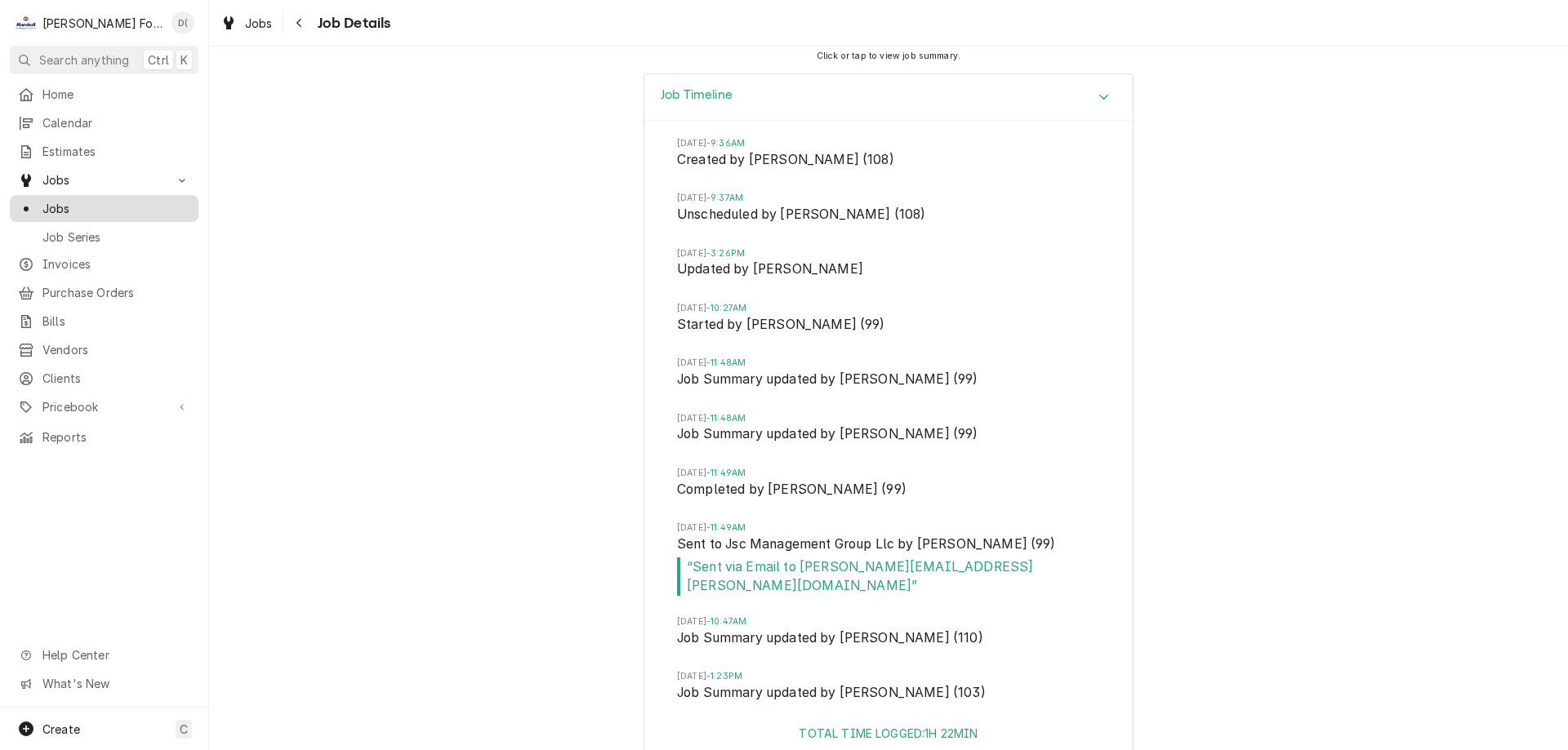
click at [109, 209] on span "Jobs" at bounding box center [116, 208] width 148 height 17
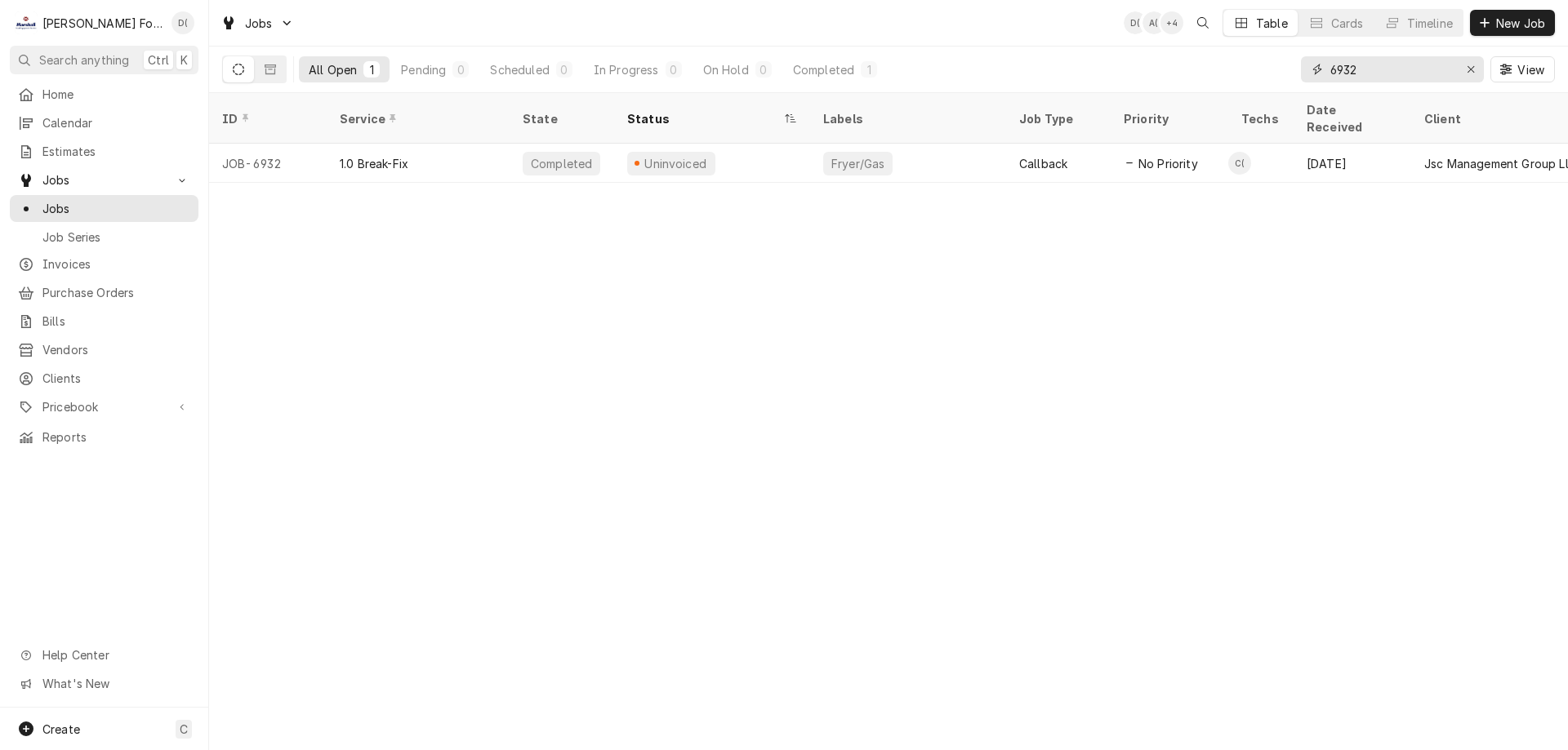
click at [1358, 66] on input "6932" at bounding box center [1391, 69] width 123 height 26
type input "6"
type input "8"
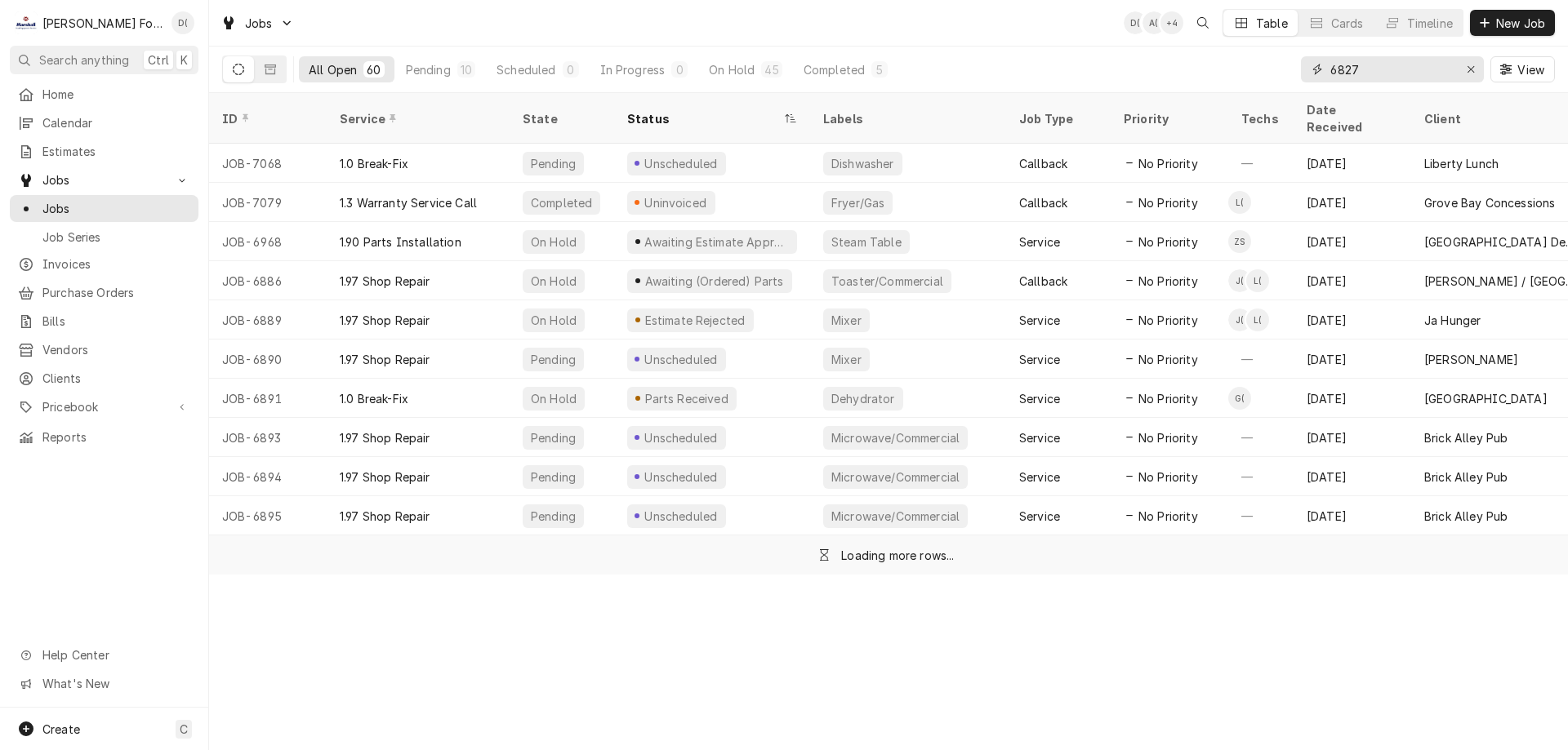
type input "6827"
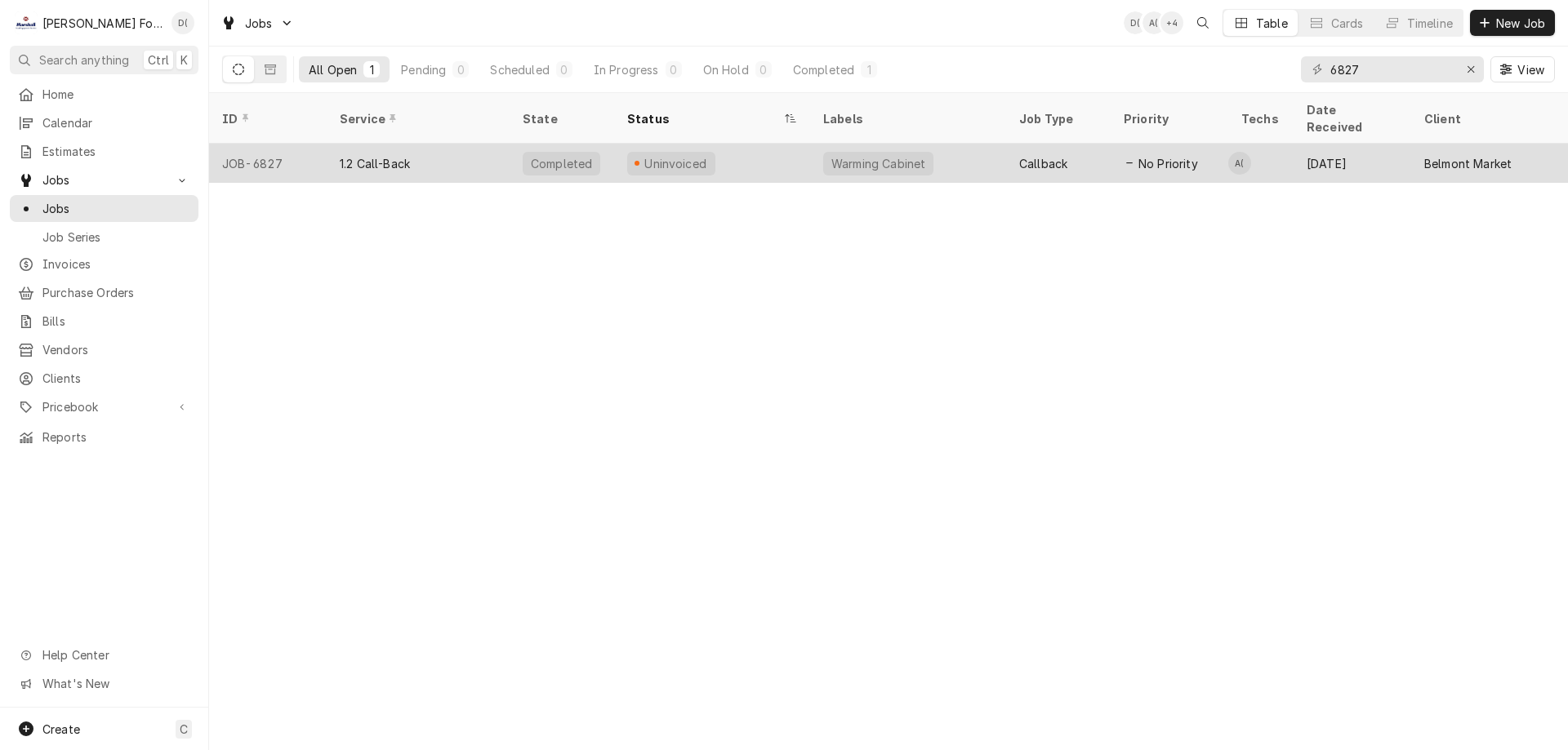
click at [739, 143] on div "Uninvoiced" at bounding box center [712, 163] width 196 height 39
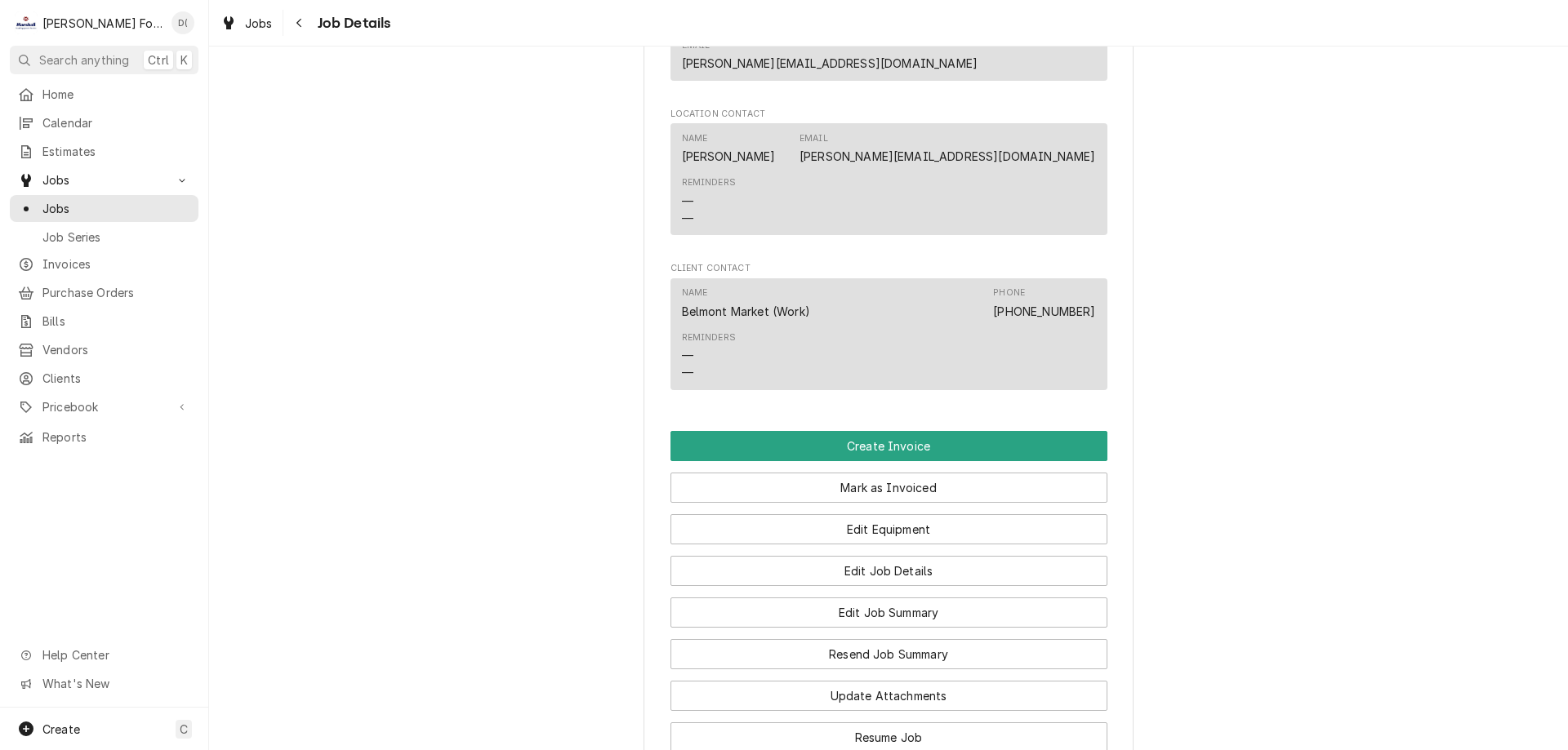
scroll to position [1877, 0]
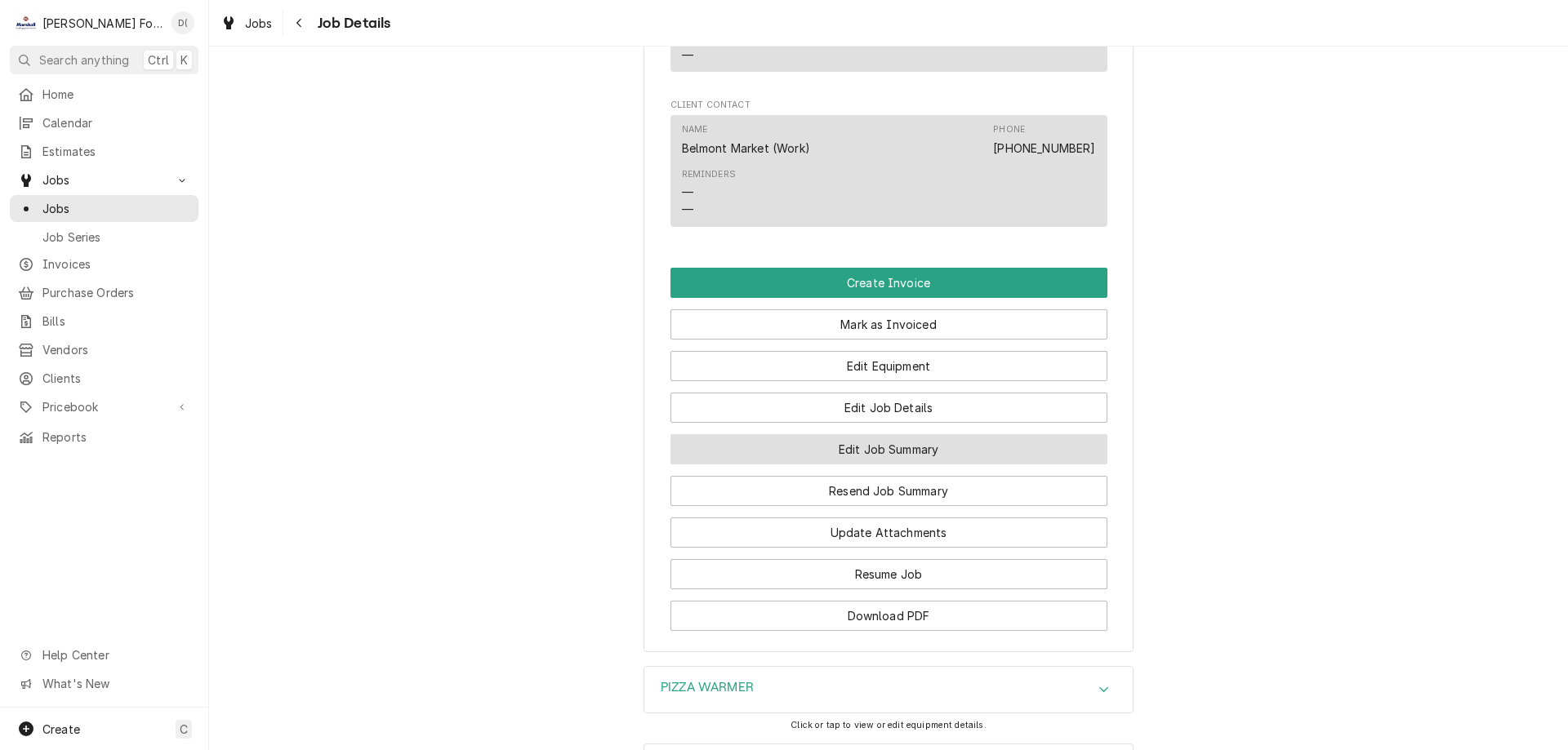
click at [857, 434] on button "Edit Job Summary" at bounding box center [888, 449] width 437 height 30
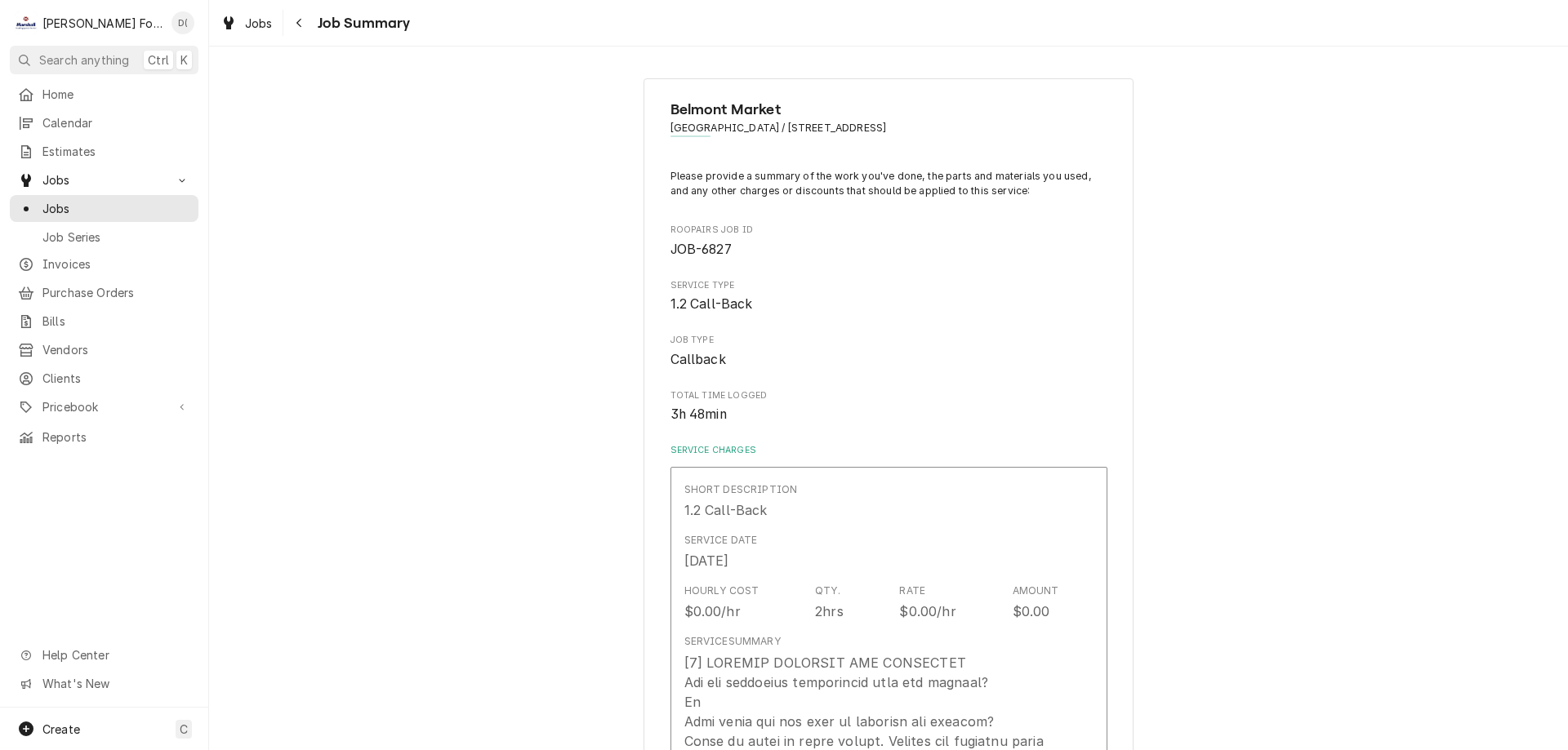
type textarea "x"
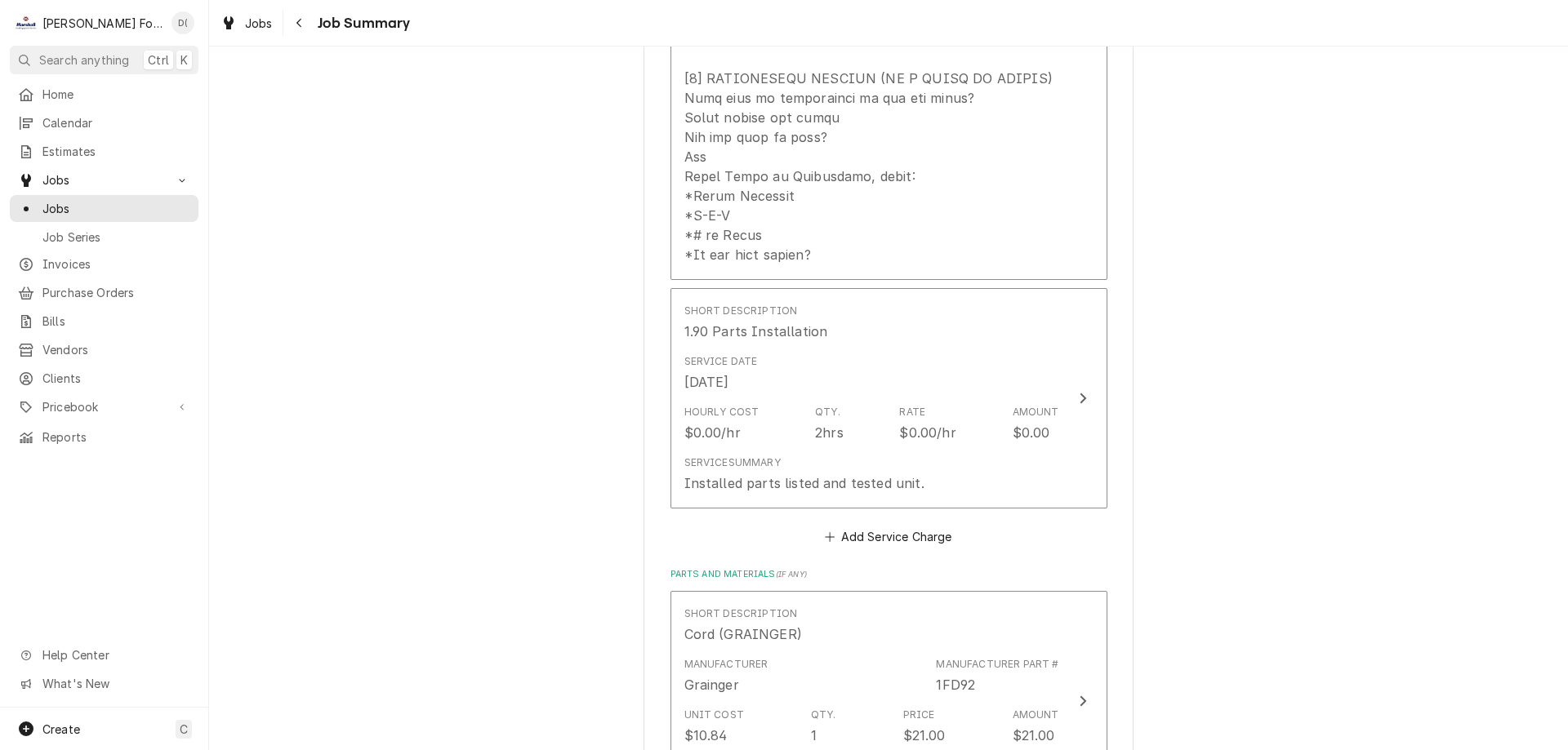
scroll to position [1061, 0]
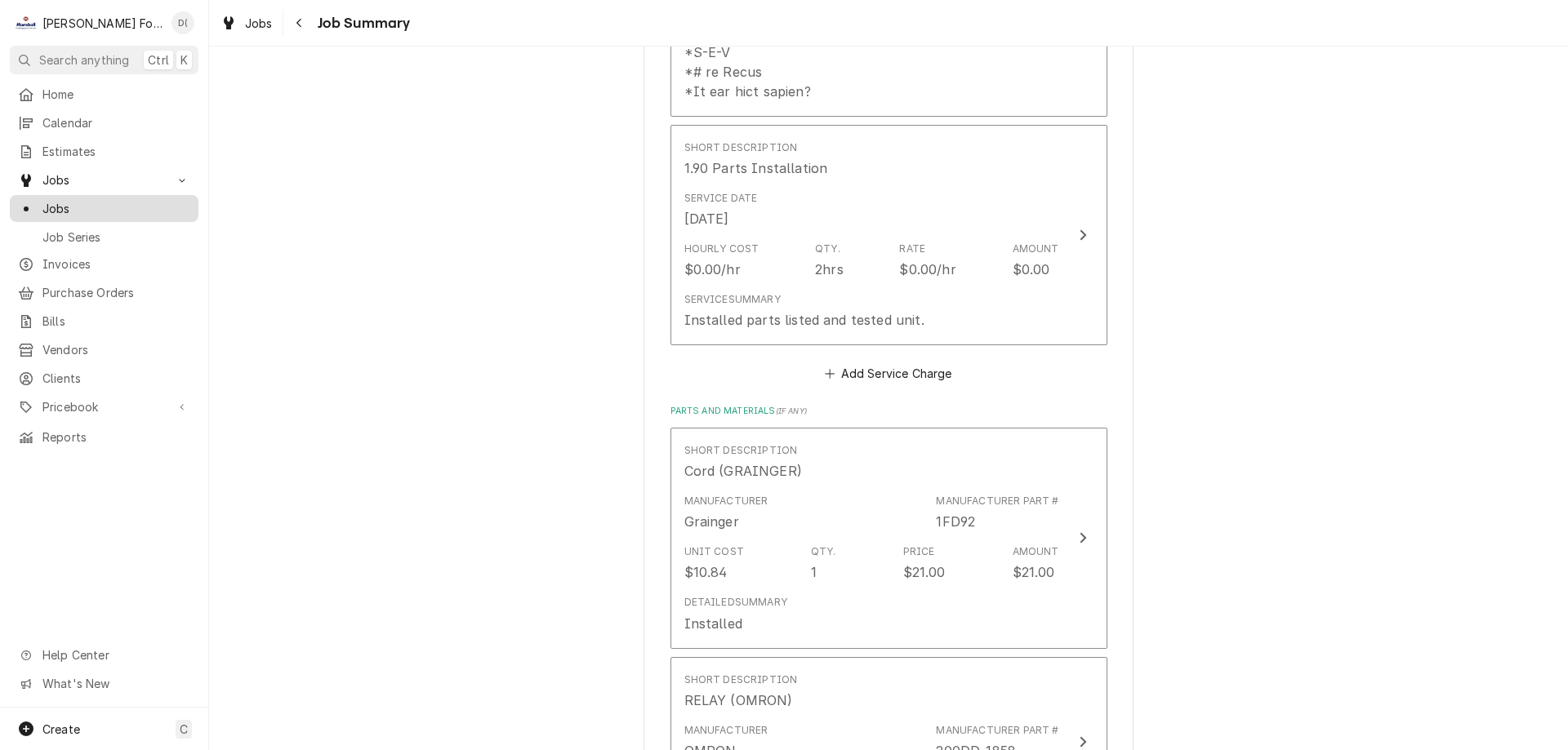
click at [96, 205] on span "Jobs" at bounding box center [116, 208] width 148 height 17
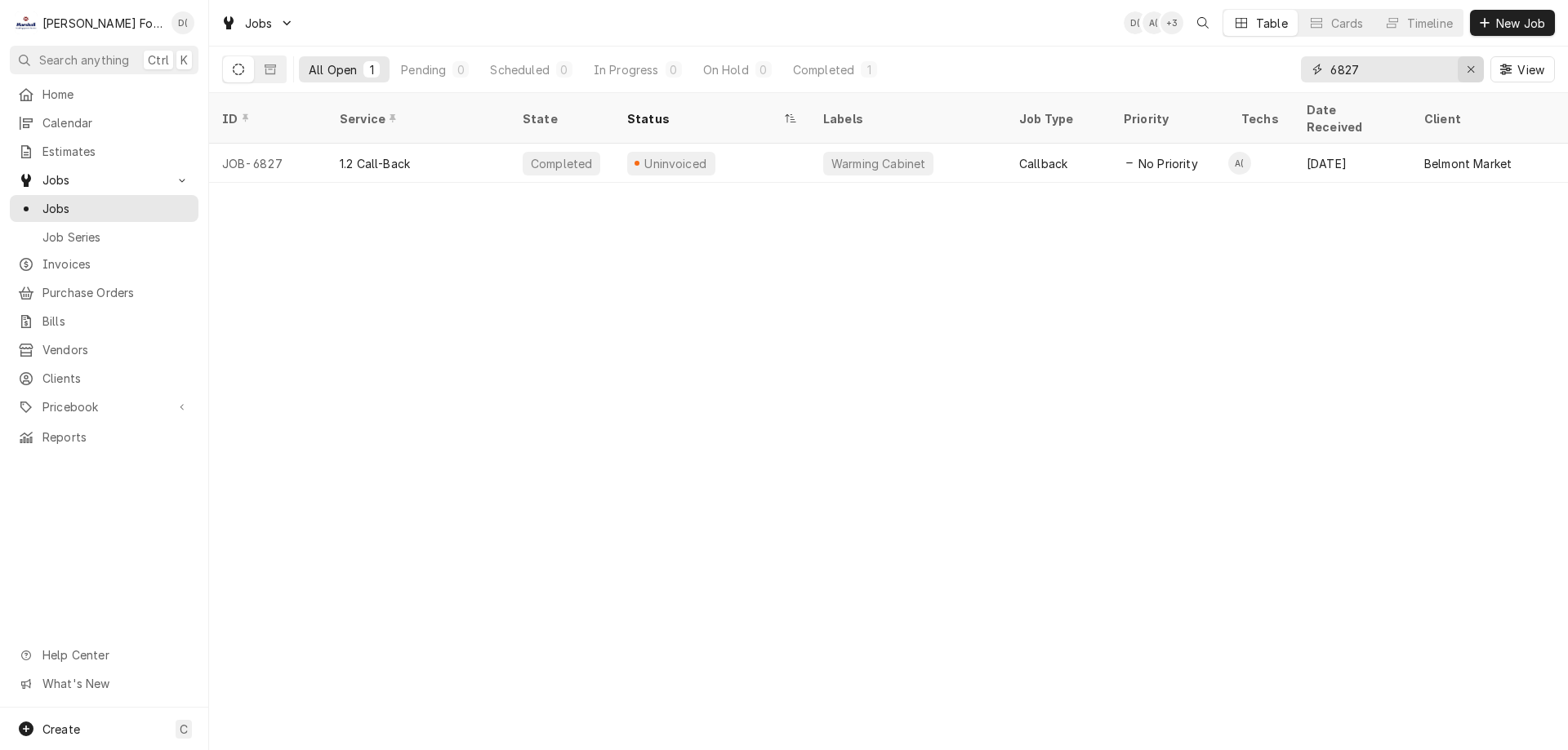
click at [1464, 66] on div "Erase input" at bounding box center [1471, 69] width 16 height 16
click at [1409, 66] on input "Dynamic Content Wrapper" at bounding box center [1406, 69] width 154 height 26
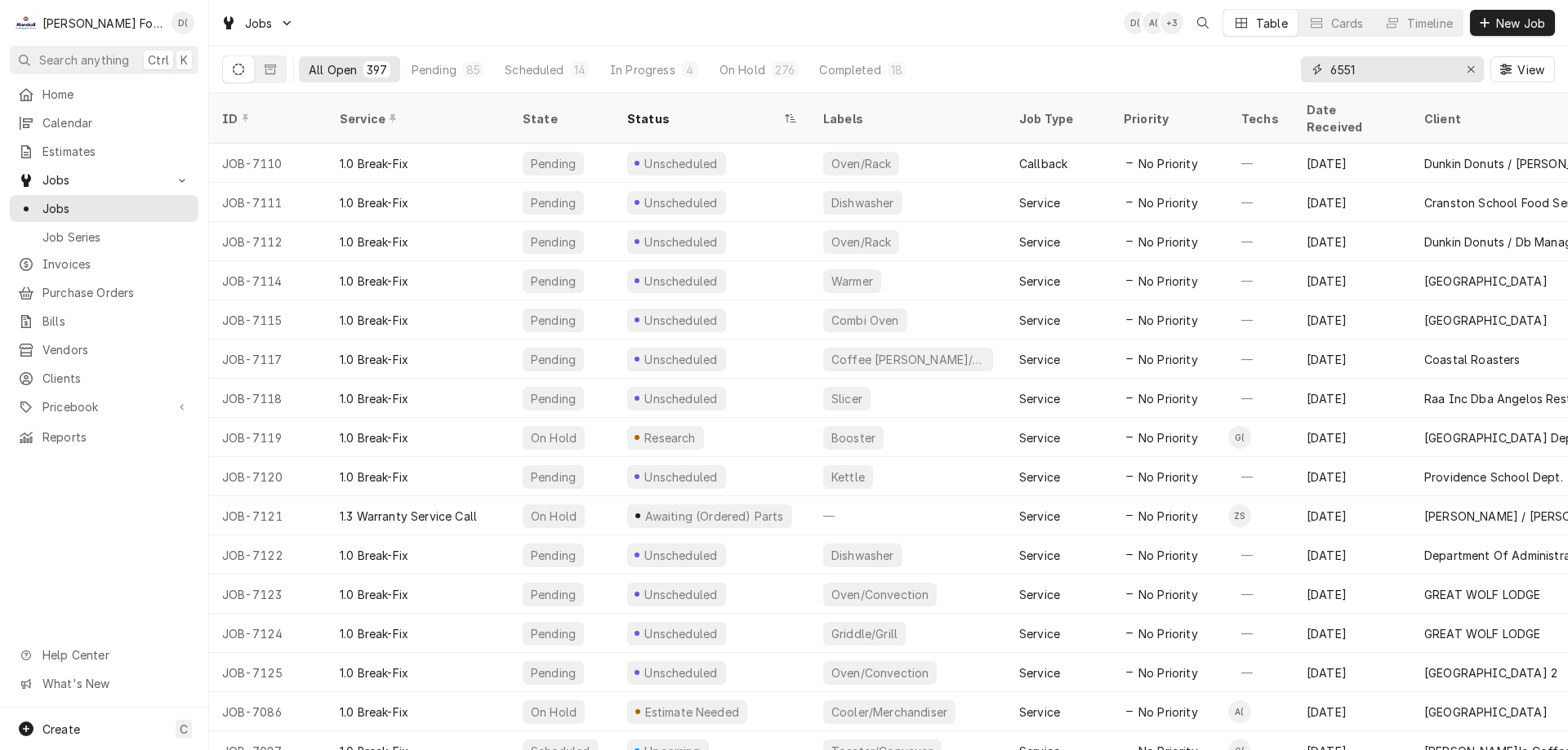
type input "6551"
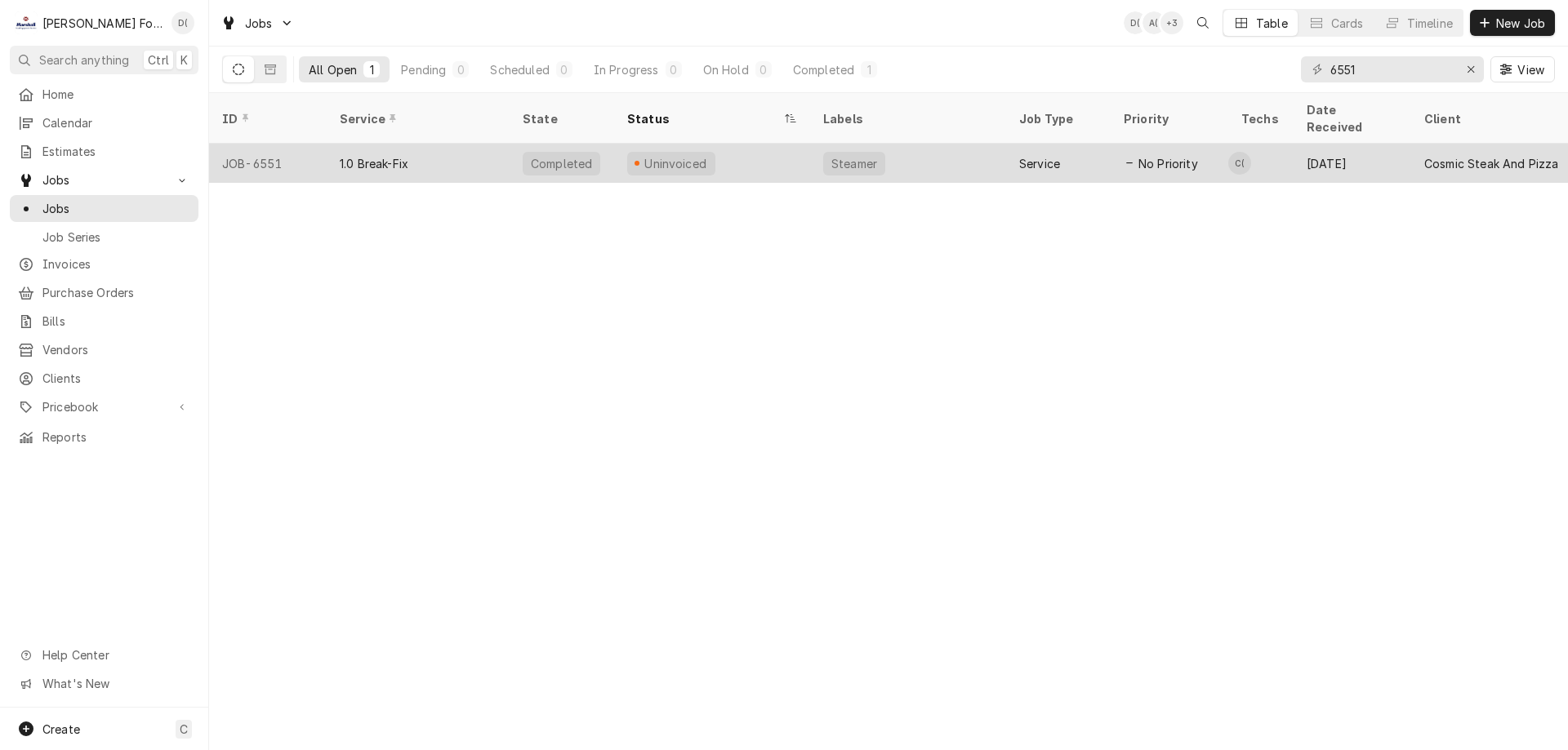
click at [783, 143] on div "Uninvoiced" at bounding box center [712, 163] width 196 height 39
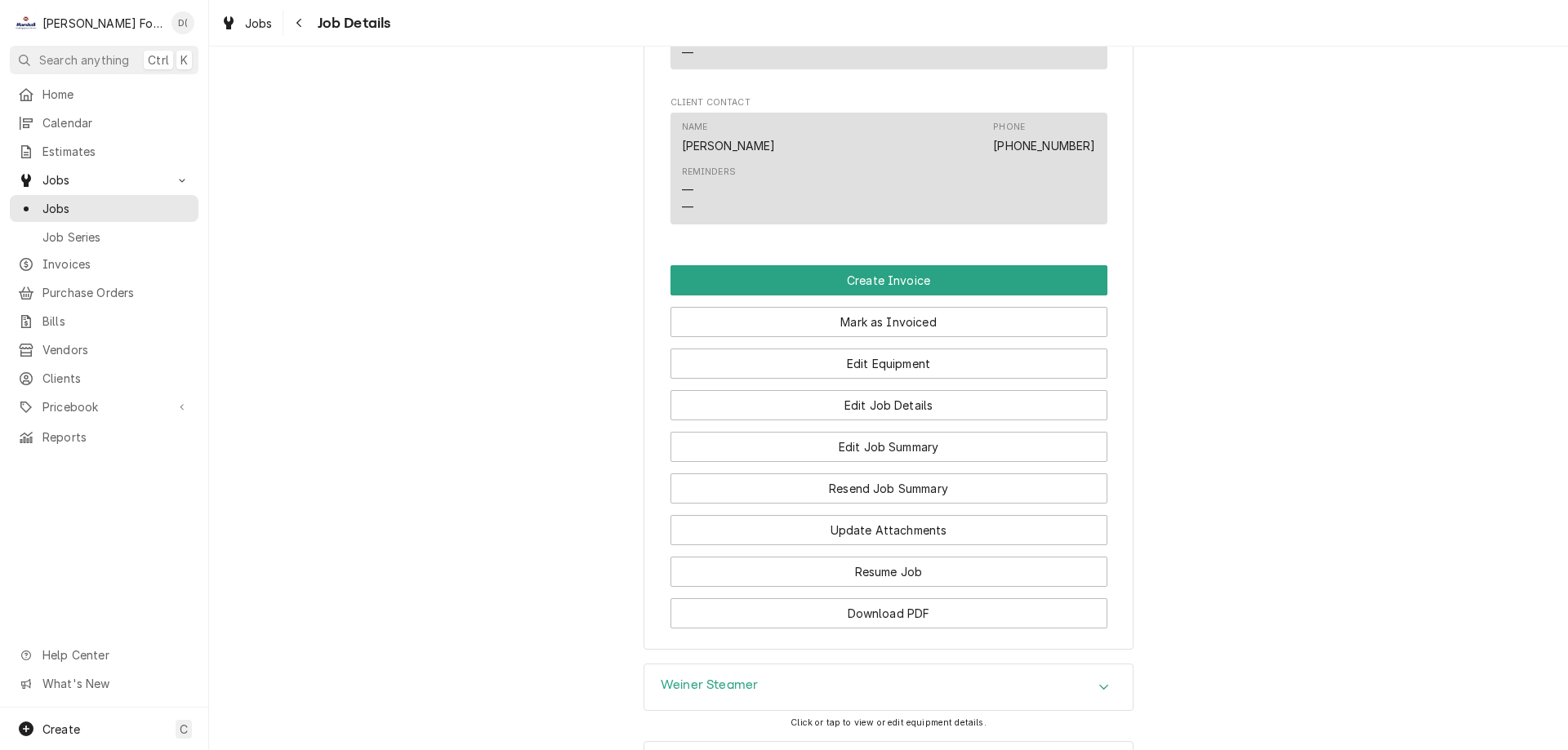
scroll to position [1384, 0]
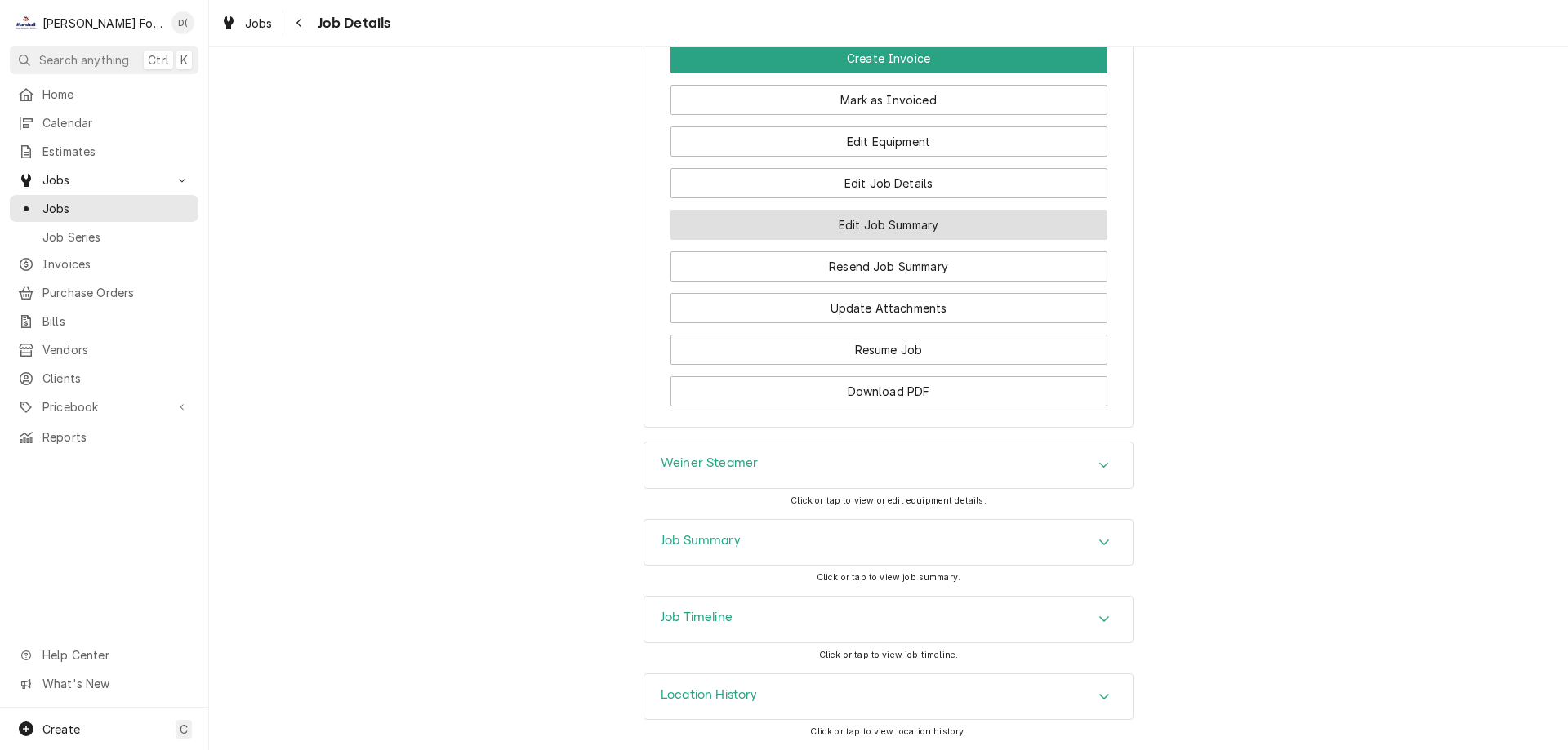
click at [893, 221] on button "Edit Job Summary" at bounding box center [888, 224] width 437 height 30
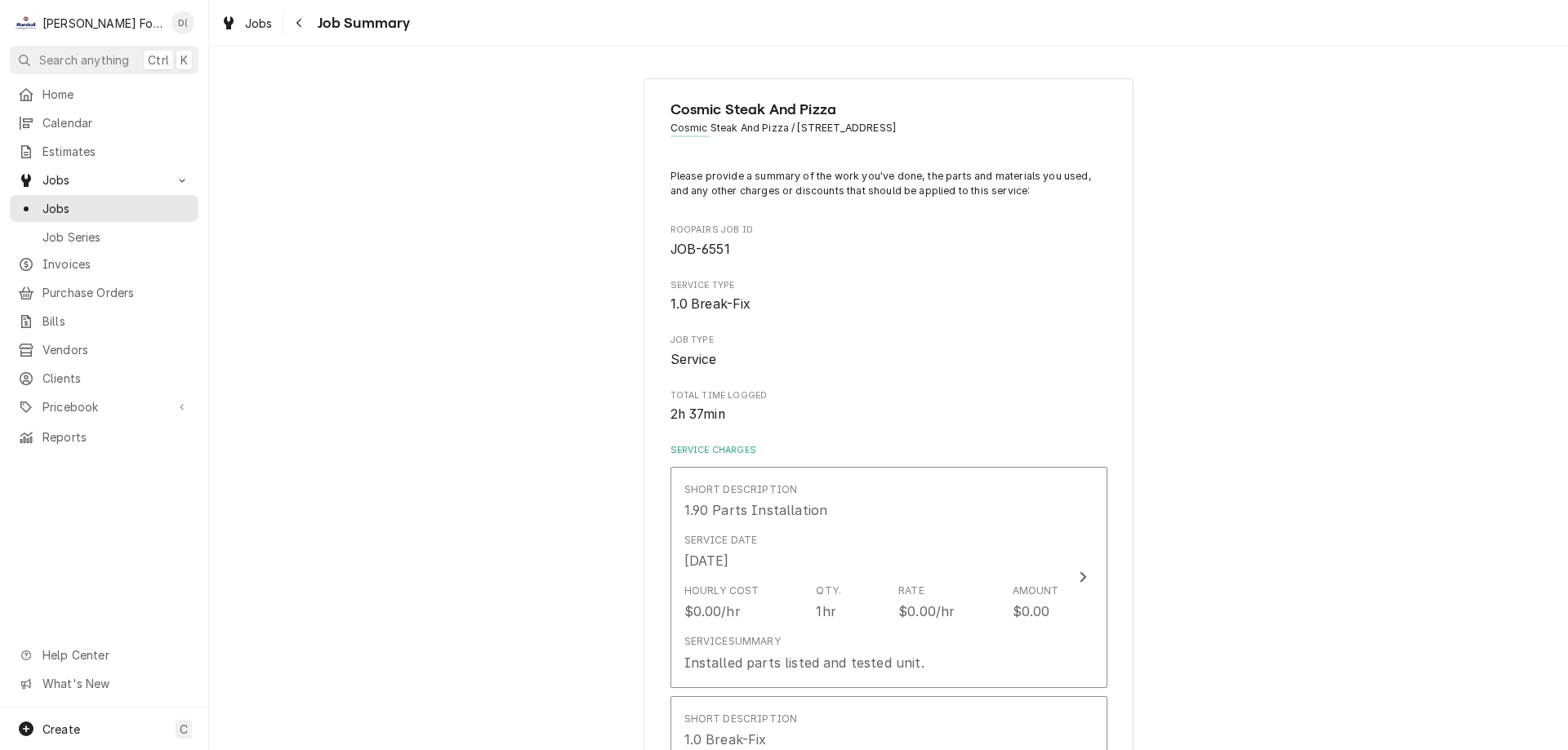
type textarea "x"
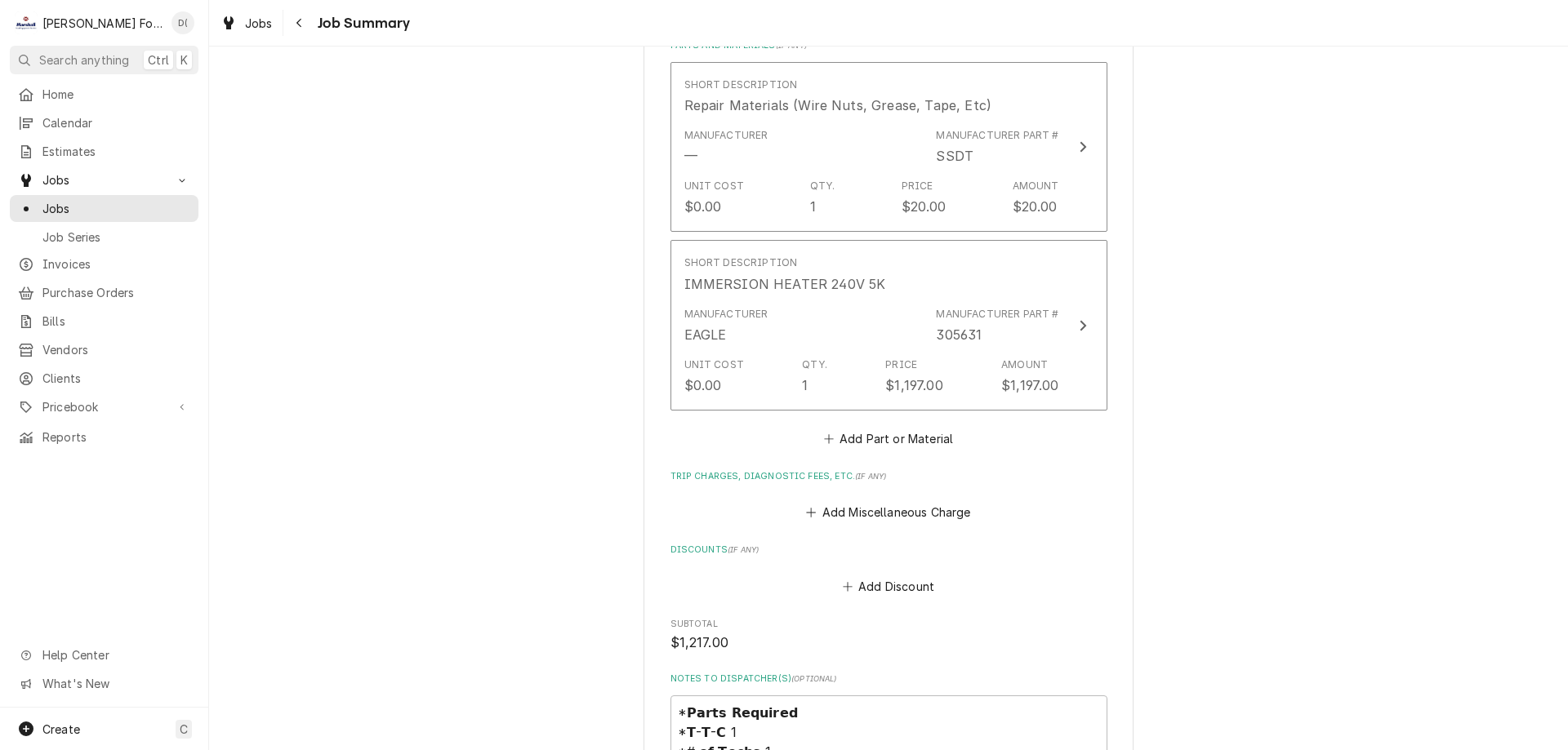
scroll to position [1632, 0]
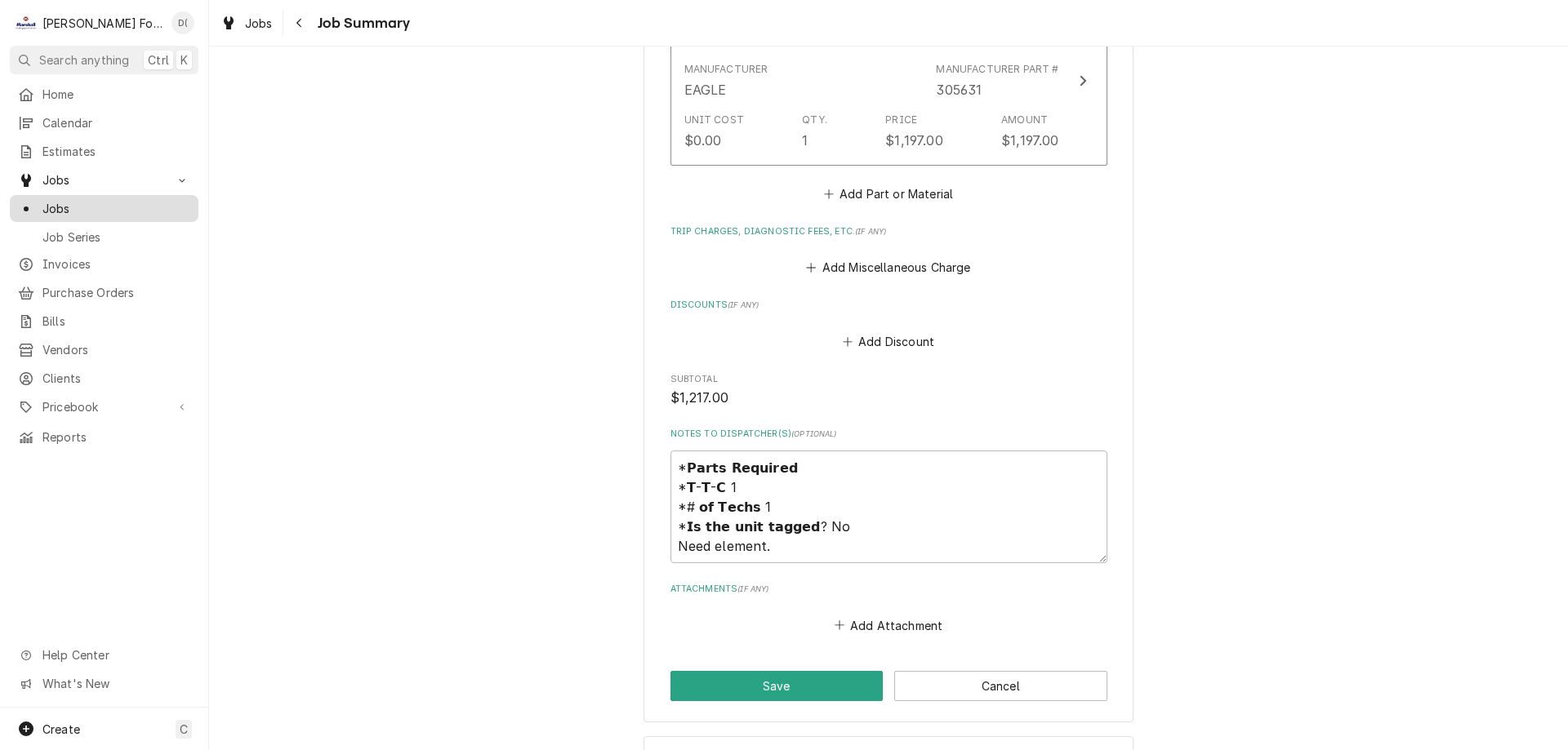
click at [93, 200] on span "Jobs" at bounding box center [116, 208] width 148 height 17
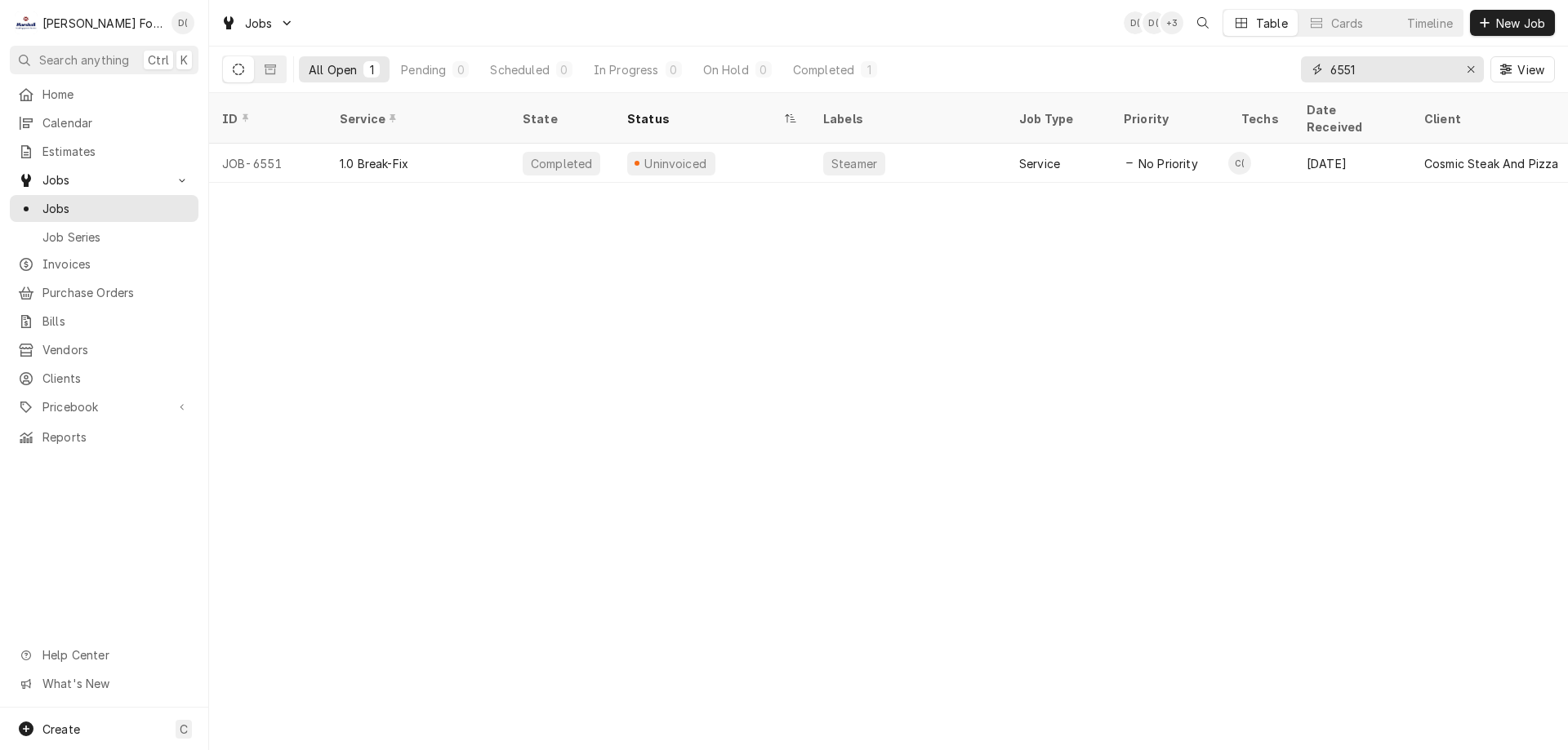
click at [1383, 70] on input "6551" at bounding box center [1391, 69] width 123 height 26
type input "6"
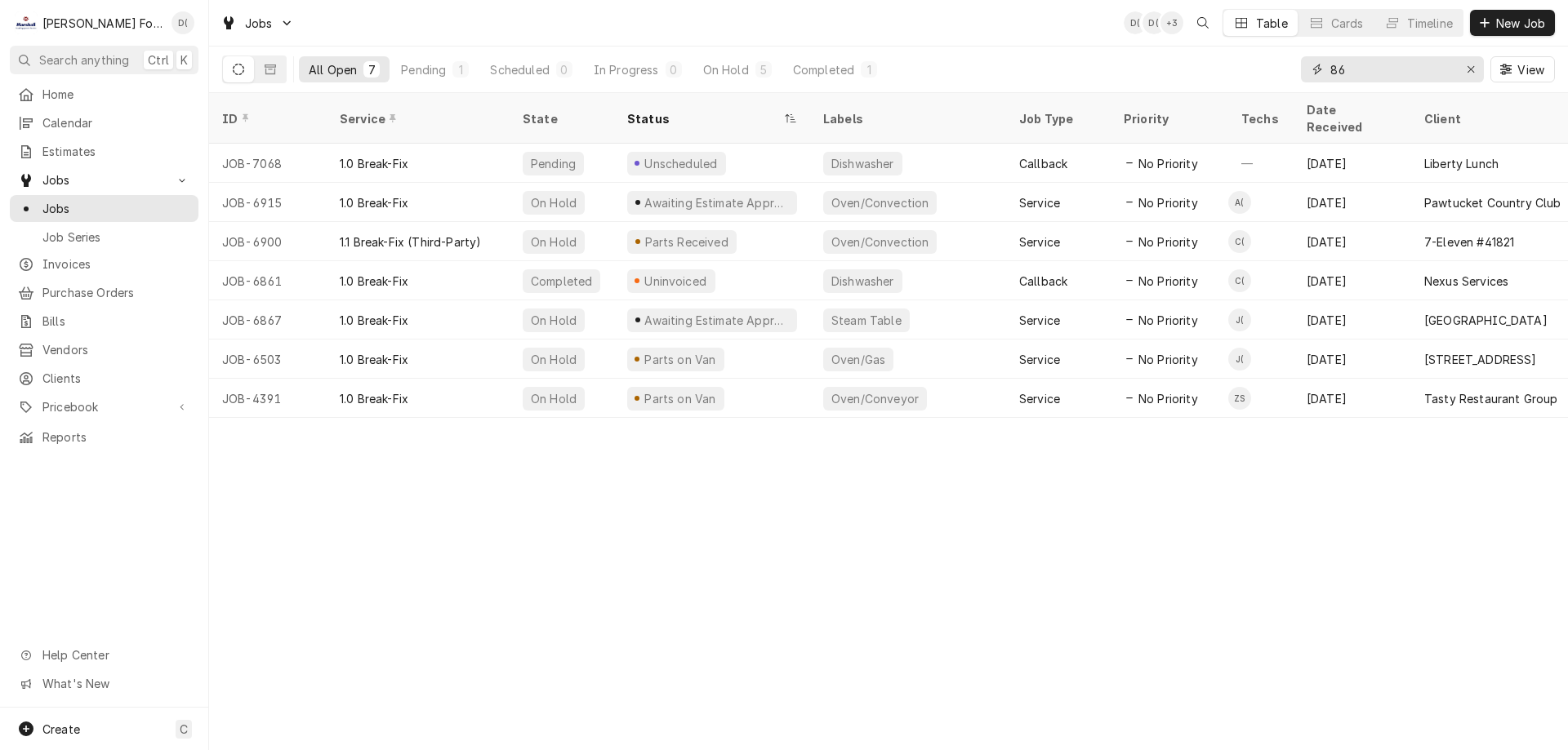
type input "8"
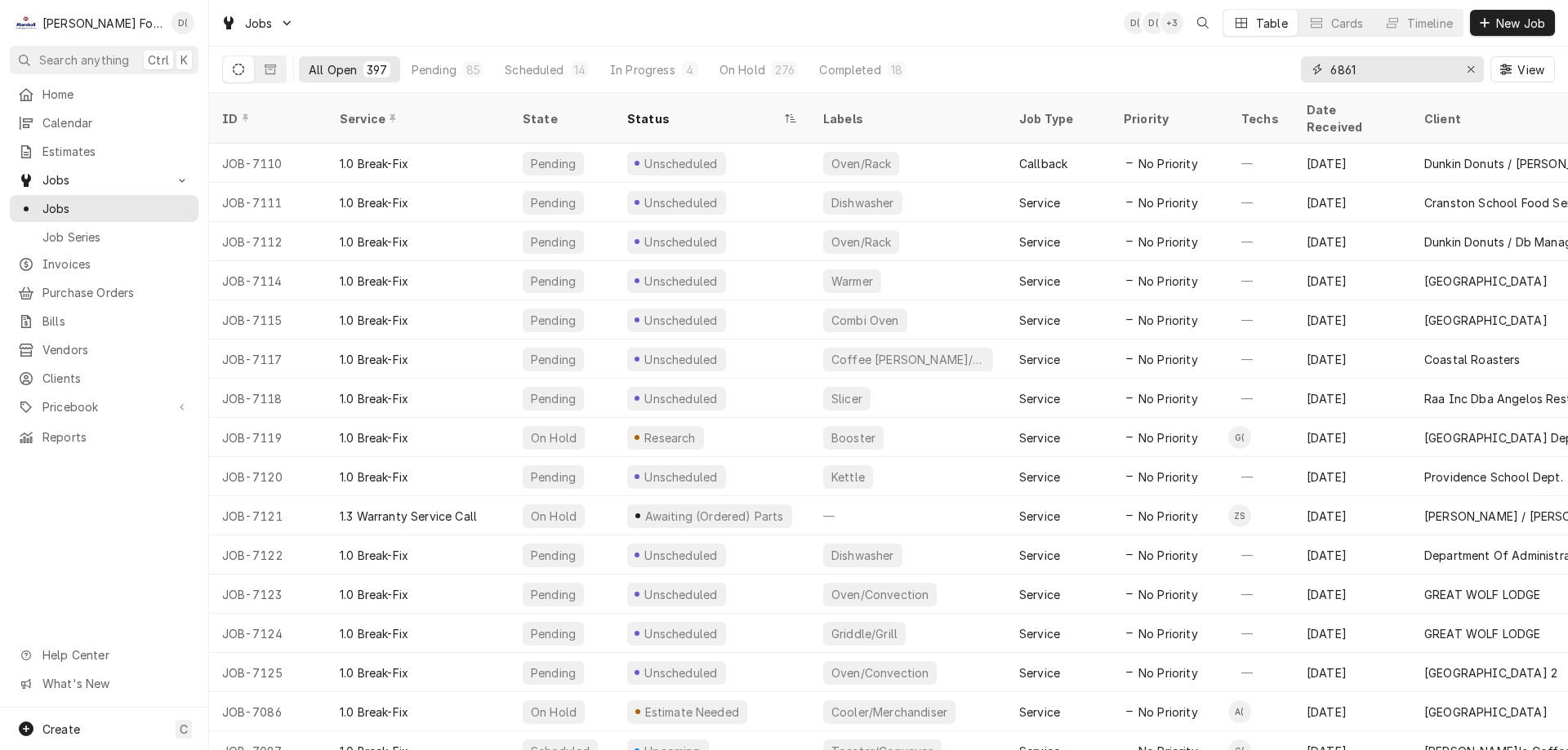
type input "6861"
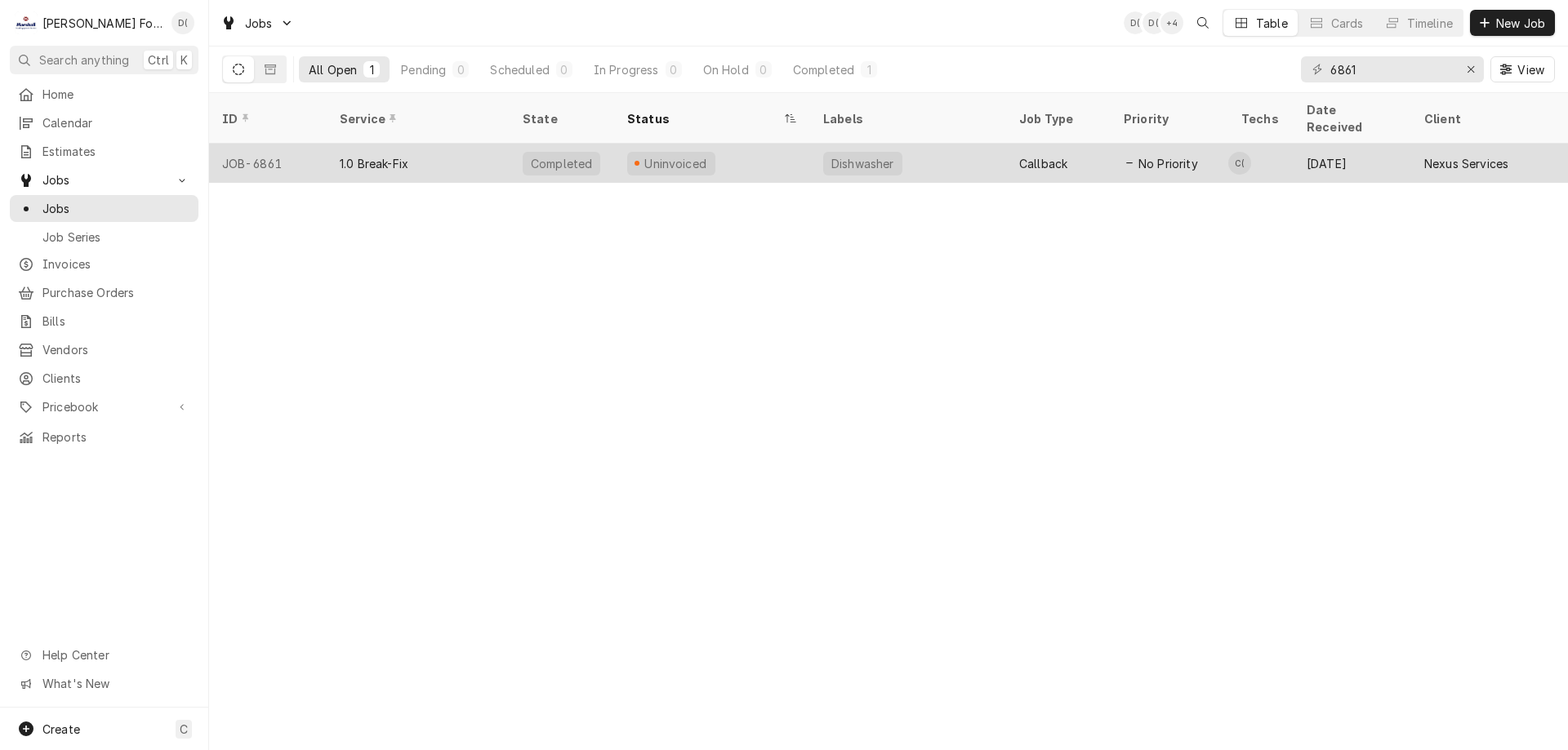
click at [739, 143] on div "Uninvoiced" at bounding box center [712, 163] width 196 height 39
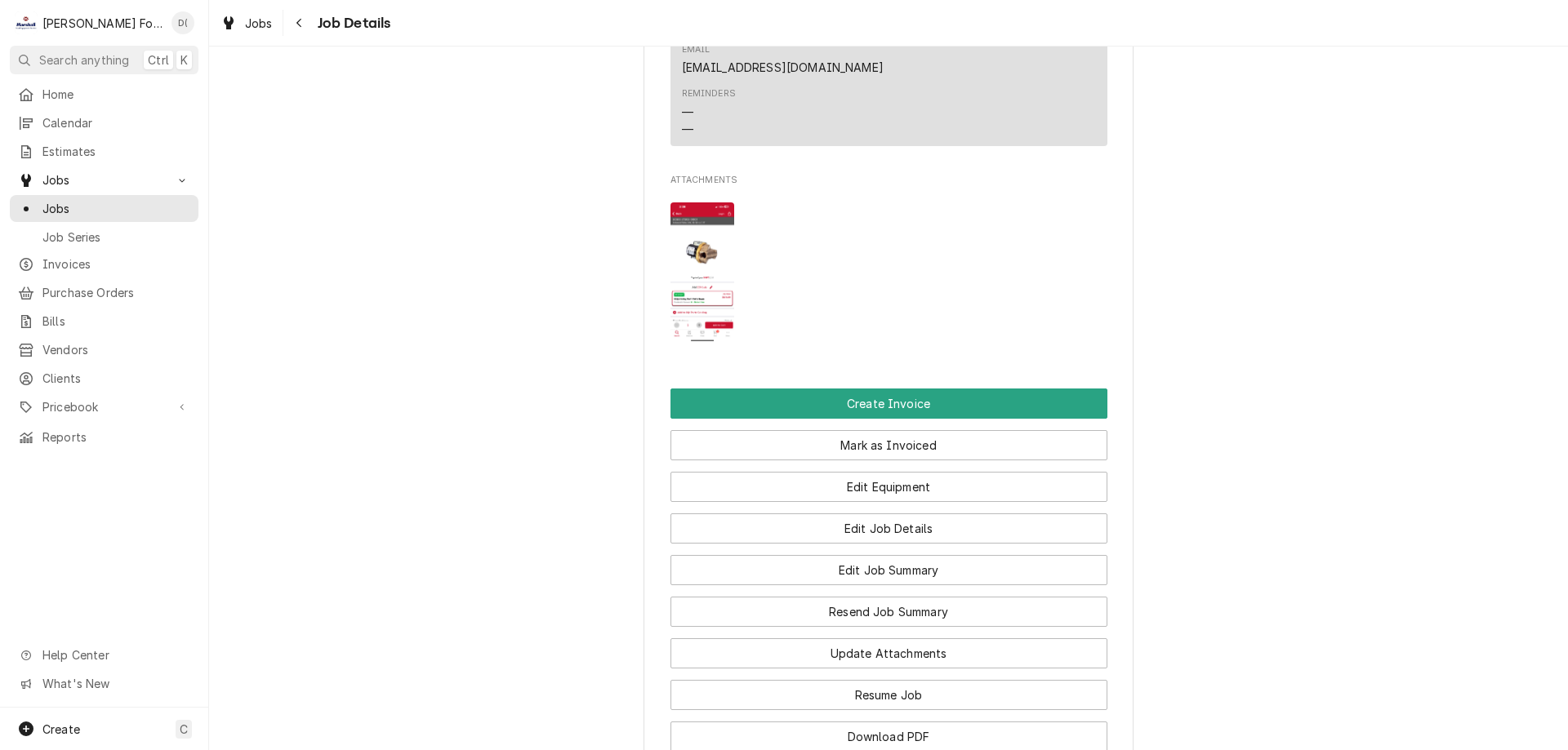
scroll to position [1713, 0]
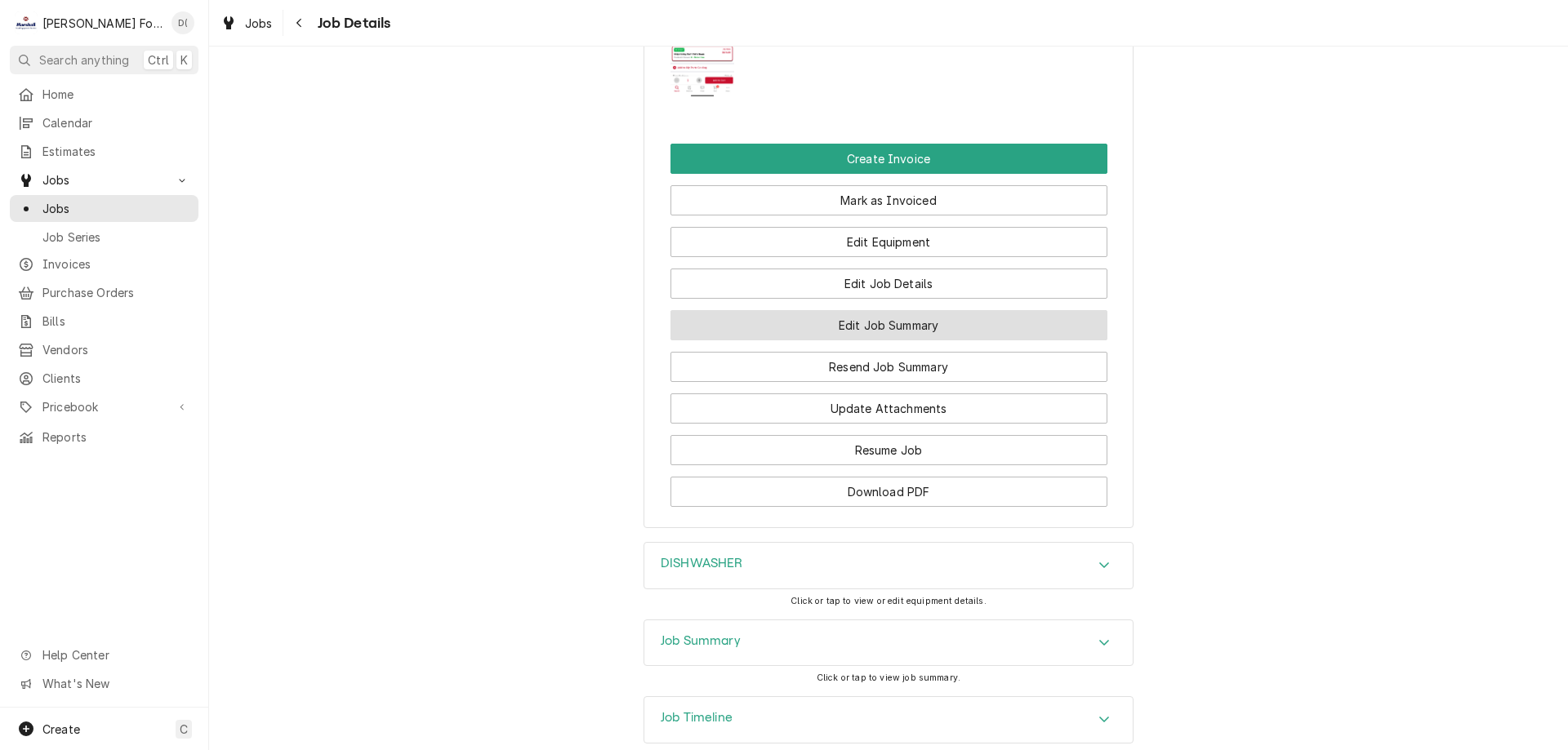
click at [876, 340] on button "Edit Job Summary" at bounding box center [888, 325] width 437 height 30
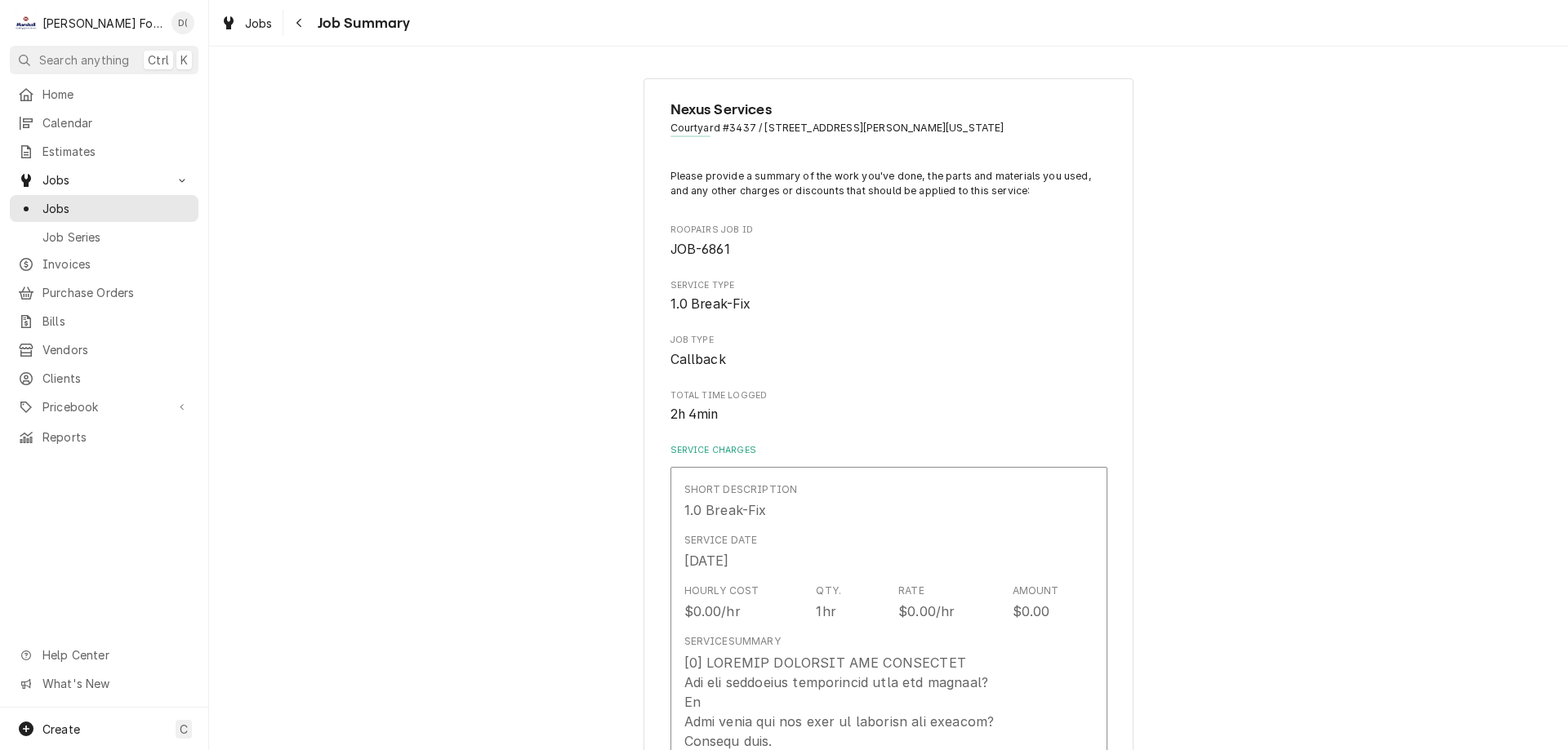
type textarea "x"
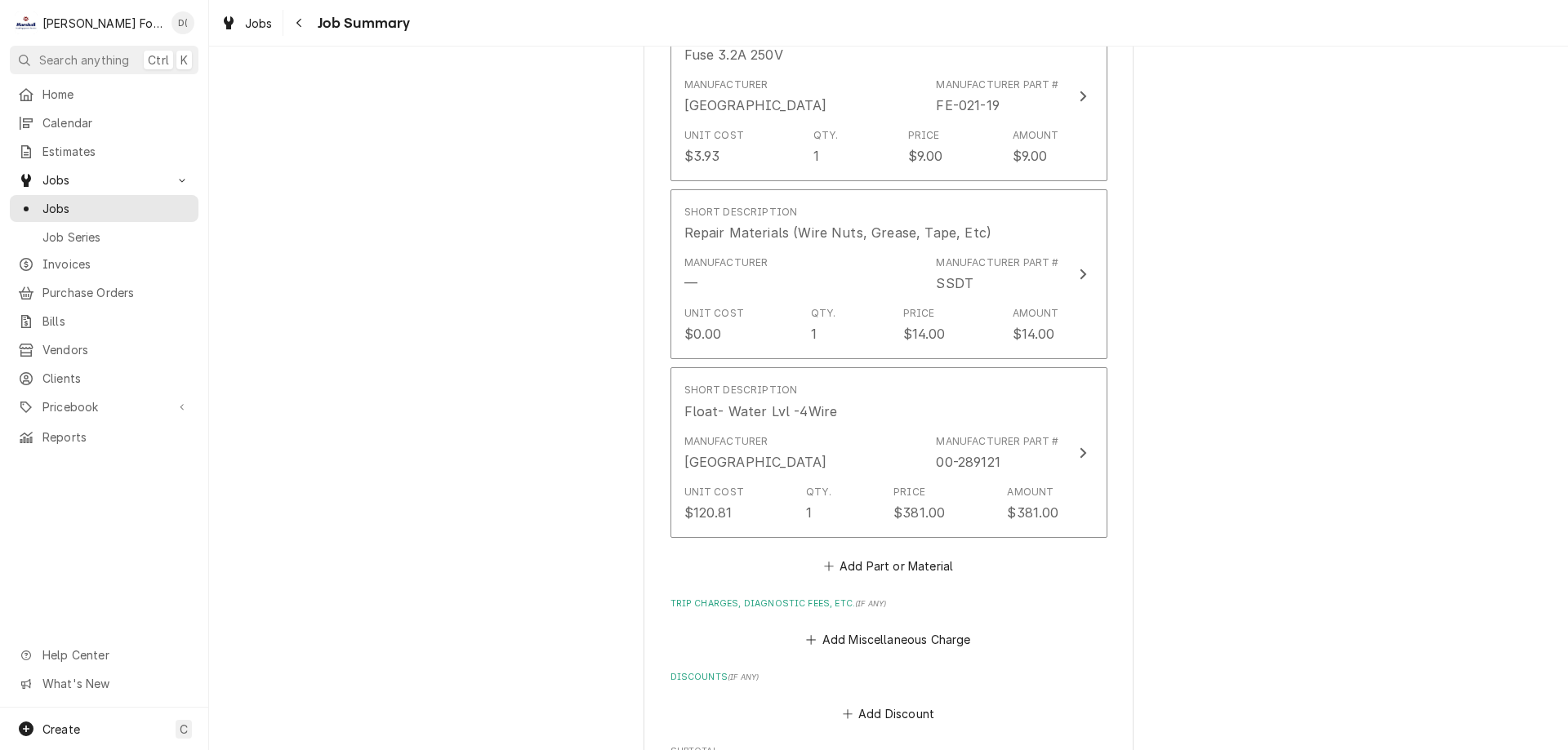
scroll to position [1535, 0]
